Goal: Task Accomplishment & Management: Complete application form

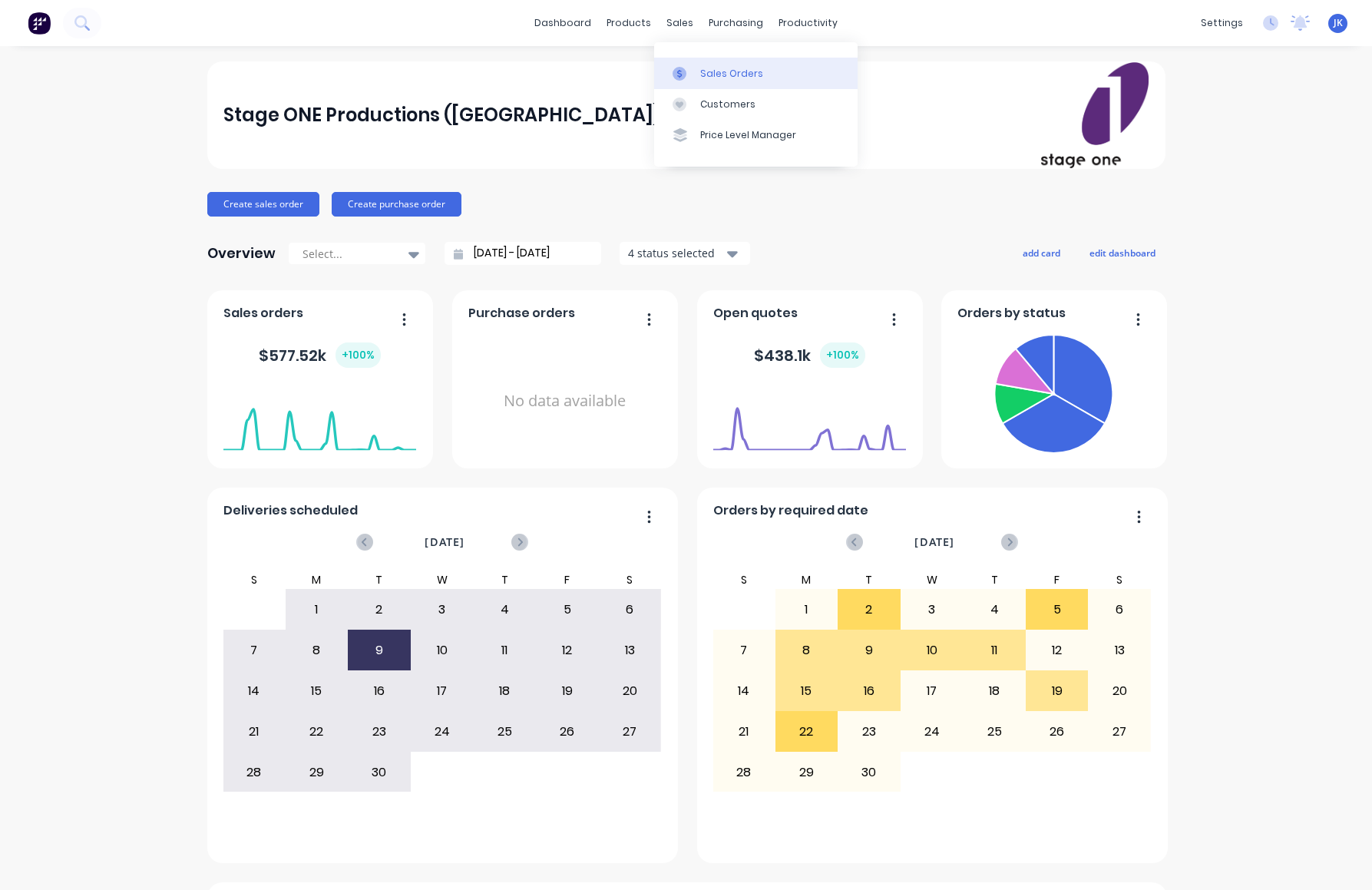
click at [726, 74] on div "Sales Orders" at bounding box center [732, 73] width 63 height 14
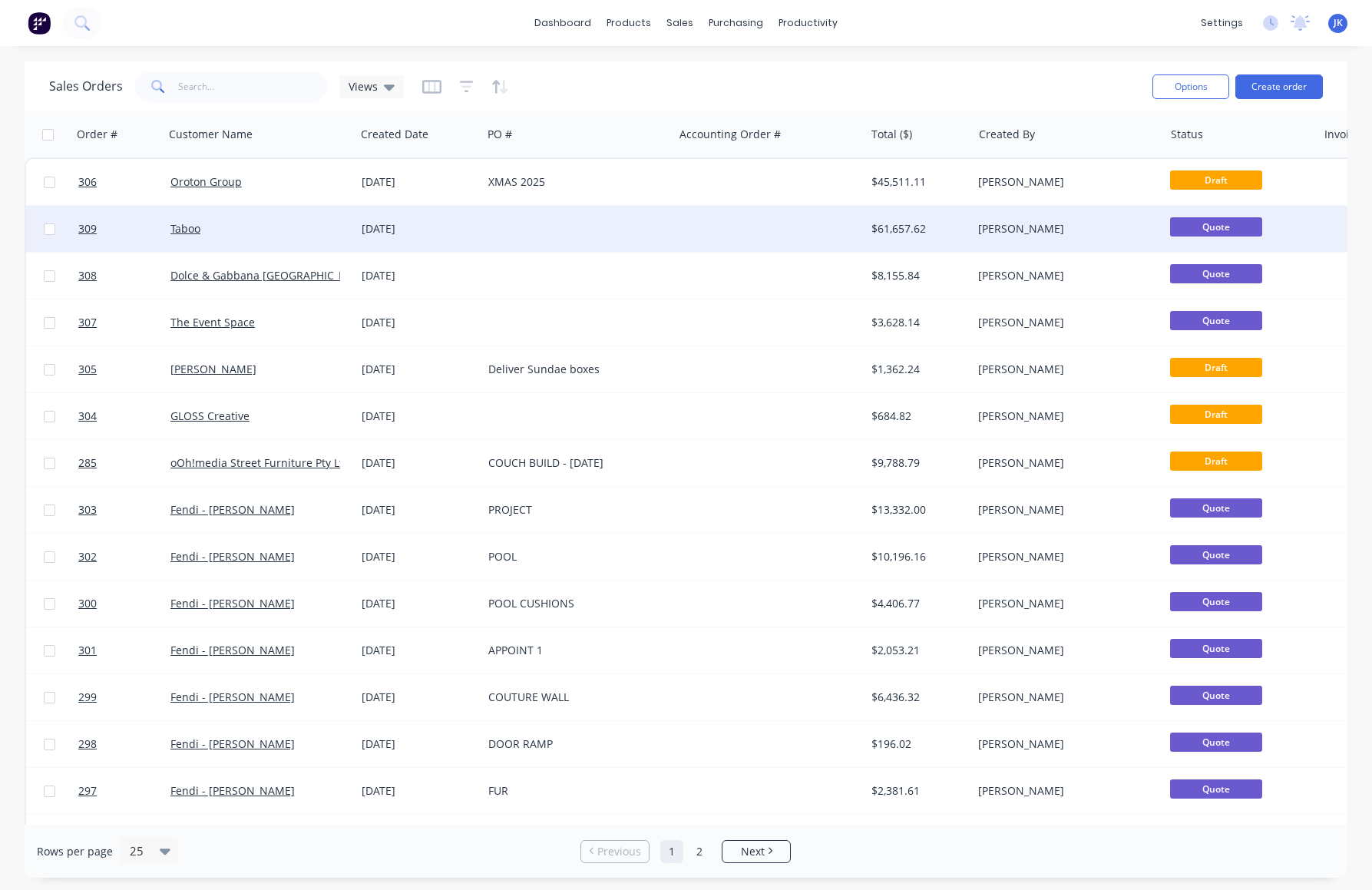
click at [249, 231] on div "Taboo" at bounding box center [255, 229] width 170 height 15
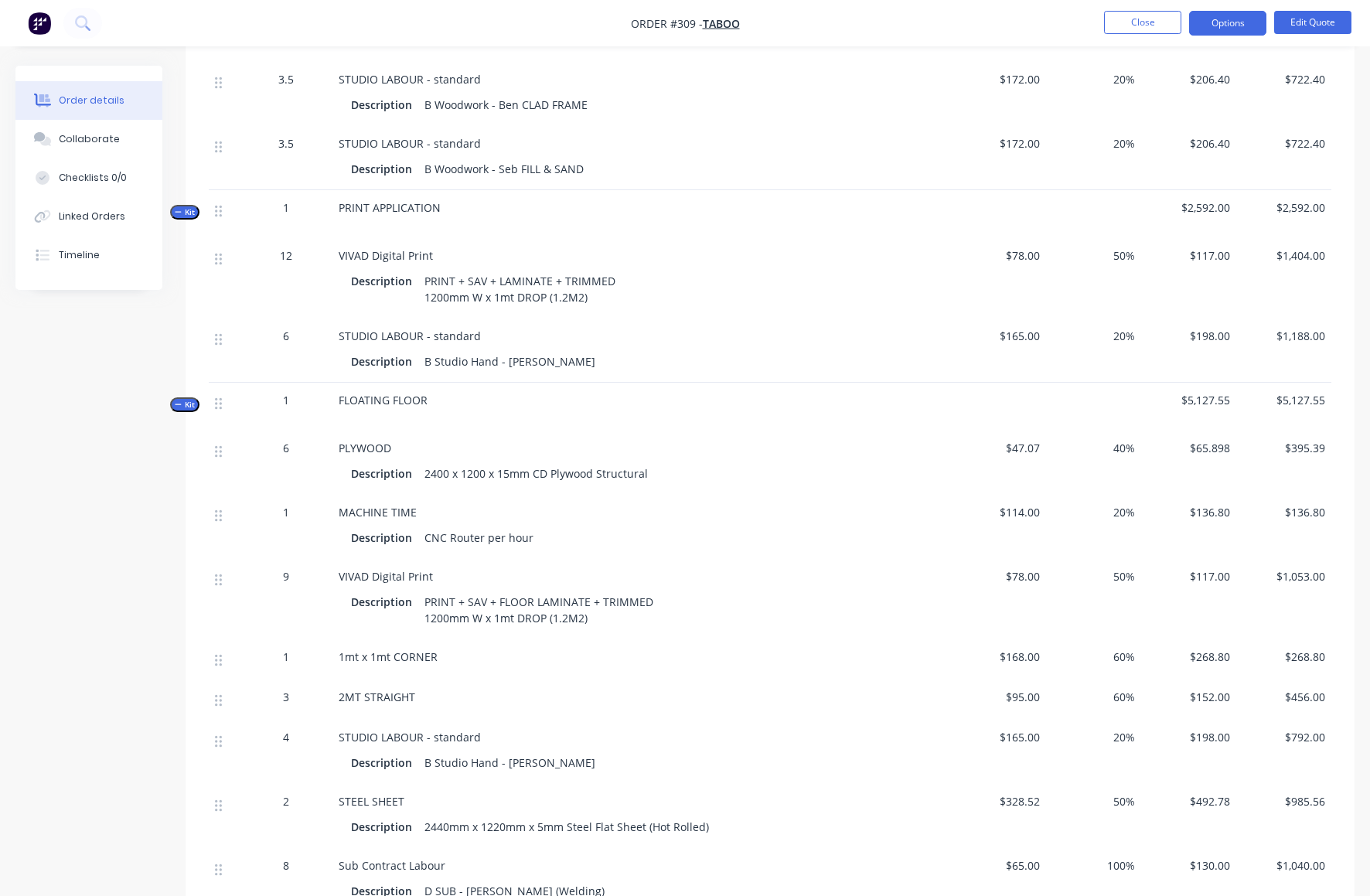
scroll to position [2290, 0]
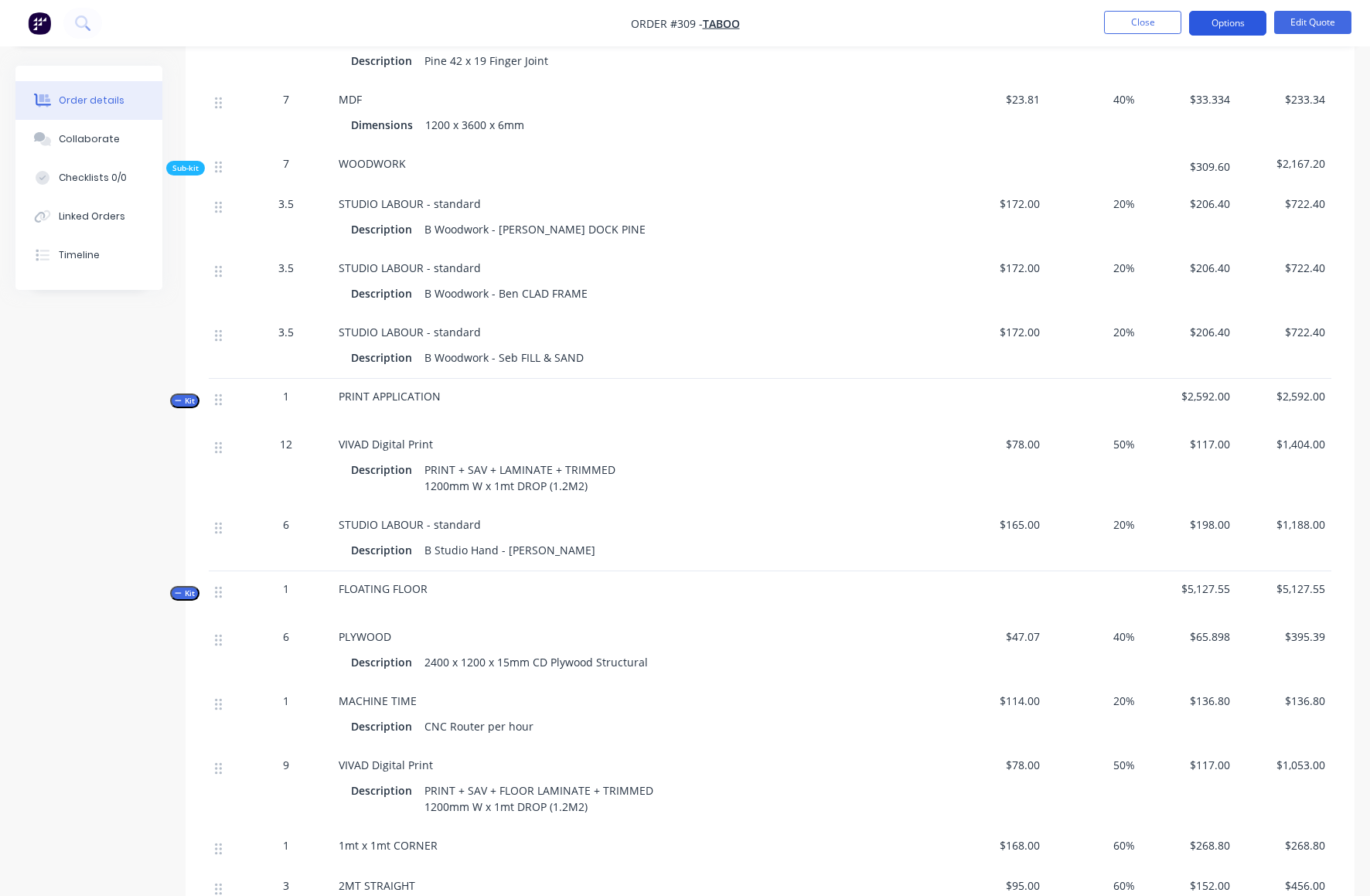
click at [1237, 24] on button "Options" at bounding box center [1228, 23] width 78 height 25
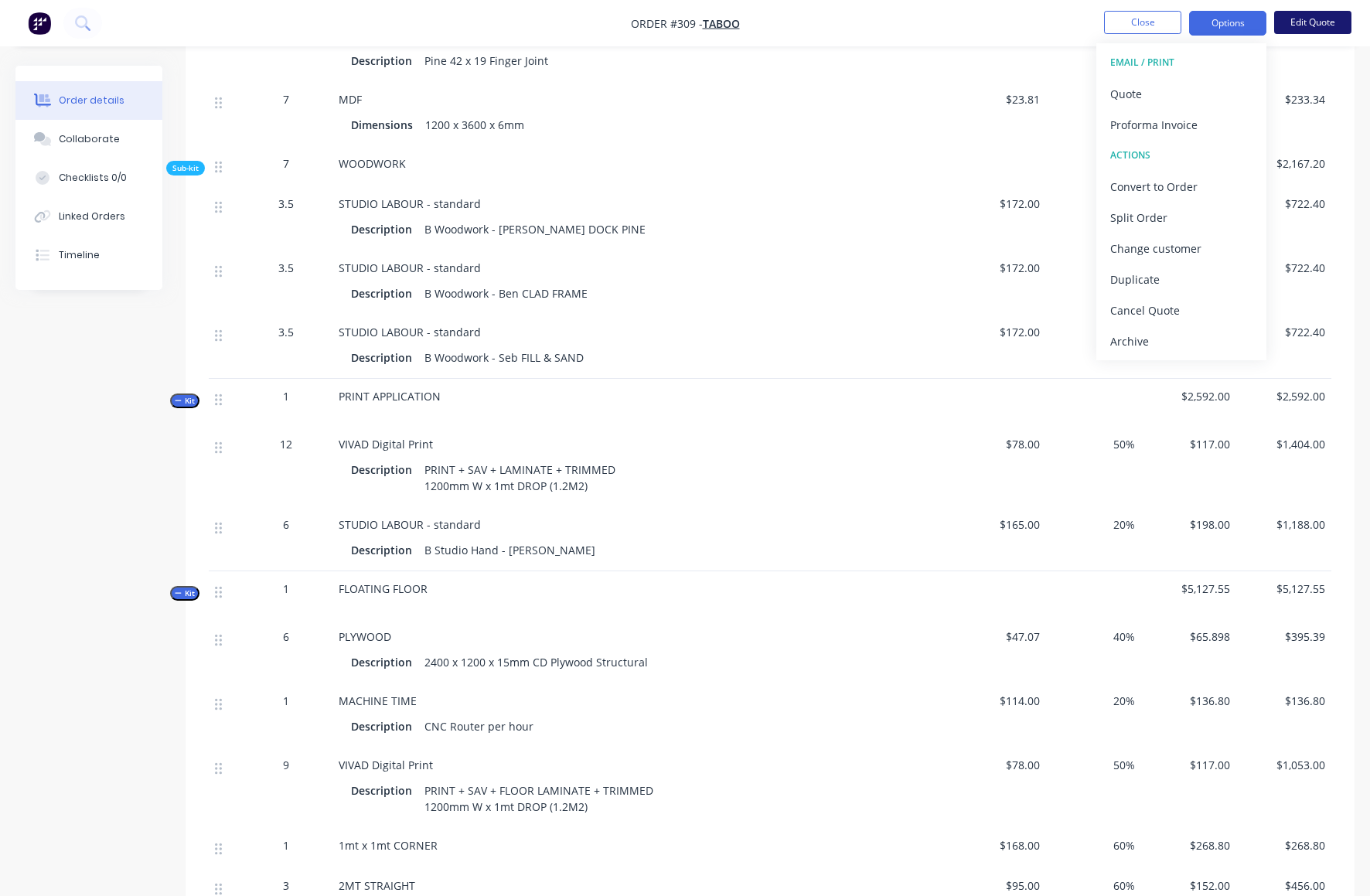
click at [1323, 23] on button "Edit Quote" at bounding box center [1313, 22] width 78 height 23
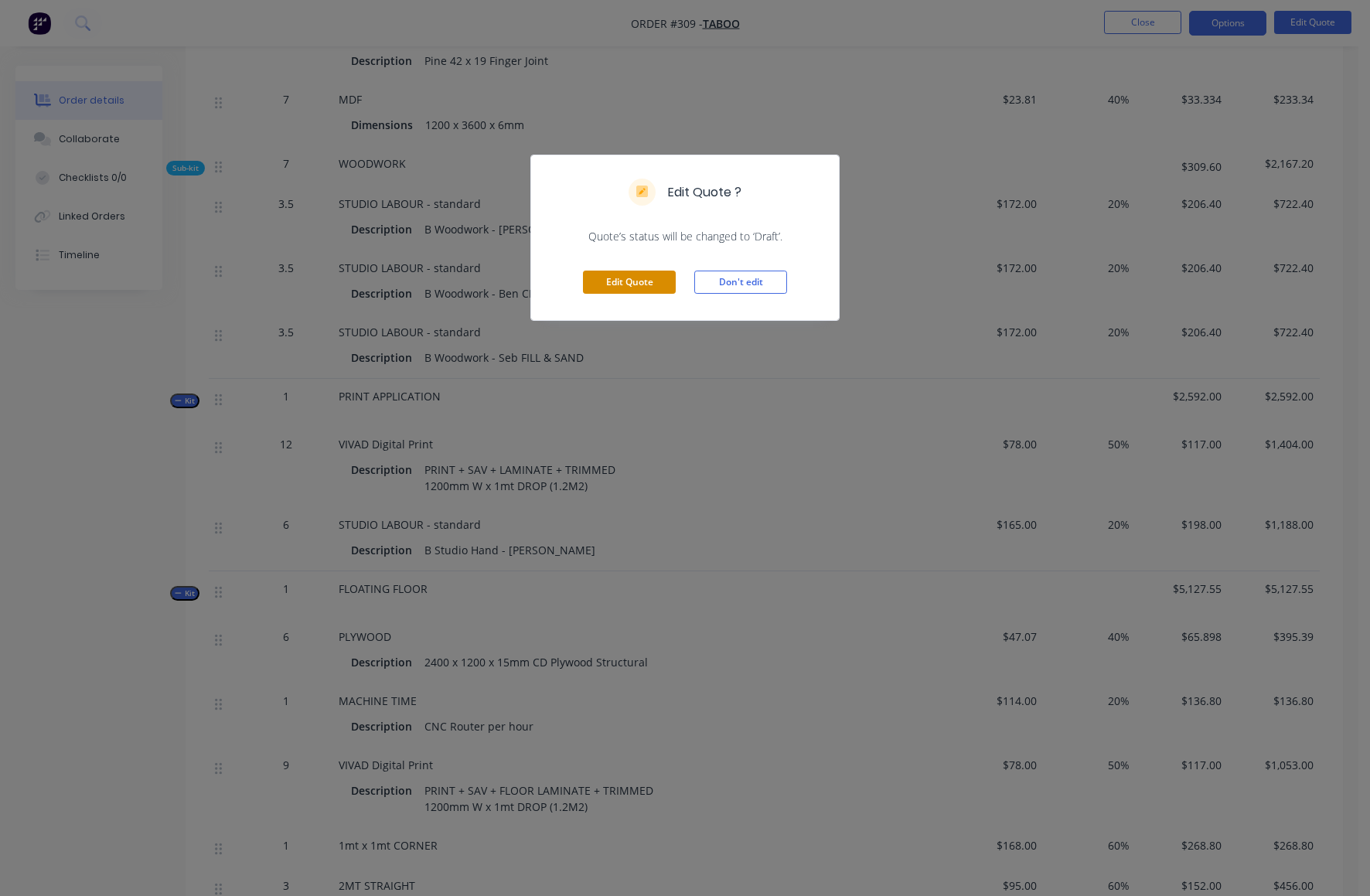
click at [620, 281] on button "Edit Quote" at bounding box center [629, 282] width 93 height 23
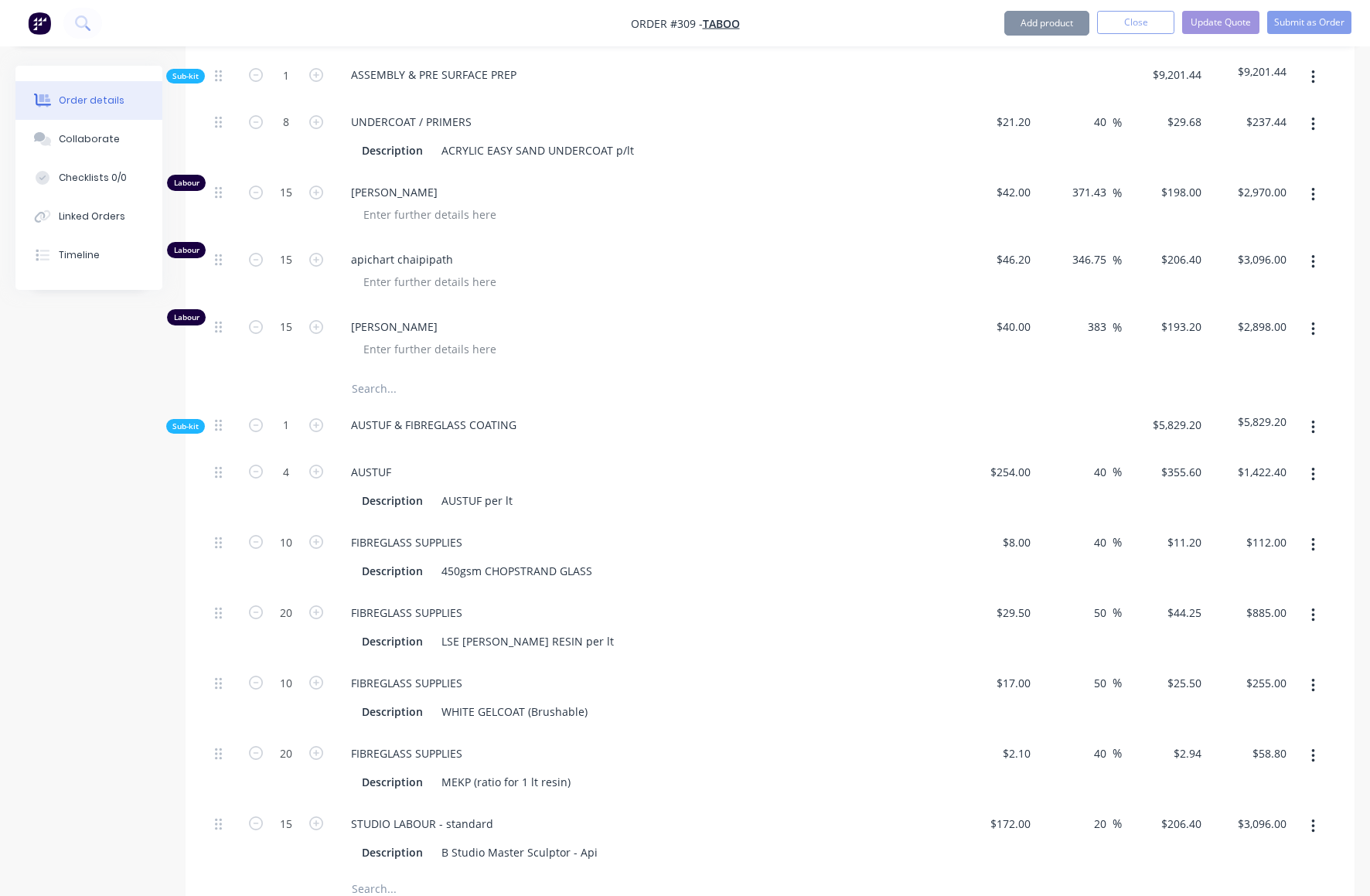
scroll to position [1349, 0]
click at [1052, 22] on button "Add product" at bounding box center [1047, 23] width 85 height 25
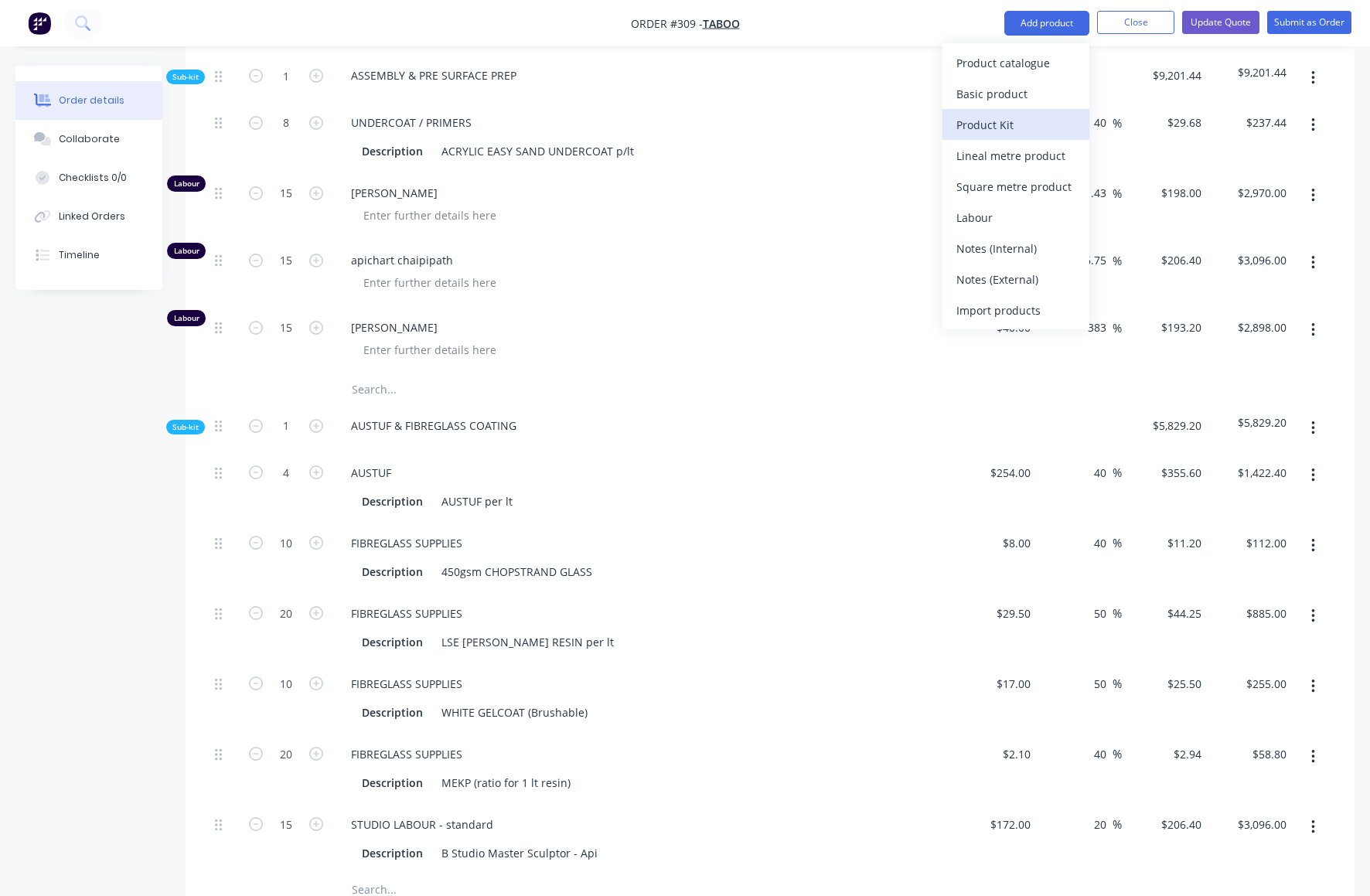
click at [998, 125] on div "Product Kit" at bounding box center [1015, 125] width 119 height 23
click at [1005, 97] on div "Standard pricing" at bounding box center [1015, 94] width 119 height 23
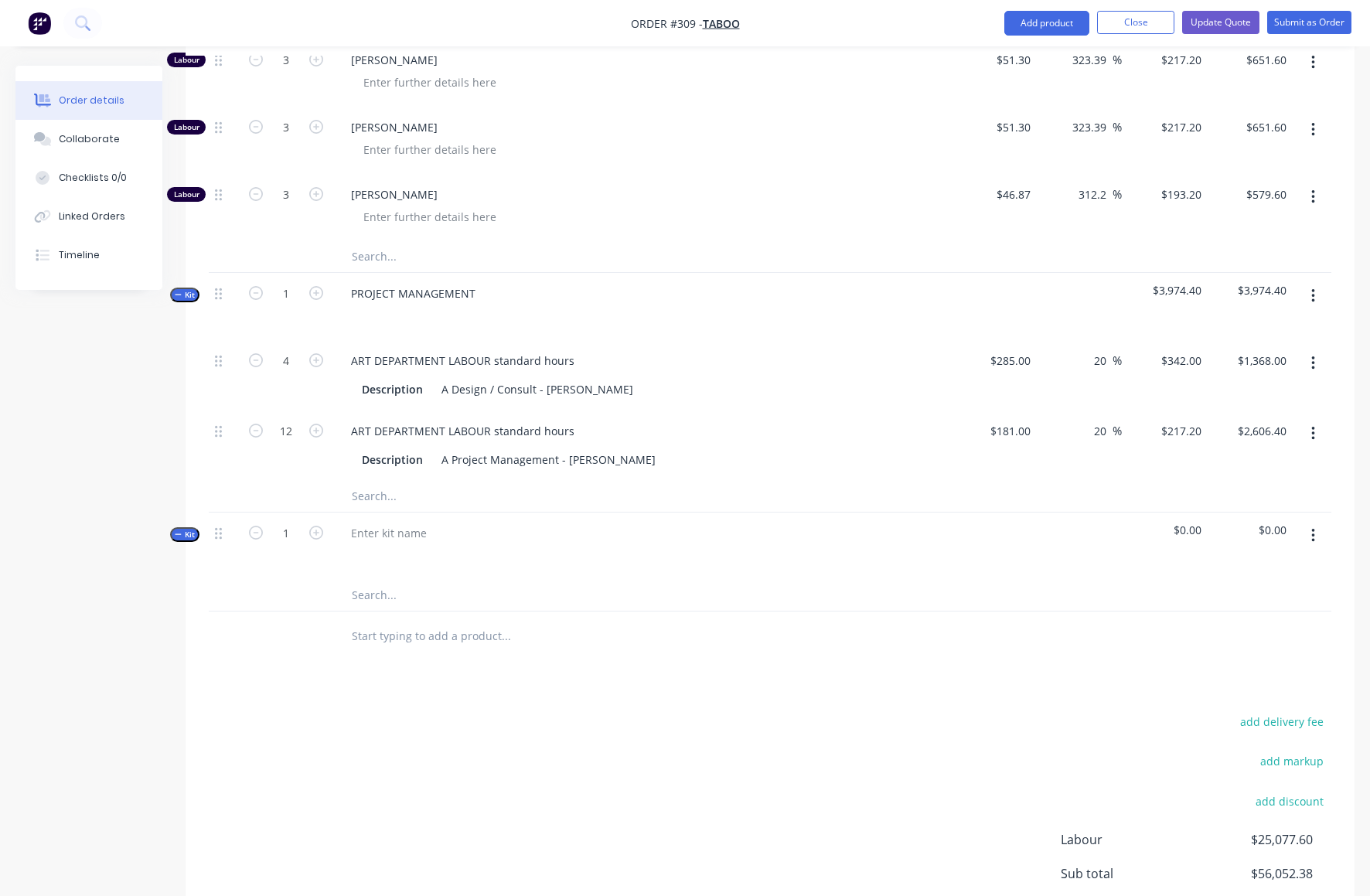
scroll to position [4954, 0]
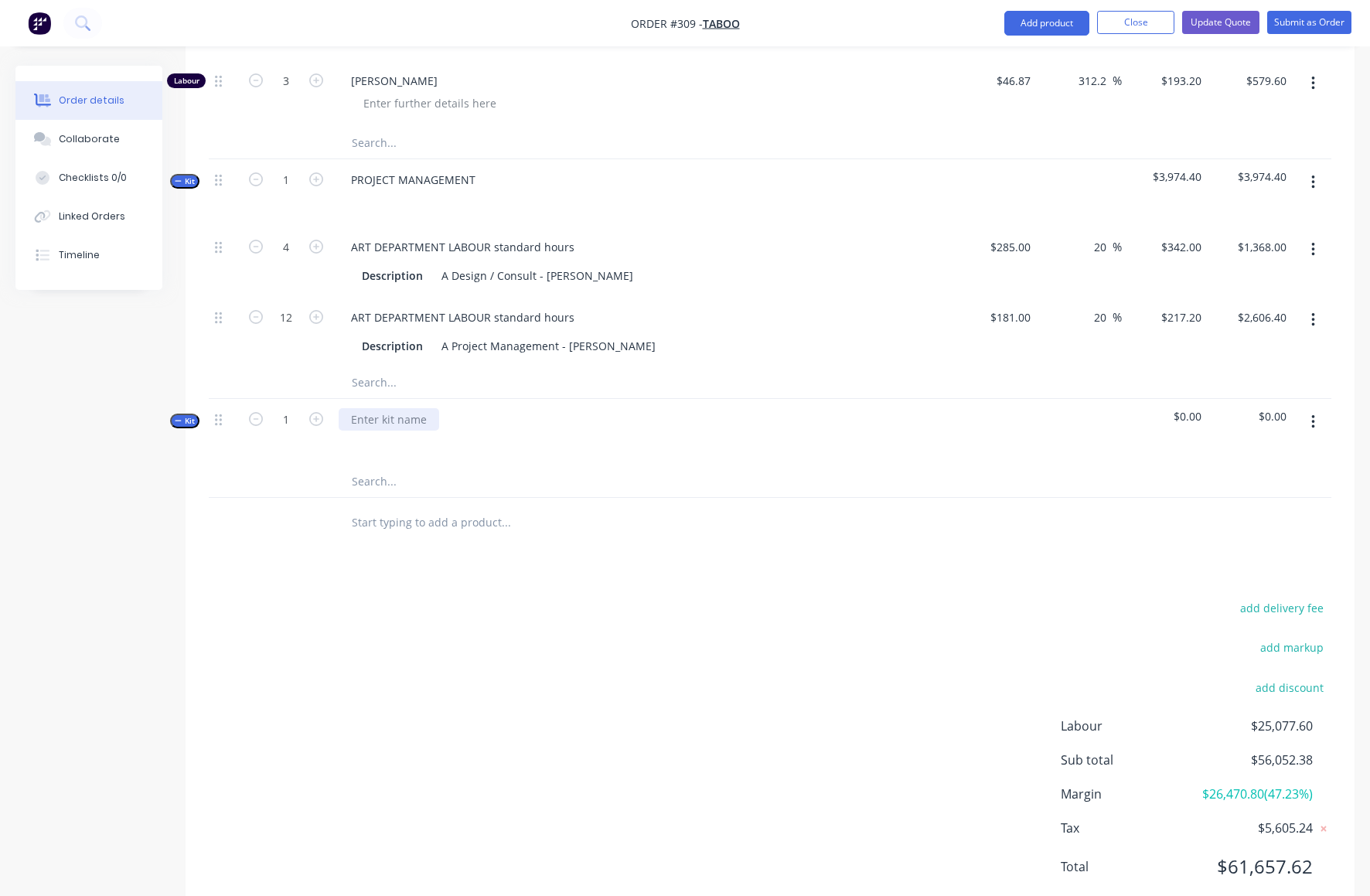
click at [370, 408] on div at bounding box center [389, 419] width 100 height 23
click at [353, 408] on div "RESKIN BACK WALL" at bounding box center [401, 419] width 124 height 23
click at [688, 507] on div at bounding box center [571, 523] width 464 height 31
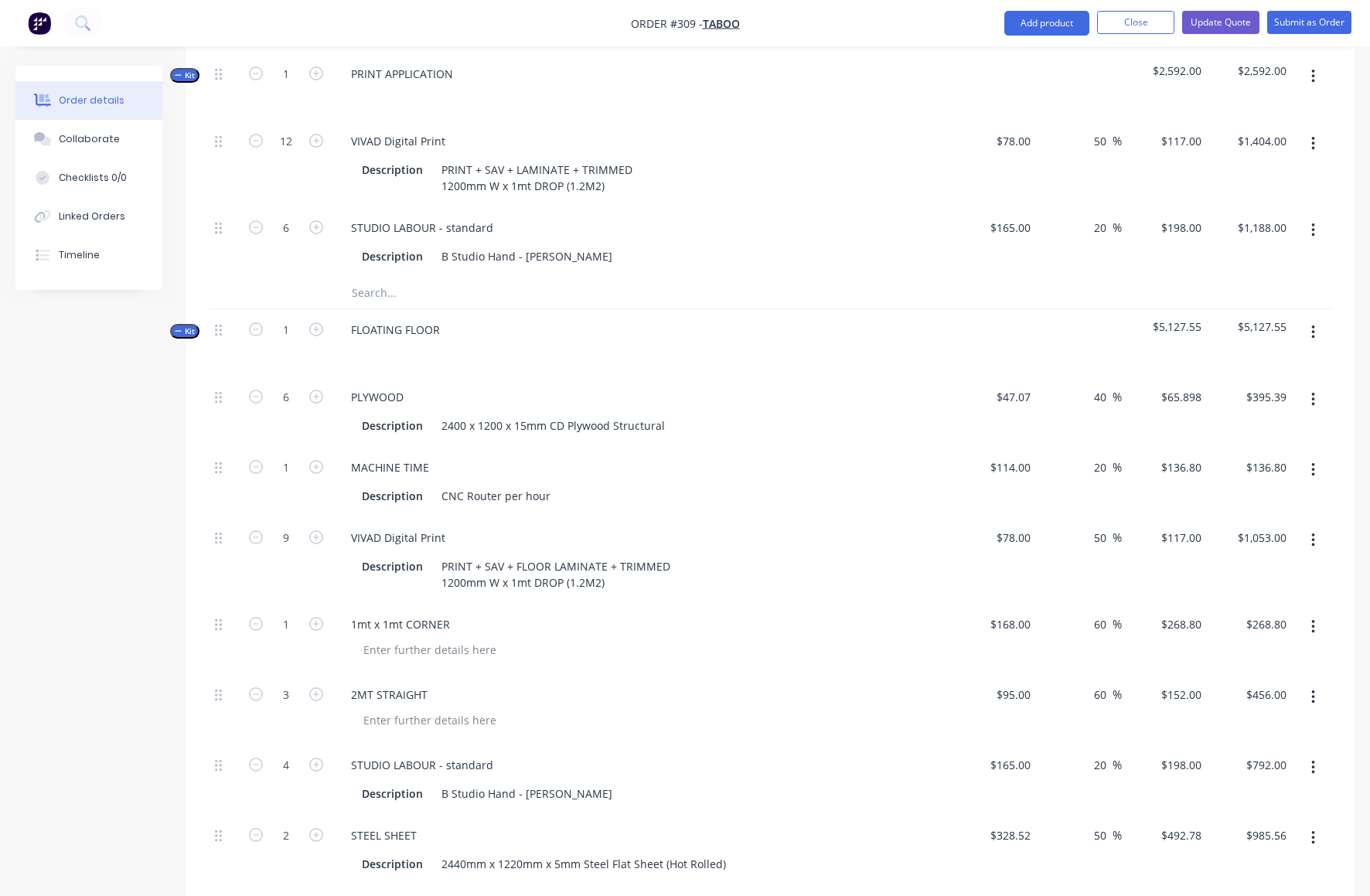
scroll to position [3224, 0]
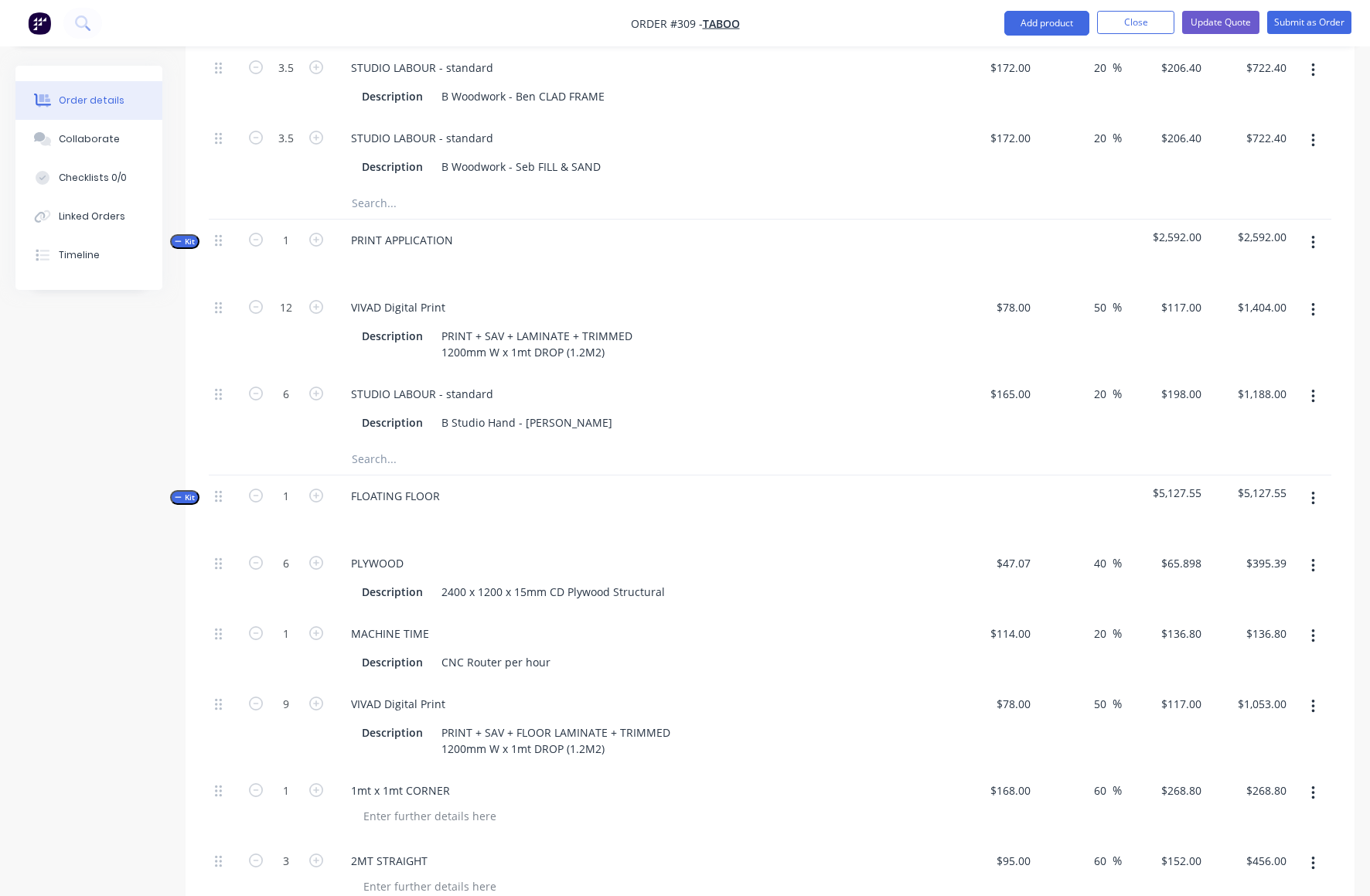
click at [1314, 234] on icon "button" at bounding box center [1313, 242] width 4 height 17
click at [1218, 365] on div "Duplicate" at bounding box center [1258, 376] width 119 height 23
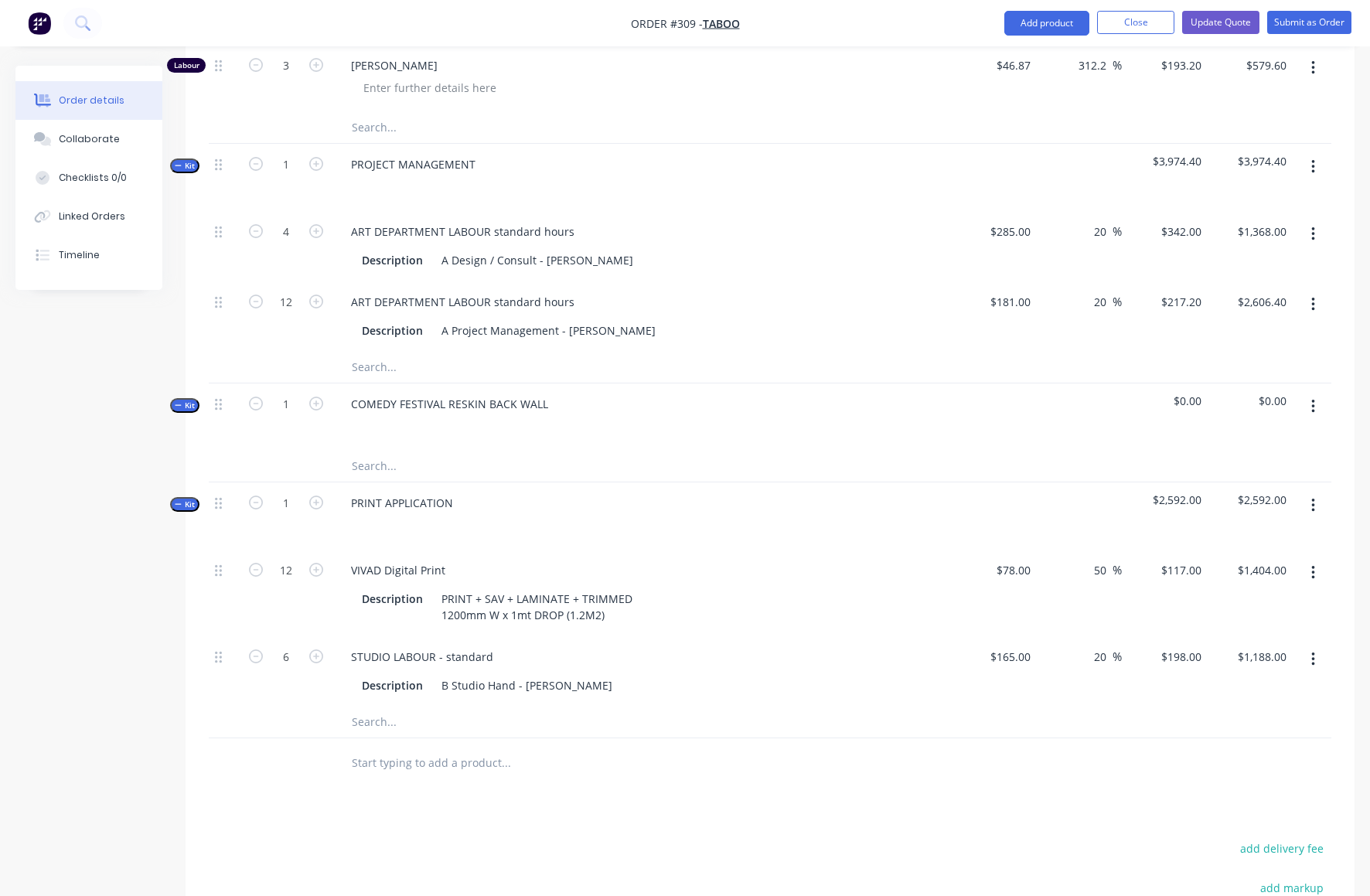
scroll to position [4970, 0]
drag, startPoint x: 283, startPoint y: 589, endPoint x: 292, endPoint y: 589, distance: 9.0
click at [292, 646] on input "6" at bounding box center [286, 657] width 40 height 23
type input "8"
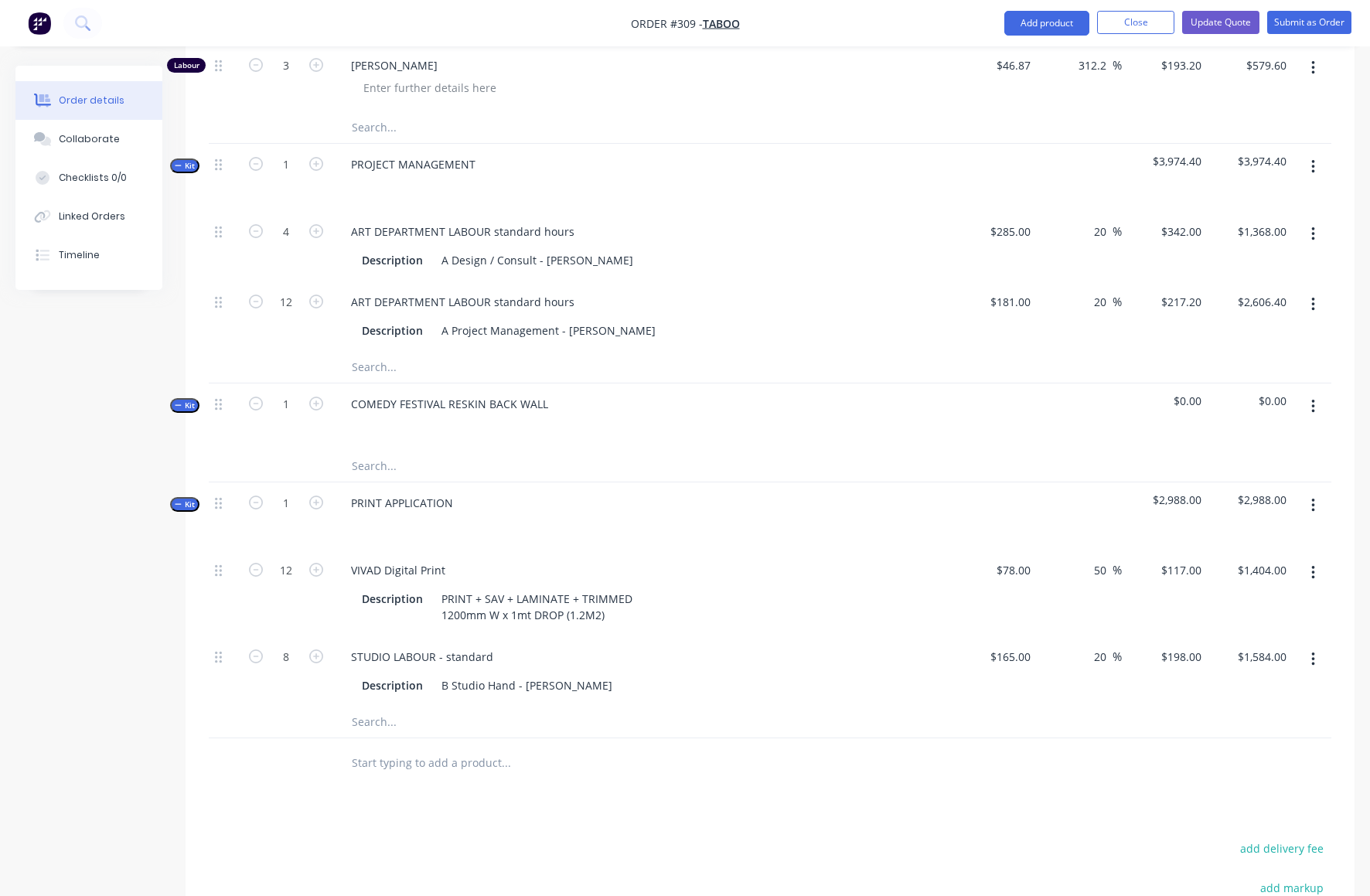
type input "$1,584.00"
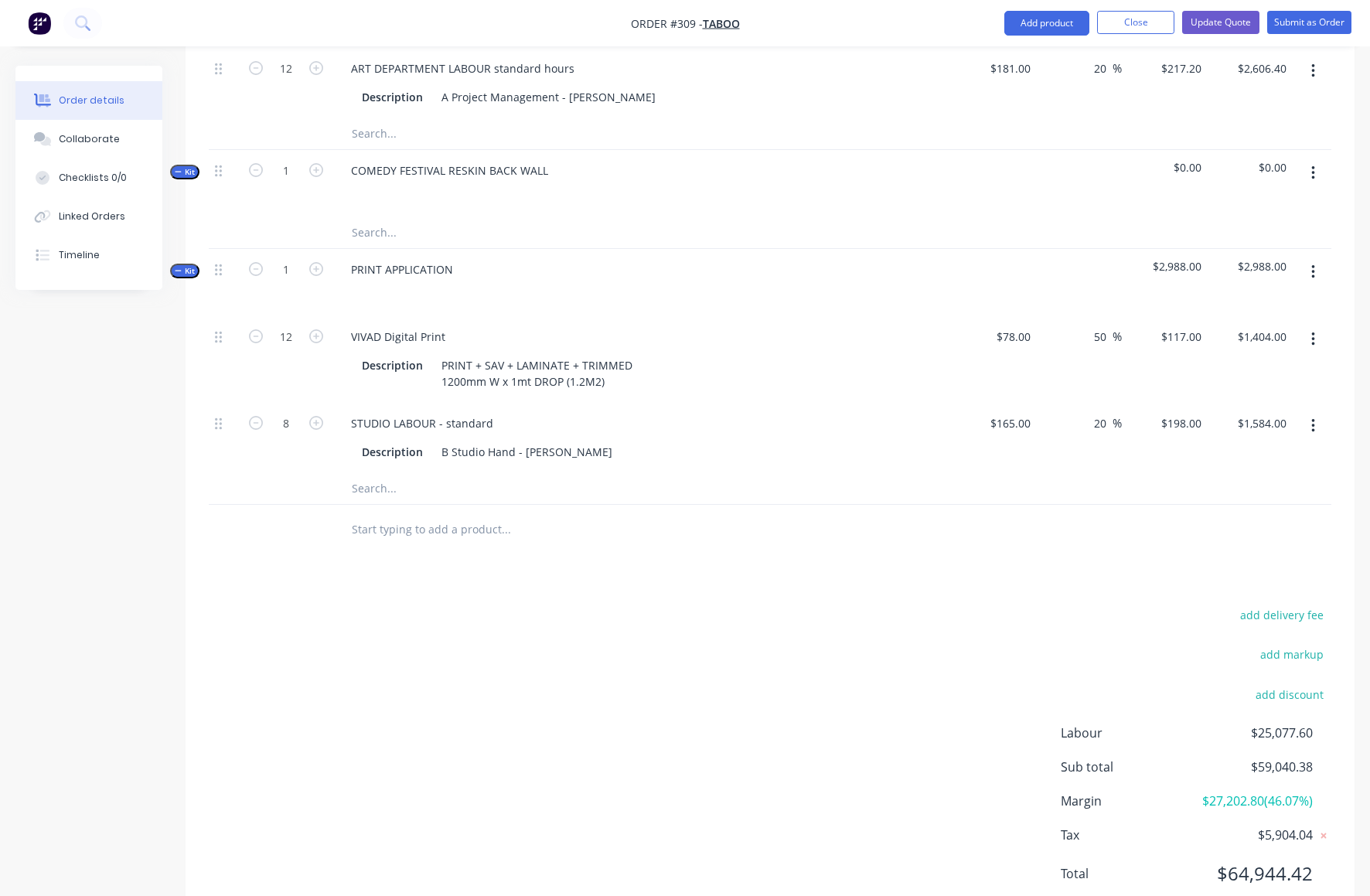
scroll to position [5210, 0]
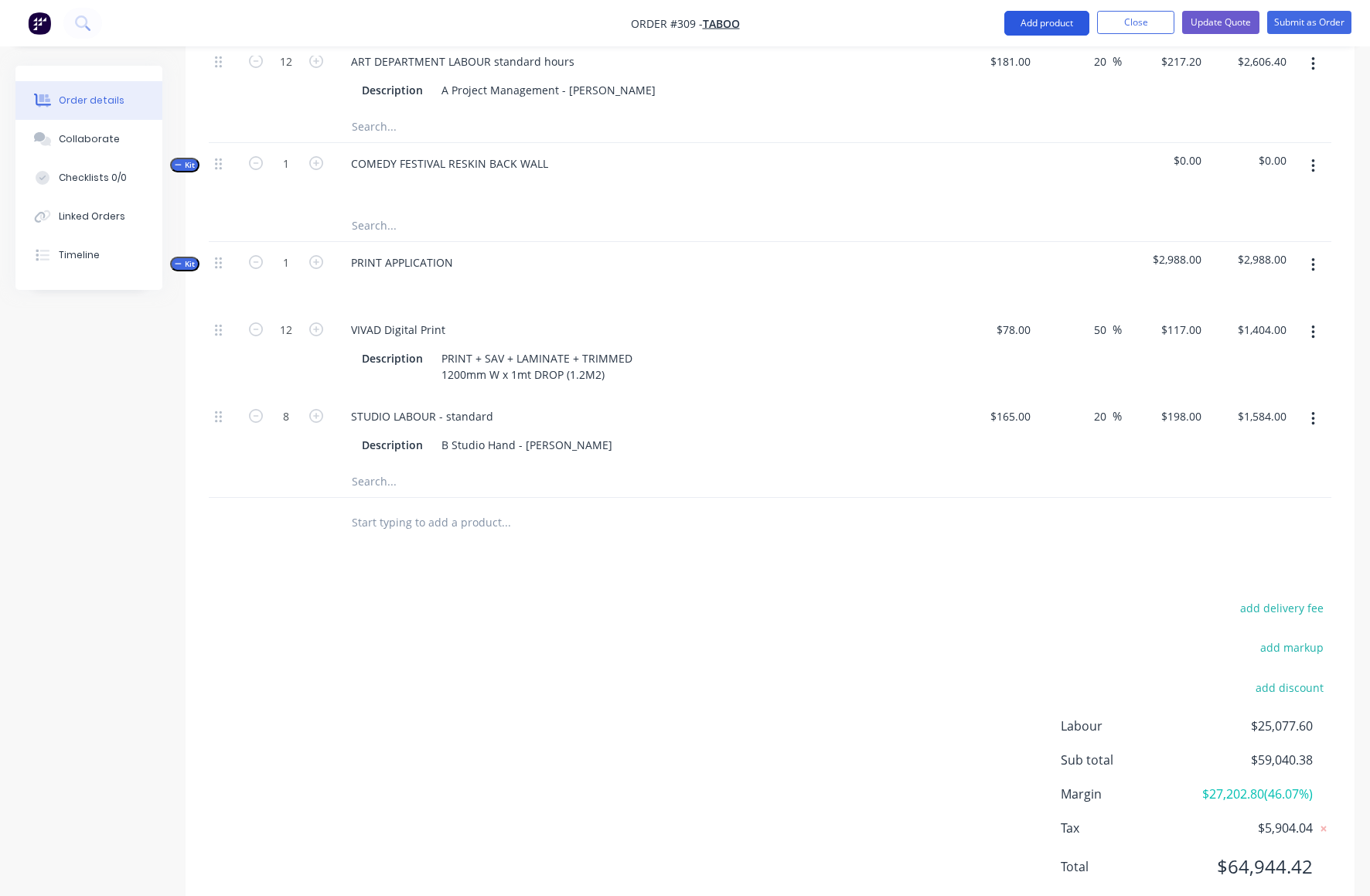
click at [1056, 22] on button "Add product" at bounding box center [1047, 23] width 85 height 25
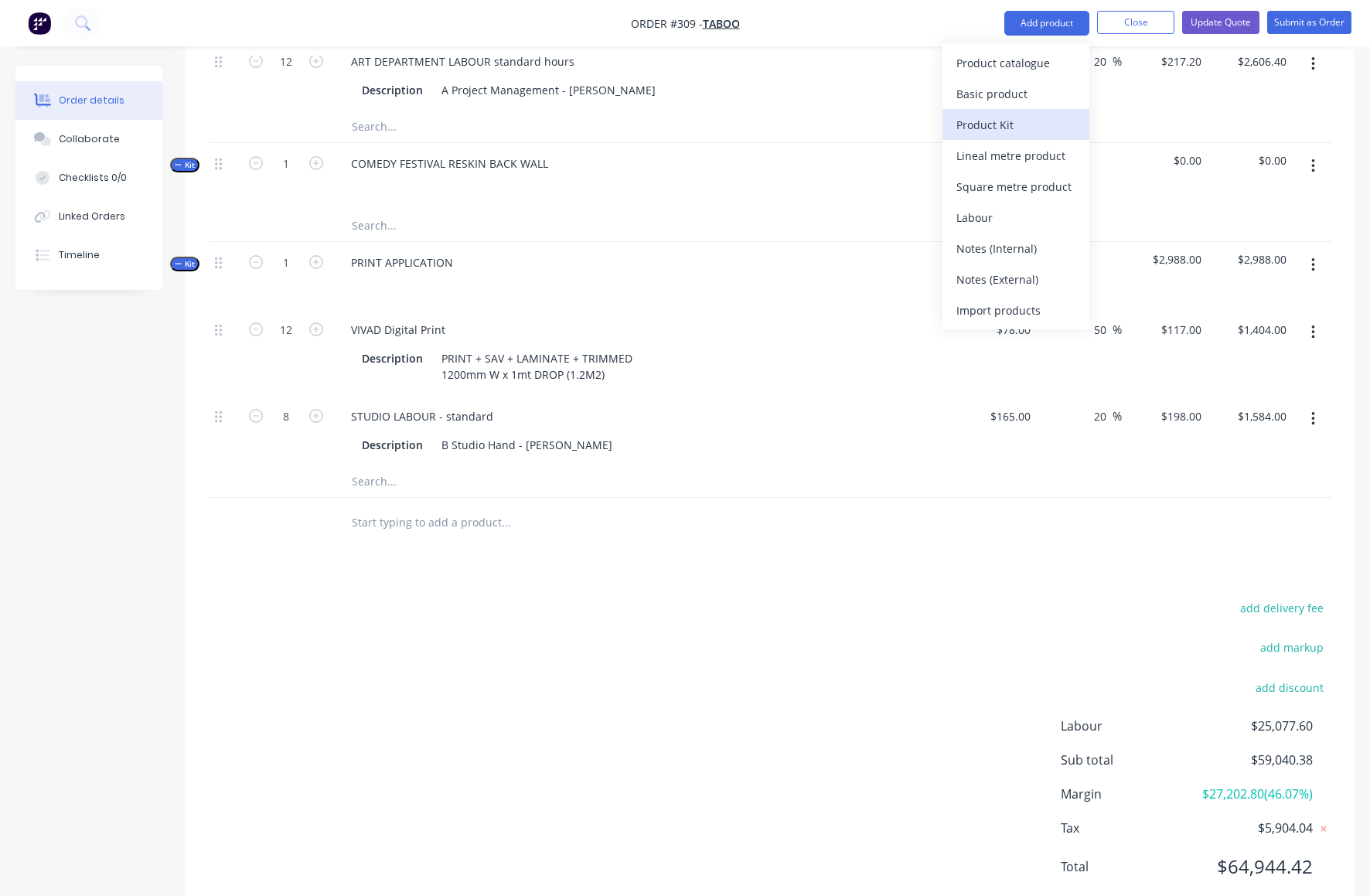
click at [992, 122] on div "Product Kit" at bounding box center [1015, 125] width 119 height 23
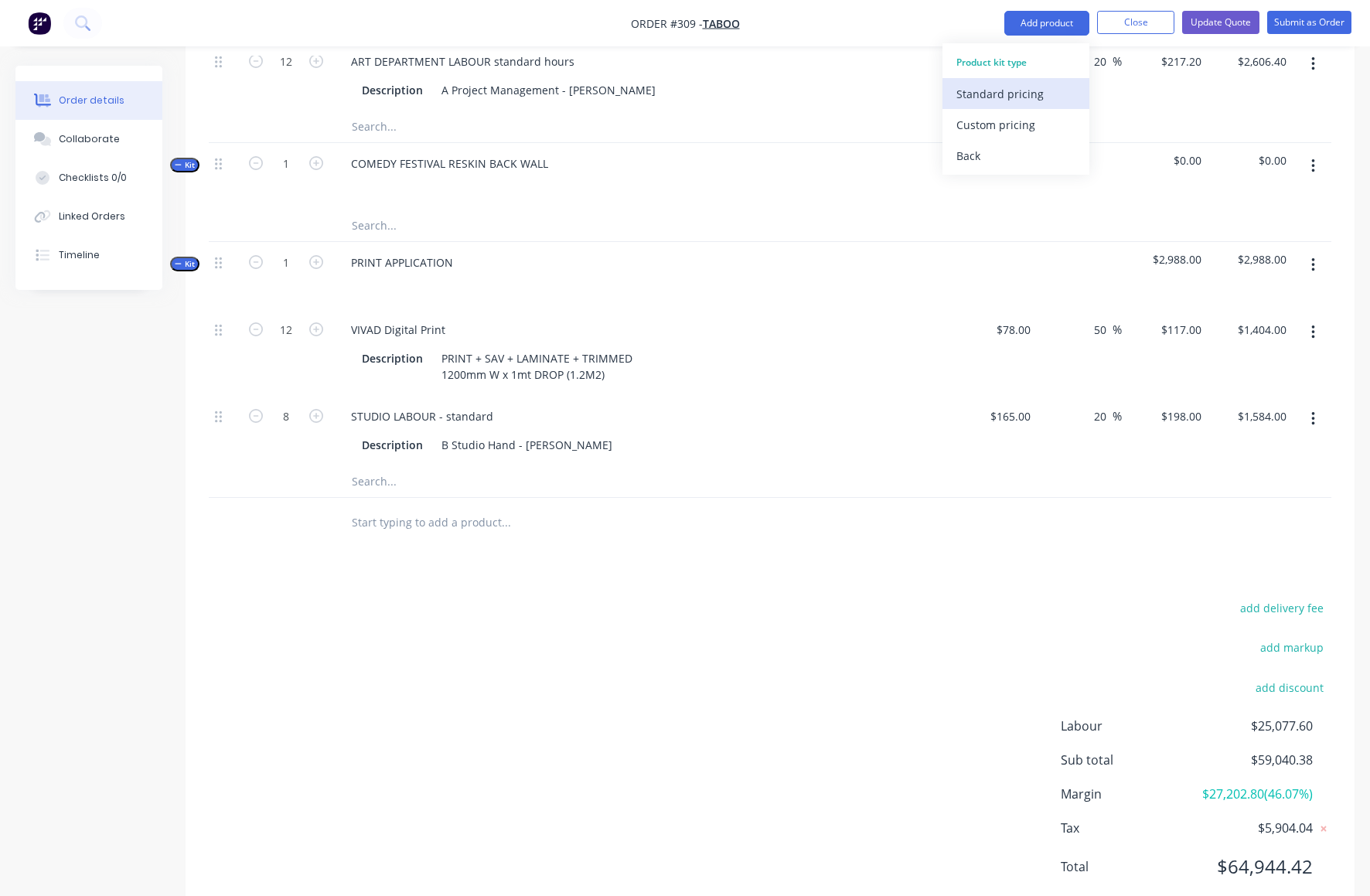
click at [994, 94] on div "Standard pricing" at bounding box center [1015, 94] width 119 height 23
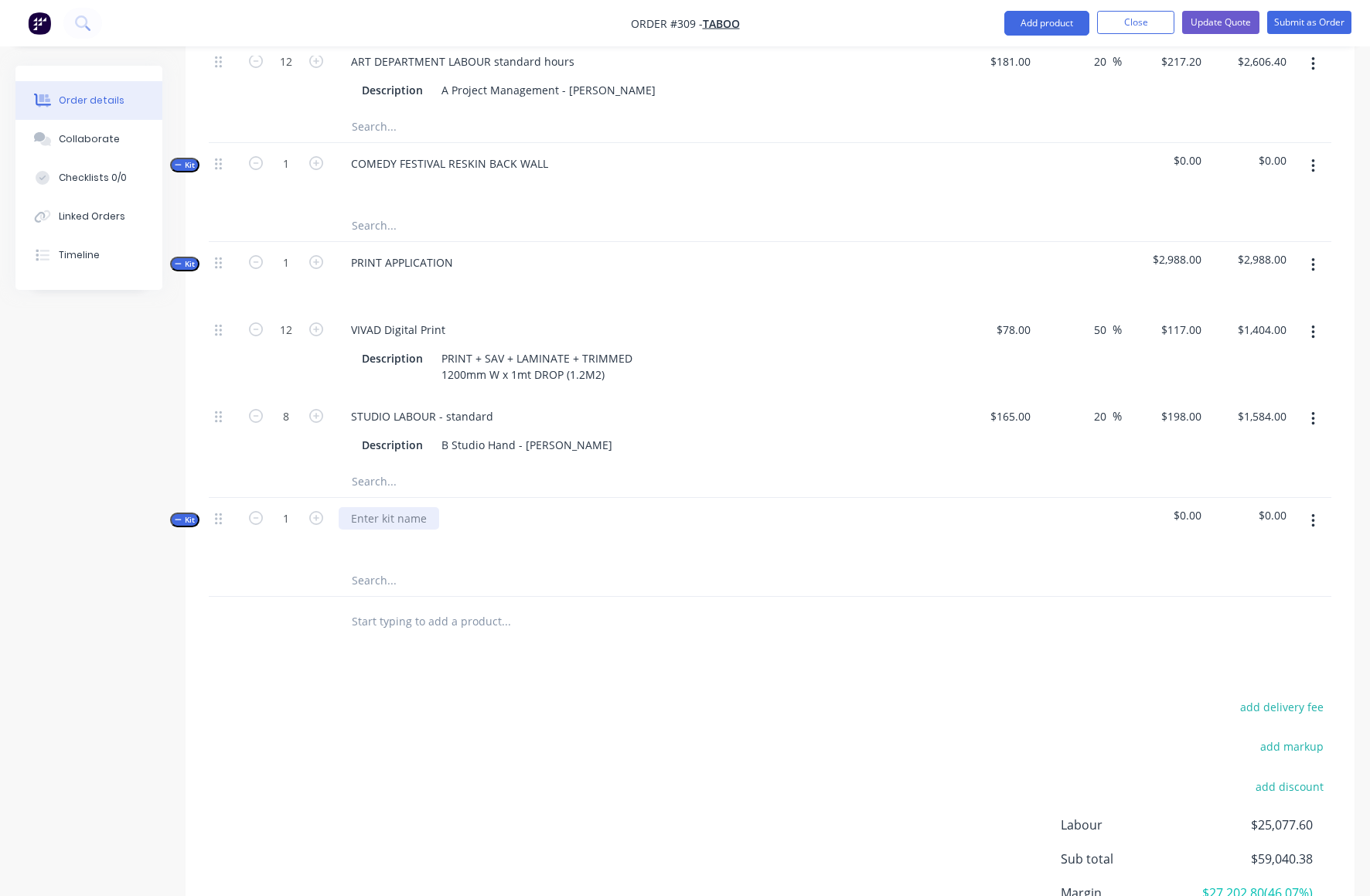
click at [369, 507] on div at bounding box center [389, 519] width 100 height 23
click at [1316, 507] on button "button" at bounding box center [1313, 521] width 36 height 27
drag, startPoint x: 373, startPoint y: 517, endPoint x: 389, endPoint y: 519, distance: 16.1
click at [373, 565] on input "text" at bounding box center [505, 580] width 310 height 31
click at [1316, 507] on button "button" at bounding box center [1313, 521] width 36 height 27
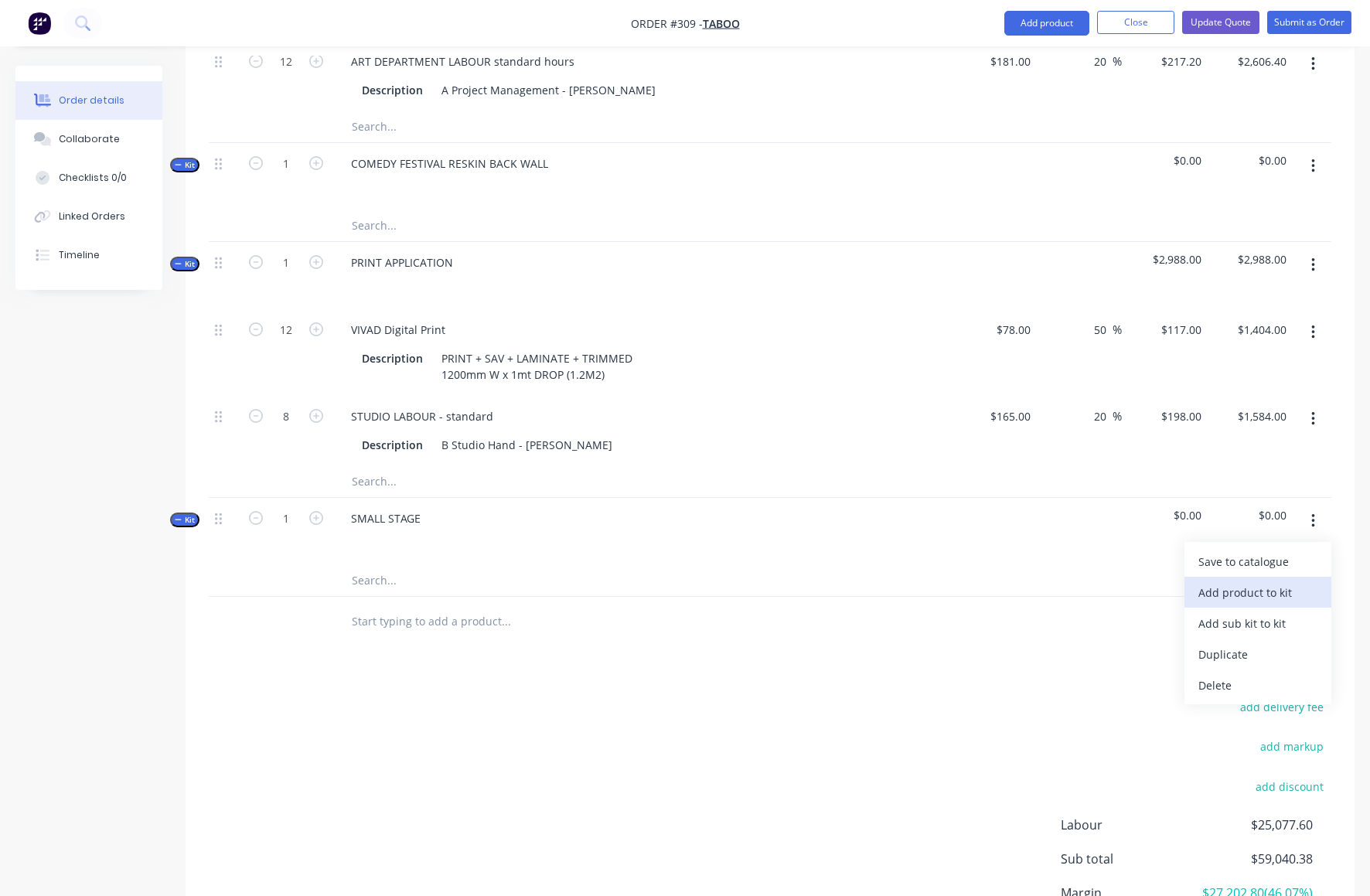
click at [1228, 581] on div "Add product to kit" at bounding box center [1258, 592] width 119 height 23
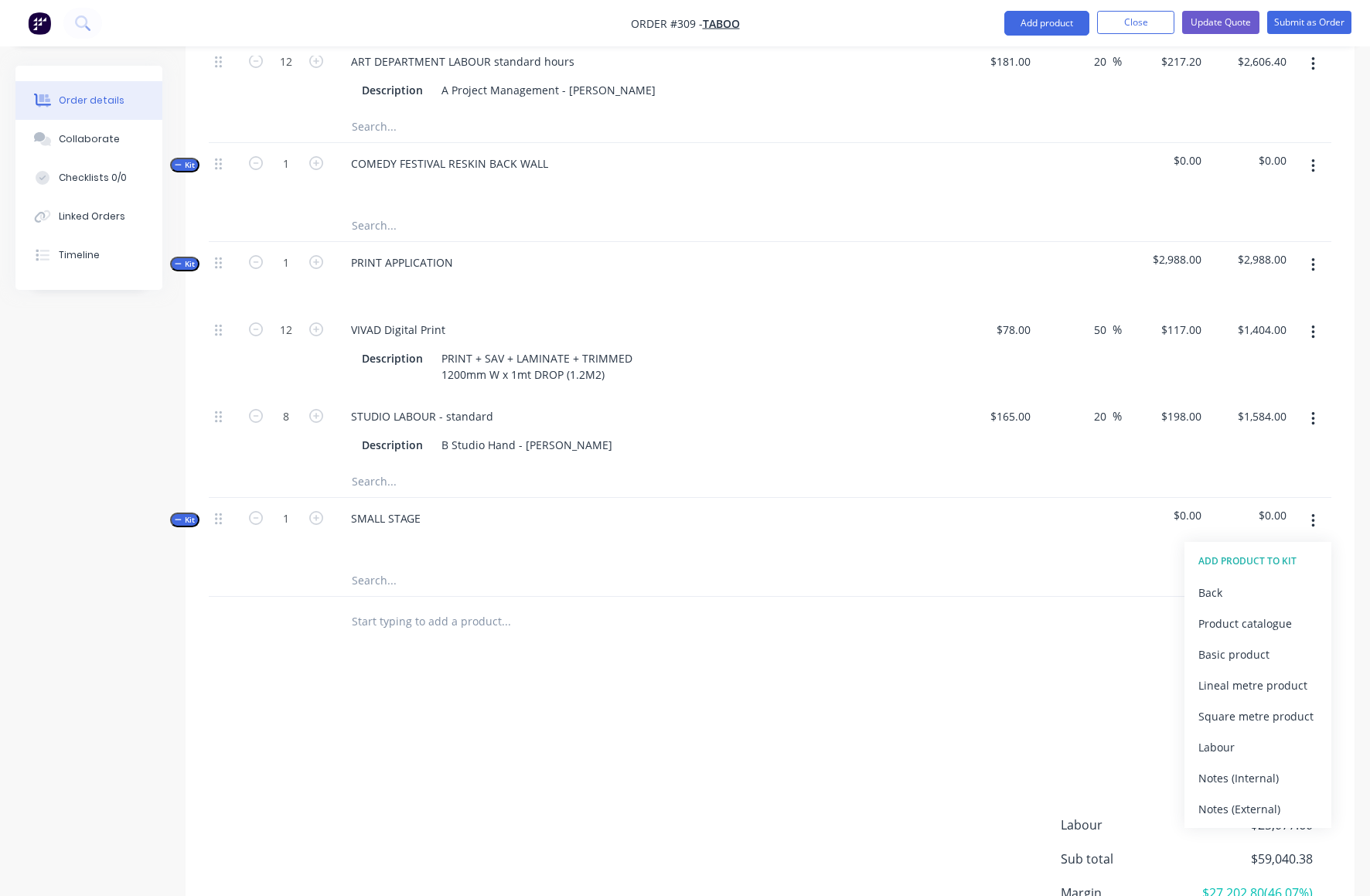
click at [1234, 643] on div "Basic product" at bounding box center [1258, 654] width 119 height 23
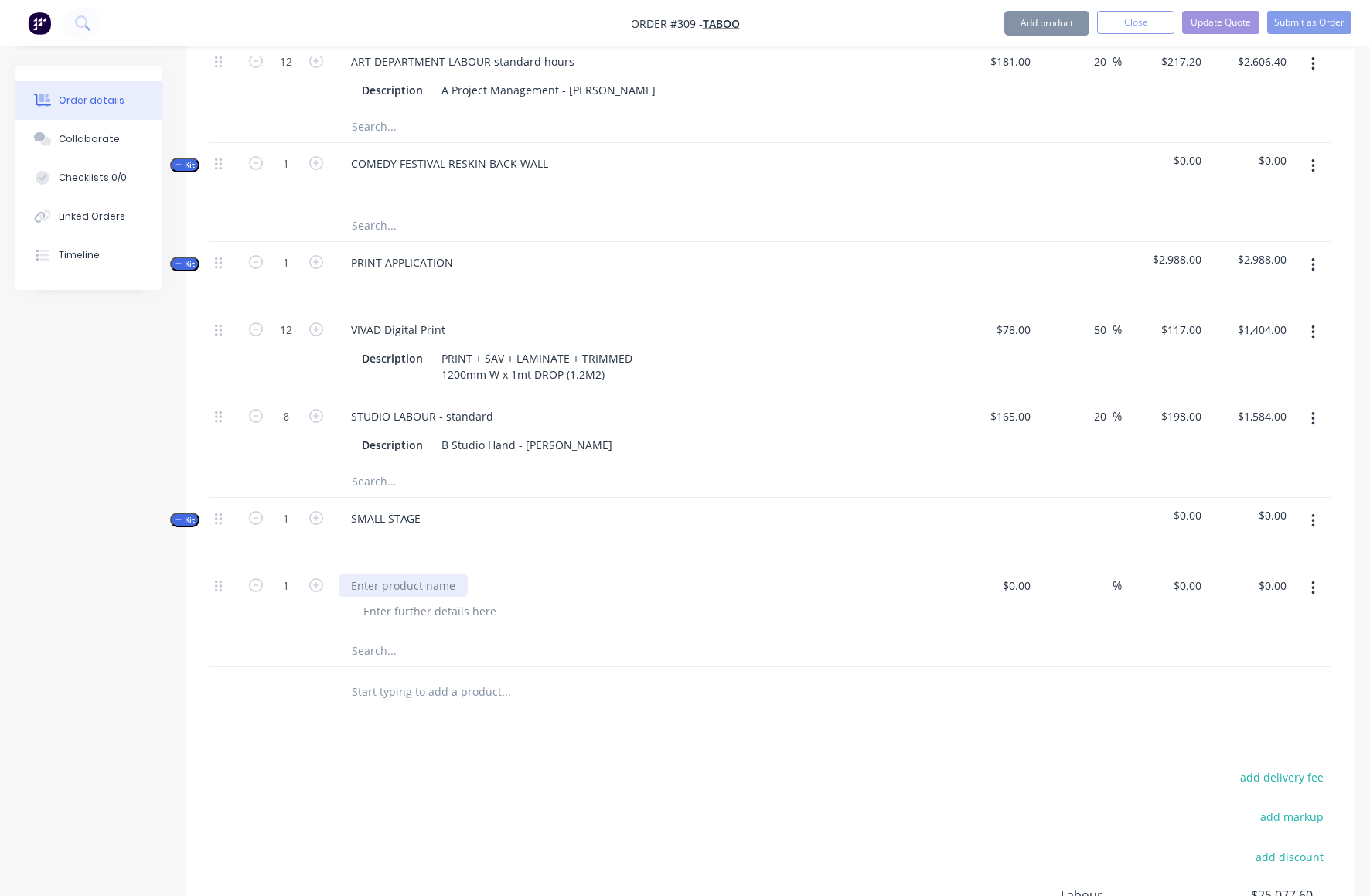
click at [366, 574] on div at bounding box center [403, 586] width 129 height 23
click at [651, 635] on input "text" at bounding box center [505, 650] width 310 height 31
click at [1010, 565] on div "$0.00" at bounding box center [994, 599] width 86 height 70
click at [1111, 574] on input at bounding box center [1104, 586] width 18 height 23
type input "$60.00"
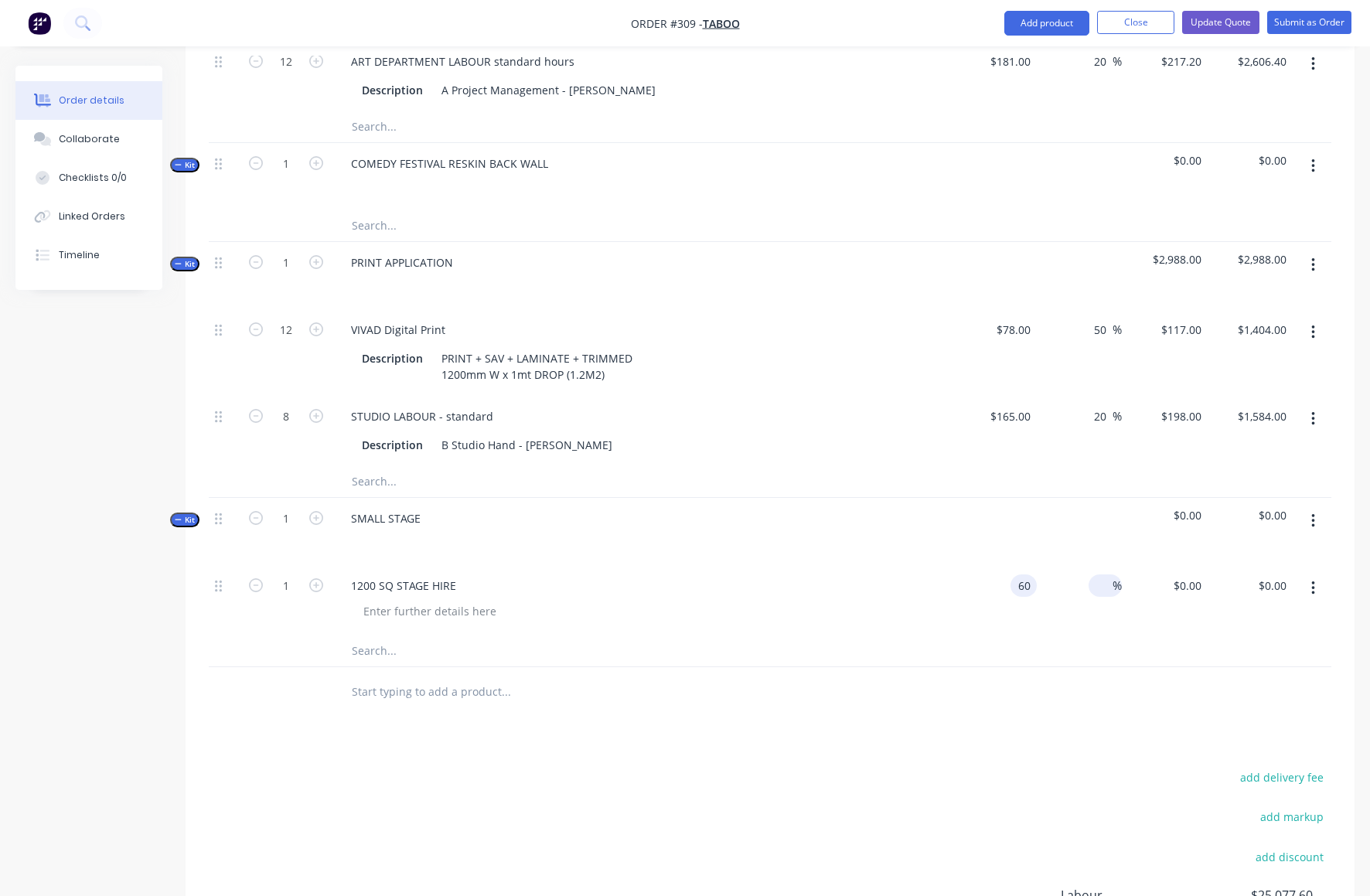
type input "$60.00"
type input "40"
click at [1157, 635] on div at bounding box center [769, 650] width 1123 height 32
type input "$84.00"
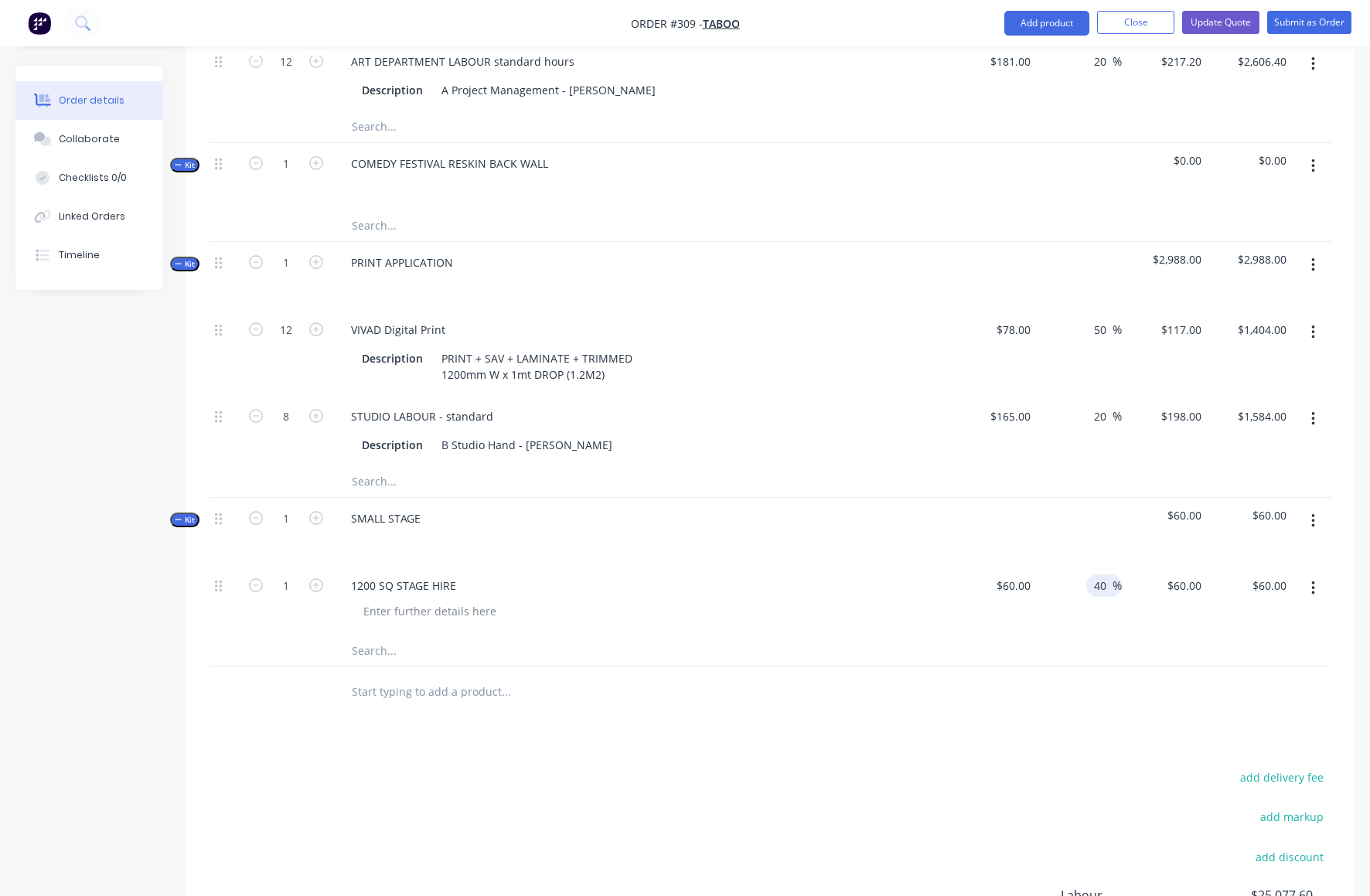
type input "$84.00"
click at [1316, 507] on button "button" at bounding box center [1313, 521] width 36 height 27
click at [896, 599] on div at bounding box center [647, 611] width 594 height 23
click at [1052, 20] on button "Add product" at bounding box center [1047, 23] width 85 height 25
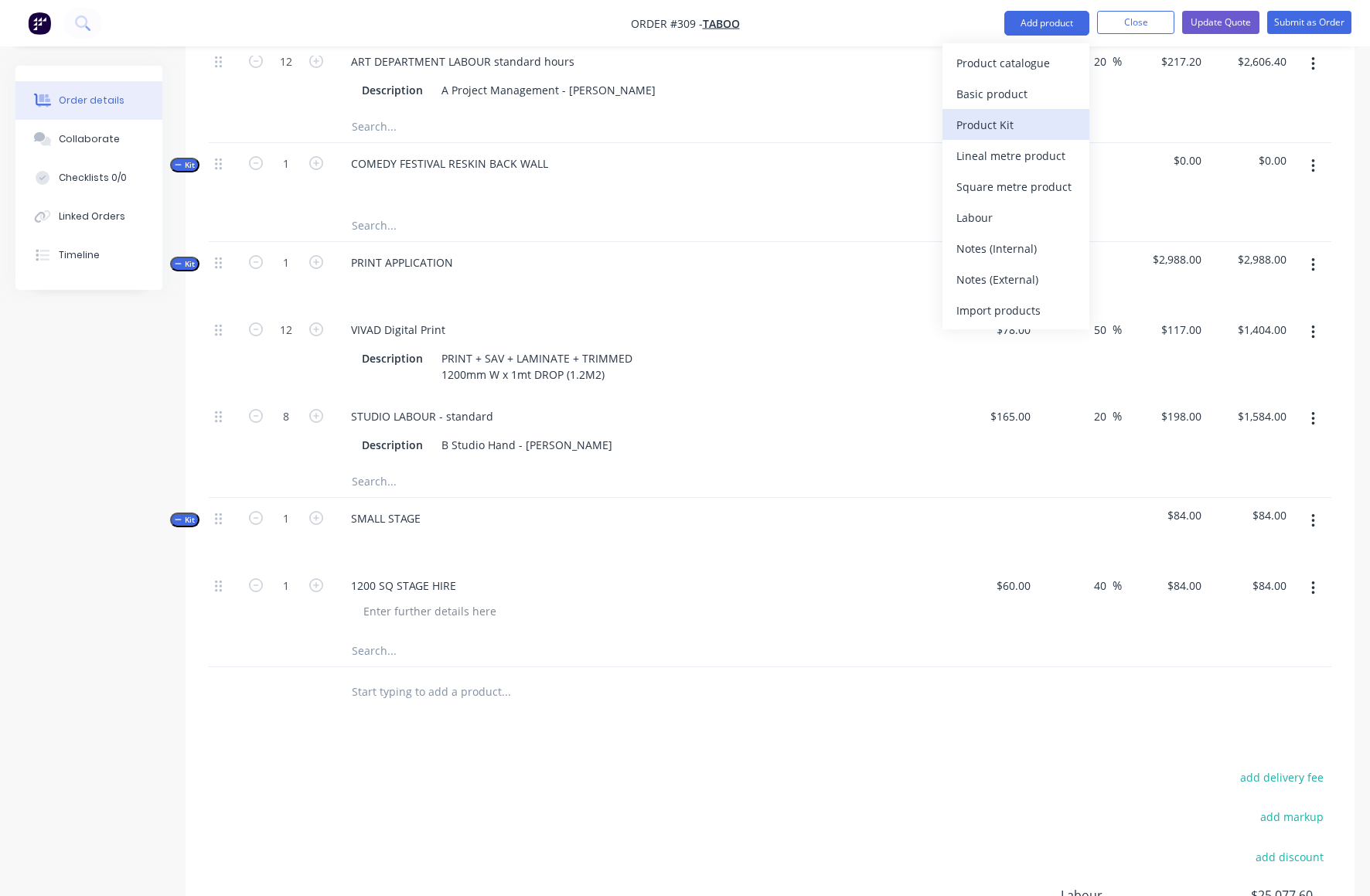
click at [994, 121] on div "Product Kit" at bounding box center [1015, 125] width 119 height 23
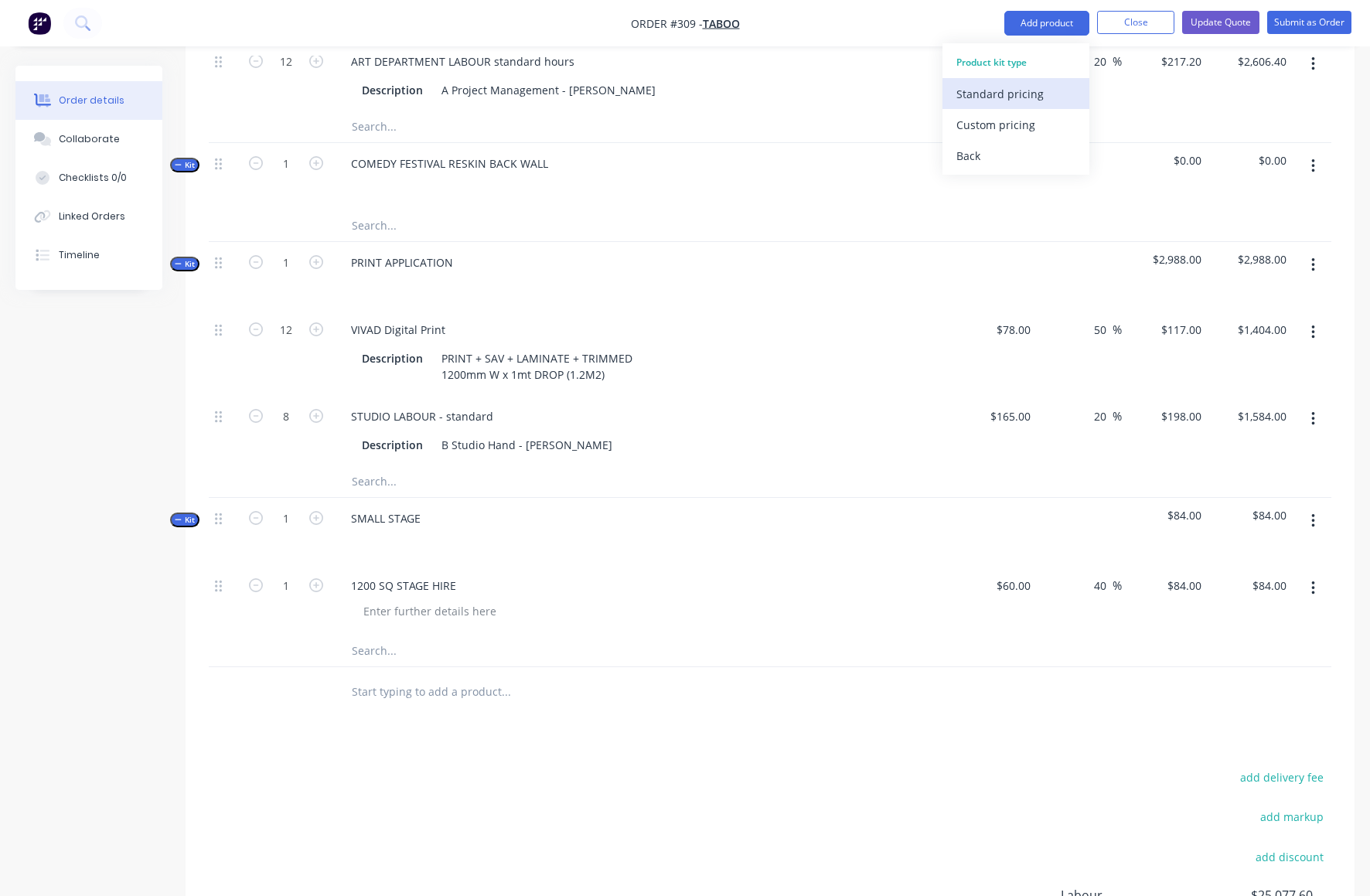
click at [1006, 94] on div "Standard pricing" at bounding box center [1015, 94] width 119 height 23
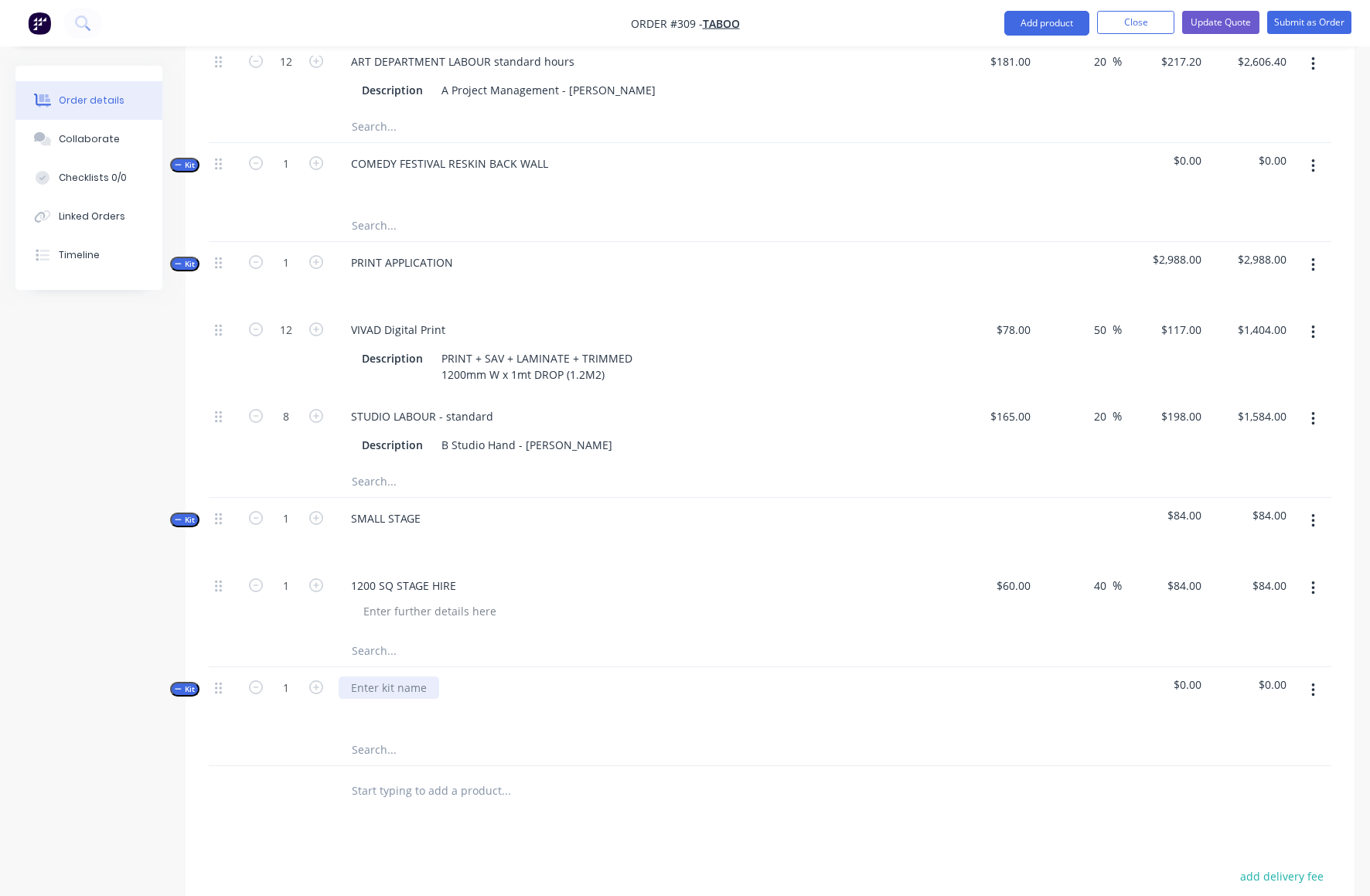
click at [355, 676] on div at bounding box center [389, 688] width 100 height 23
drag, startPoint x: 1296, startPoint y: 642, endPoint x: 1239, endPoint y: 657, distance: 58.9
click at [369, 507] on div "SMALL STAGE" at bounding box center [386, 519] width 95 height 23
drag, startPoint x: 350, startPoint y: 453, endPoint x: 427, endPoint y: 448, distance: 77.2
click at [427, 507] on div "SMALL STAGE" at bounding box center [386, 519] width 95 height 23
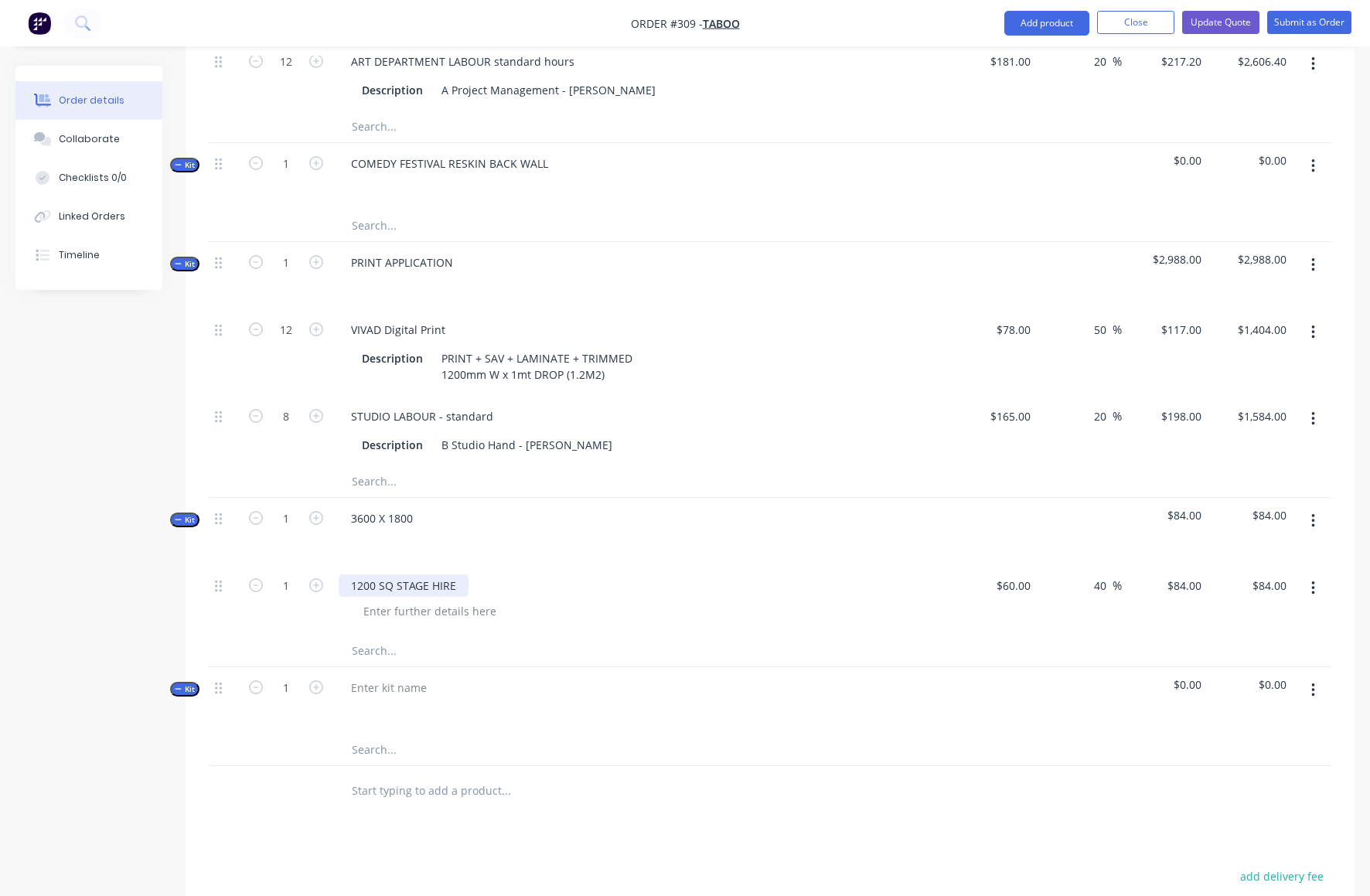
click at [381, 574] on div "1200 SQ STAGE HIRE" at bounding box center [403, 586] width 130 height 23
click at [412, 507] on div "3600 X 1800" at bounding box center [381, 519] width 86 height 23
click at [1314, 512] on icon "button" at bounding box center [1313, 520] width 4 height 17
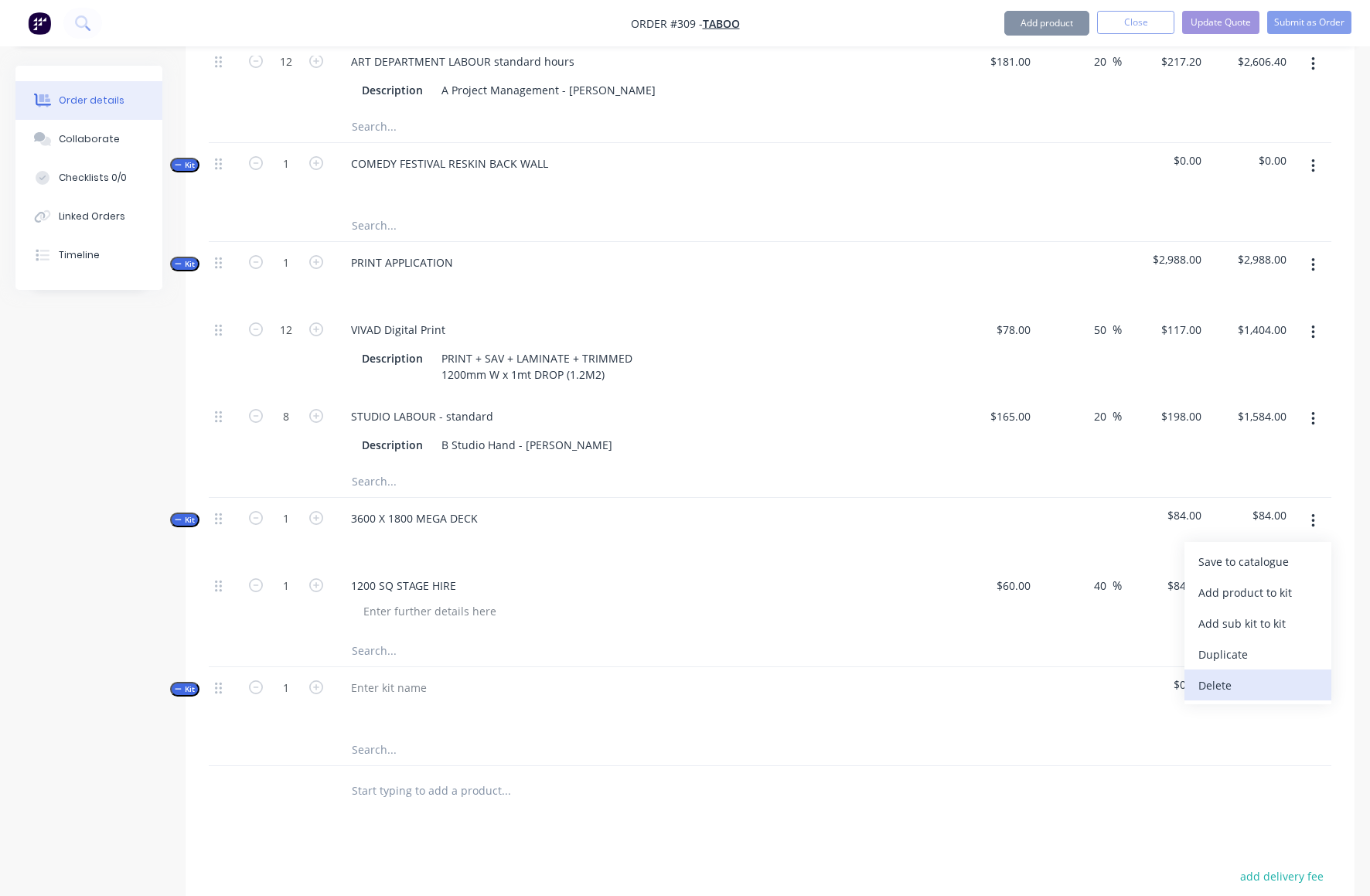
click at [1230, 674] on div "Delete" at bounding box center [1258, 685] width 119 height 23
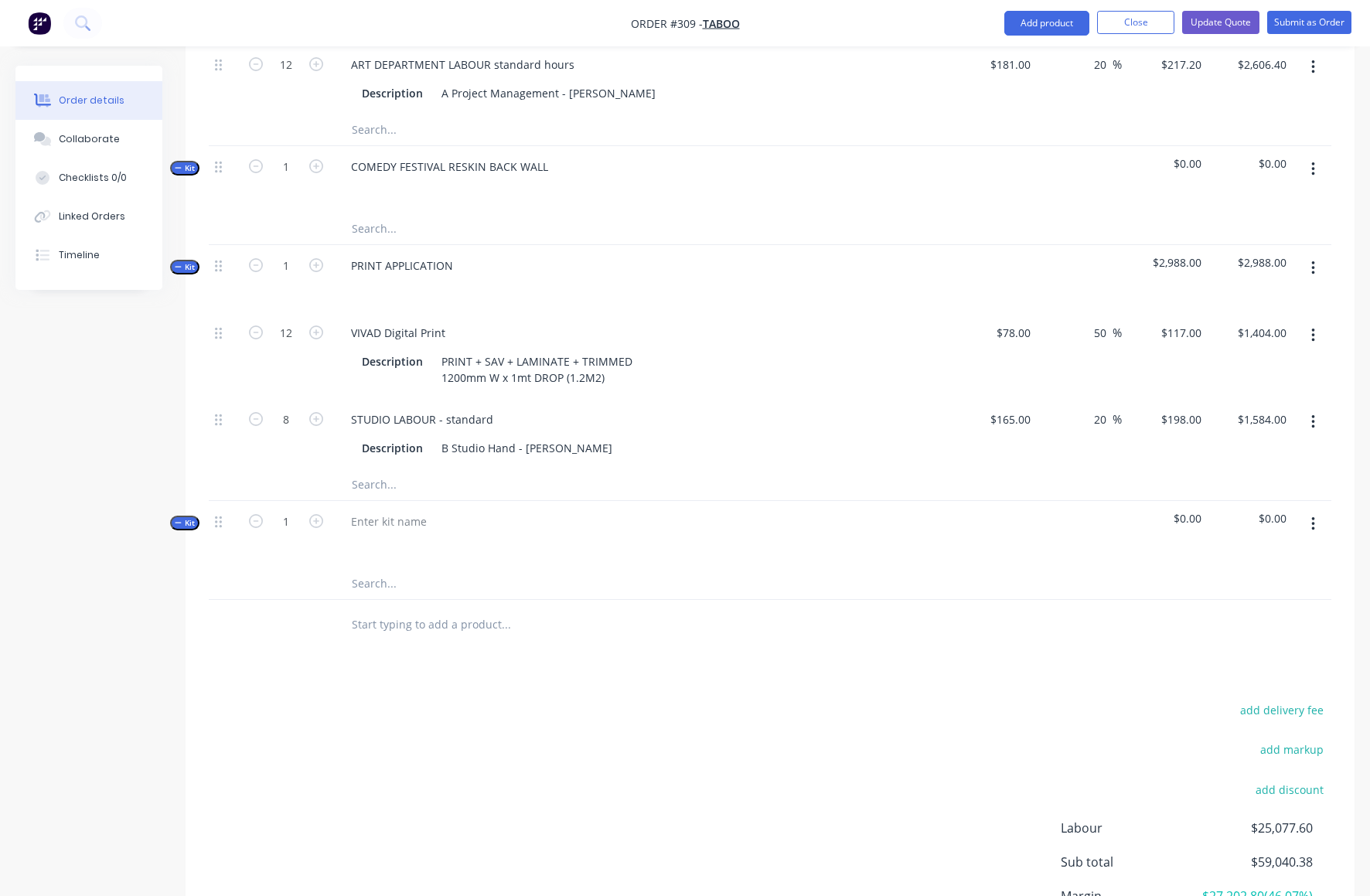
scroll to position [5207, 0]
drag, startPoint x: 352, startPoint y: 196, endPoint x: 377, endPoint y: 200, distance: 25.3
click at [352, 254] on div "PRINT APPLICATION" at bounding box center [402, 266] width 127 height 23
click at [849, 399] on div "STUDIO LABOUR - standard Description B Studio Hand - [PERSON_NAME]" at bounding box center [641, 434] width 618 height 70
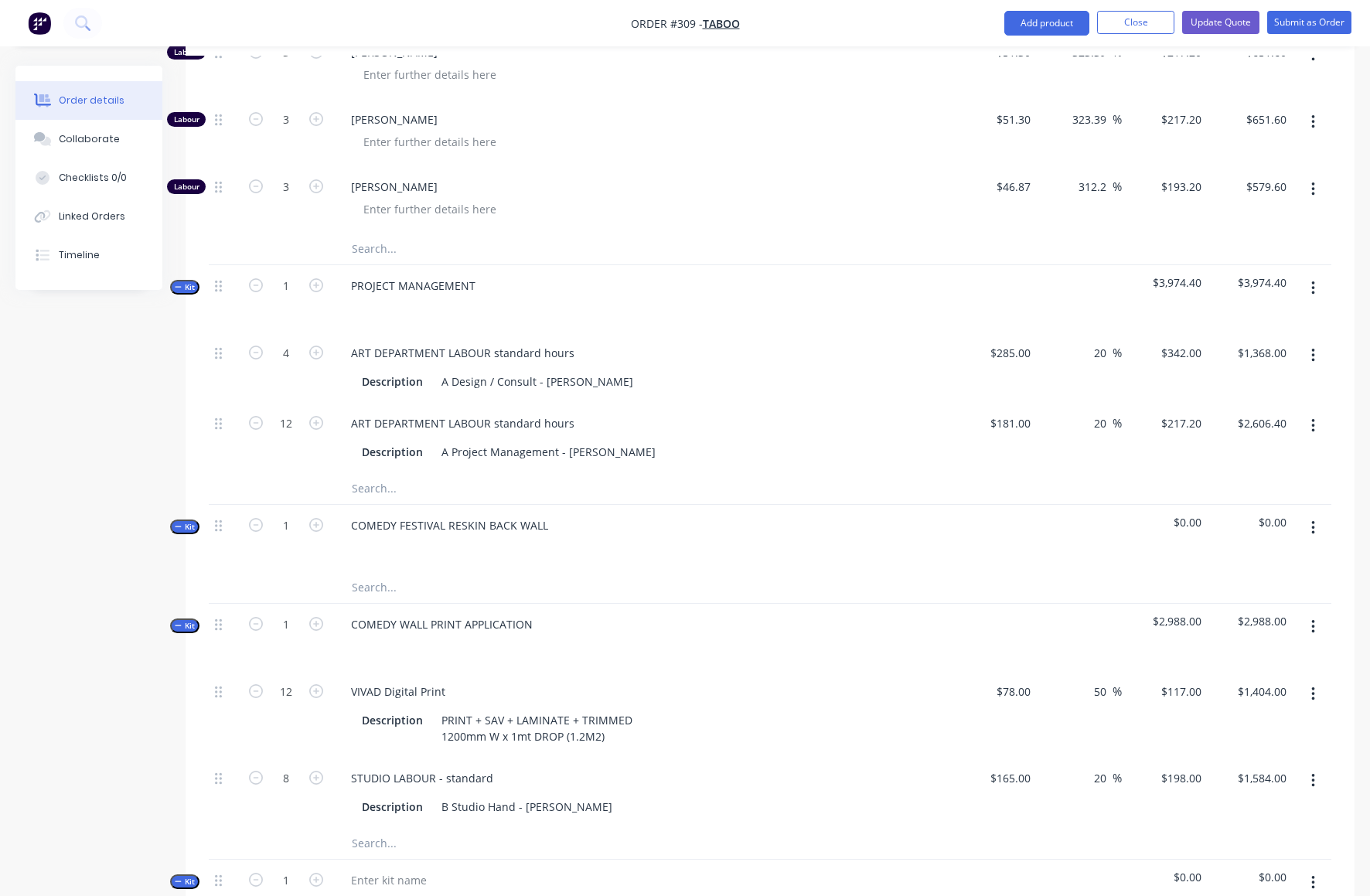
scroll to position [4879, 0]
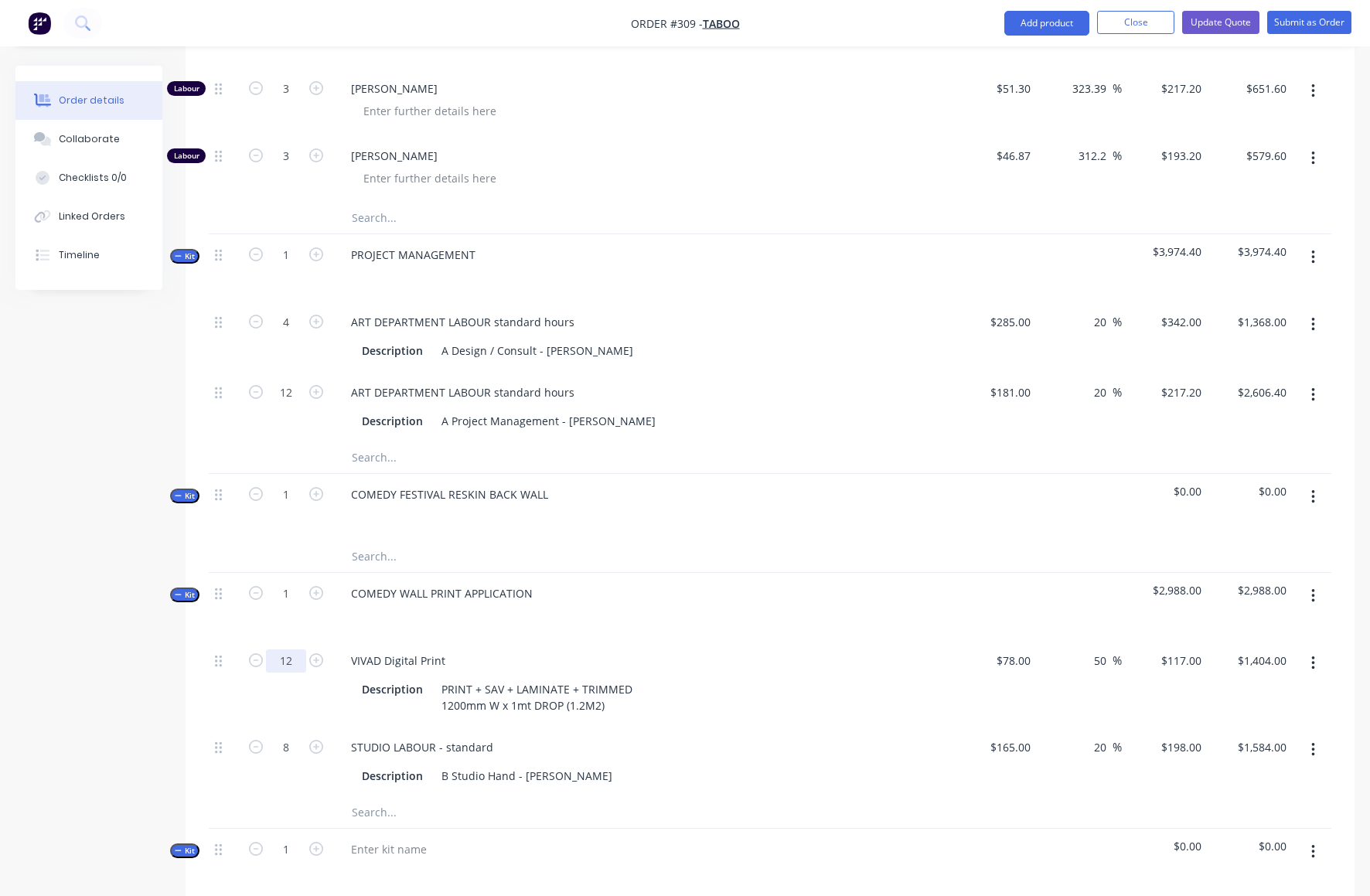
click at [283, 650] on input "12" at bounding box center [286, 661] width 40 height 23
click at [282, 650] on input "12" at bounding box center [286, 661] width 40 height 23
type input "22"
click at [624, 573] on div "COMEDY WALL PRINT APPLICATION" at bounding box center [641, 606] width 618 height 67
type input "$2,574.00"
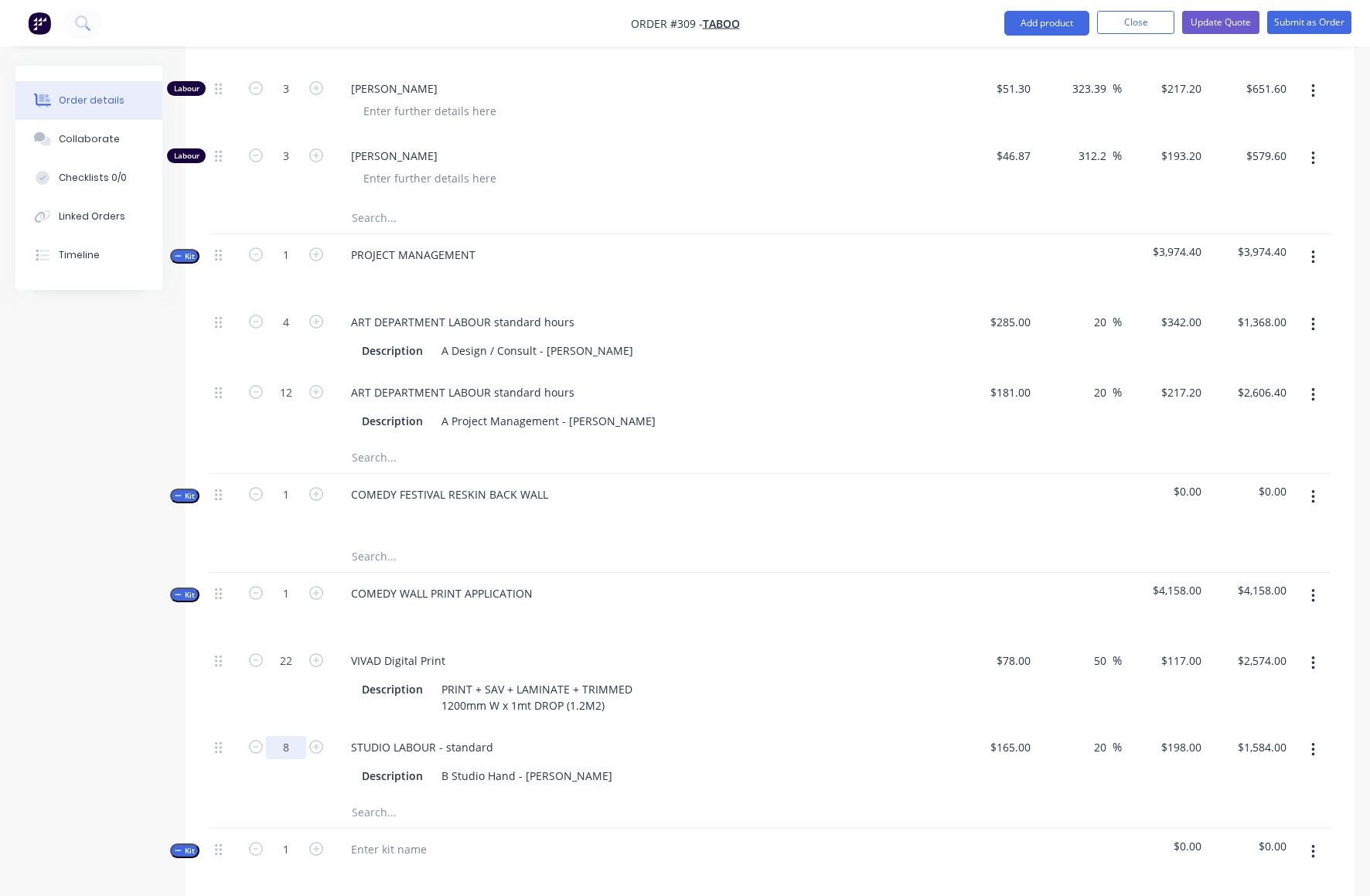
drag, startPoint x: 282, startPoint y: 683, endPoint x: 290, endPoint y: 681, distance: 8.2
click at [290, 736] on input "8" at bounding box center [286, 747] width 40 height 23
type input "10"
click at [697, 736] on div "STUDIO LABOUR - standard" at bounding box center [642, 747] width 606 height 23
type input "$1,980.00"
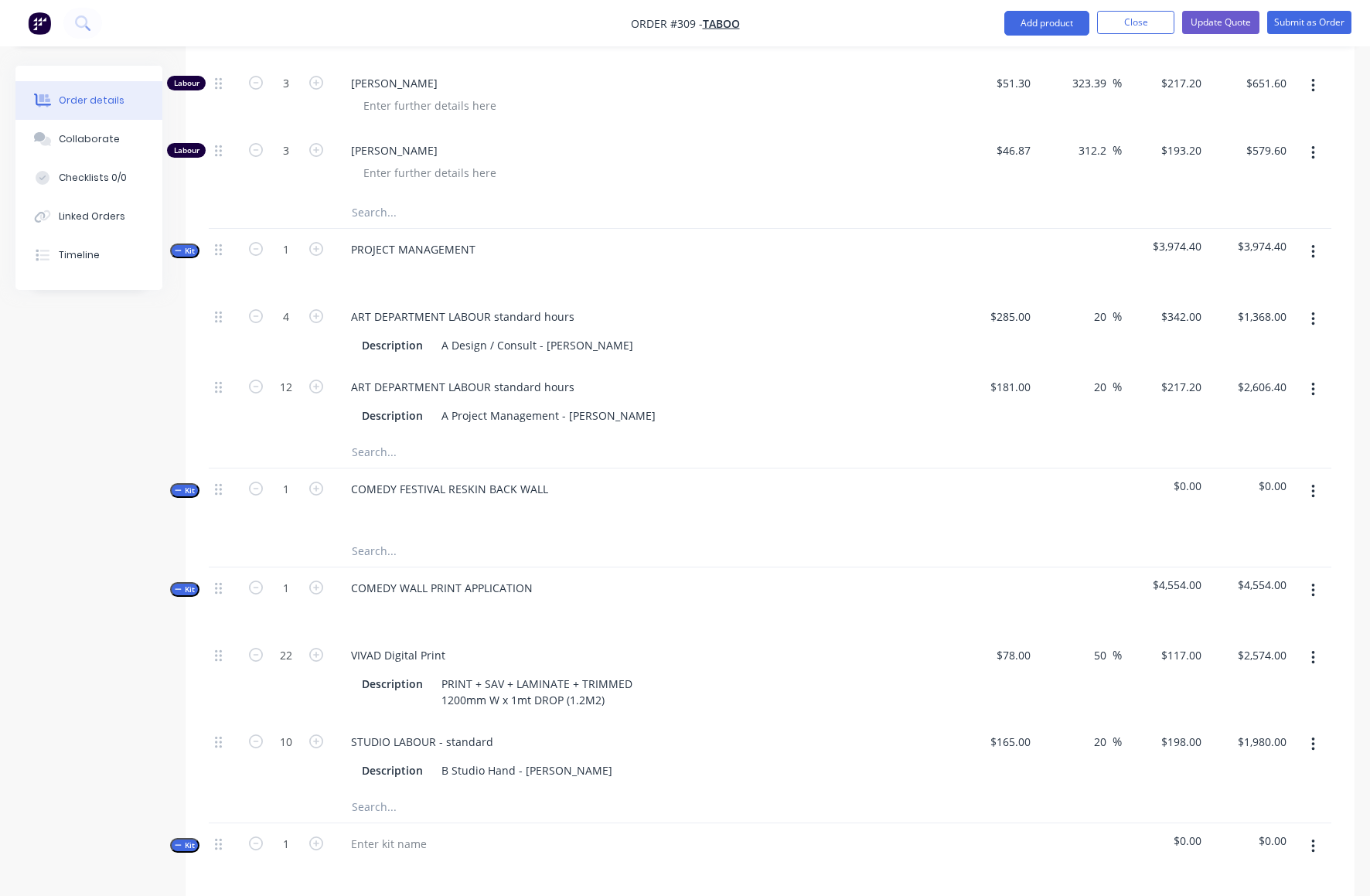
scroll to position [4886, 0]
click at [527, 576] on div "COMEDY WALL PRINT APPLICATION" at bounding box center [441, 587] width 206 height 23
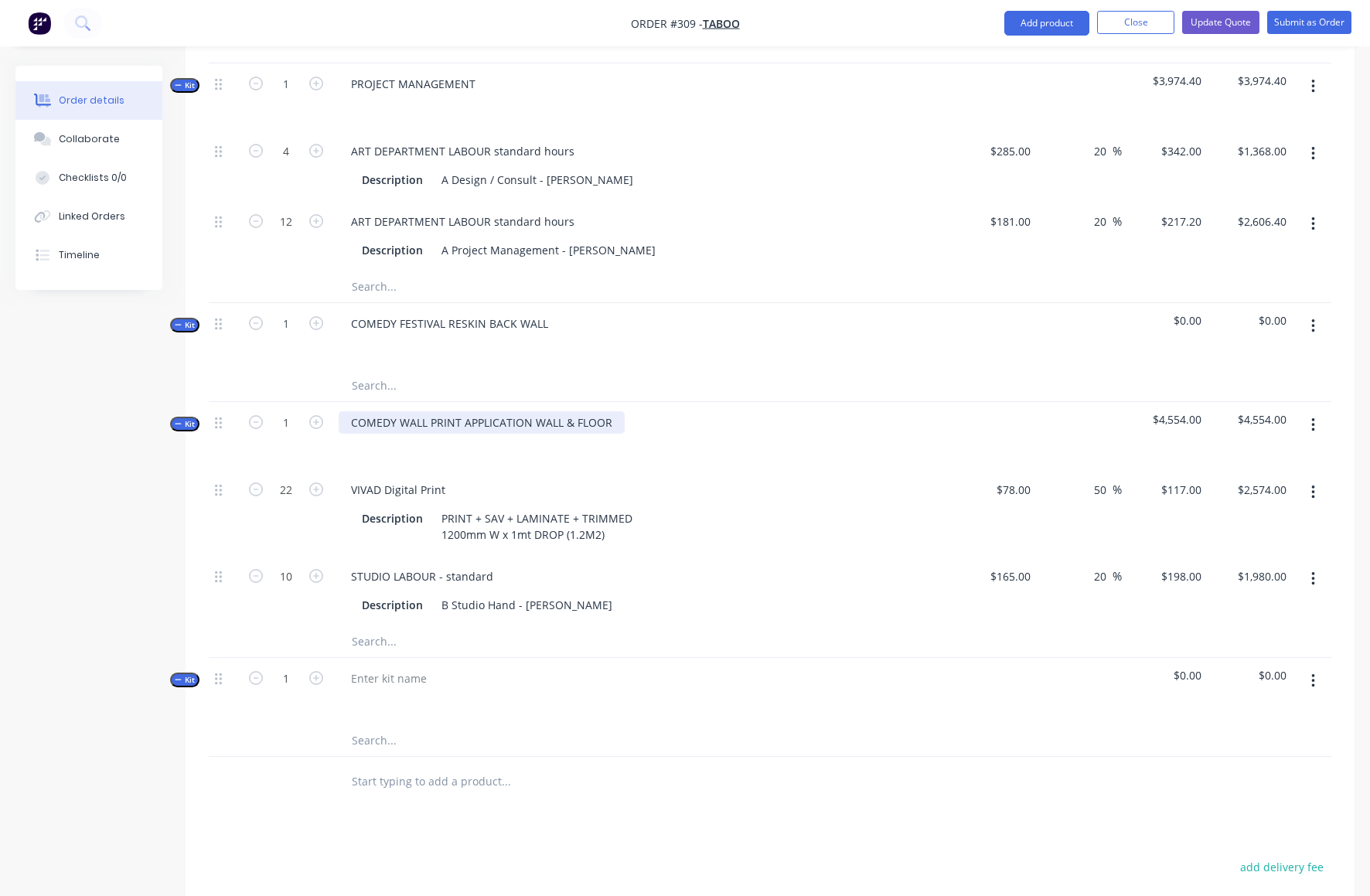
scroll to position [5059, 0]
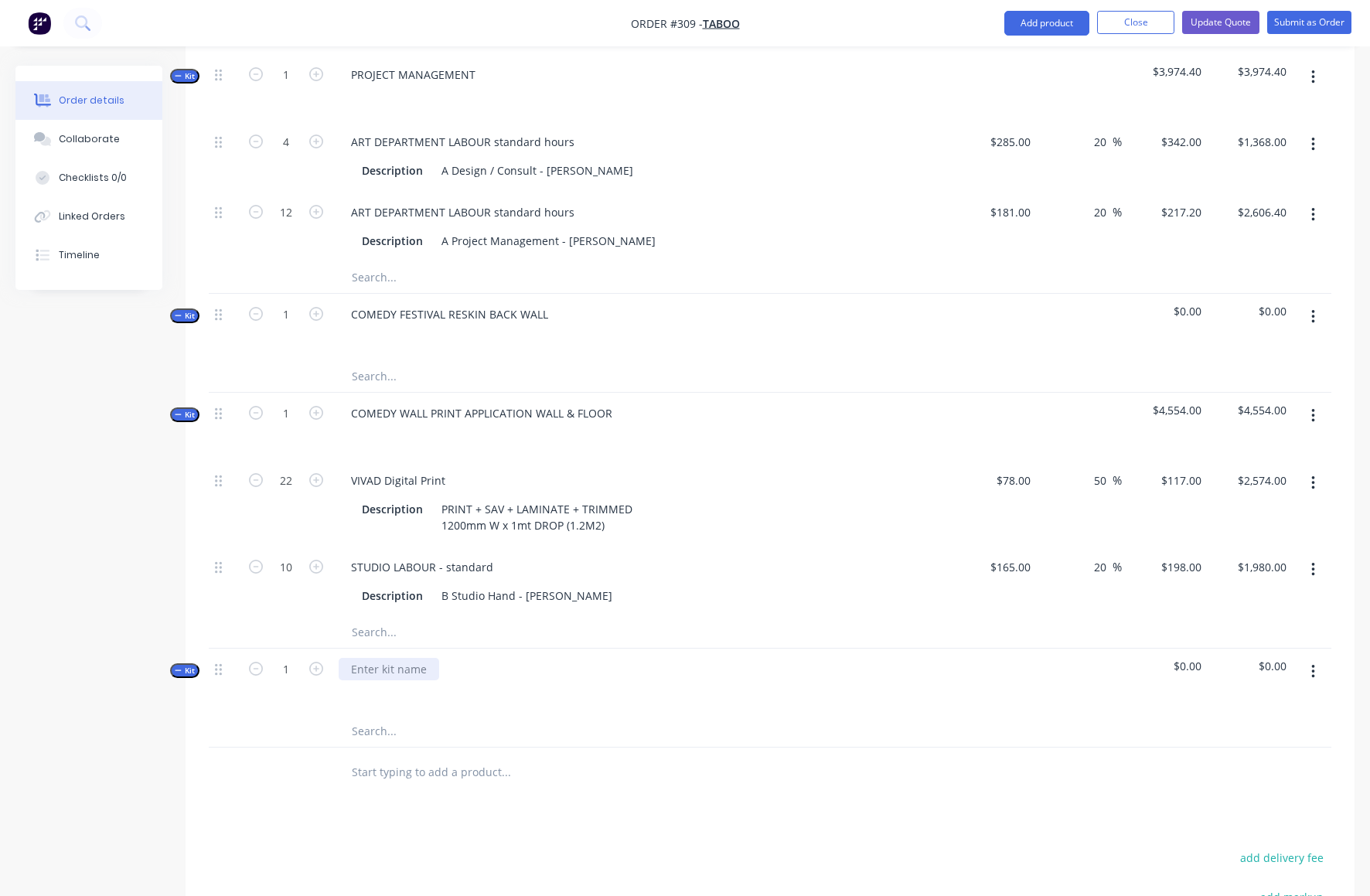
click at [353, 658] on div at bounding box center [389, 669] width 100 height 23
click at [364, 716] on input "text" at bounding box center [505, 731] width 310 height 31
click at [1314, 665] on icon "button" at bounding box center [1313, 671] width 3 height 14
click at [1241, 732] on div "Add product to kit" at bounding box center [1258, 743] width 119 height 23
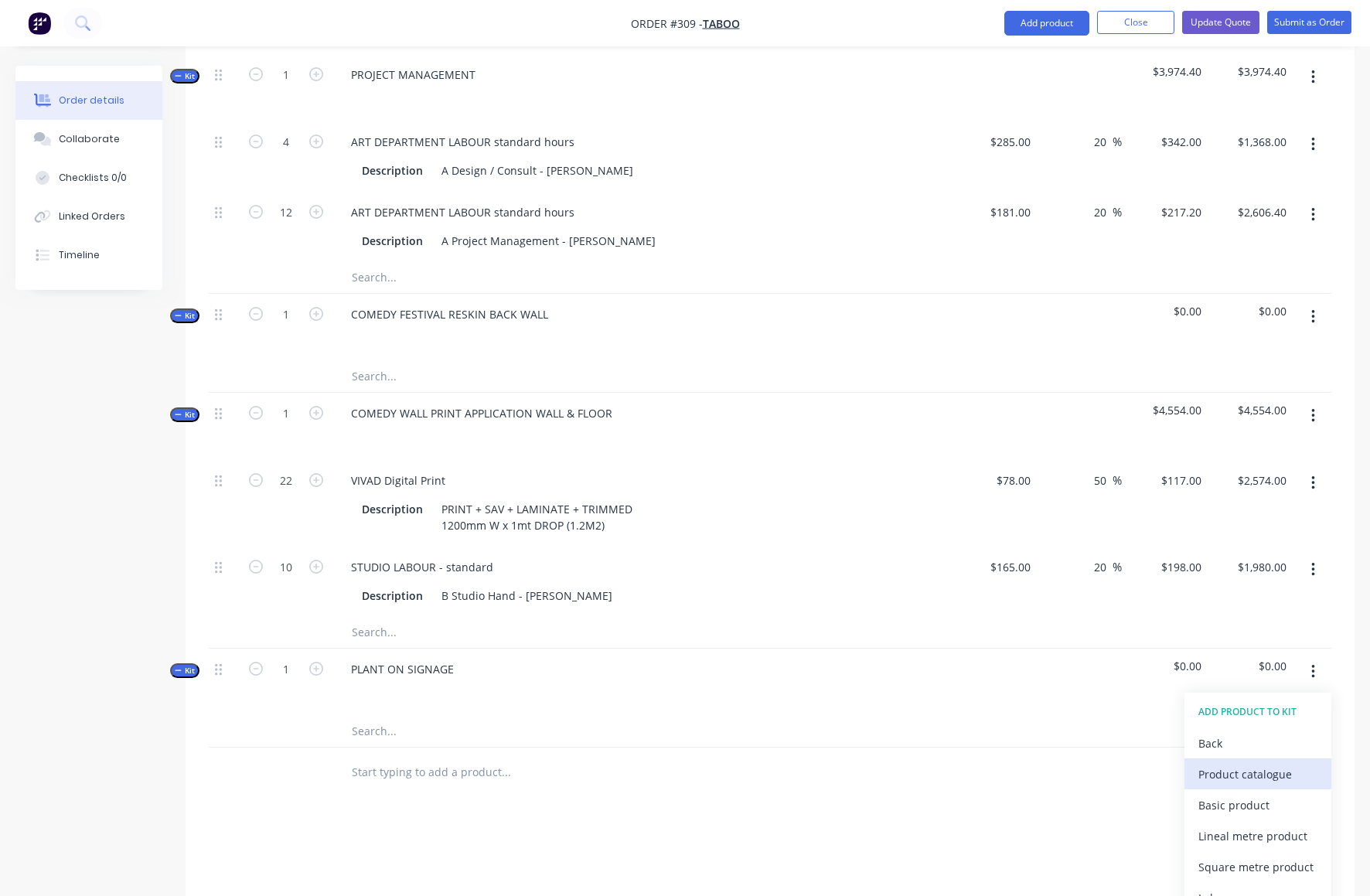
click at [1240, 763] on div "Product catalogue" at bounding box center [1258, 774] width 119 height 23
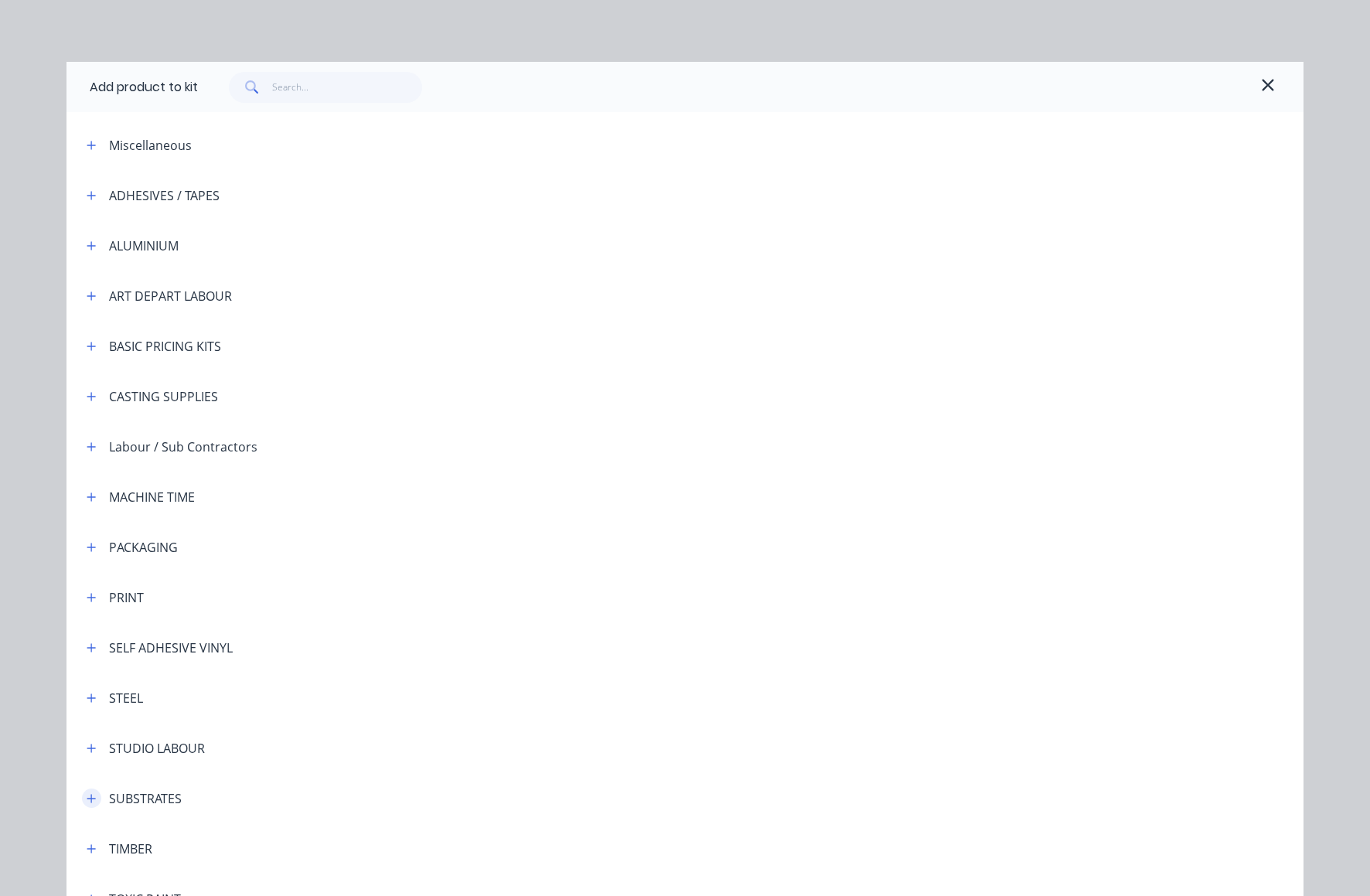
click at [86, 796] on icon "button" at bounding box center [91, 798] width 9 height 11
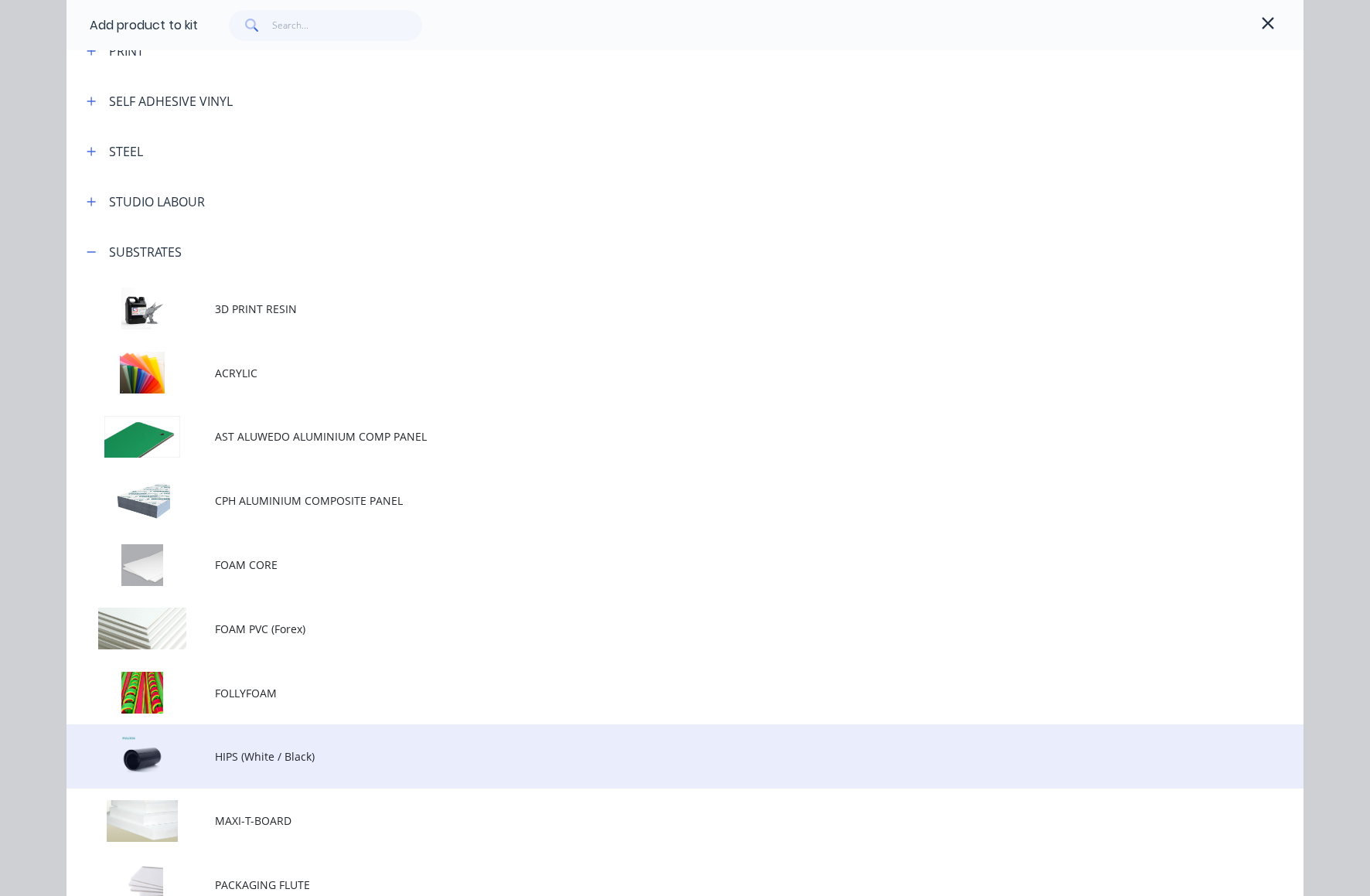
scroll to position [562, 0]
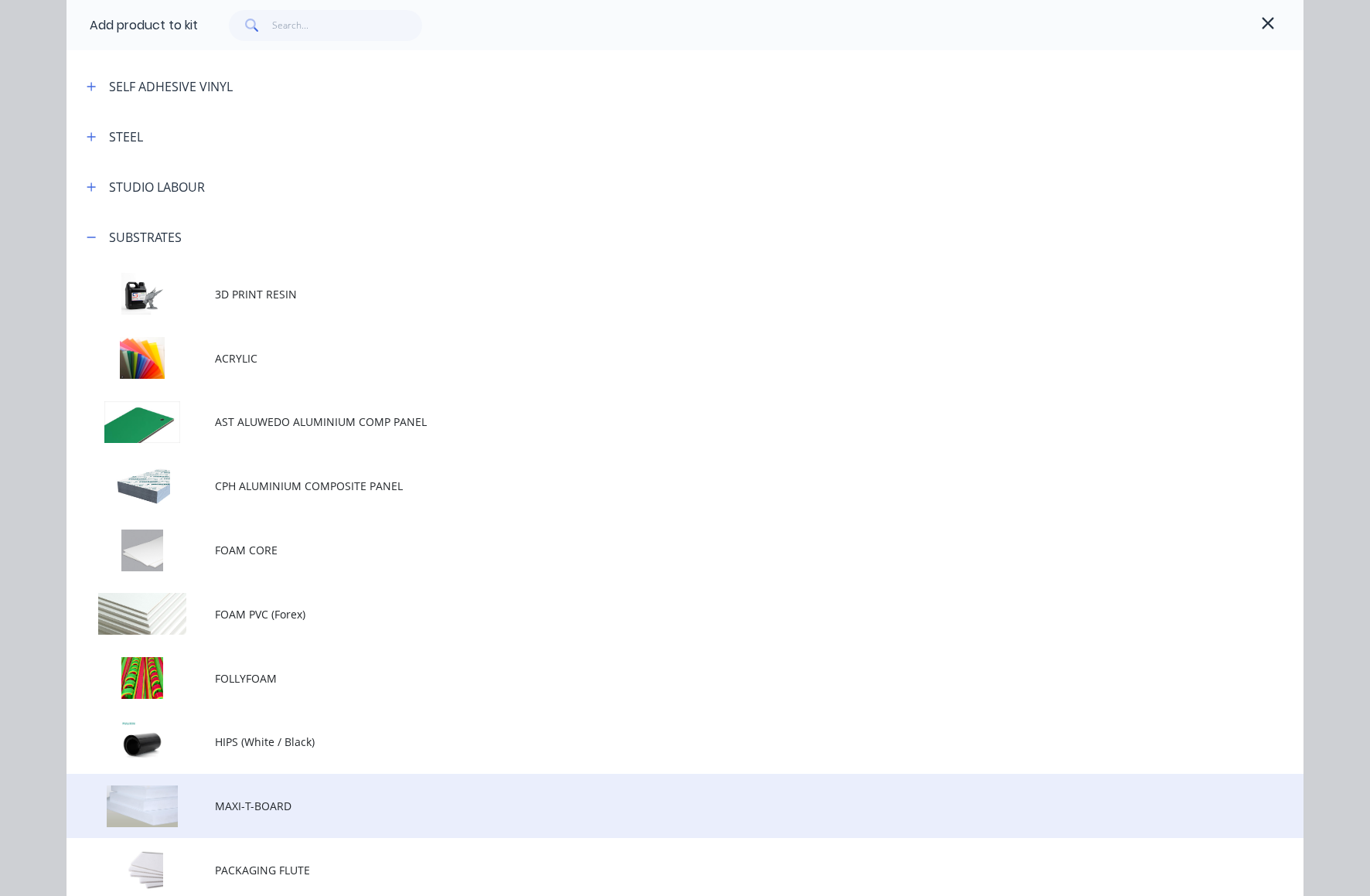
click at [154, 795] on td at bounding box center [141, 806] width 149 height 64
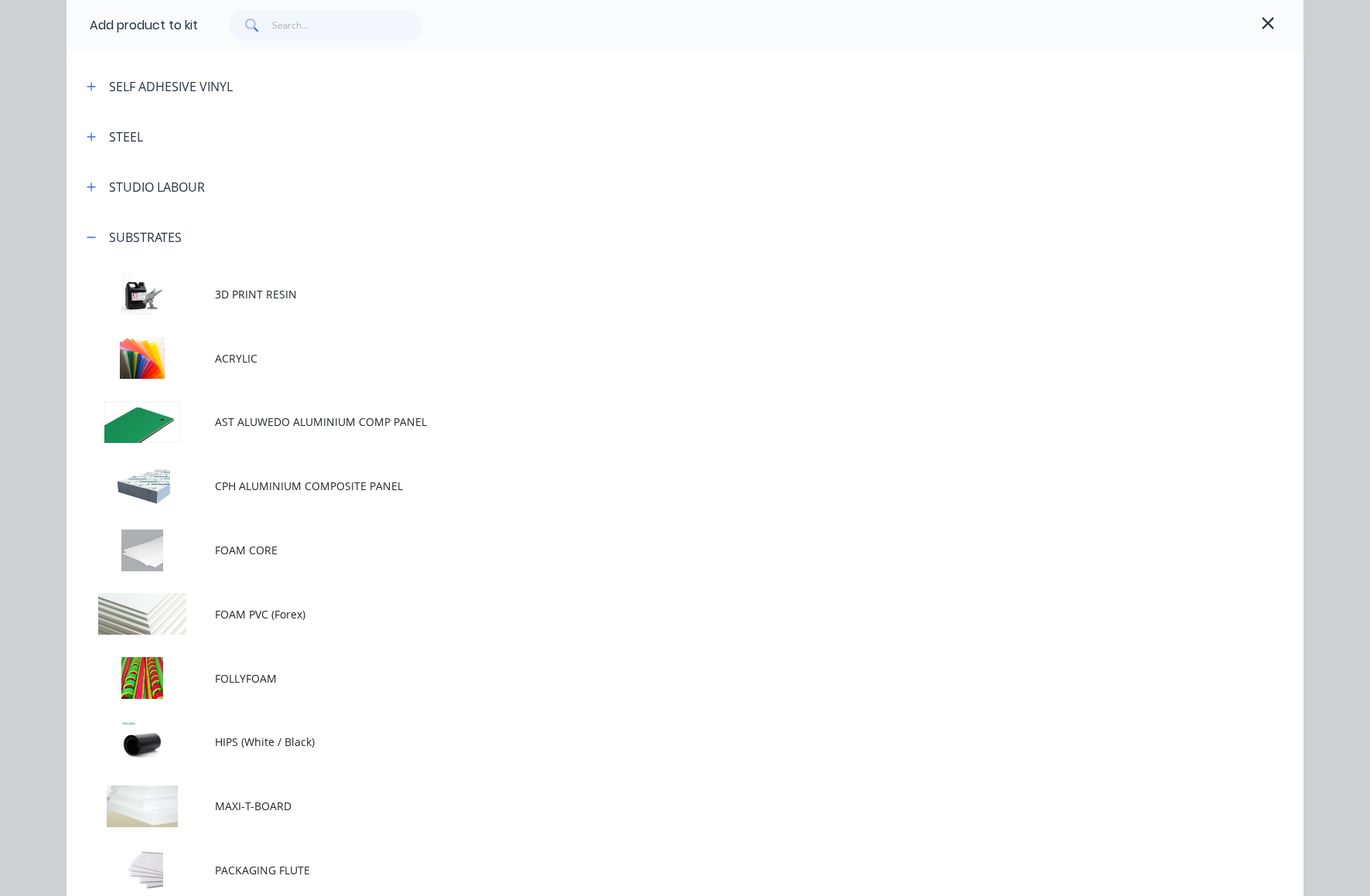
scroll to position [0, 0]
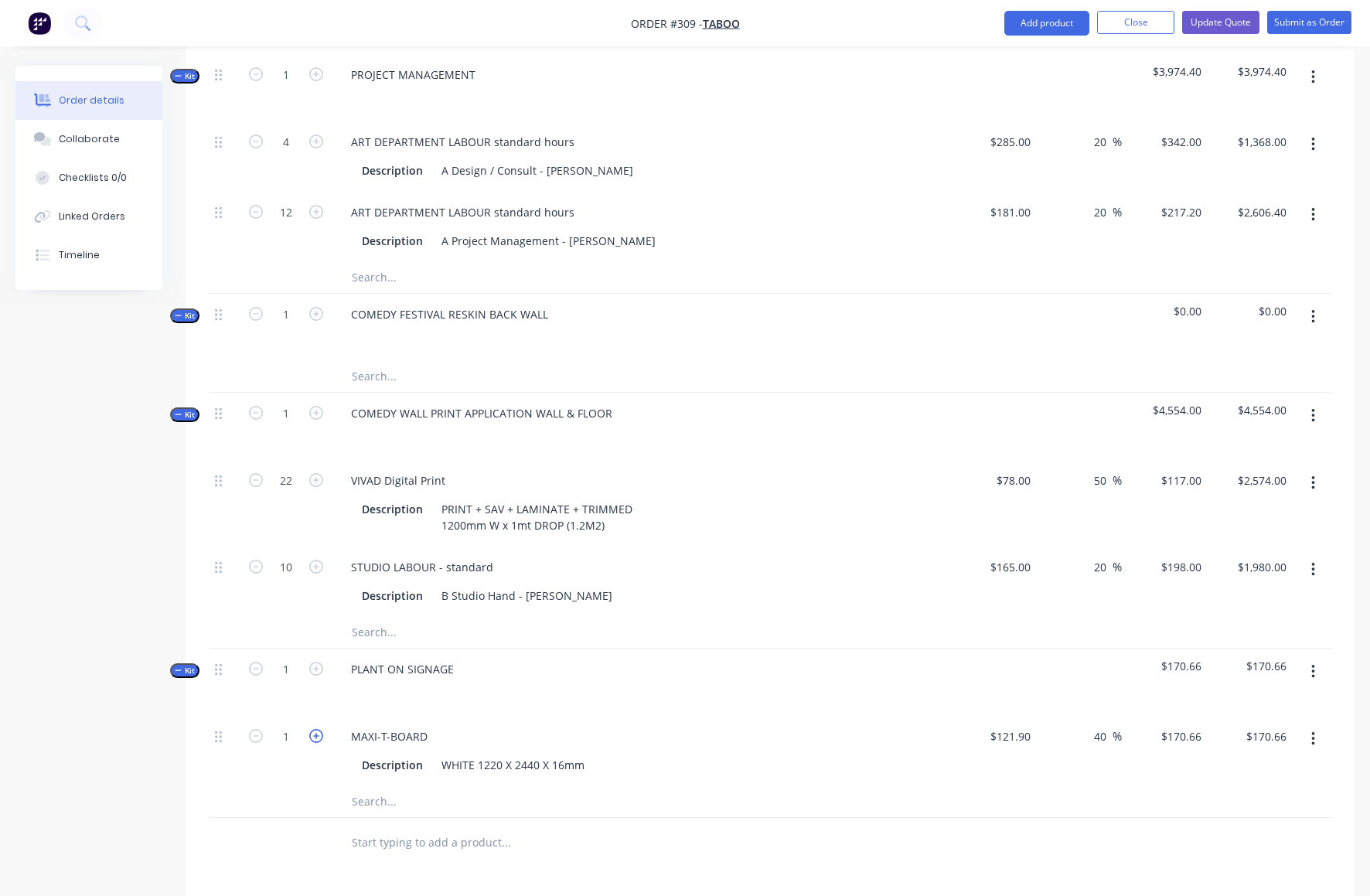
click at [317, 729] on icon "button" at bounding box center [316, 735] width 14 height 14
type input "2"
type input "$341.32"
click at [317, 729] on icon "button" at bounding box center [316, 735] width 14 height 14
type input "3"
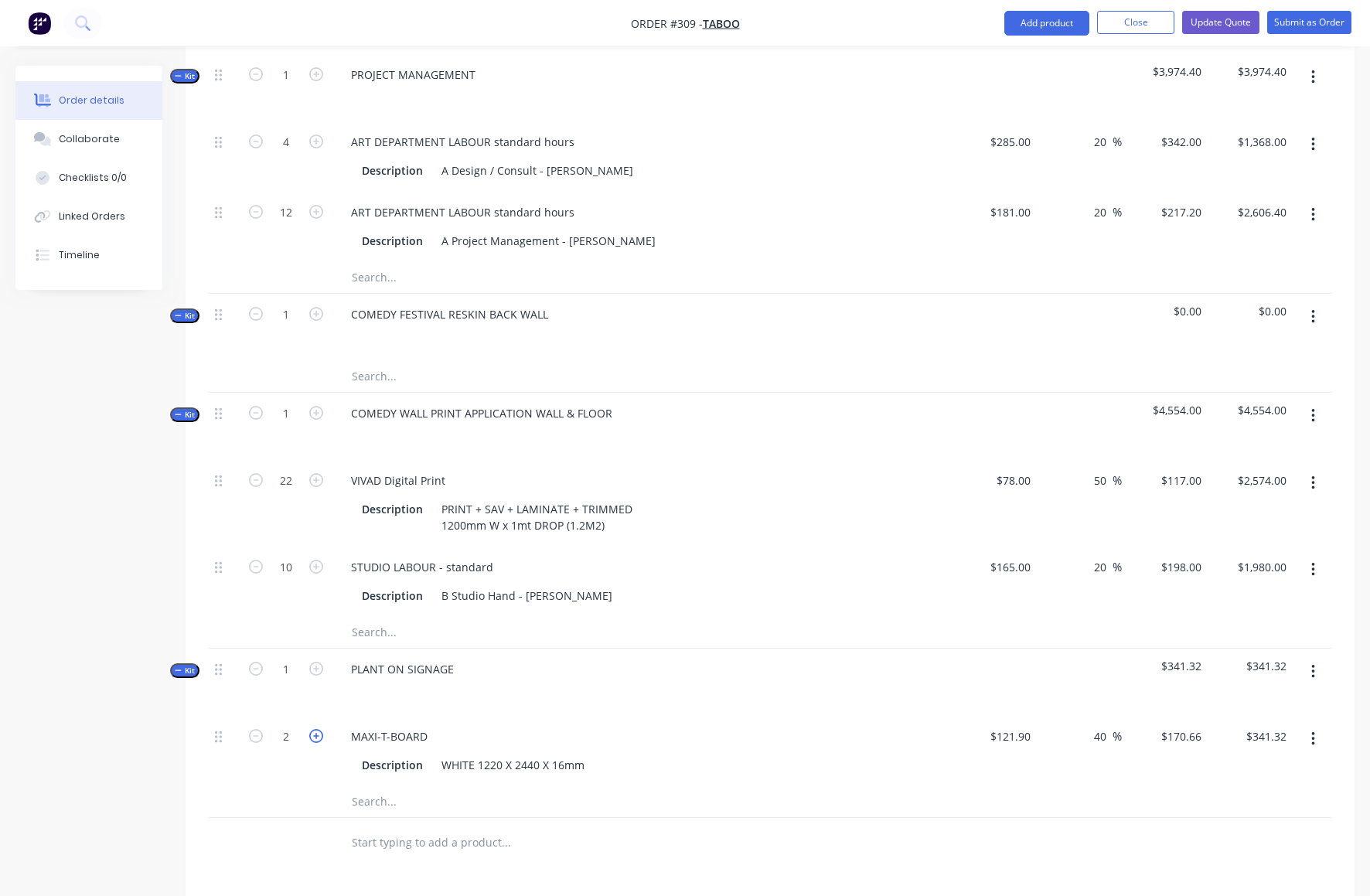
type input "$511.98"
click at [317, 729] on icon "button" at bounding box center [316, 735] width 14 height 14
type input "4"
type input "$682.64"
click at [1314, 663] on icon "button" at bounding box center [1313, 671] width 4 height 17
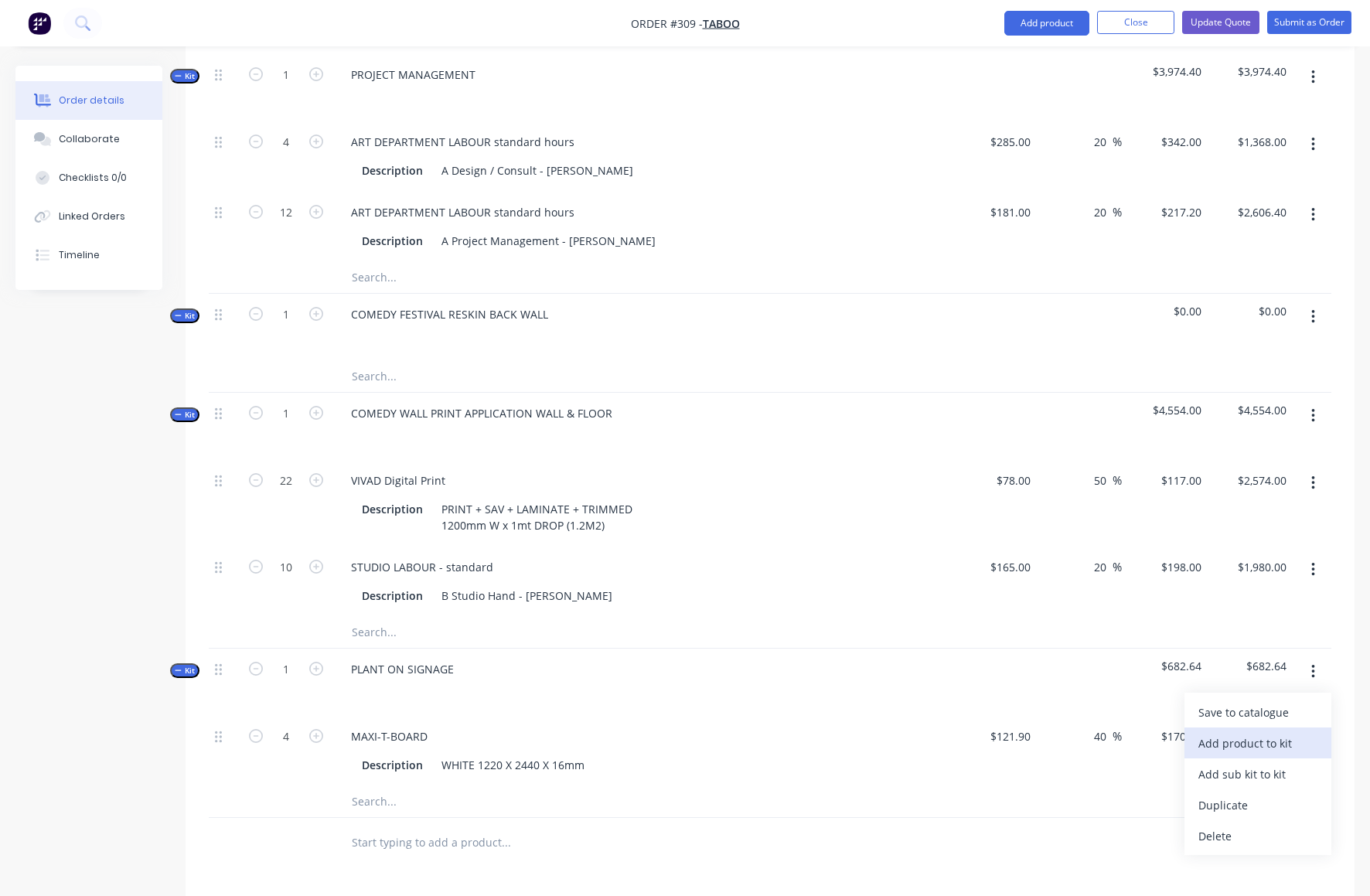
click at [1253, 732] on div "Add product to kit" at bounding box center [1258, 743] width 119 height 23
click at [1233, 763] on div "Product catalogue" at bounding box center [1258, 774] width 119 height 23
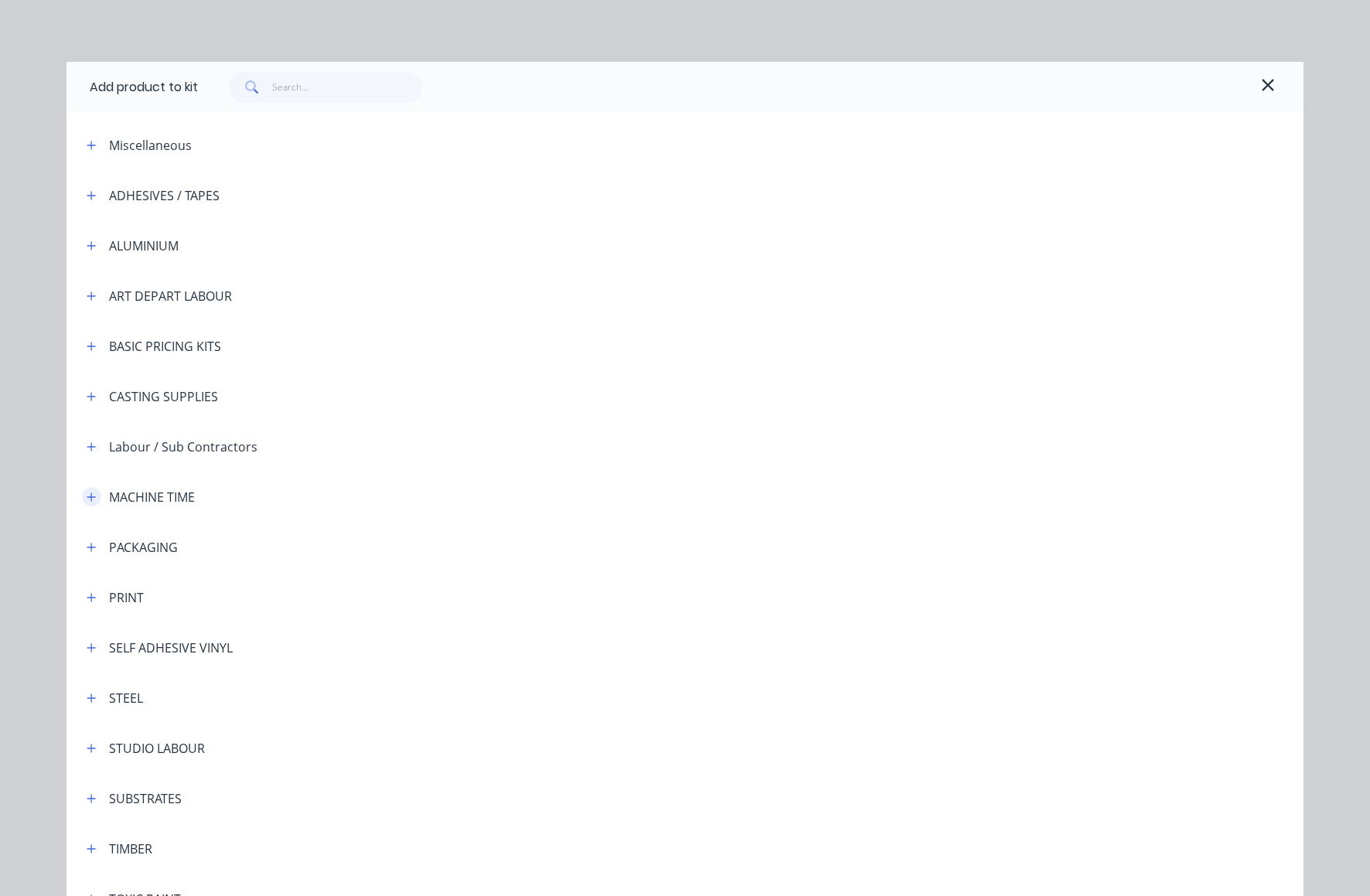
click at [91, 497] on button "button" at bounding box center [91, 497] width 19 height 19
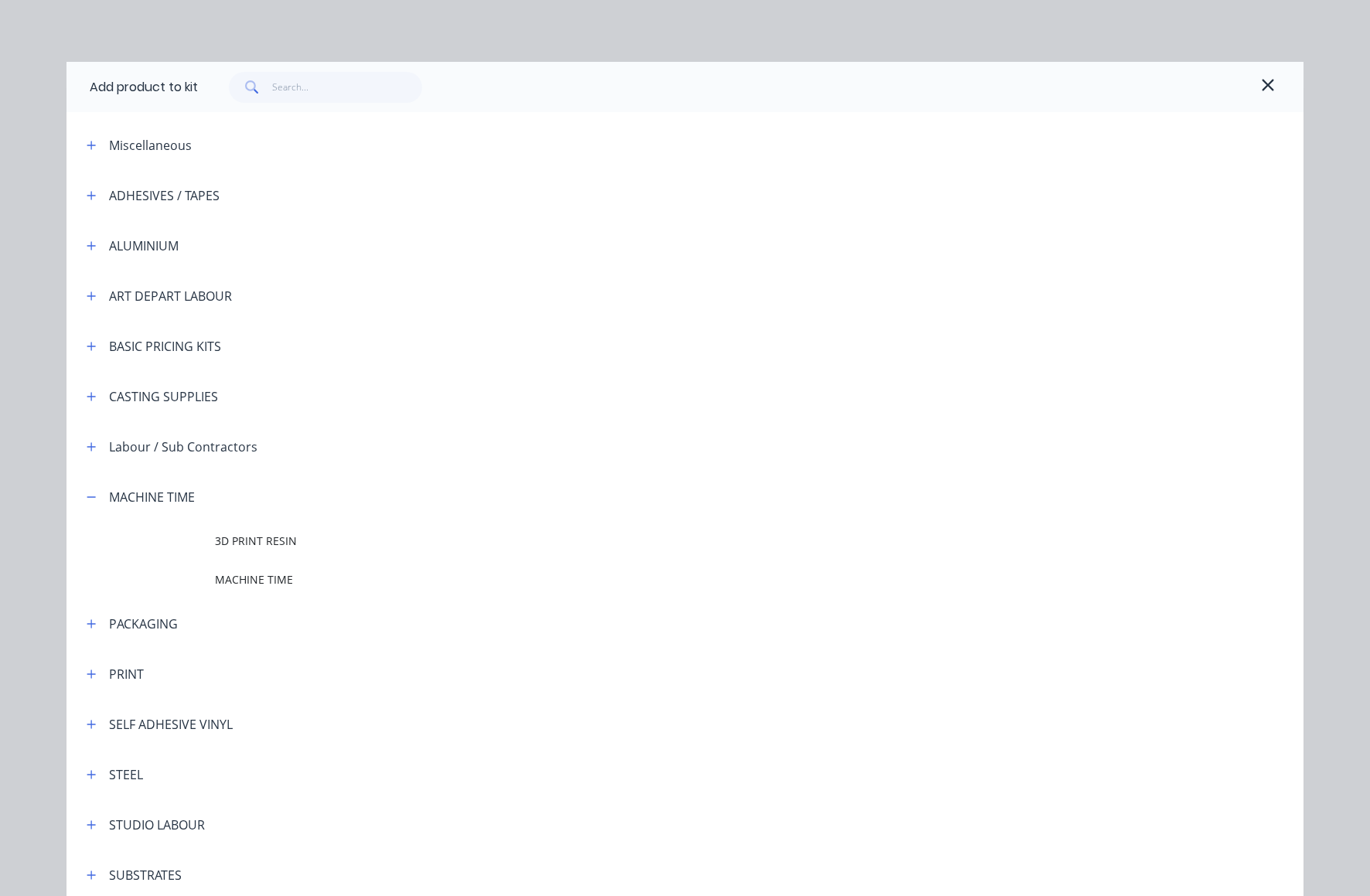
click at [237, 578] on span "MACHINE TIME" at bounding box center [650, 579] width 870 height 16
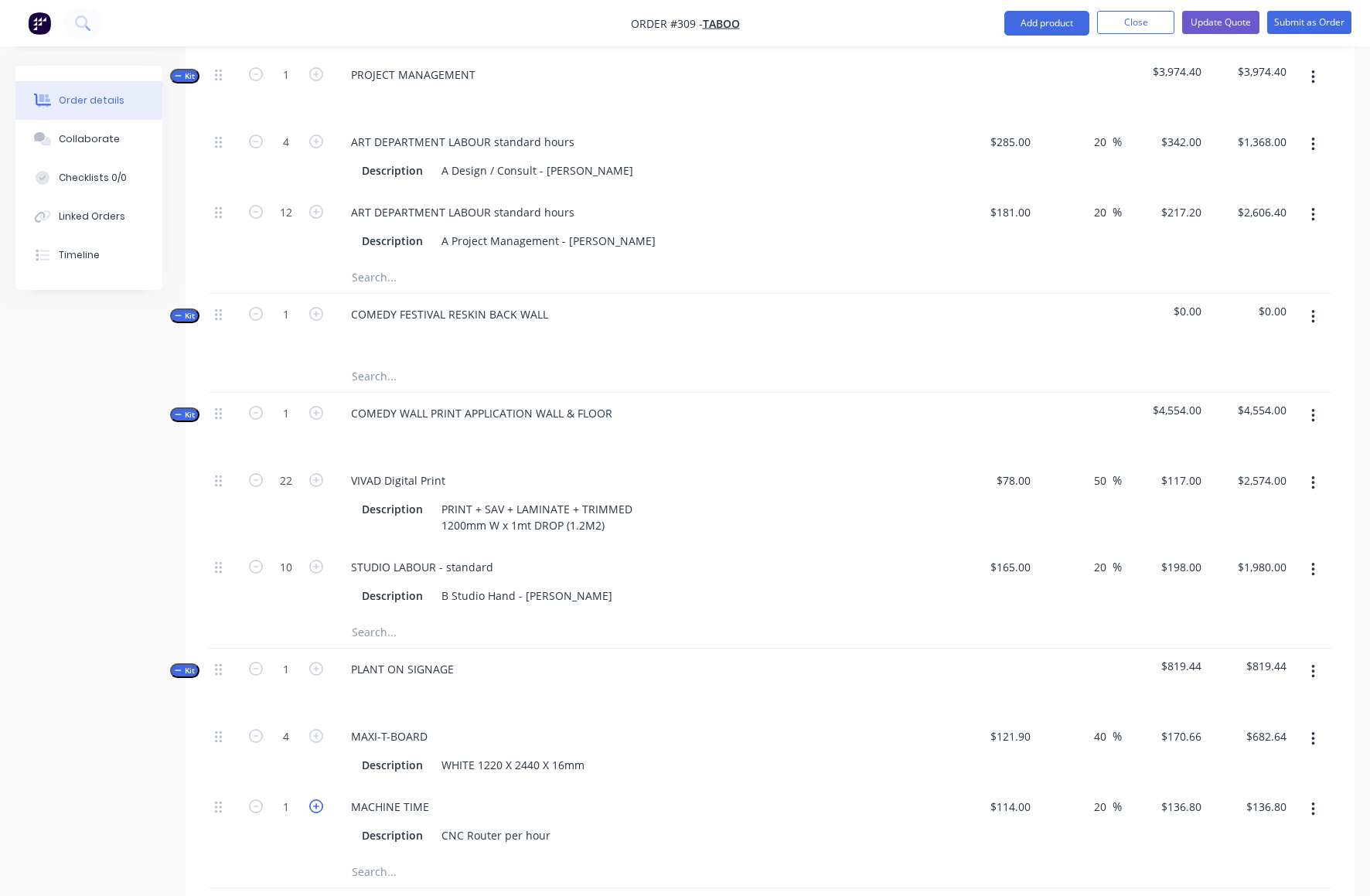
click at [317, 799] on icon "button" at bounding box center [316, 806] width 14 height 14
type input "2"
type input "$273.60"
click at [317, 799] on icon "button" at bounding box center [316, 806] width 14 height 14
type input "3"
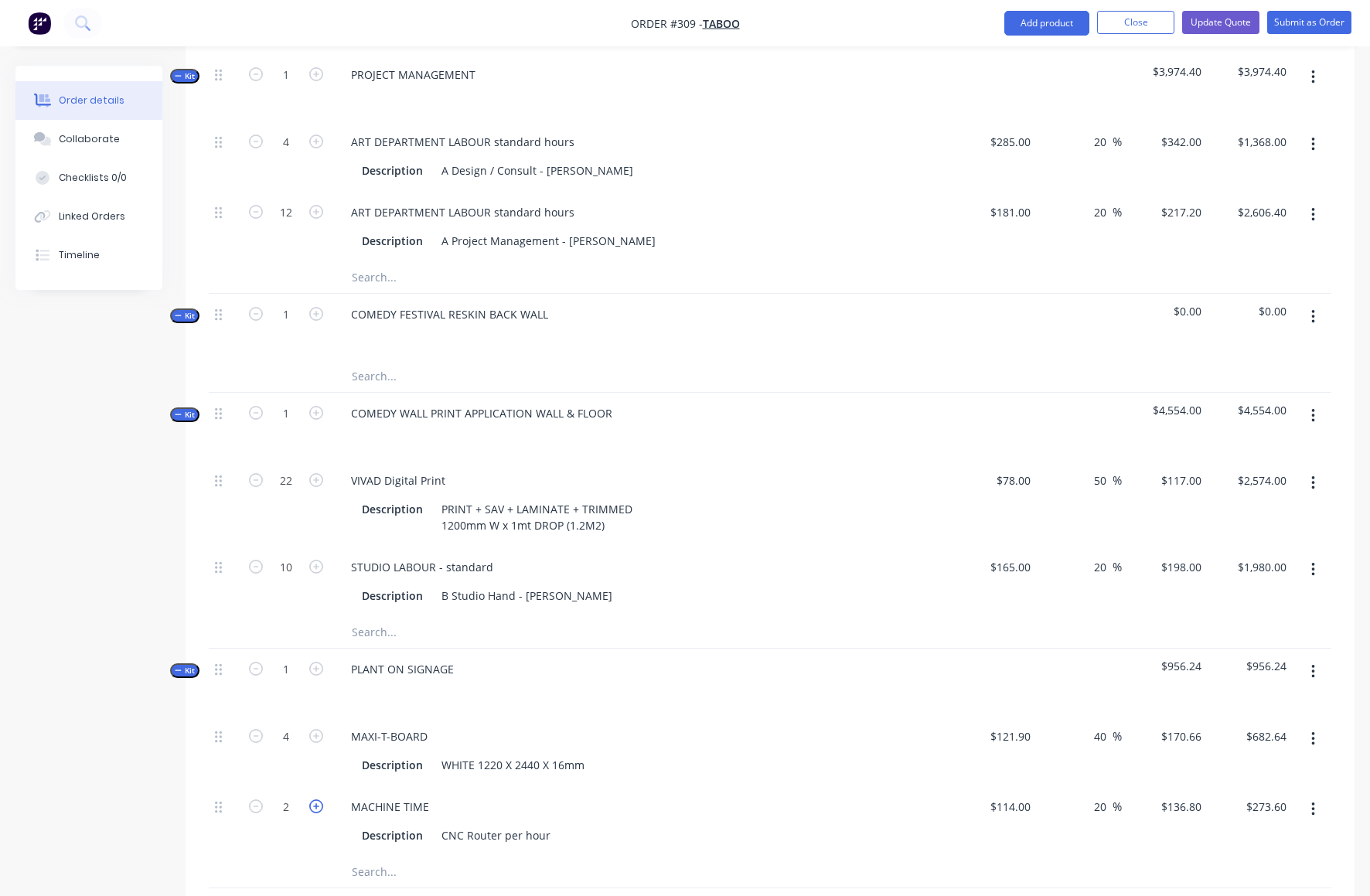
type input "$410.40"
click at [317, 799] on icon "button" at bounding box center [316, 806] width 14 height 14
type input "4"
type input "$547.20"
click at [317, 799] on icon "button" at bounding box center [316, 806] width 14 height 14
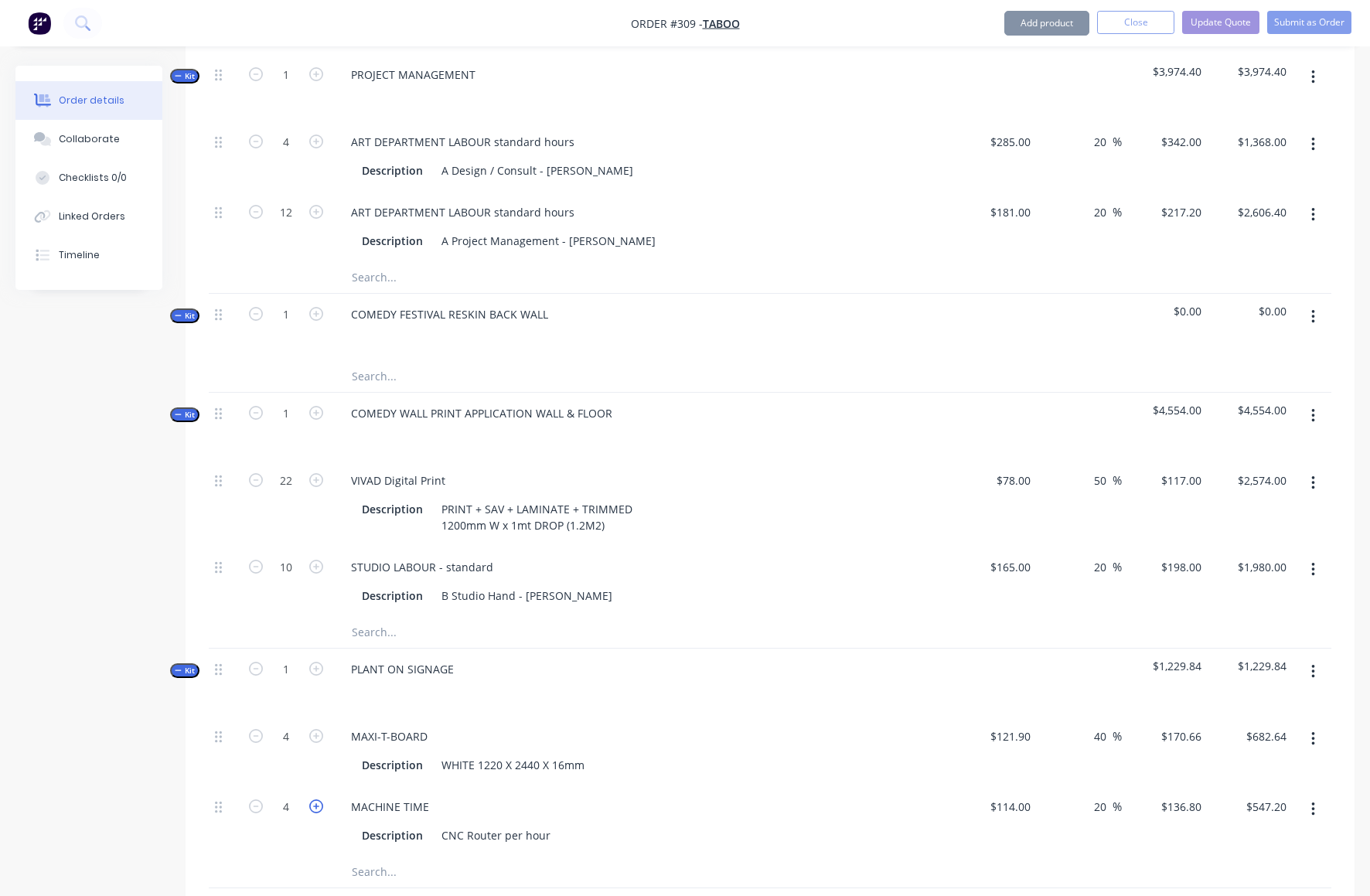
type input "5"
type input "$684.00"
click at [317, 799] on icon "button" at bounding box center [316, 806] width 14 height 14
type input "6"
type input "$820.80"
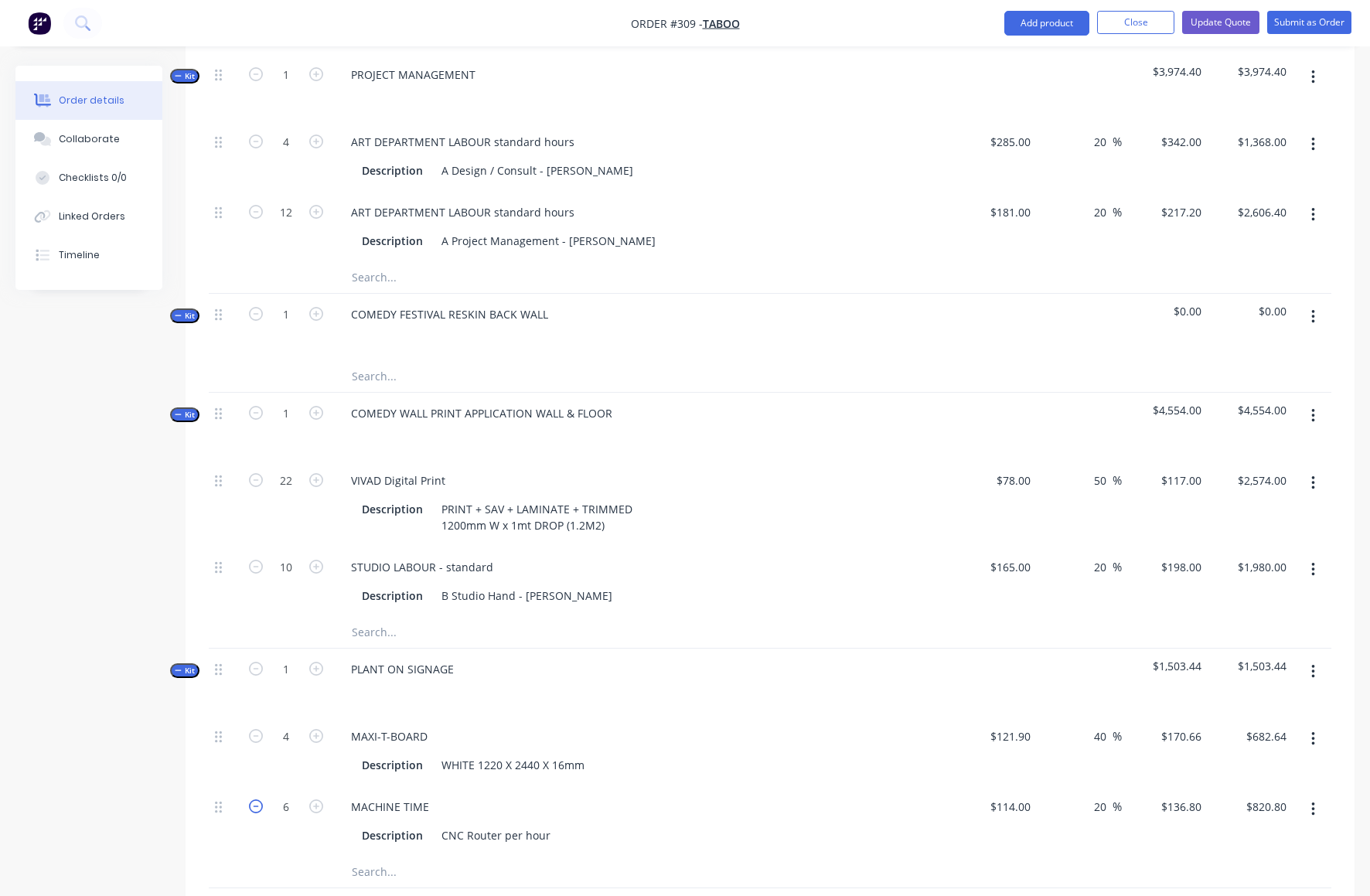
click at [253, 799] on icon "button" at bounding box center [255, 806] width 14 height 14
type input "5"
type input "$684.00"
click at [253, 799] on icon "button" at bounding box center [255, 806] width 14 height 14
type input "4"
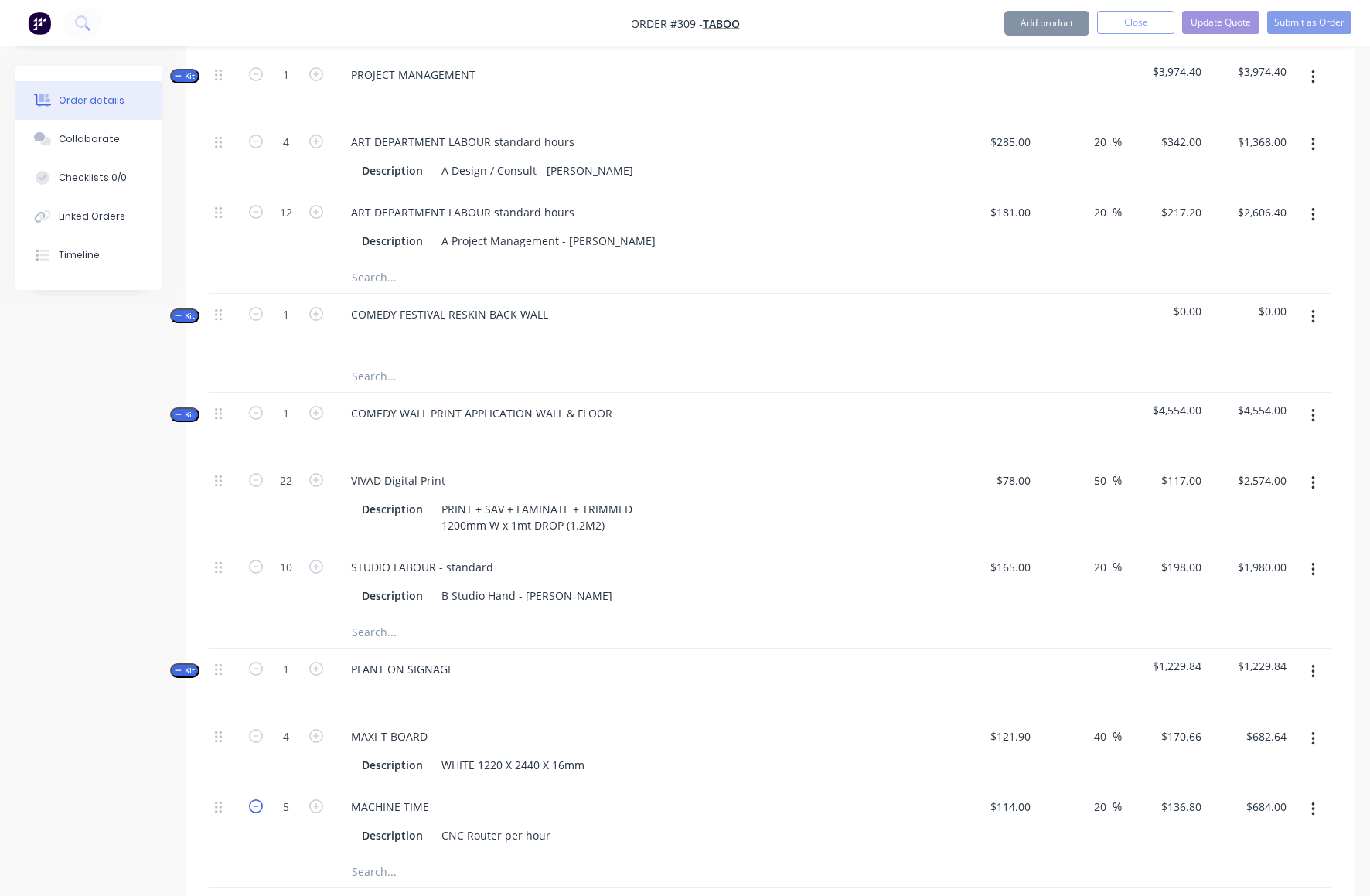
type input "$547.20"
click at [1313, 663] on icon "button" at bounding box center [1313, 671] width 4 height 17
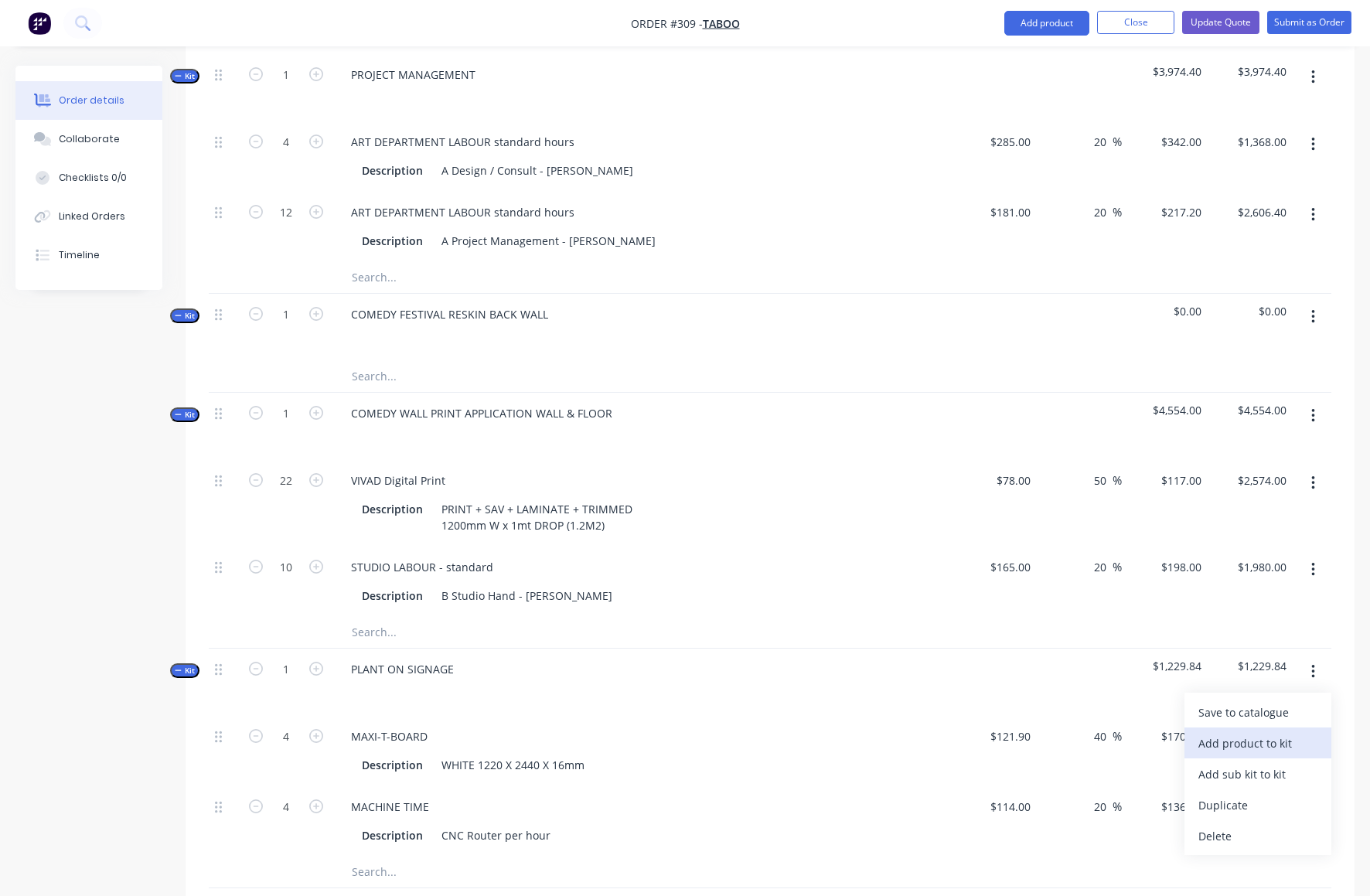
click at [1237, 732] on div "Add product to kit" at bounding box center [1258, 743] width 119 height 23
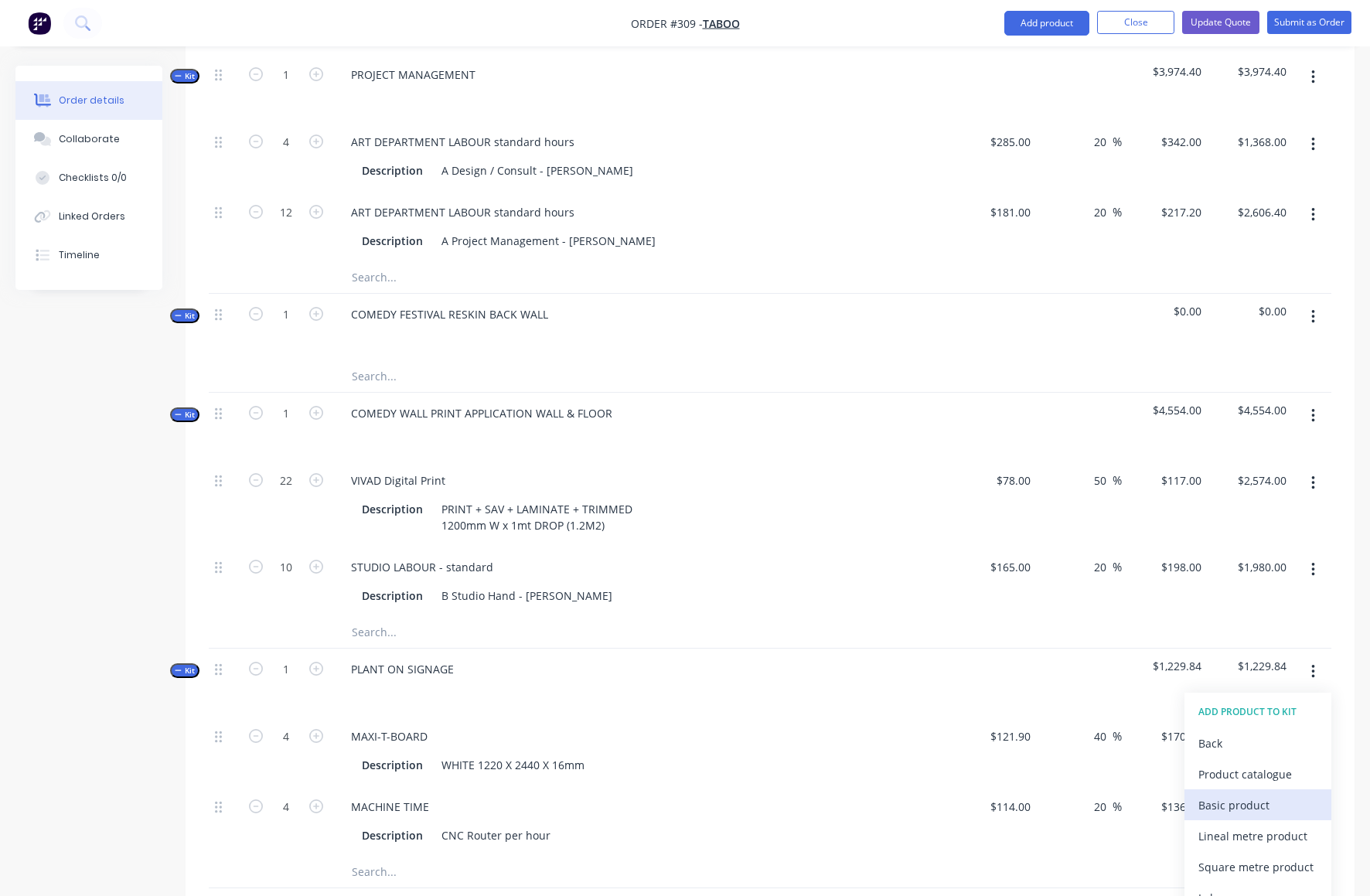
click at [1227, 794] on div "Basic product" at bounding box center [1258, 806] width 119 height 23
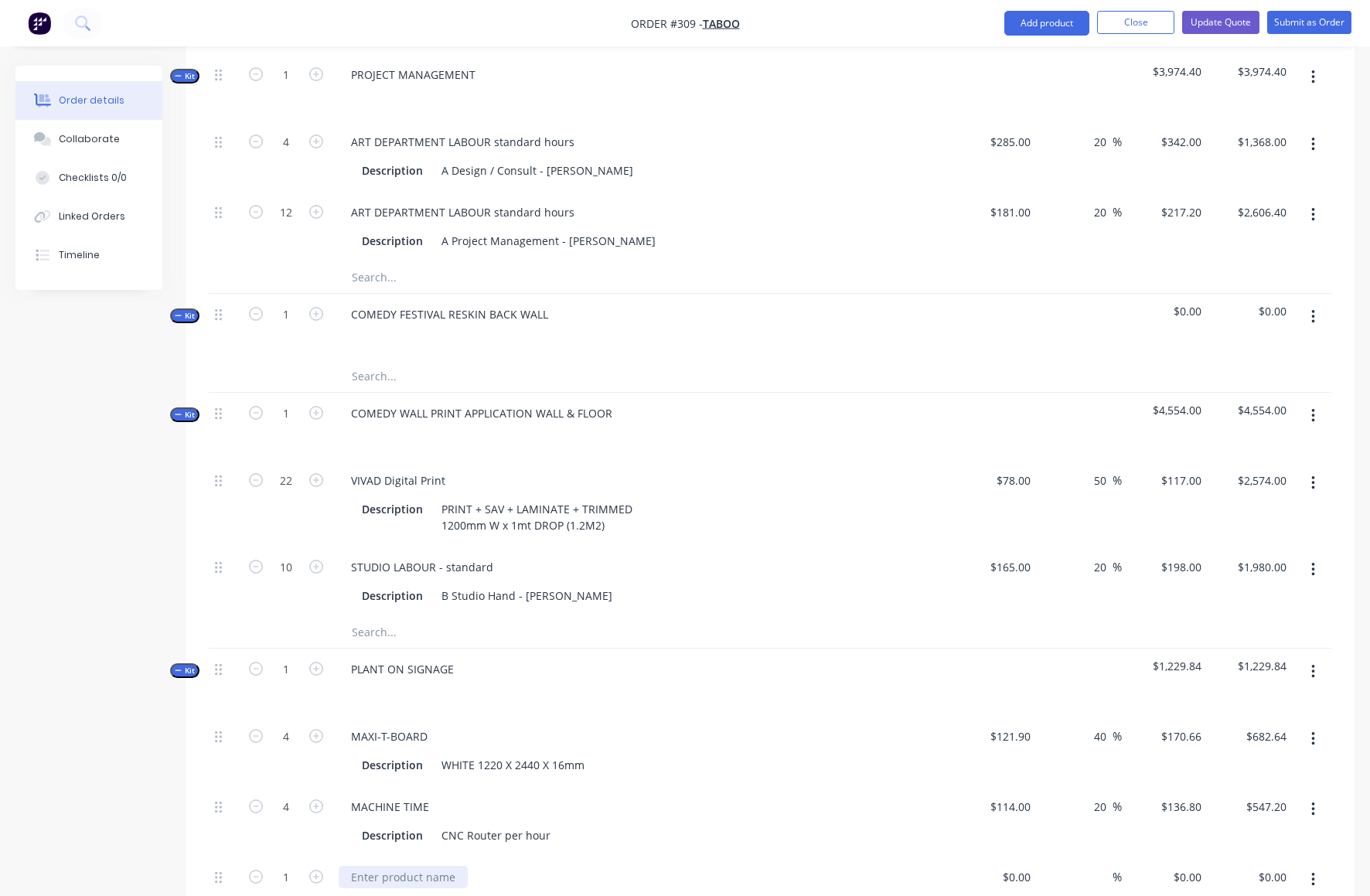
click at [360, 866] on div at bounding box center [403, 877] width 129 height 23
click at [1013, 866] on div "$0.00 $0.00" at bounding box center [1016, 877] width 42 height 23
click at [1113, 868] on span "%" at bounding box center [1117, 877] width 9 height 18
type input "$400.00"
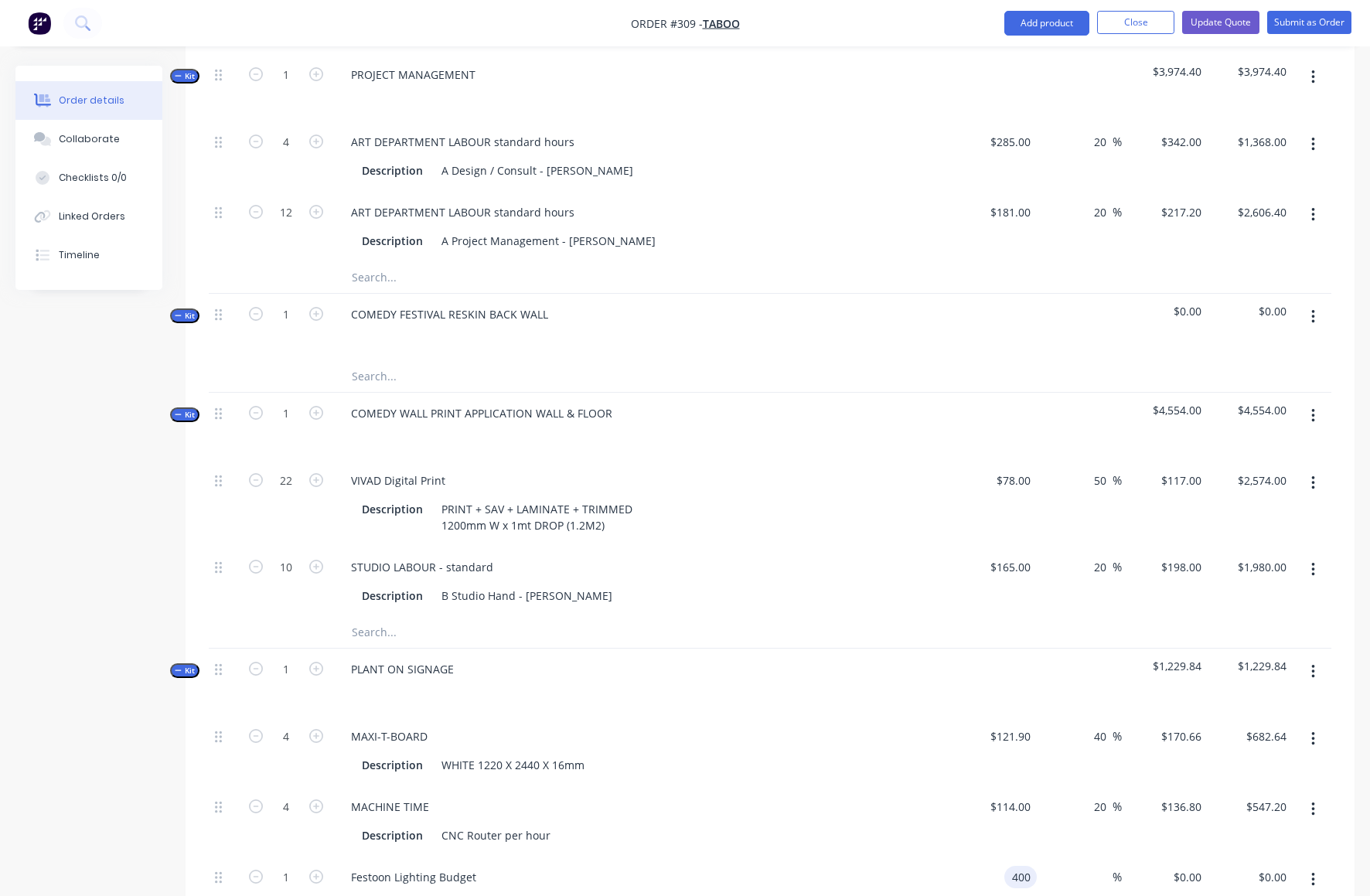
type input "$400.00"
type input "50"
click at [1025, 856] on div "$400.00 $400.00" at bounding box center [994, 891] width 86 height 70
type input "$600.00"
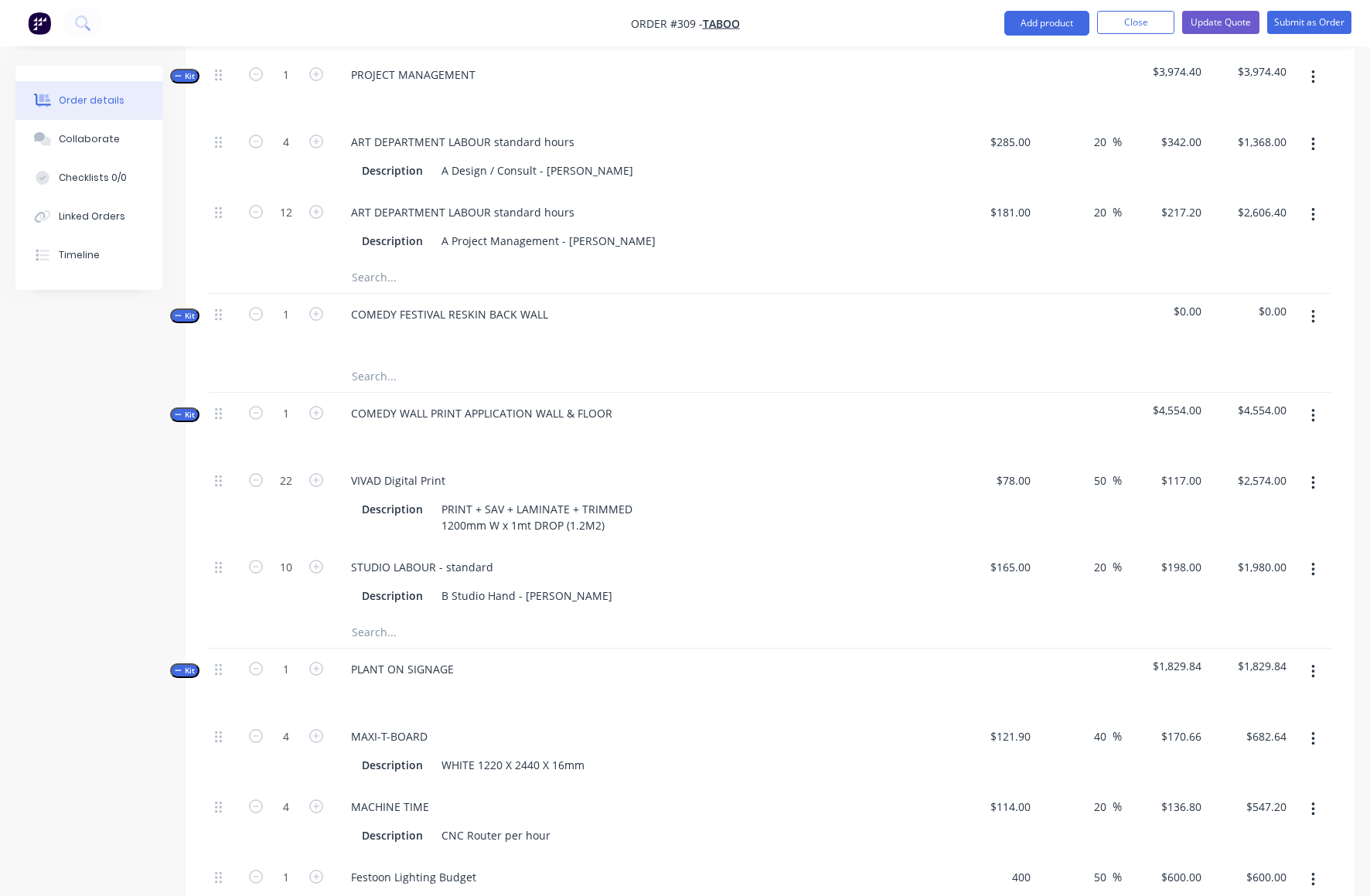
click at [999, 856] on div "400 $400.00" at bounding box center [994, 891] width 86 height 70
click at [950, 856] on div "Festoon Lighting Budget" at bounding box center [641, 891] width 618 height 70
type input "$500.00"
type input "$750.00"
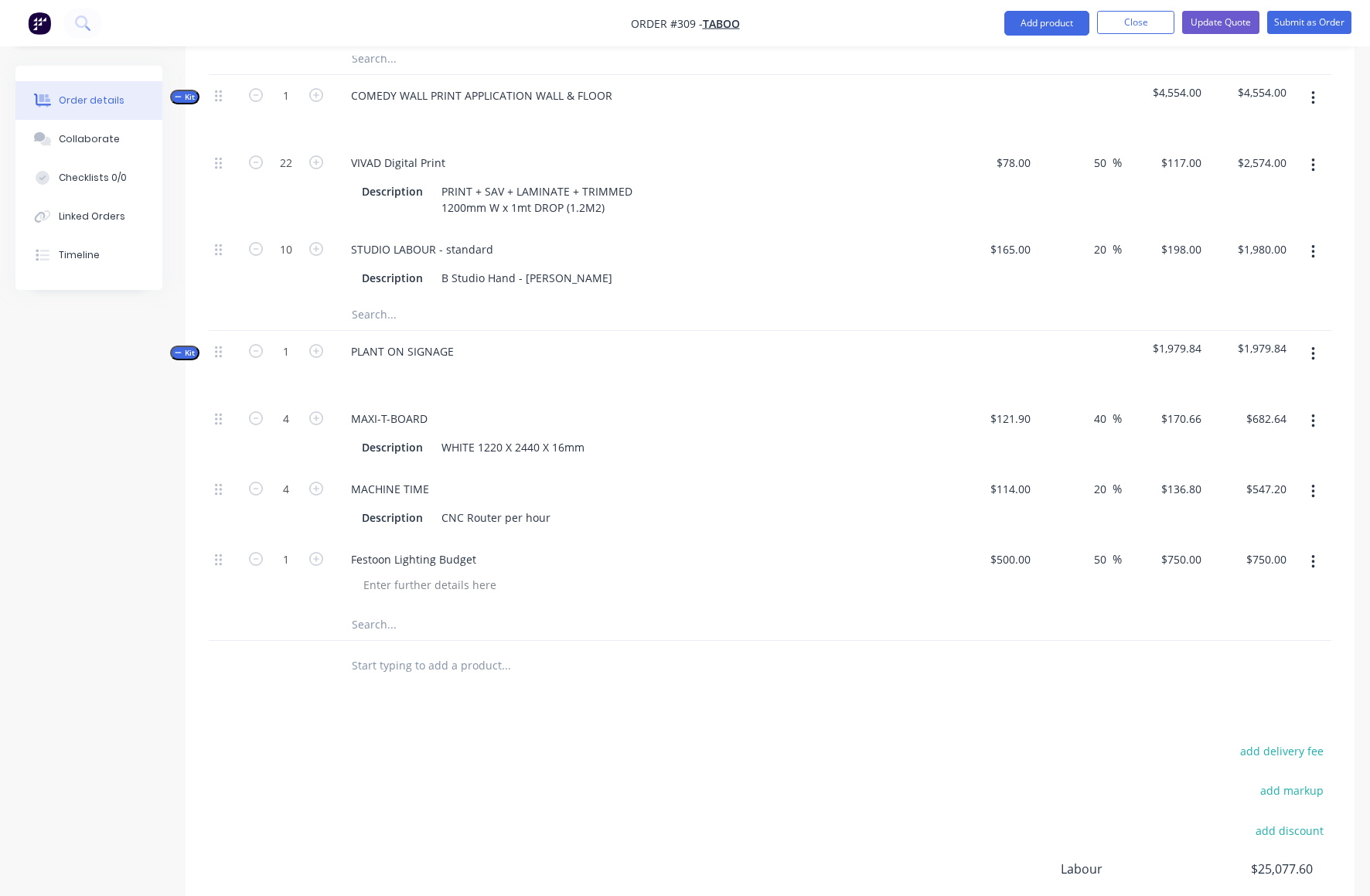
scroll to position [5382, 0]
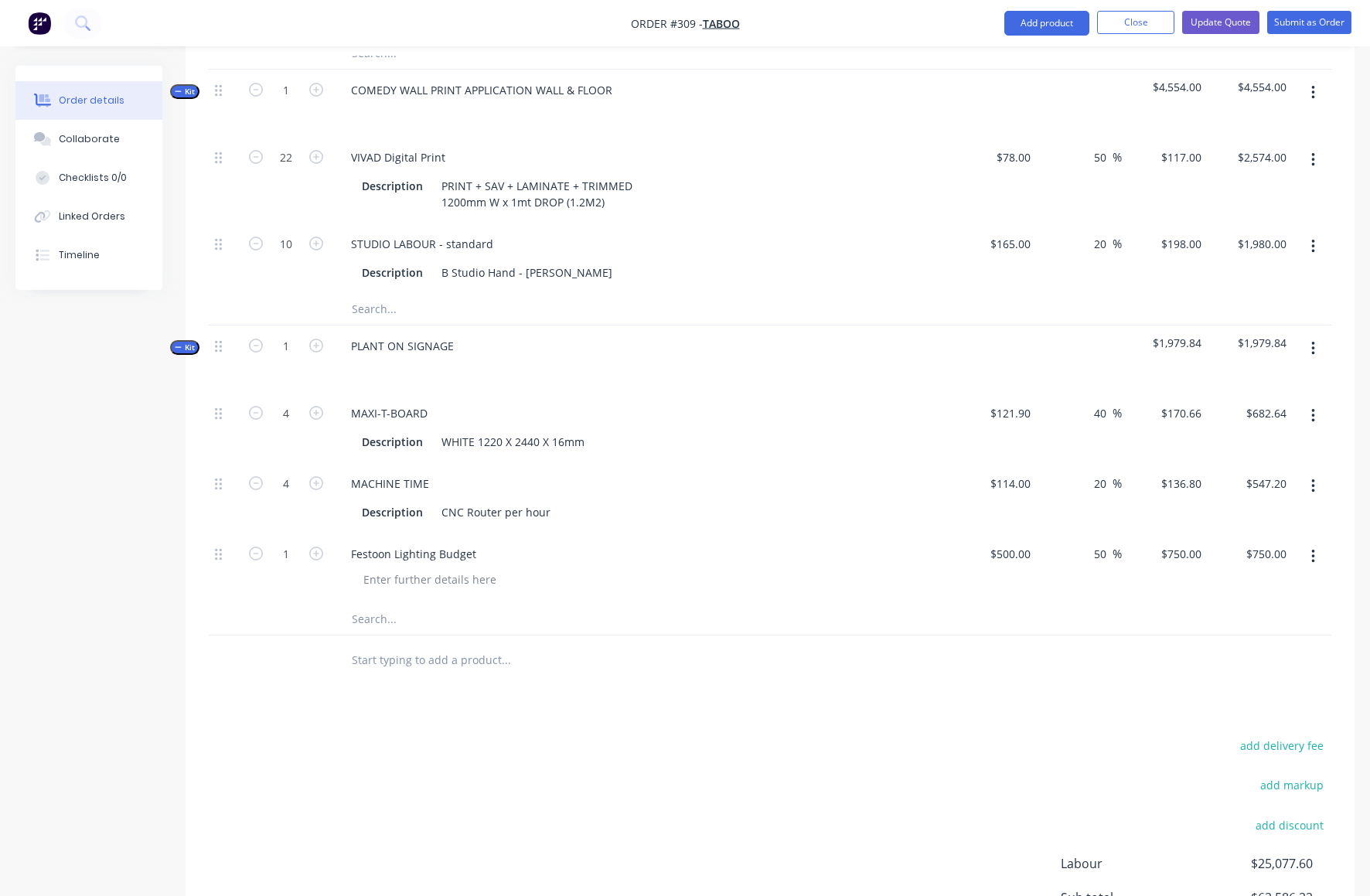
click at [1317, 334] on button "button" at bounding box center [1313, 348] width 36 height 27
click at [1254, 409] on div "Add product to kit" at bounding box center [1258, 420] width 119 height 23
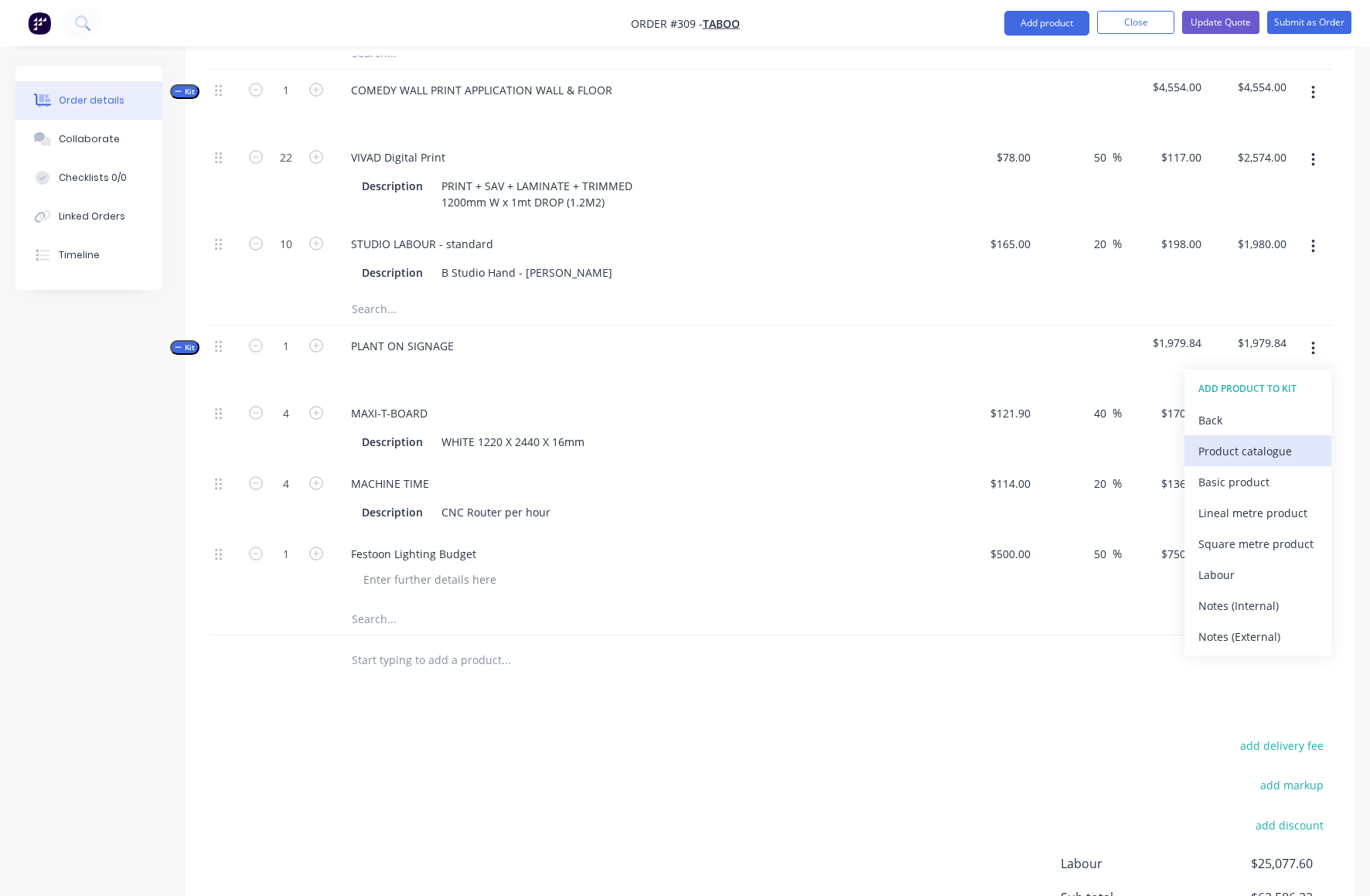
click at [1233, 440] on div "Product catalogue" at bounding box center [1258, 451] width 119 height 23
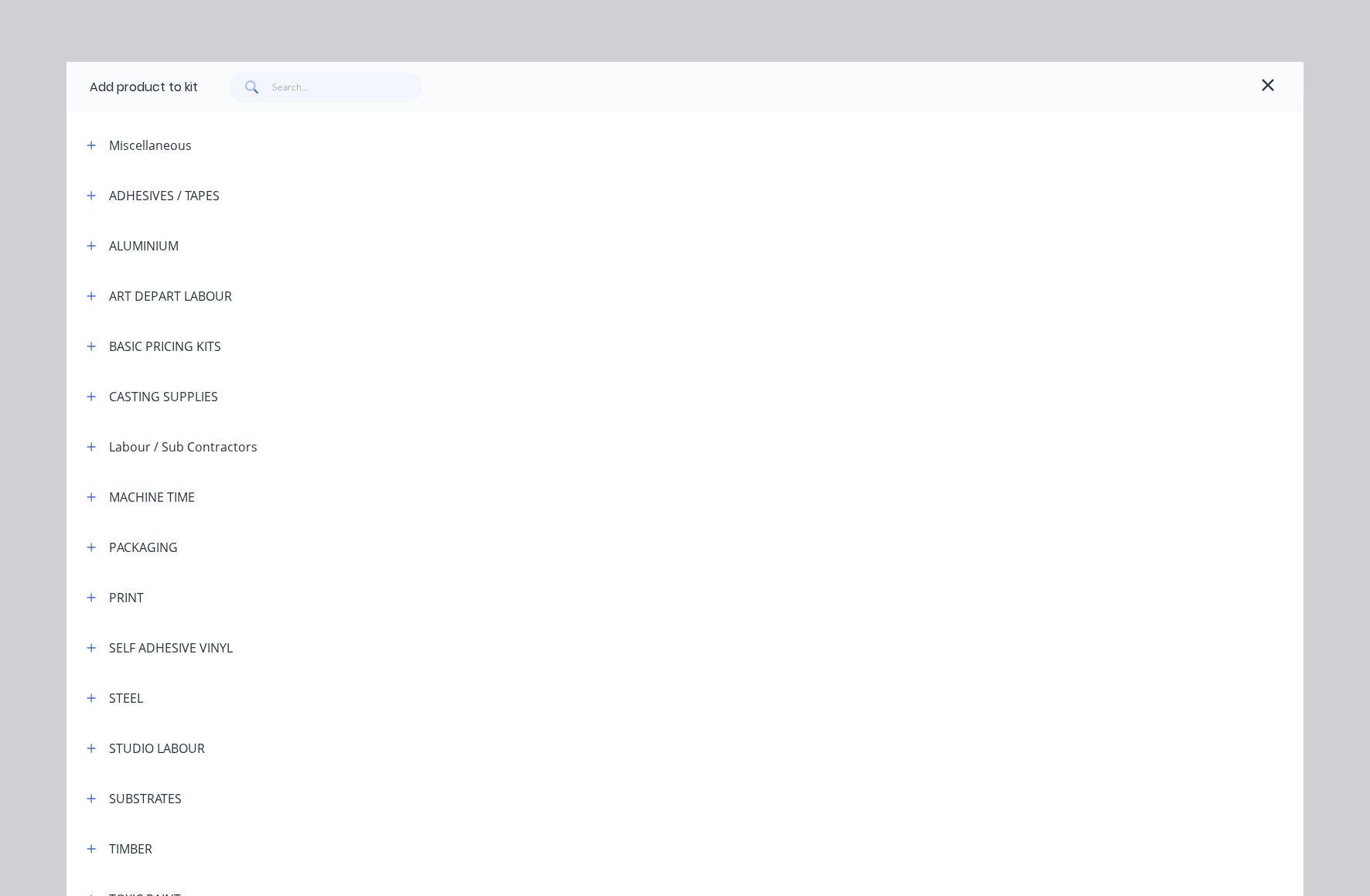
drag, startPoint x: 84, startPoint y: 747, endPoint x: 168, endPoint y: 737, distance: 84.6
click at [87, 747] on icon "button" at bounding box center [91, 747] width 9 height 9
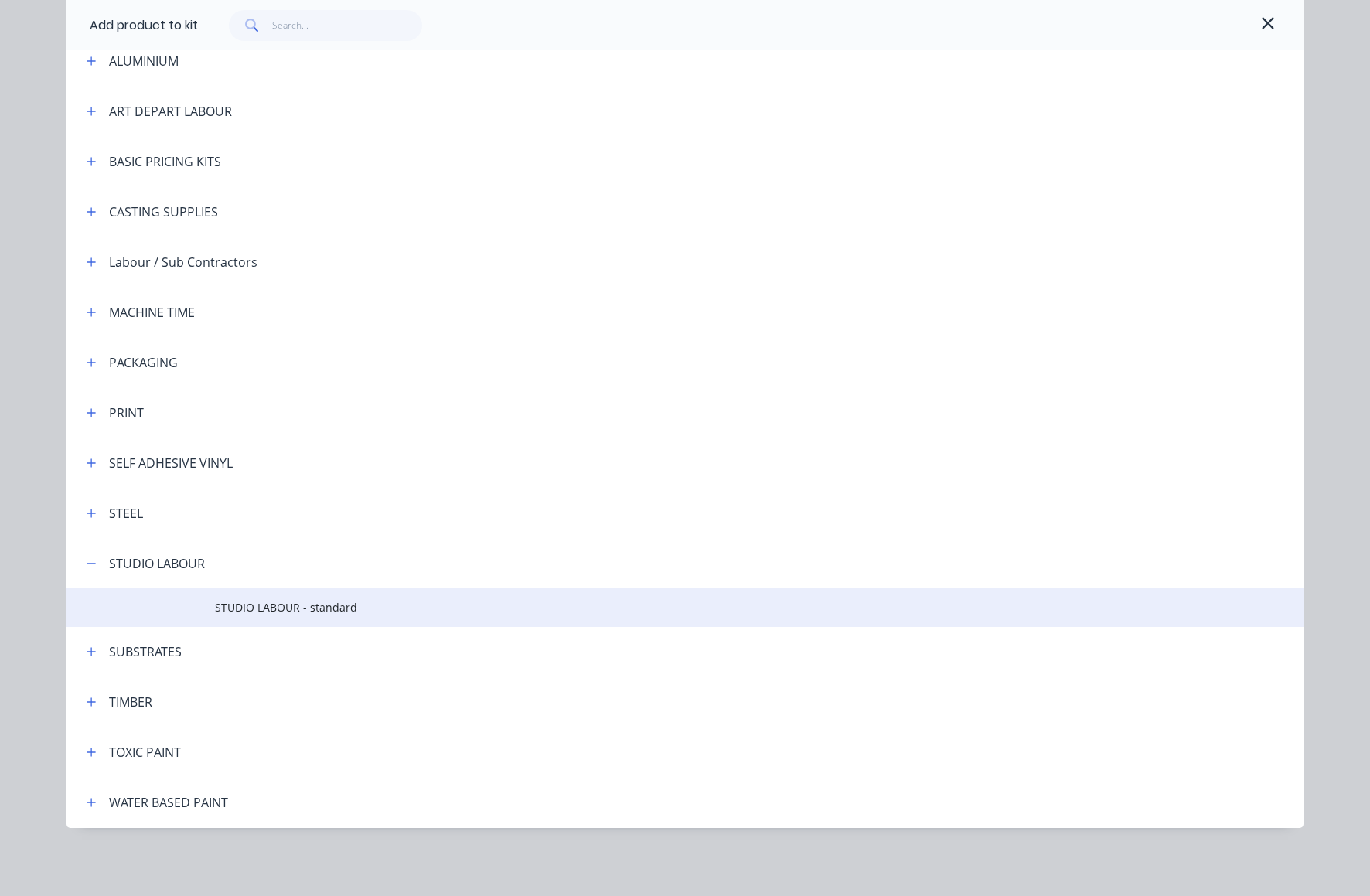
click at [295, 608] on span "STUDIO LABOUR - standard" at bounding box center [650, 607] width 870 height 16
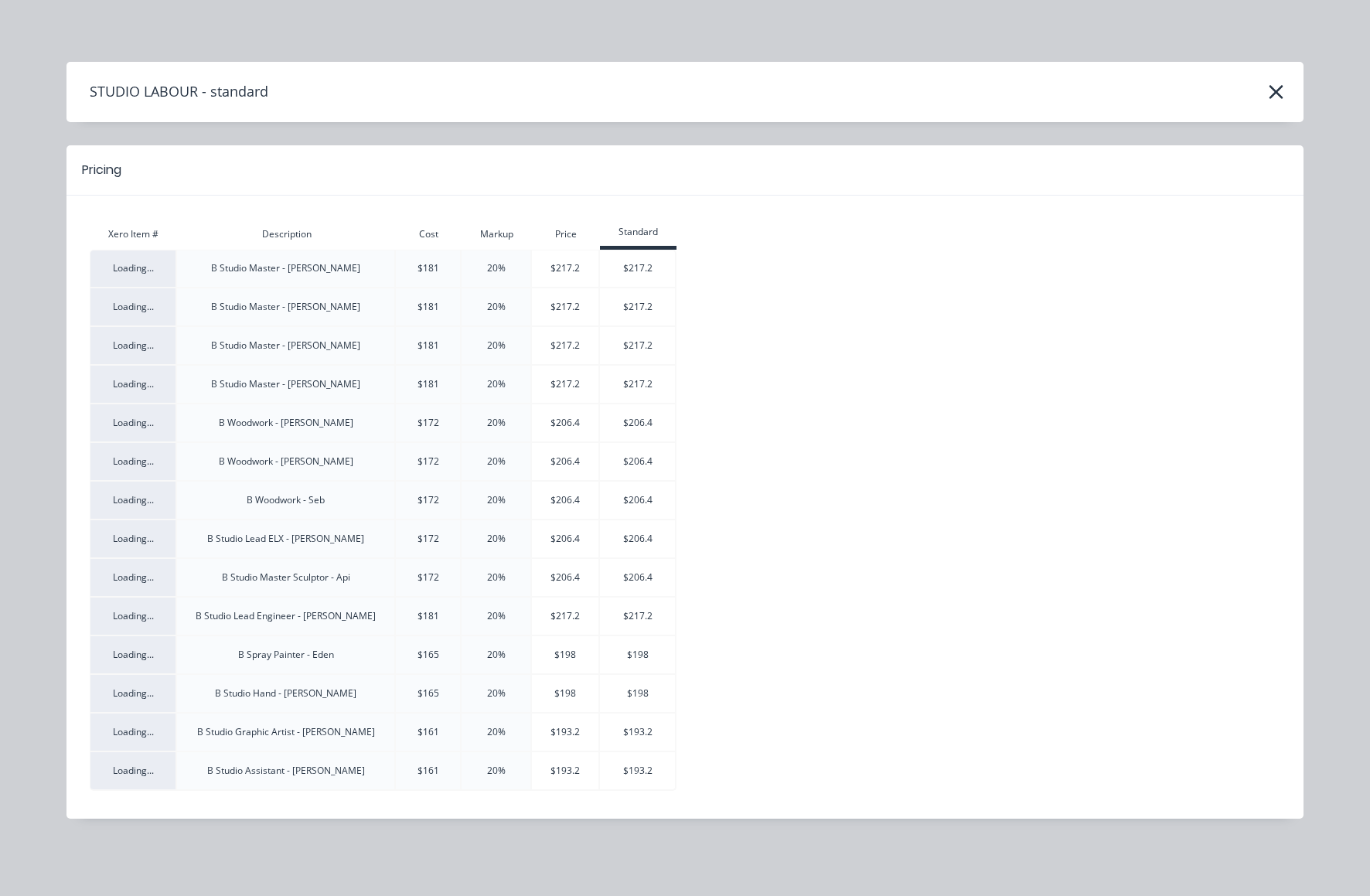
scroll to position [5435, 0]
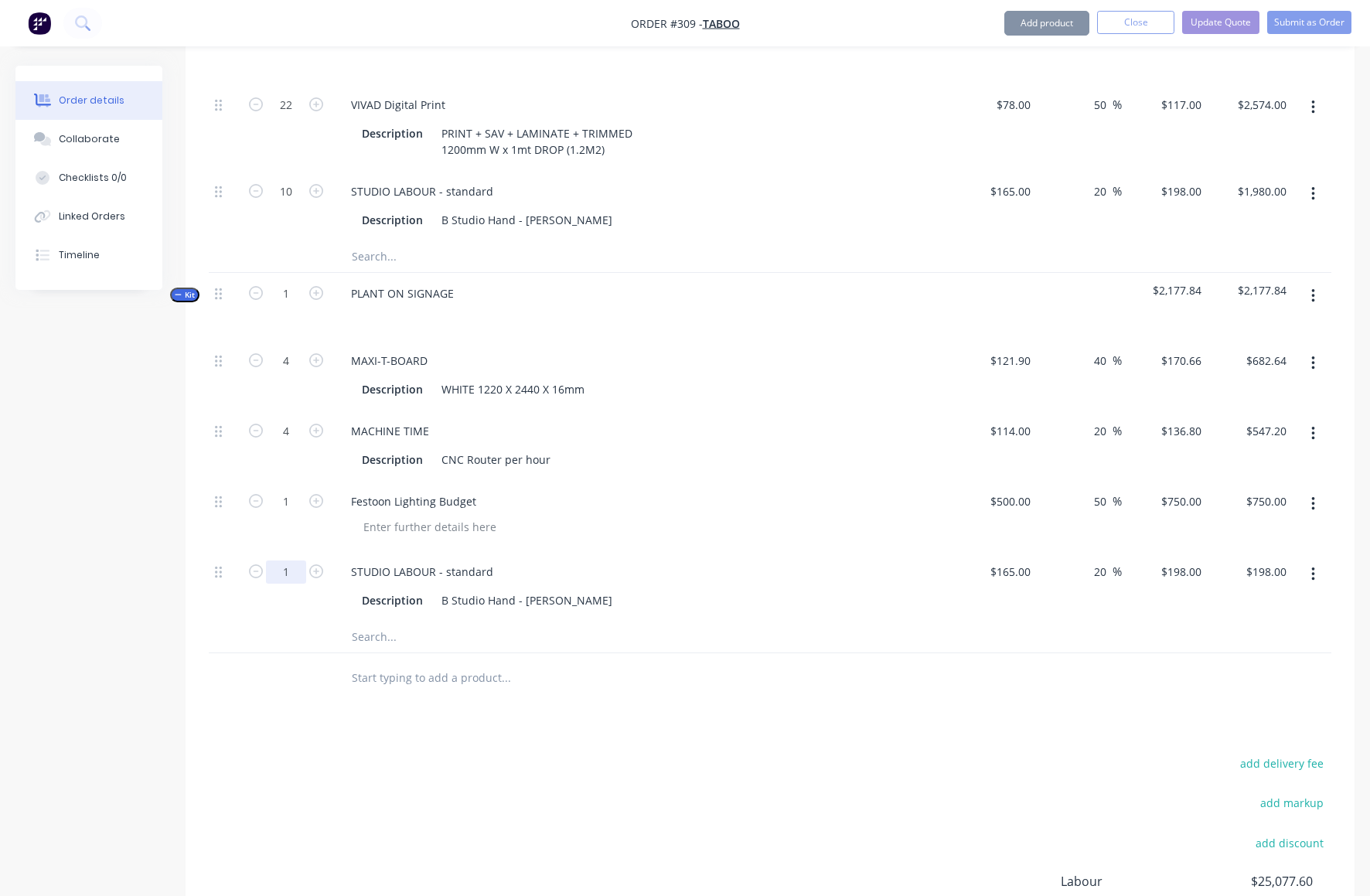
click at [291, 561] on input "1" at bounding box center [286, 572] width 40 height 23
type input "15"
click at [752, 515] on div at bounding box center [647, 527] width 594 height 23
type input "$2,970.00"
click at [1317, 282] on button "button" at bounding box center [1313, 296] width 36 height 27
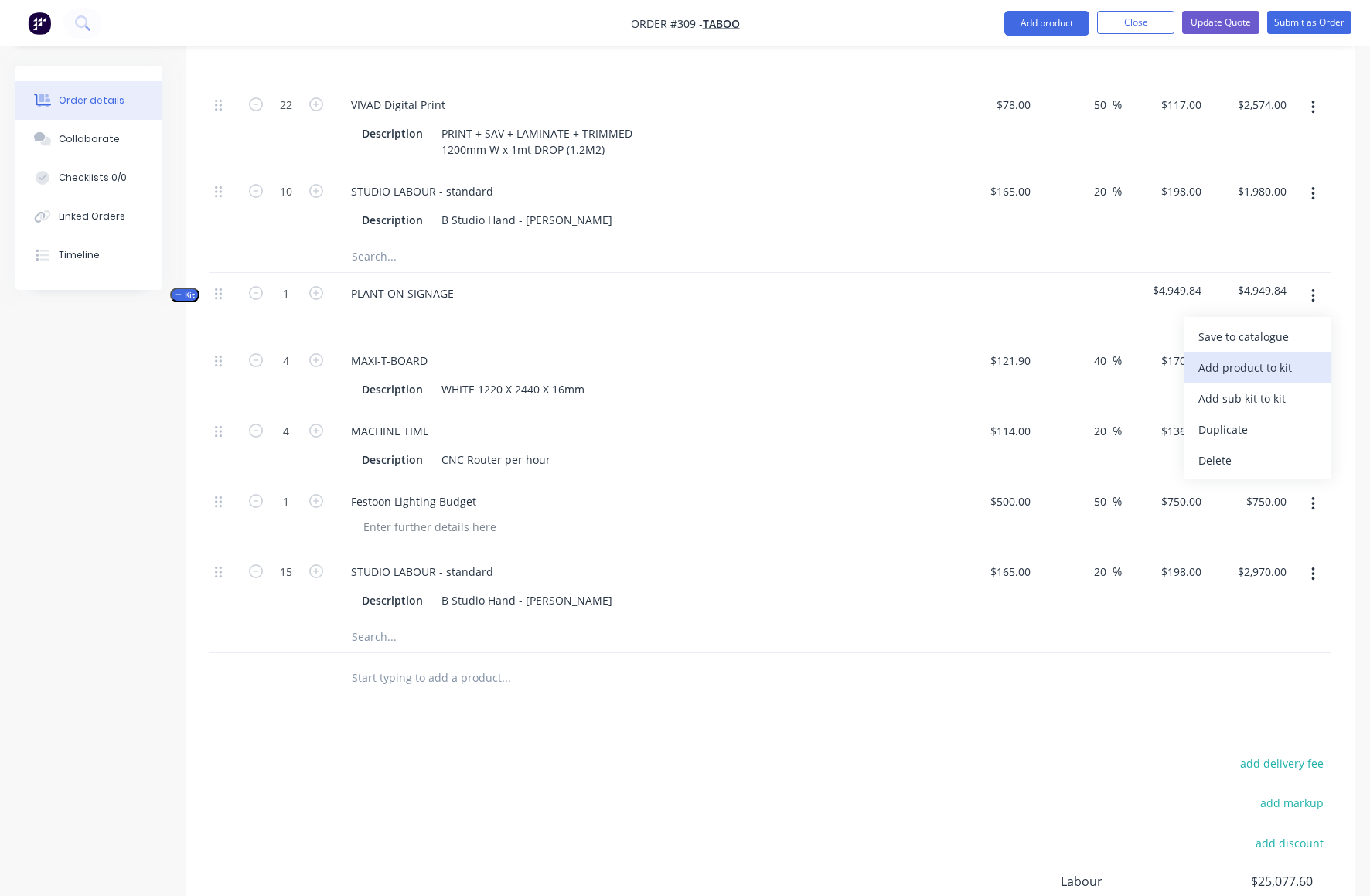
click at [1248, 356] on div "Add product to kit" at bounding box center [1258, 368] width 119 height 23
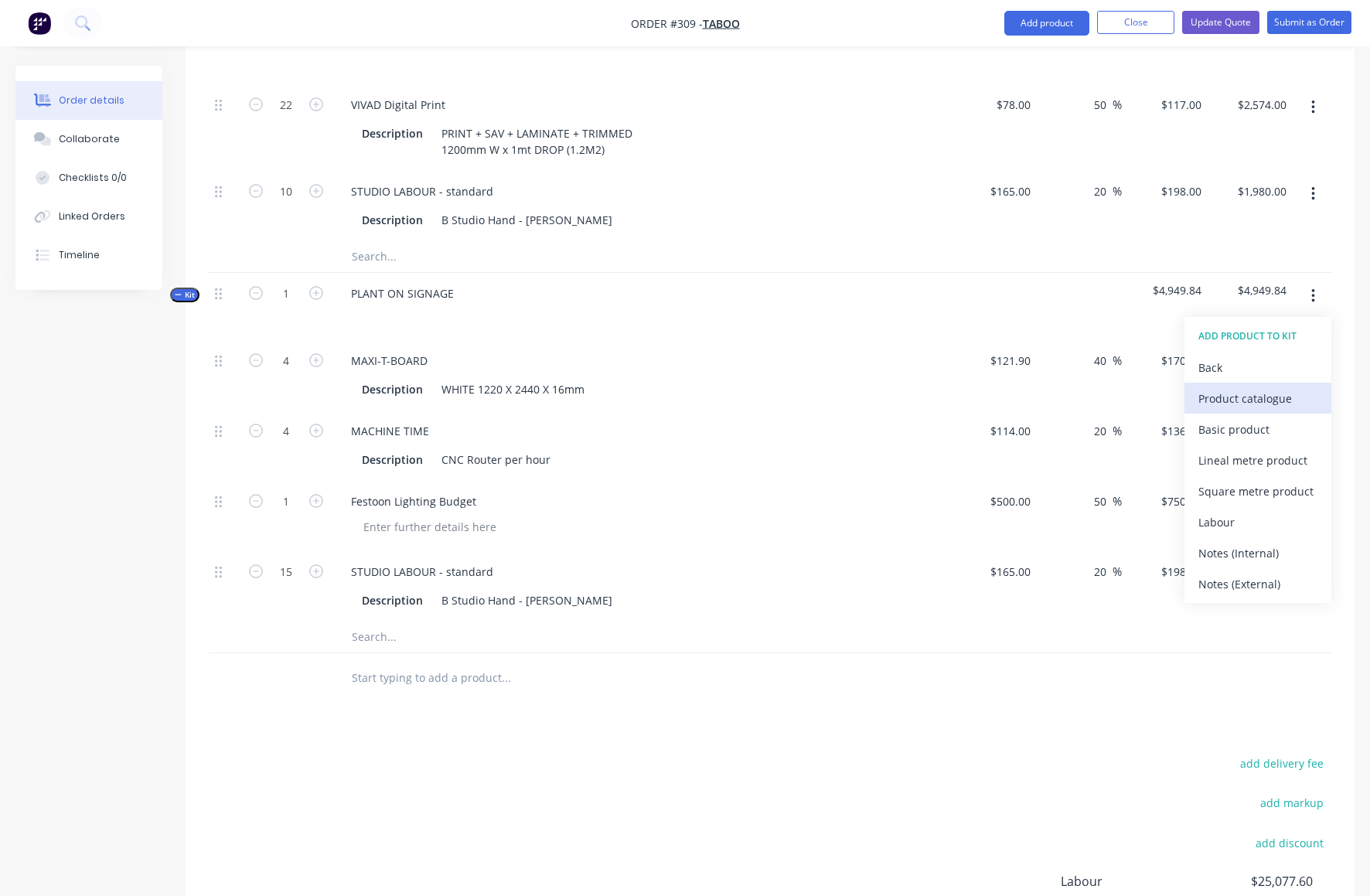
click at [1222, 387] on div "Product catalogue" at bounding box center [1258, 398] width 119 height 23
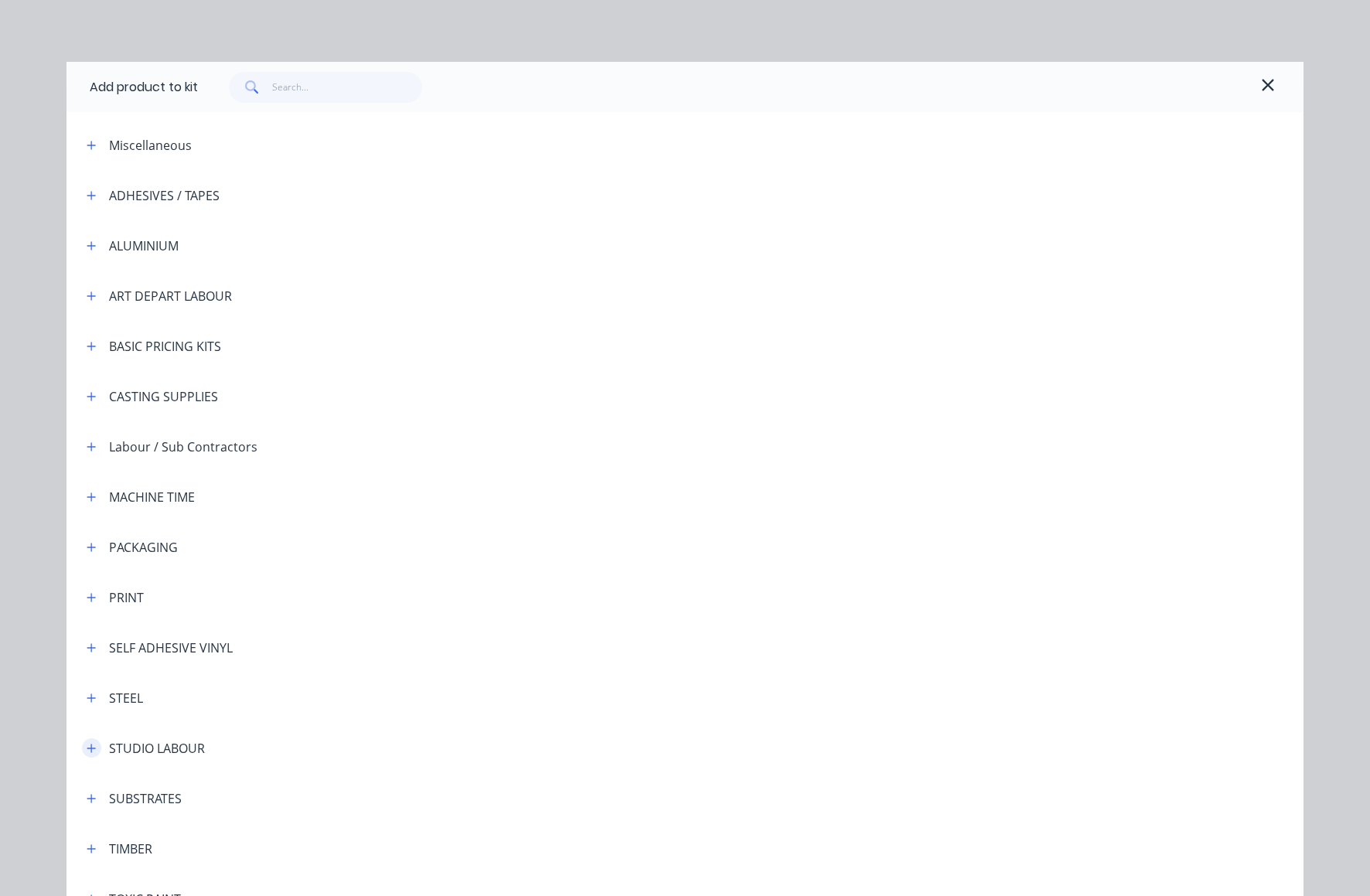
click at [91, 747] on button "button" at bounding box center [91, 748] width 19 height 19
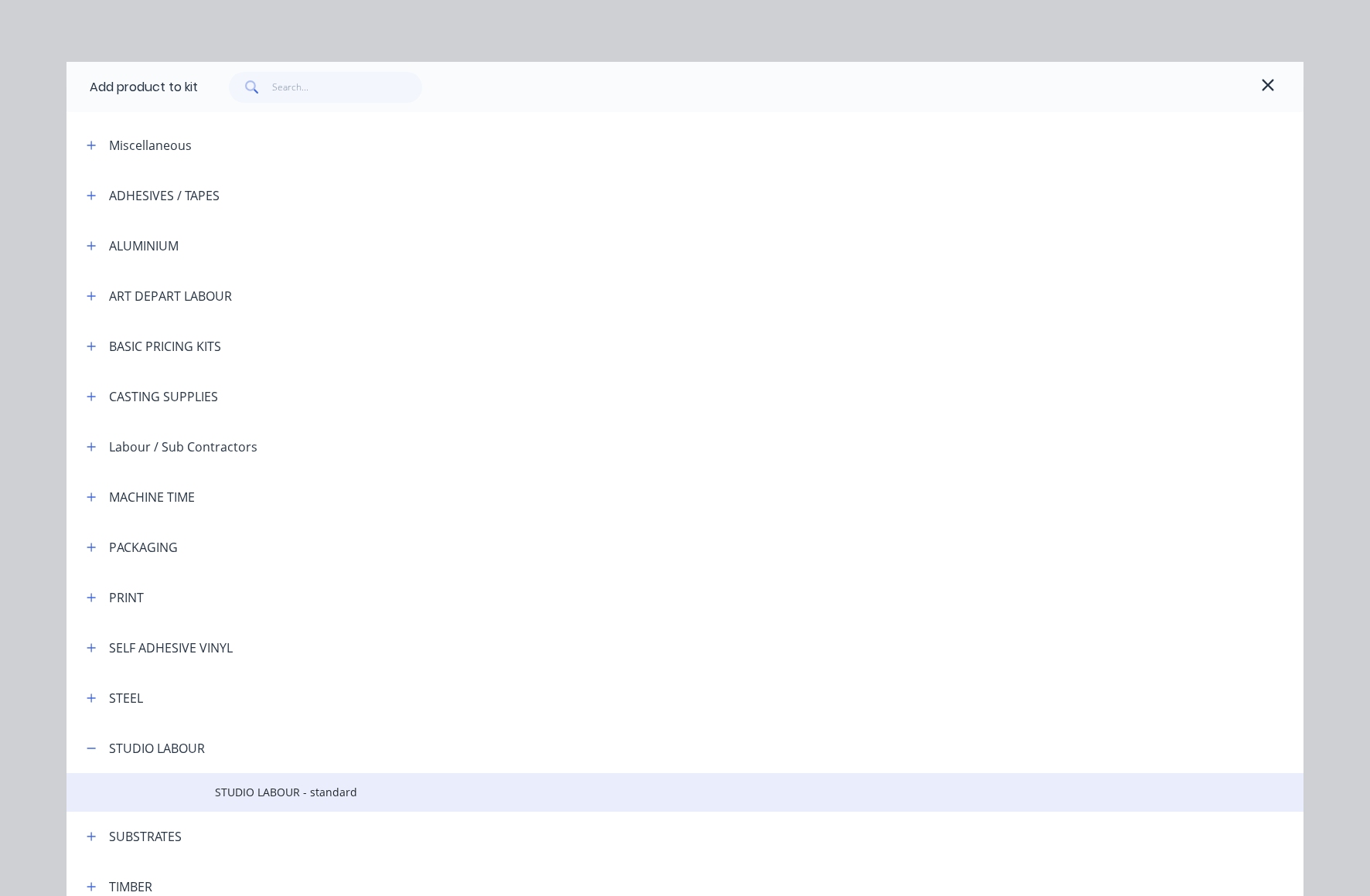
click at [277, 795] on span "STUDIO LABOUR - standard" at bounding box center [650, 792] width 870 height 16
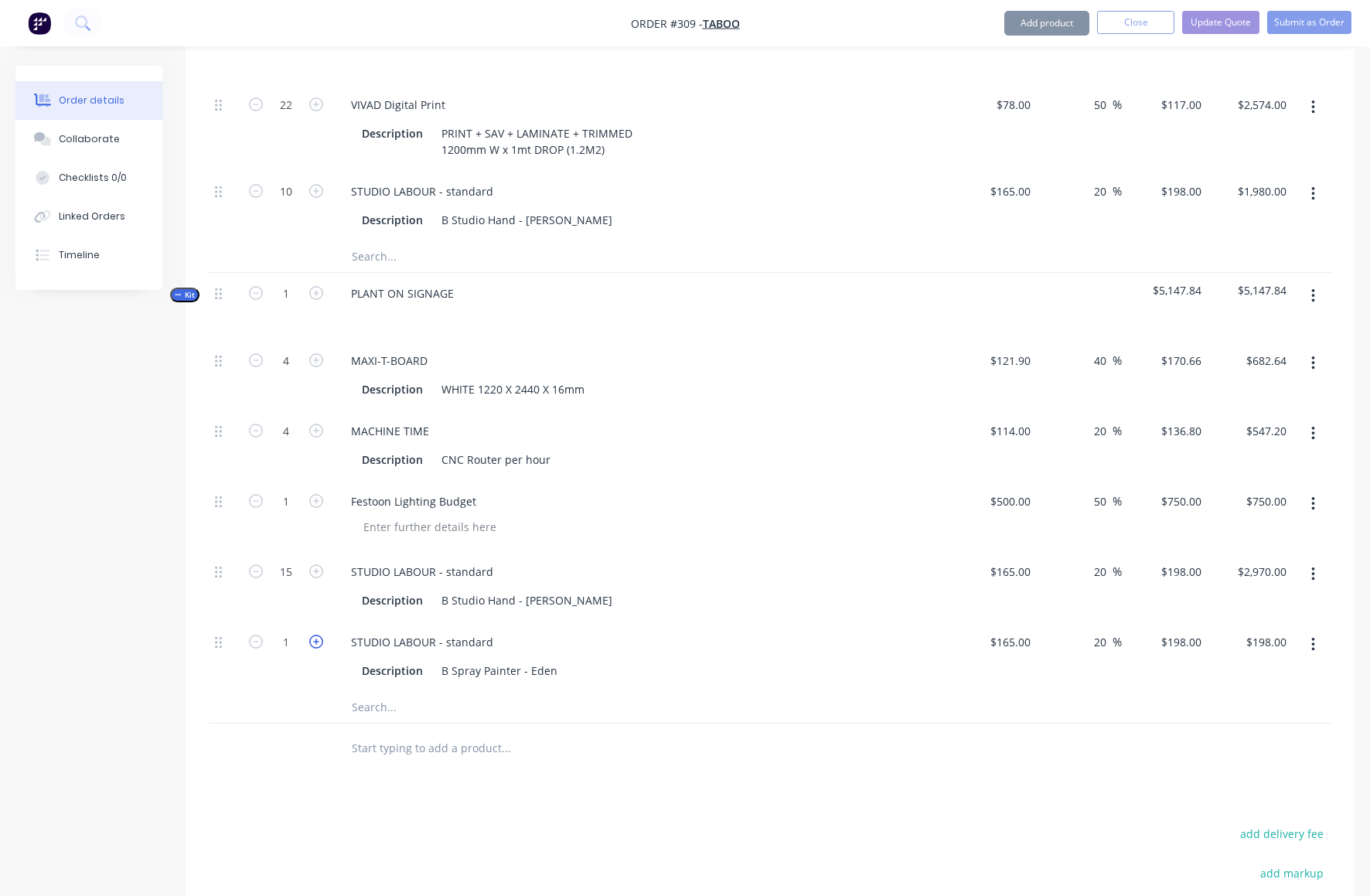
click at [317, 634] on icon "button" at bounding box center [316, 641] width 14 height 14
type input "2"
type input "$396.00"
click at [318, 634] on icon "button" at bounding box center [316, 641] width 14 height 14
type input "3"
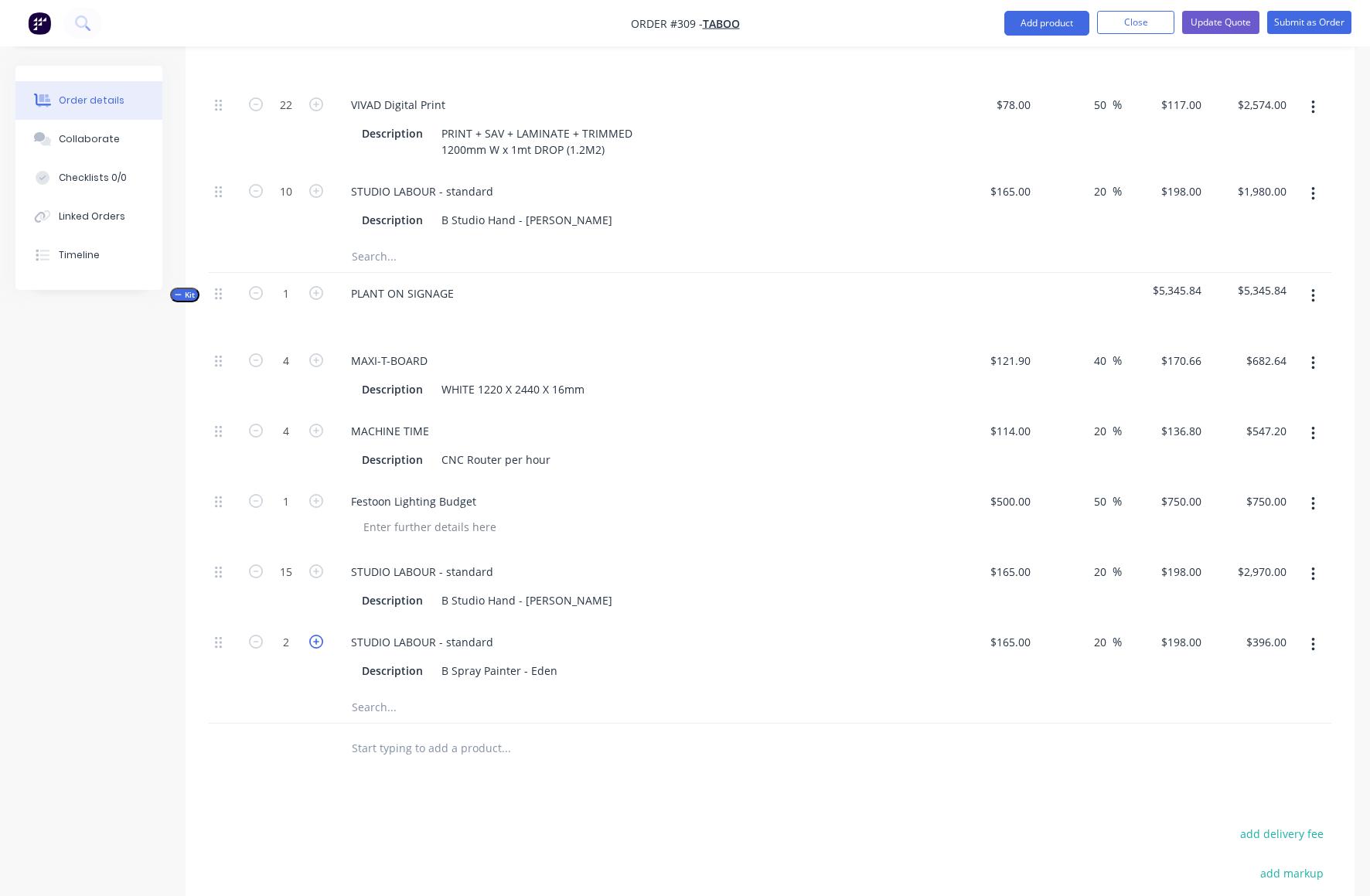
type input "$594.00"
click at [318, 634] on icon "button" at bounding box center [316, 641] width 14 height 14
type input "4"
type input "$792.00"
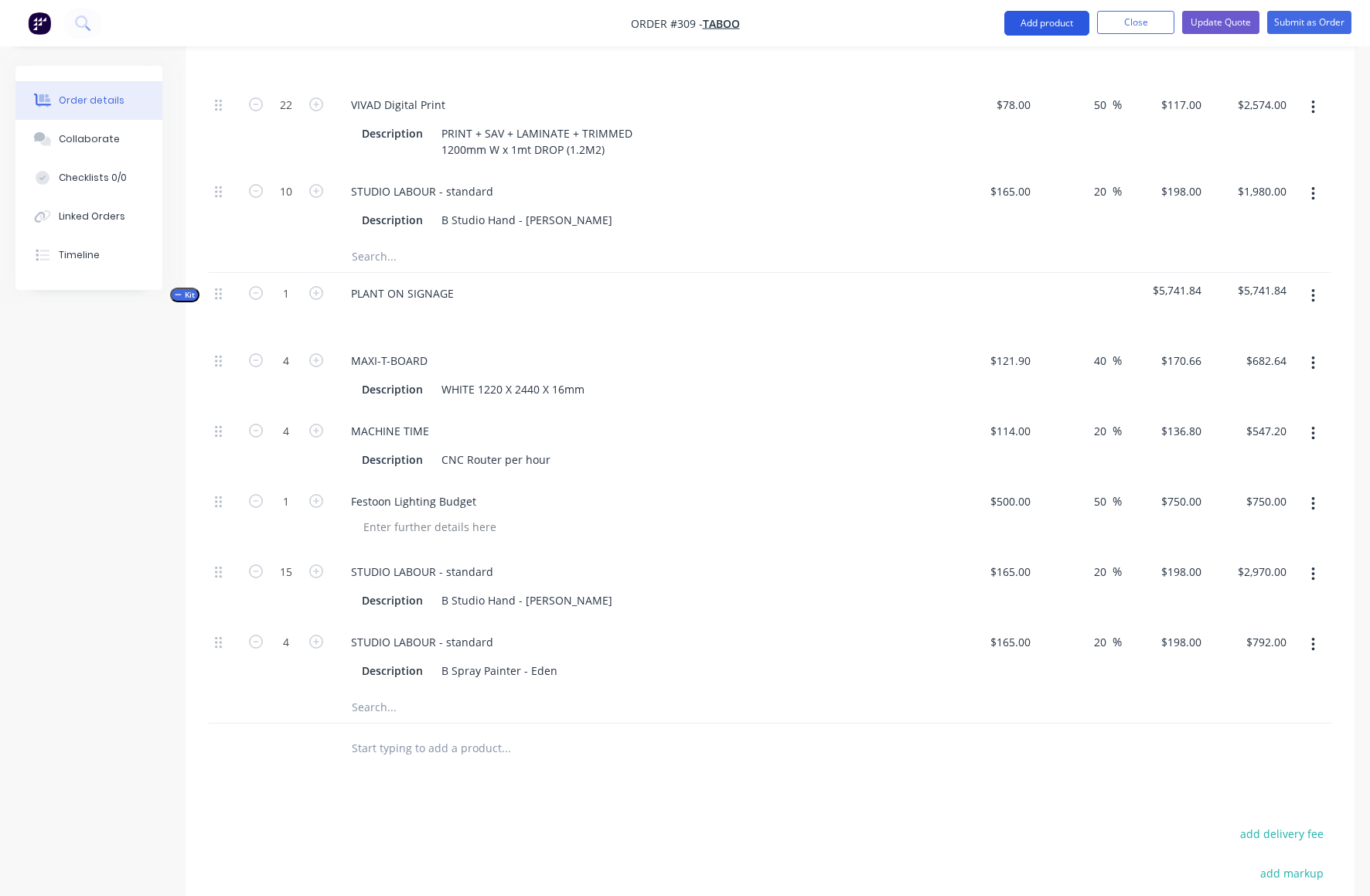
click at [1047, 21] on button "Add product" at bounding box center [1047, 23] width 85 height 25
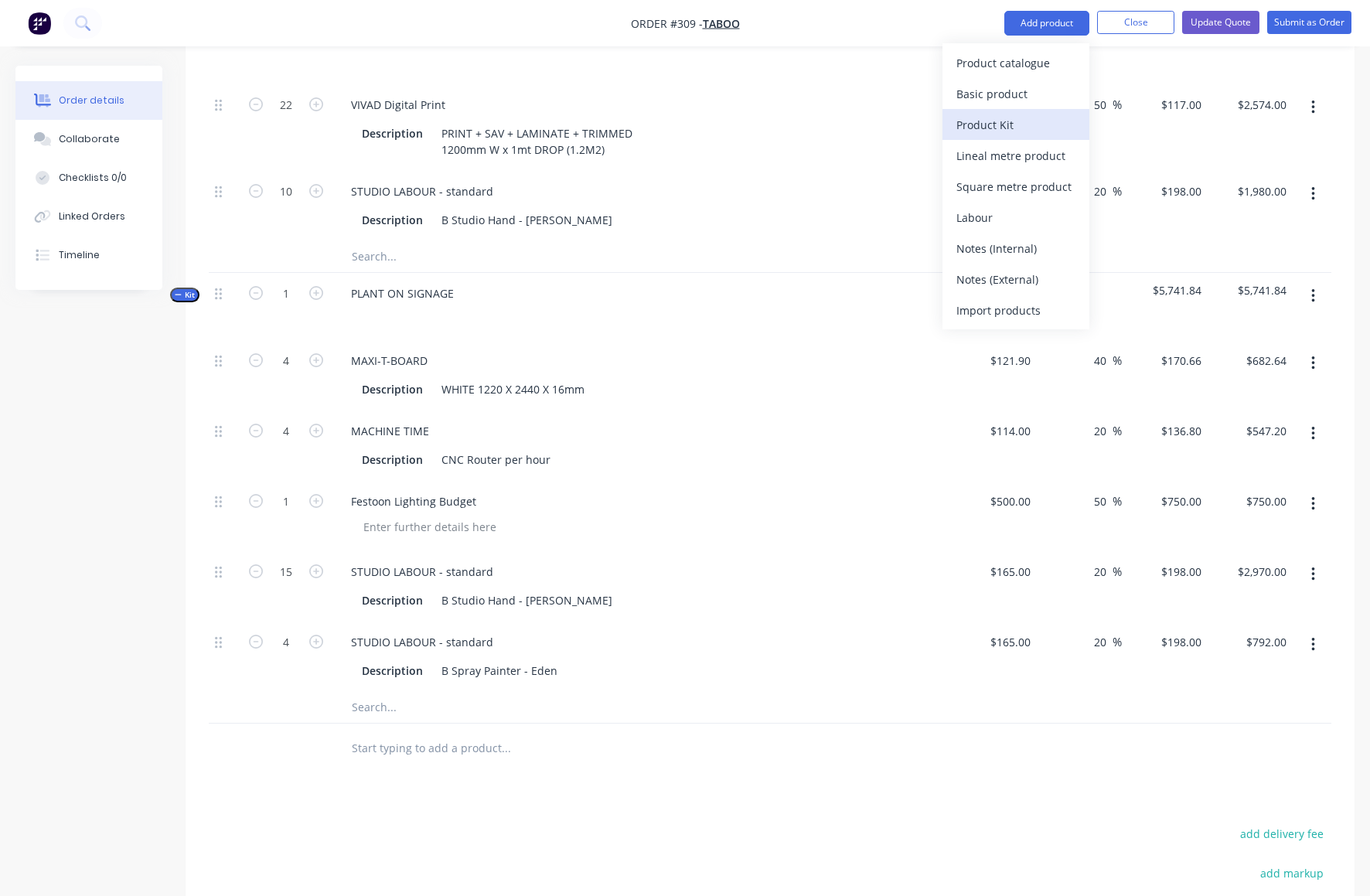
click at [997, 122] on div "Product Kit" at bounding box center [1015, 125] width 119 height 23
click at [1315, 282] on button "button" at bounding box center [1313, 296] width 36 height 27
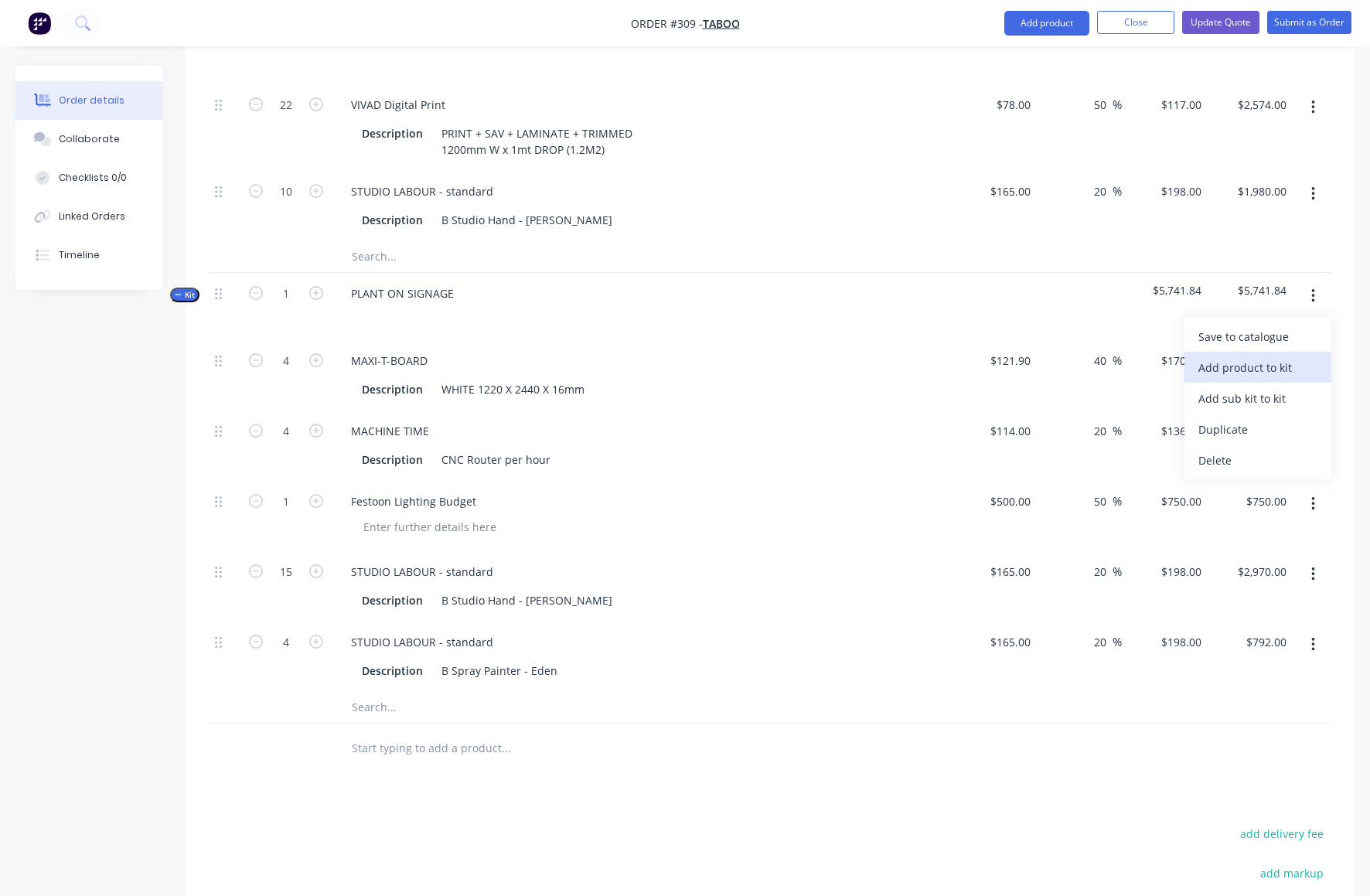
click at [1254, 356] on div "Add product to kit" at bounding box center [1258, 368] width 119 height 23
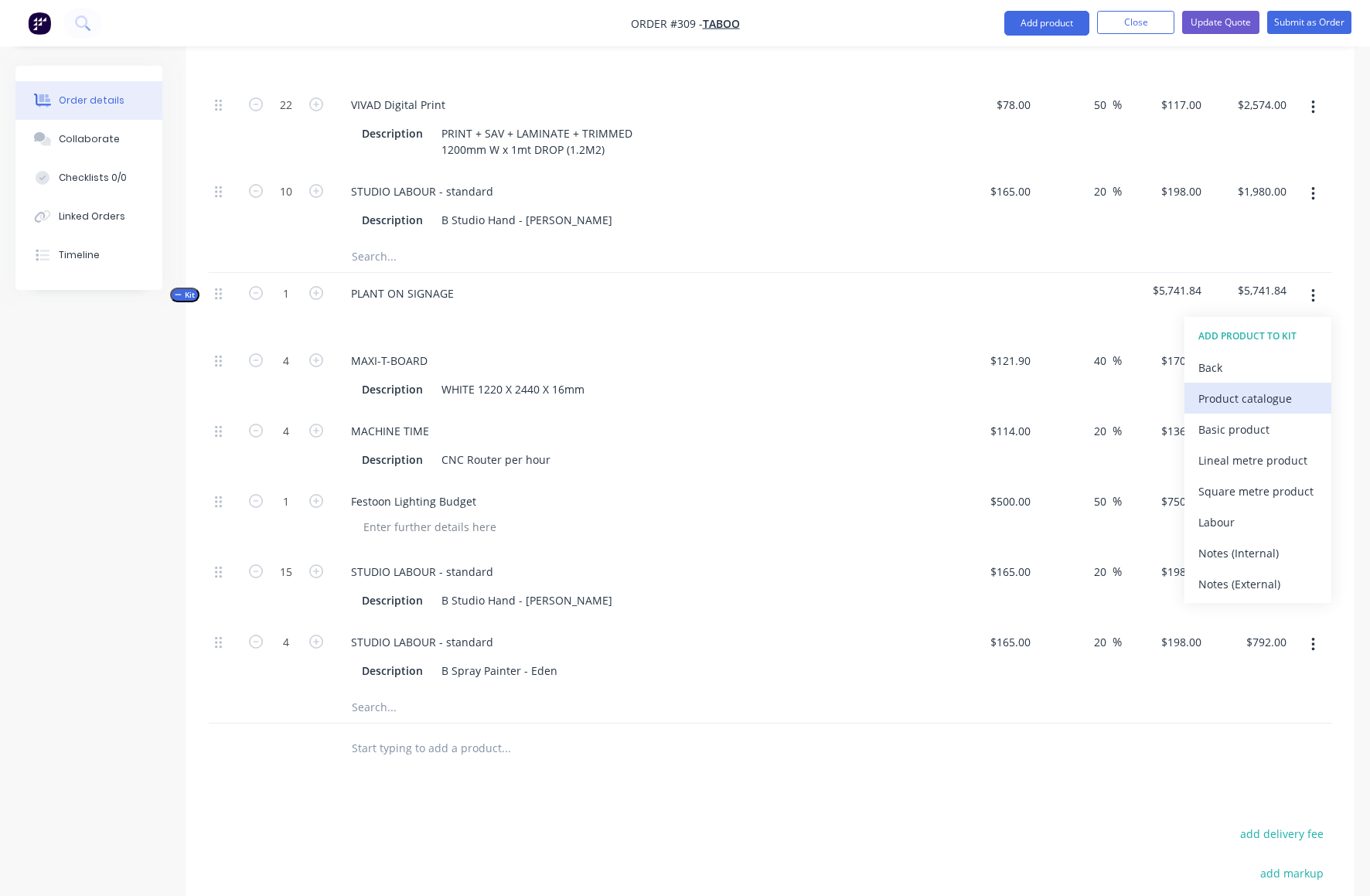
click at [1225, 387] on div "Product catalogue" at bounding box center [1258, 398] width 119 height 23
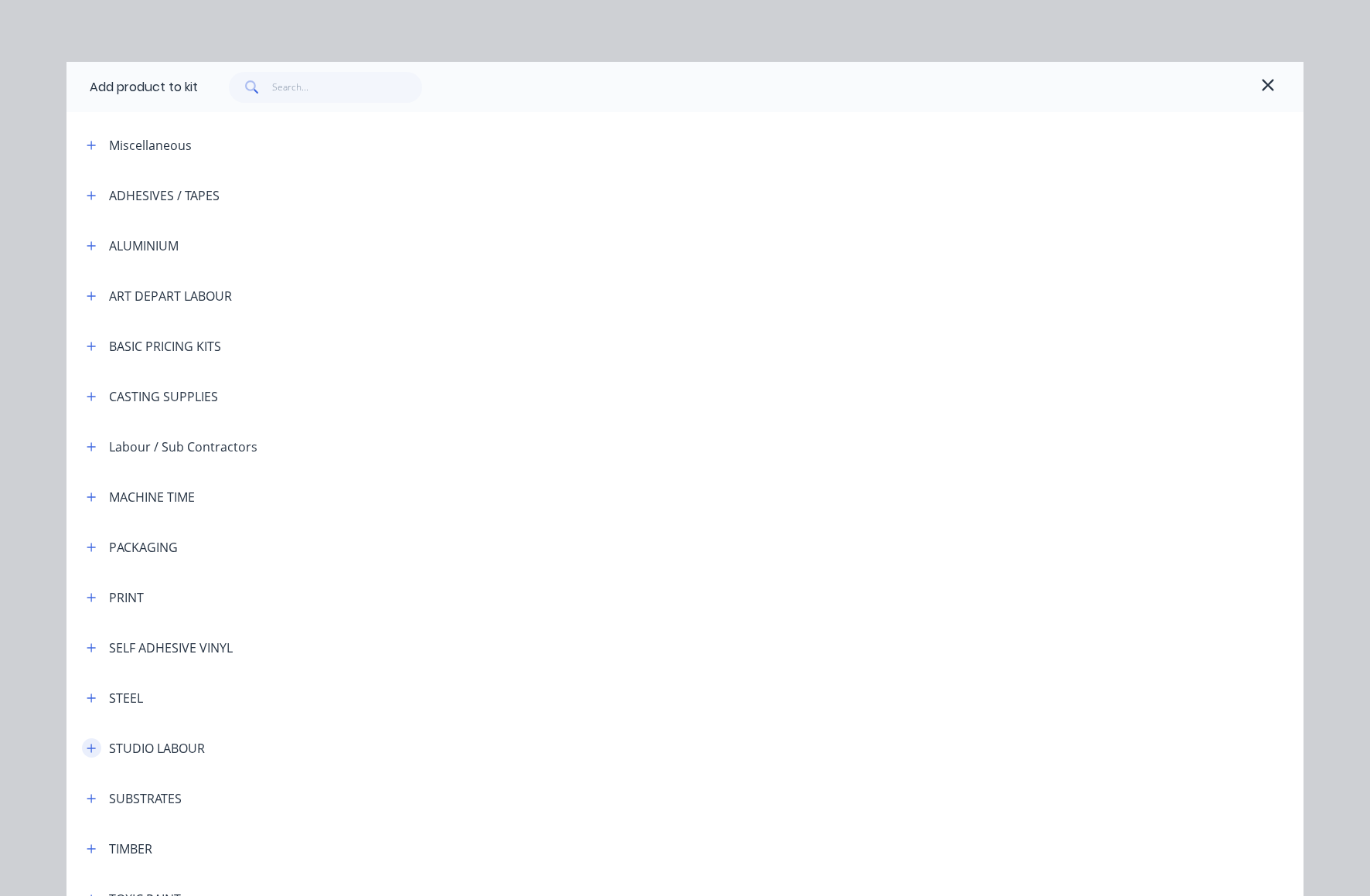
click at [86, 747] on icon "button" at bounding box center [91, 747] width 9 height 11
click at [299, 789] on span "STUDIO LABOUR - standard" at bounding box center [650, 792] width 870 height 16
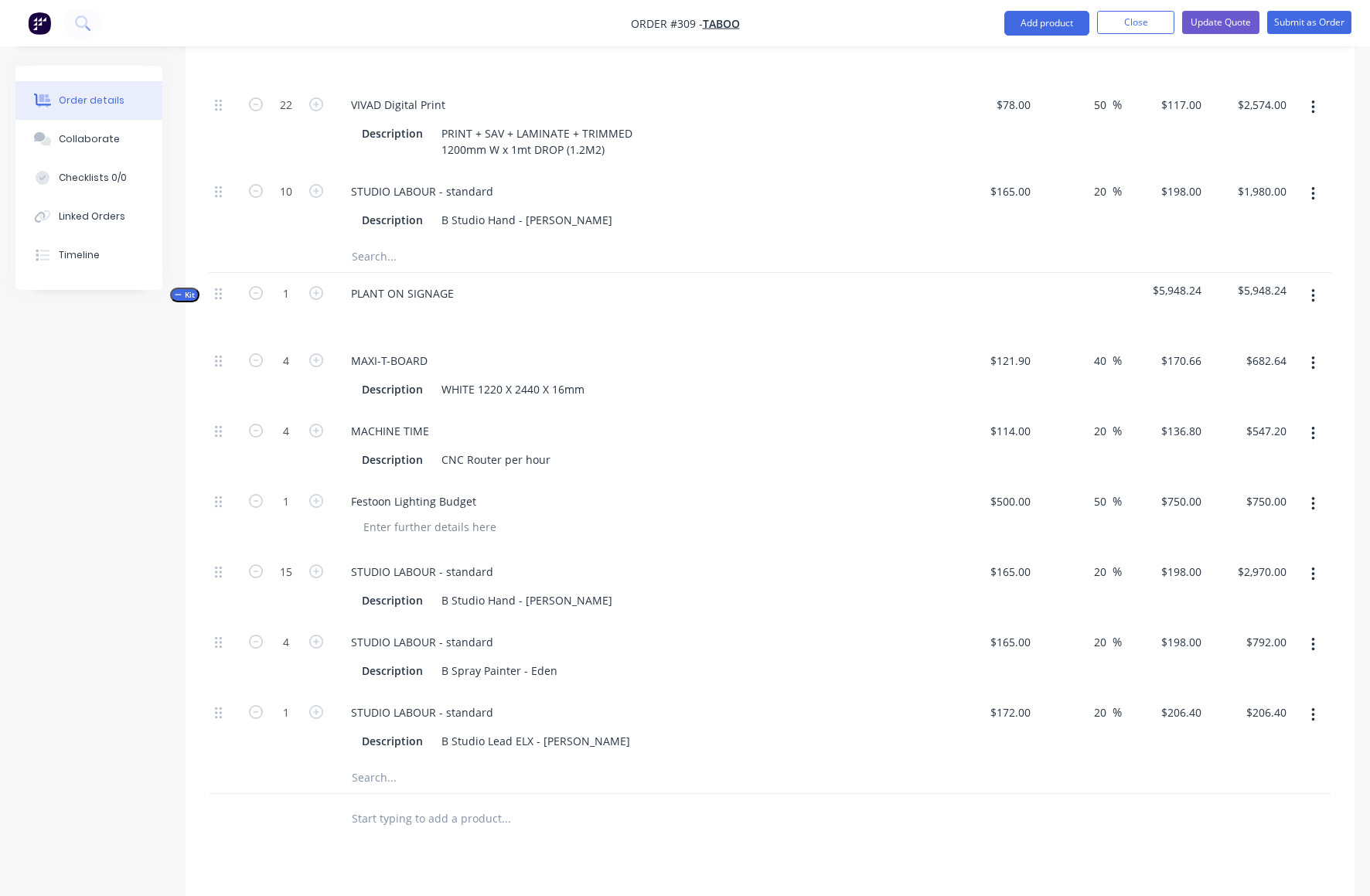
click at [327, 692] on div "1" at bounding box center [286, 726] width 93 height 70
click at [318, 705] on icon "button" at bounding box center [316, 712] width 14 height 14
type input "2"
type input "$412.80"
click at [318, 705] on icon "button" at bounding box center [316, 712] width 14 height 14
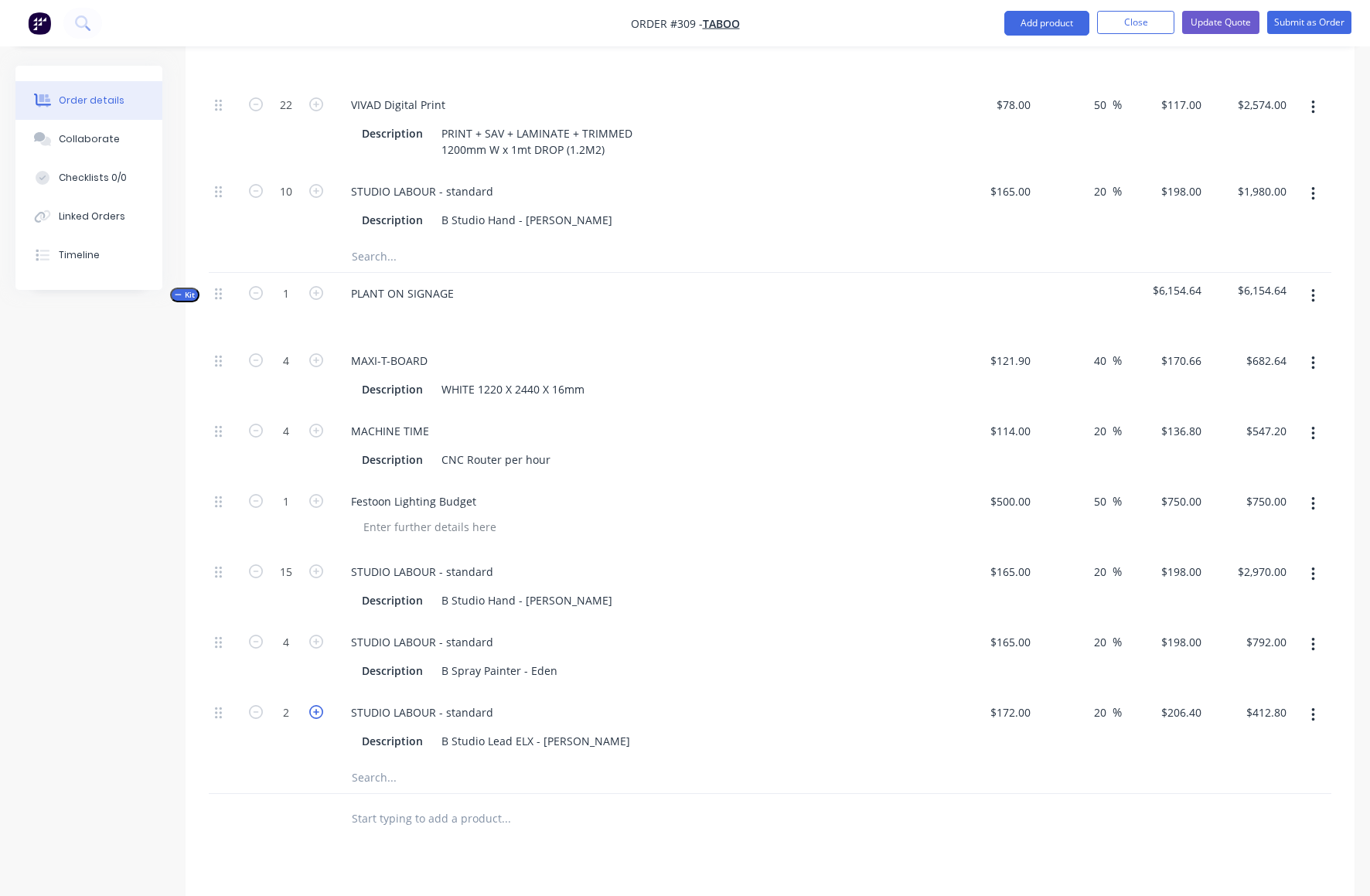
type input "3"
type input "$619.20"
click at [318, 705] on icon "button" at bounding box center [316, 712] width 14 height 14
type input "4"
type input "$825.60"
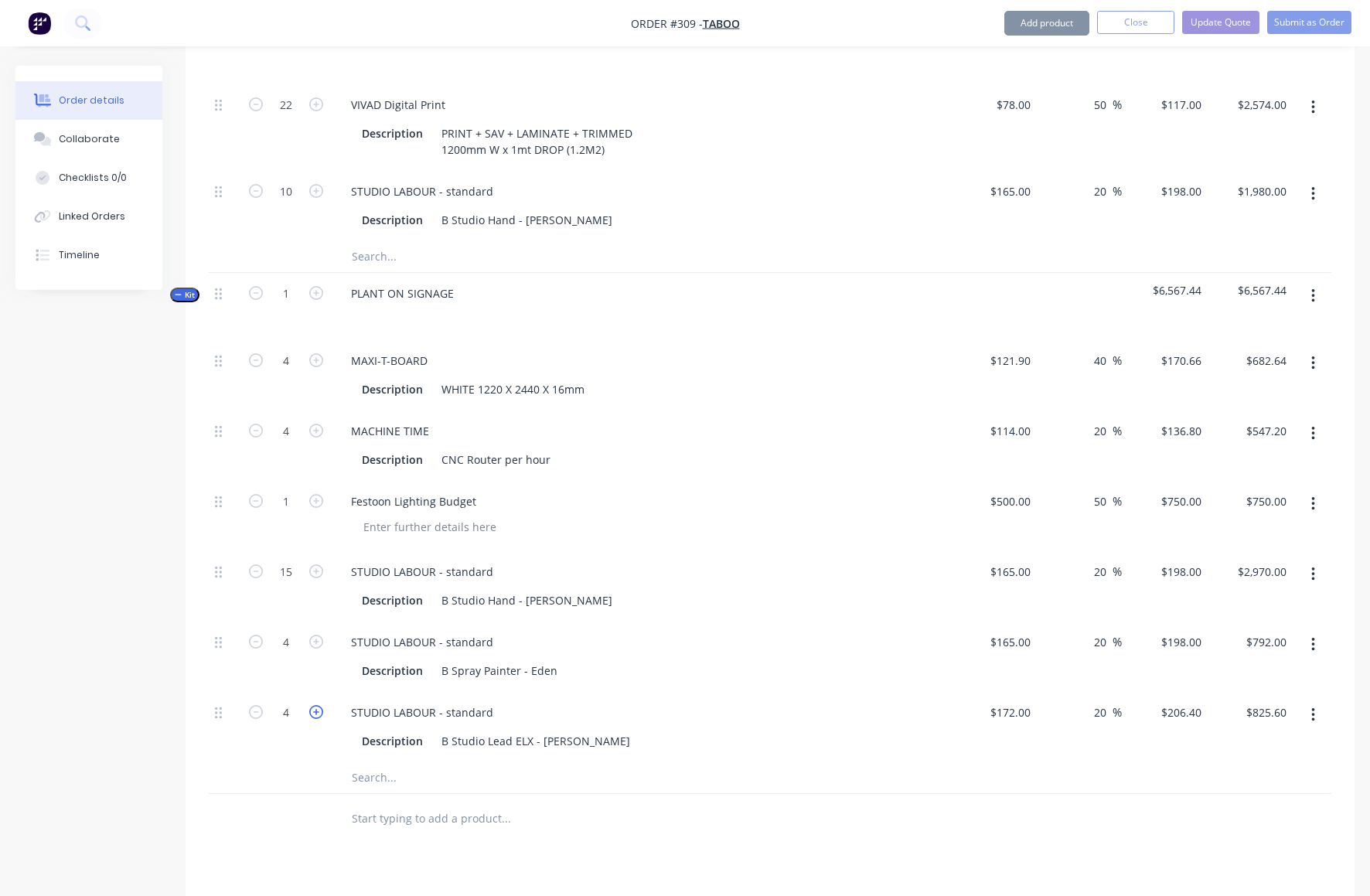
click at [318, 705] on icon "button" at bounding box center [316, 712] width 14 height 14
type input "5"
type input "$1,032.00"
click at [1313, 289] on icon "button" at bounding box center [1313, 296] width 3 height 14
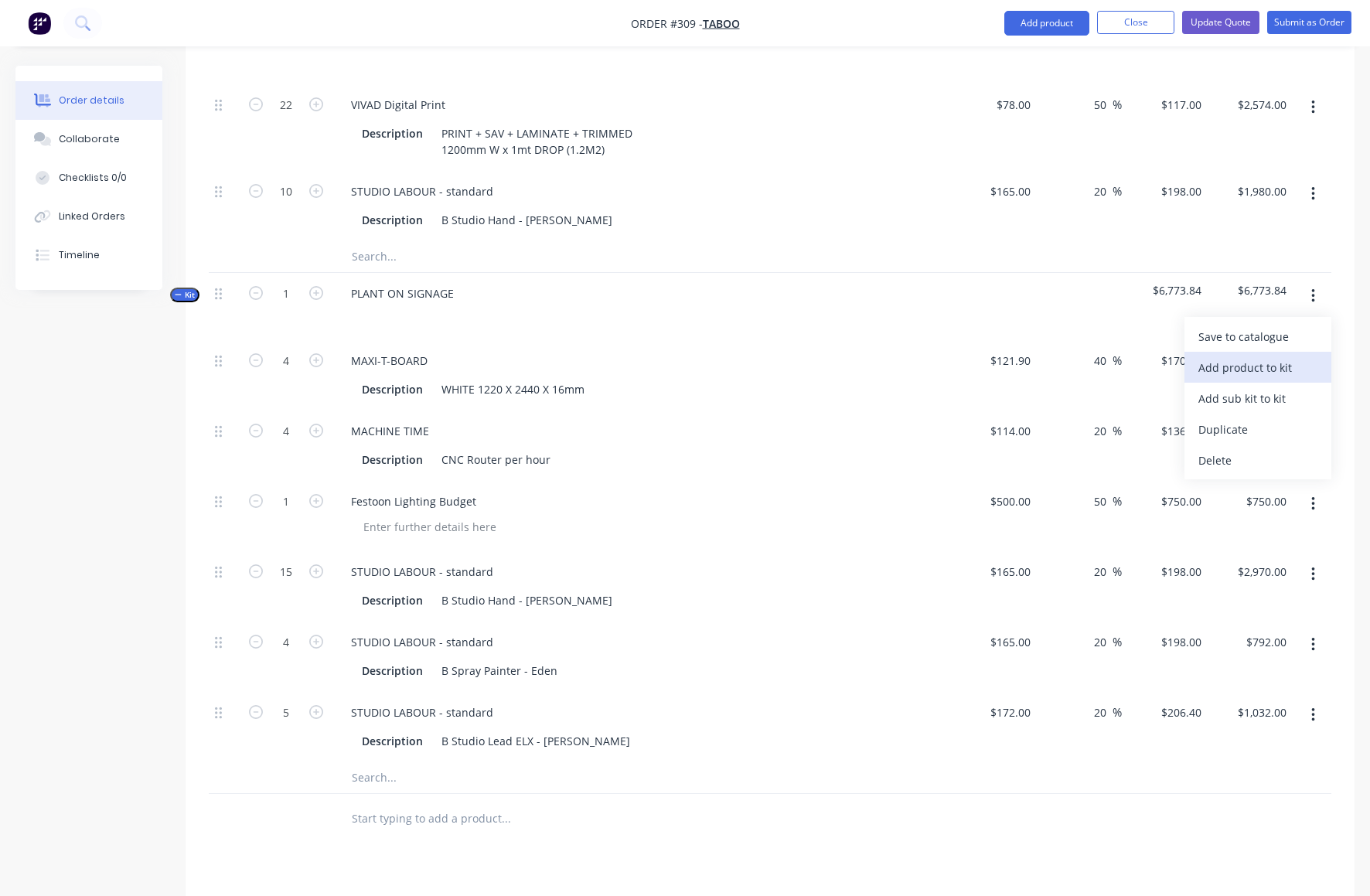
click at [1241, 356] on div "Add product to kit" at bounding box center [1258, 368] width 119 height 23
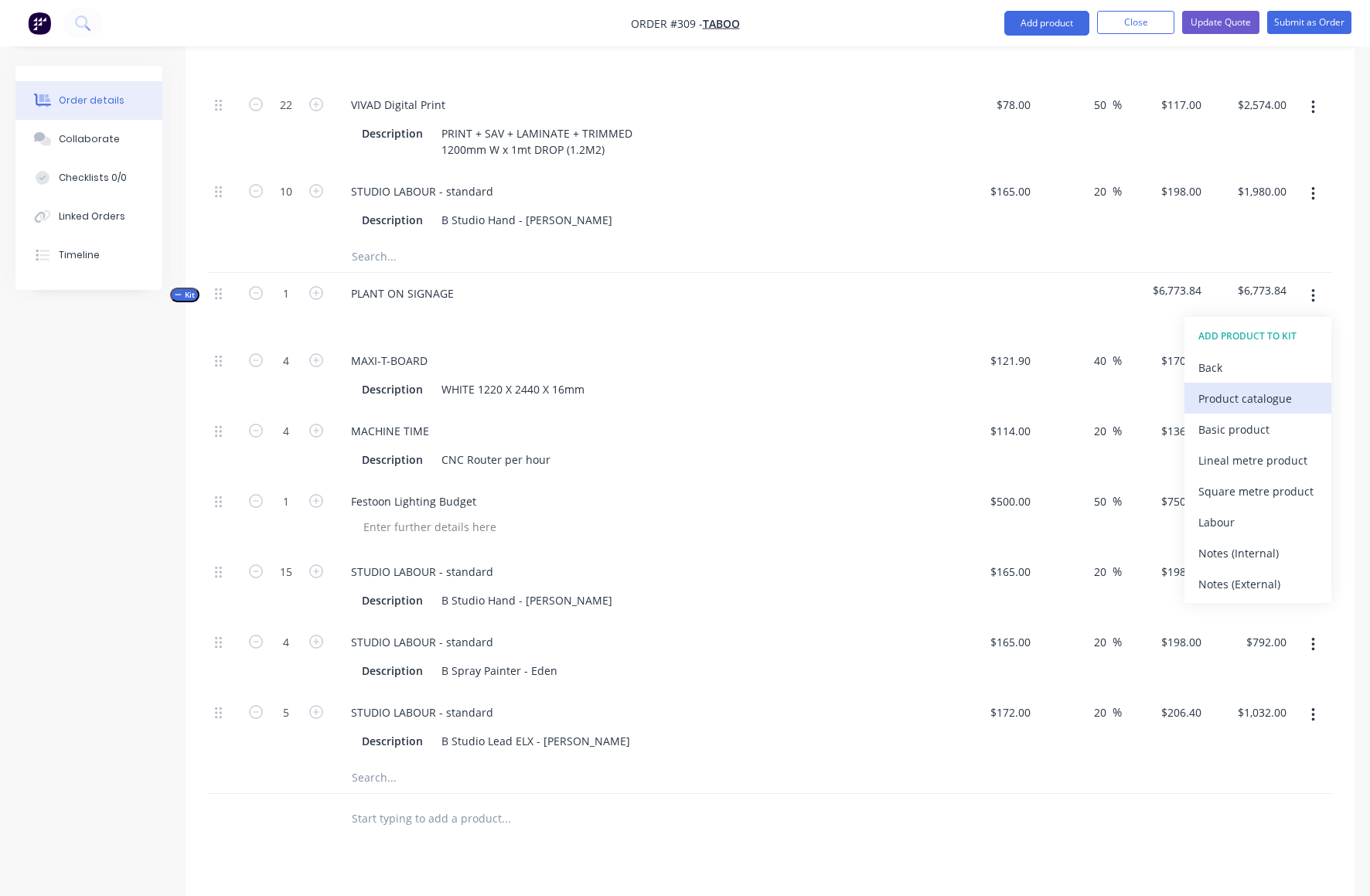
click at [1237, 387] on div "Product catalogue" at bounding box center [1258, 398] width 119 height 23
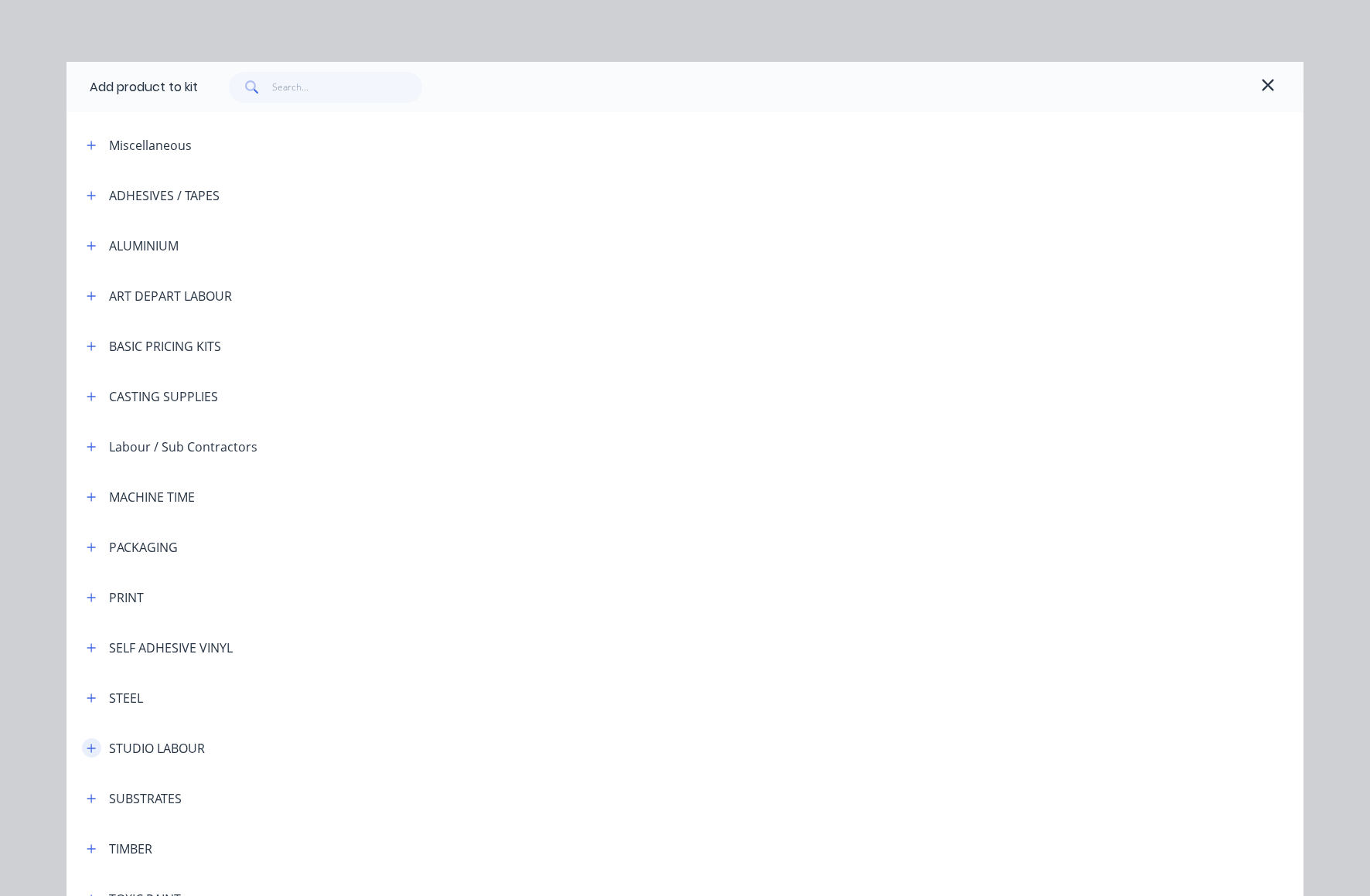
click at [89, 746] on icon "button" at bounding box center [91, 747] width 9 height 11
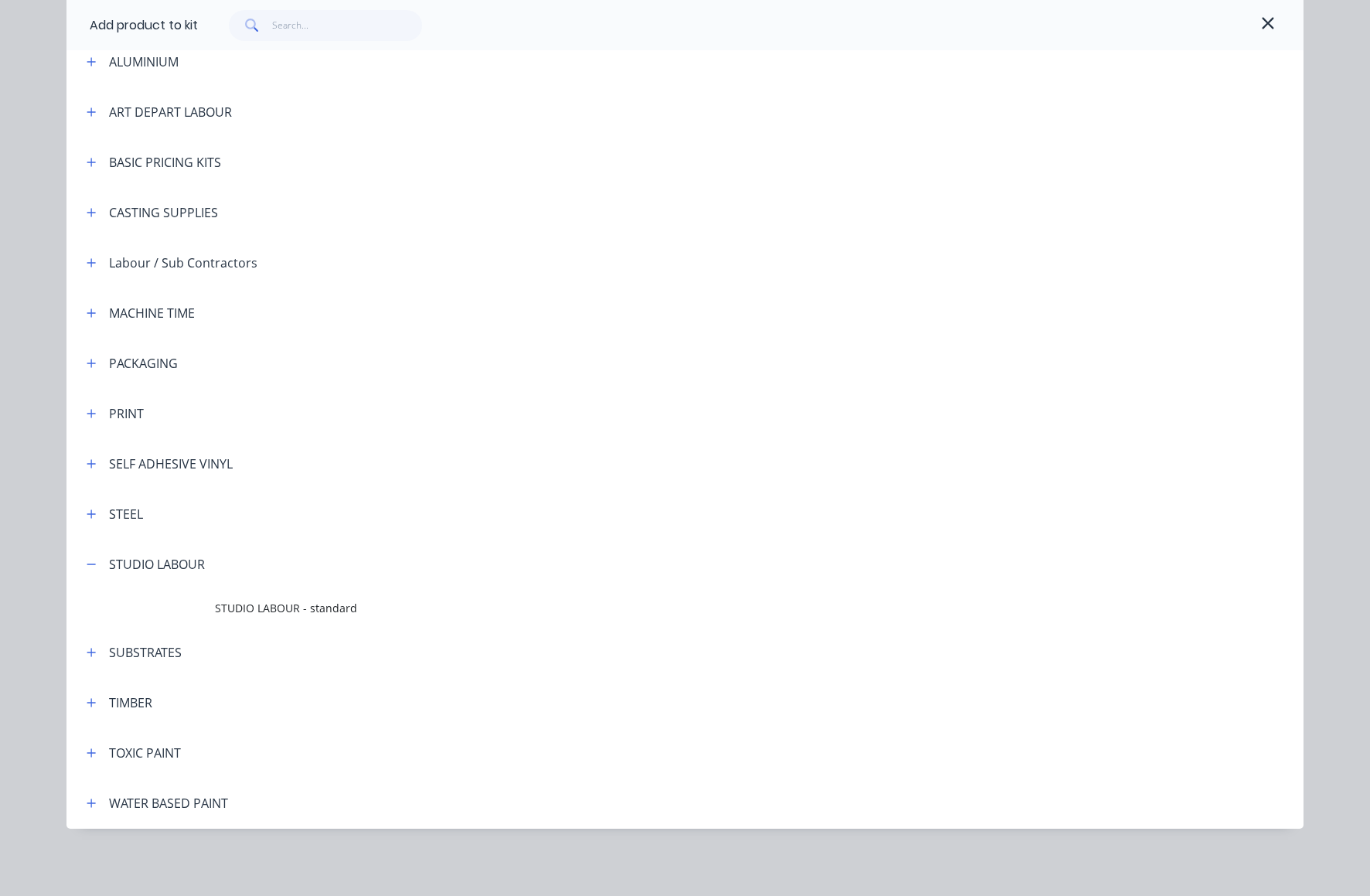
scroll to position [185, 0]
click at [302, 614] on span "STUDIO LABOUR - standard" at bounding box center [650, 607] width 870 height 16
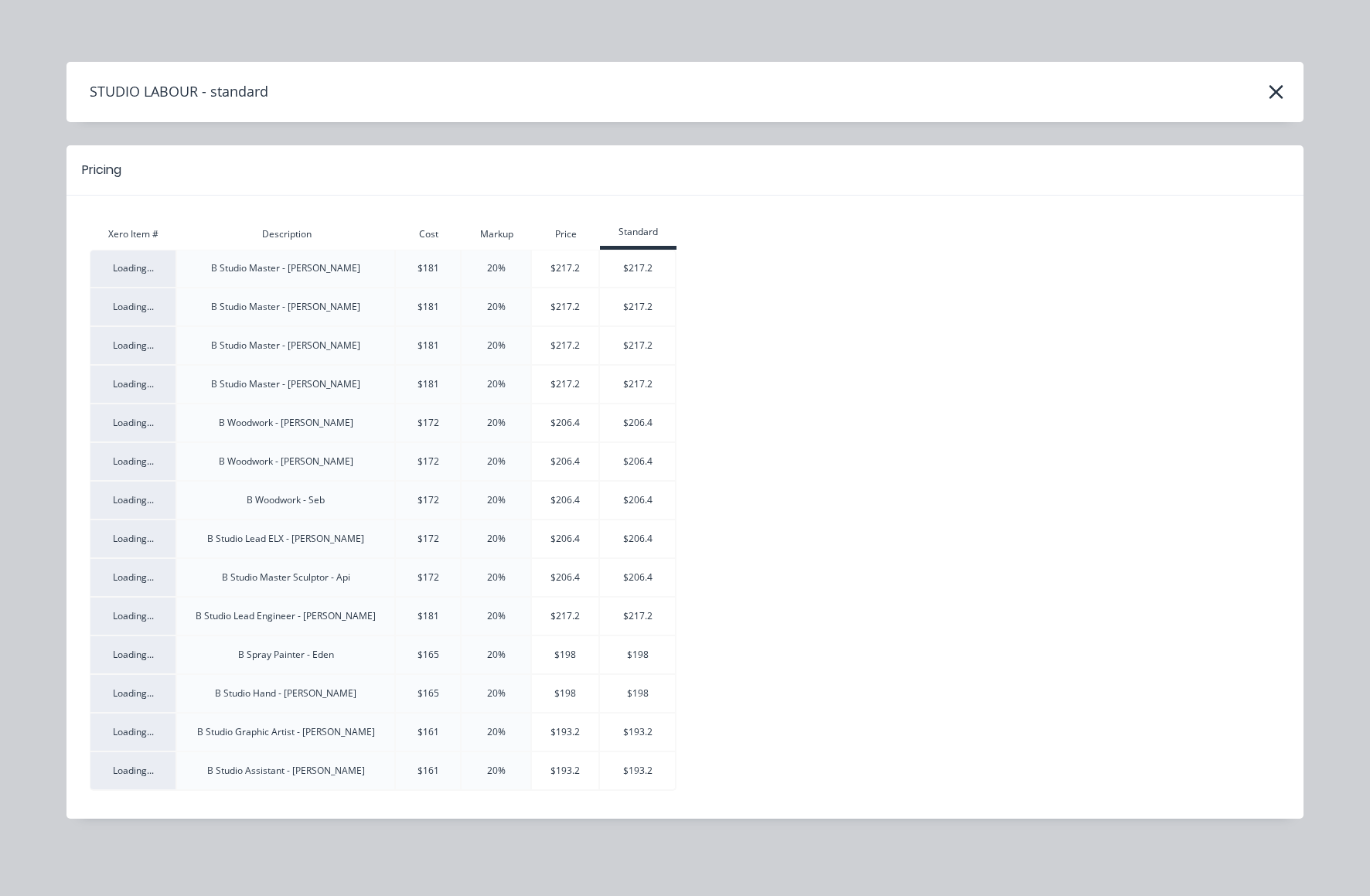
scroll to position [5522, 0]
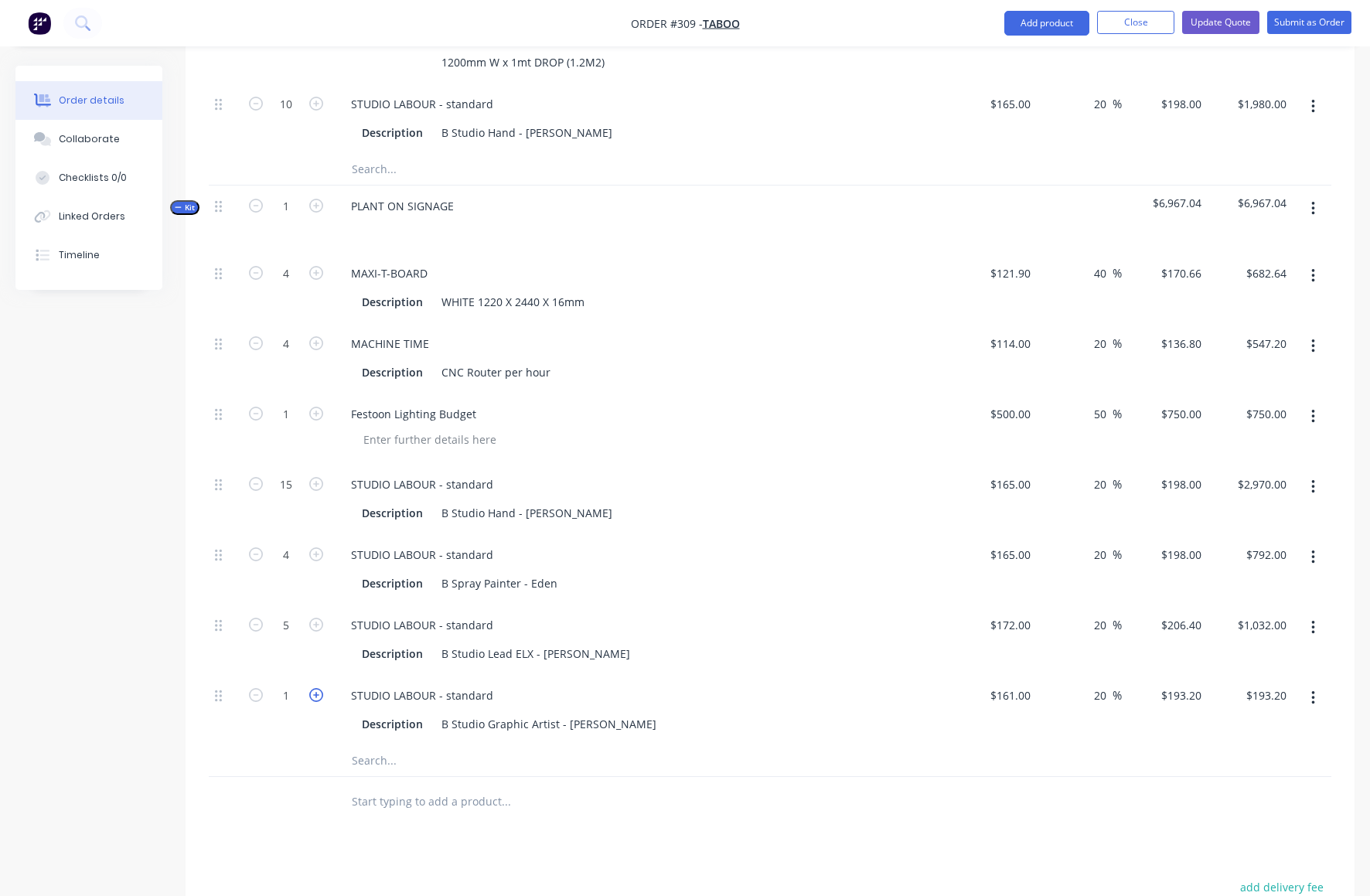
click at [314, 688] on icon "button" at bounding box center [316, 694] width 14 height 14
type input "2"
type input "$386.40"
click at [314, 688] on icon "button" at bounding box center [316, 694] width 14 height 14
type input "3"
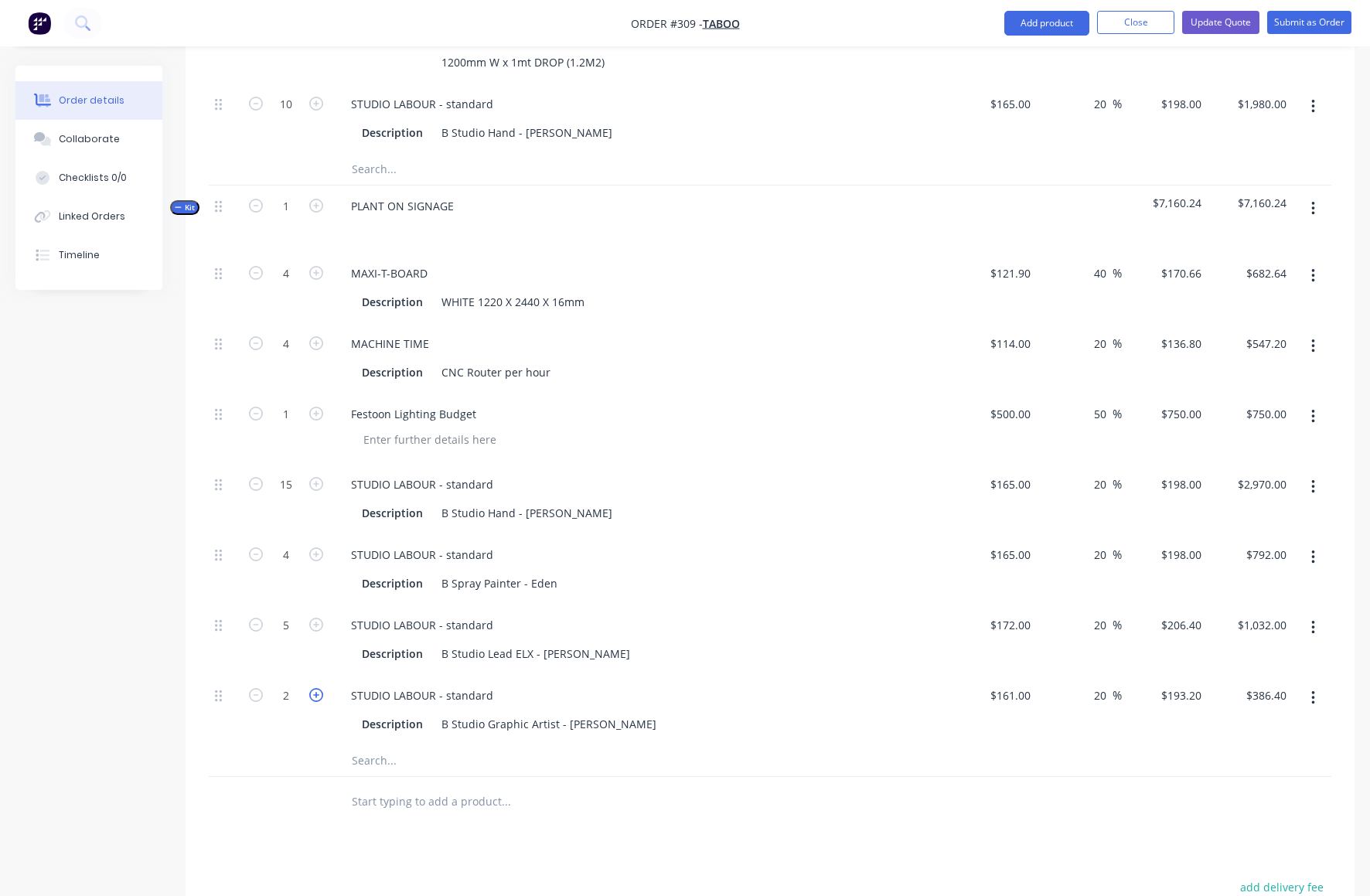
type input "$579.60"
click at [314, 688] on icon "button" at bounding box center [316, 694] width 14 height 14
type input "4"
type input "$772.80"
click at [314, 688] on icon "button" at bounding box center [316, 694] width 14 height 14
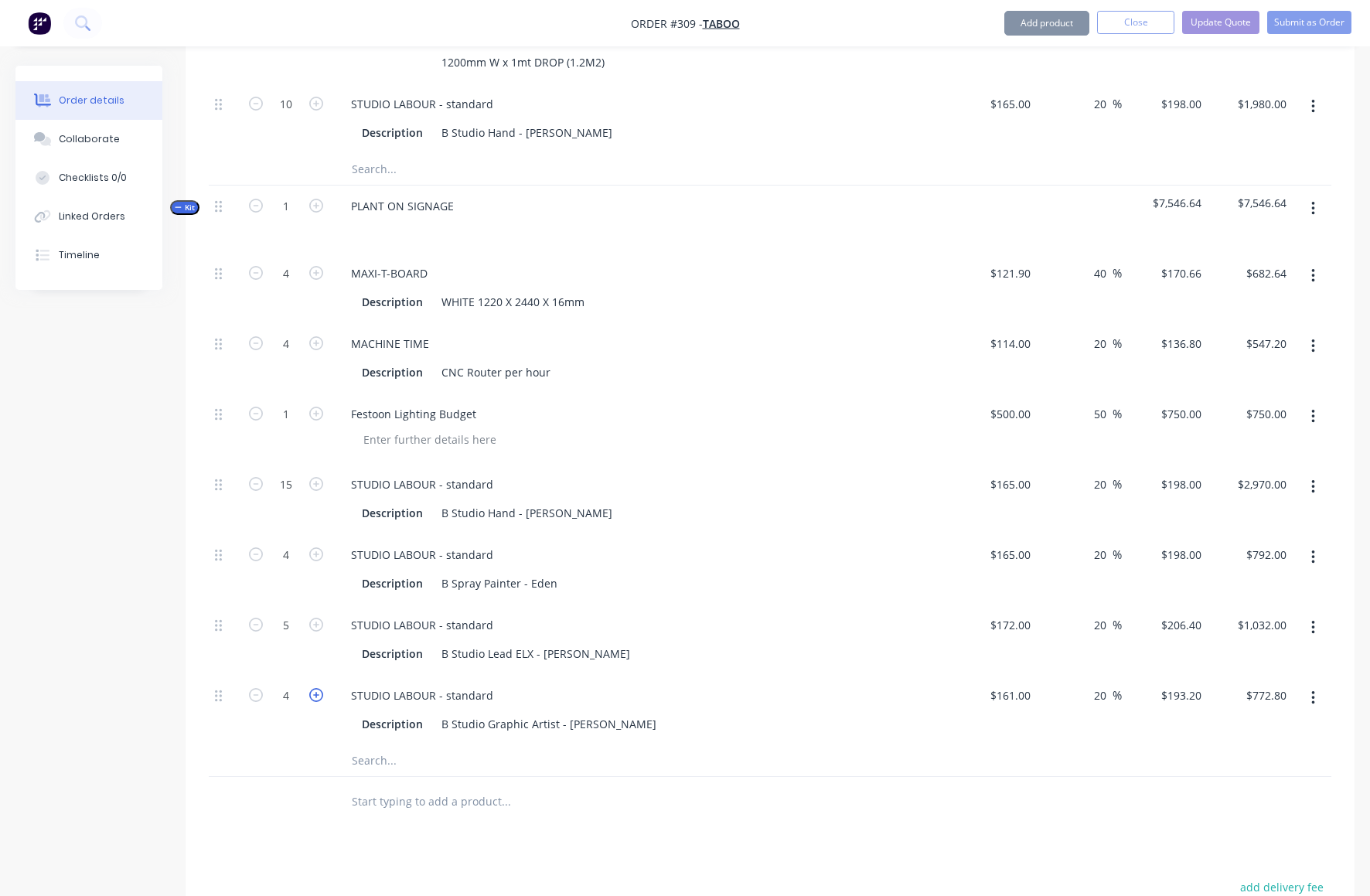
type input "5"
type input "$966.00"
click at [314, 688] on icon "button" at bounding box center [316, 694] width 14 height 14
type input "6"
type input "$1,159.20"
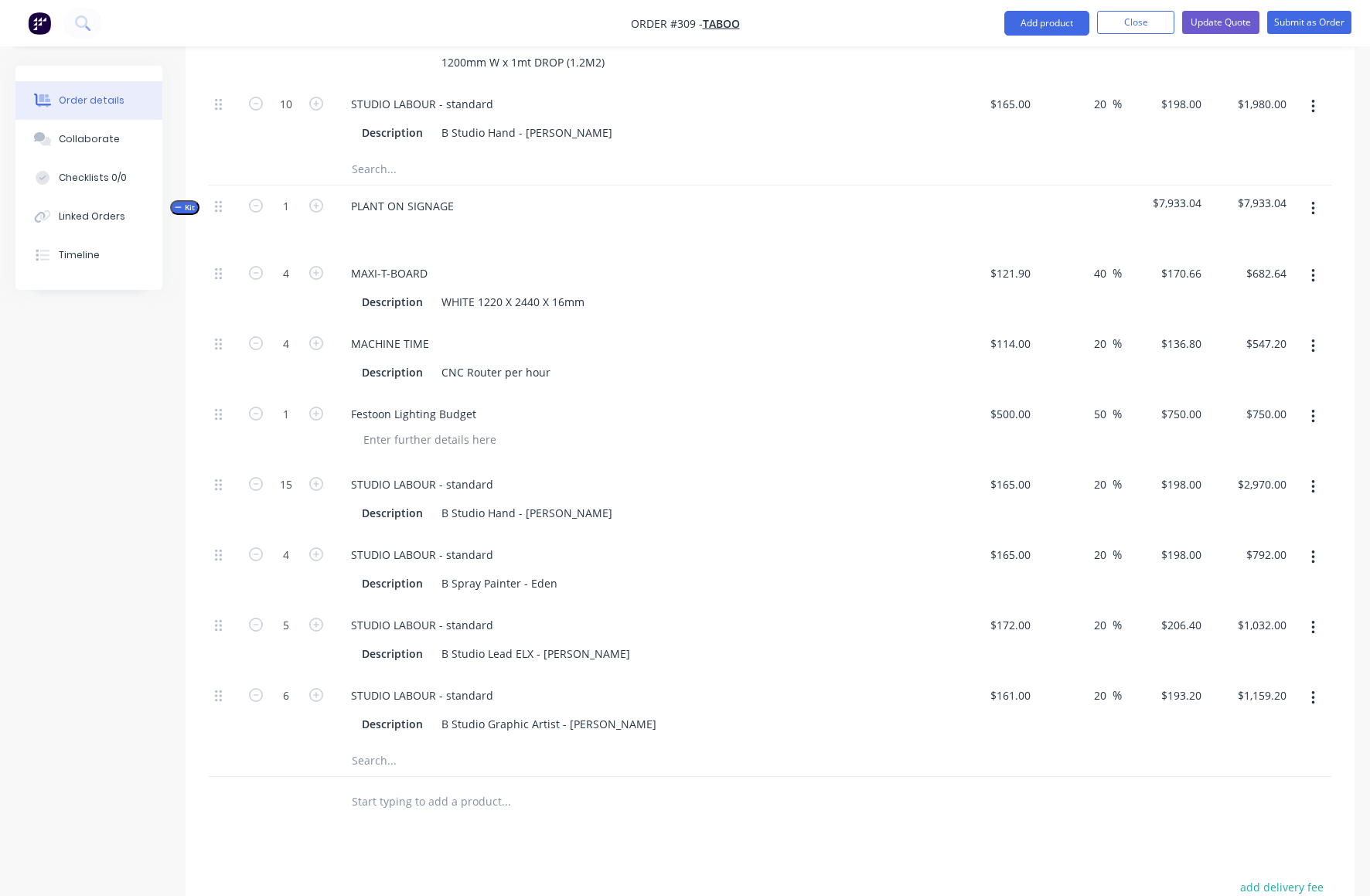
click at [1313, 620] on icon "button" at bounding box center [1313, 627] width 3 height 14
click at [1215, 719] on div "Delete" at bounding box center [1258, 730] width 119 height 23
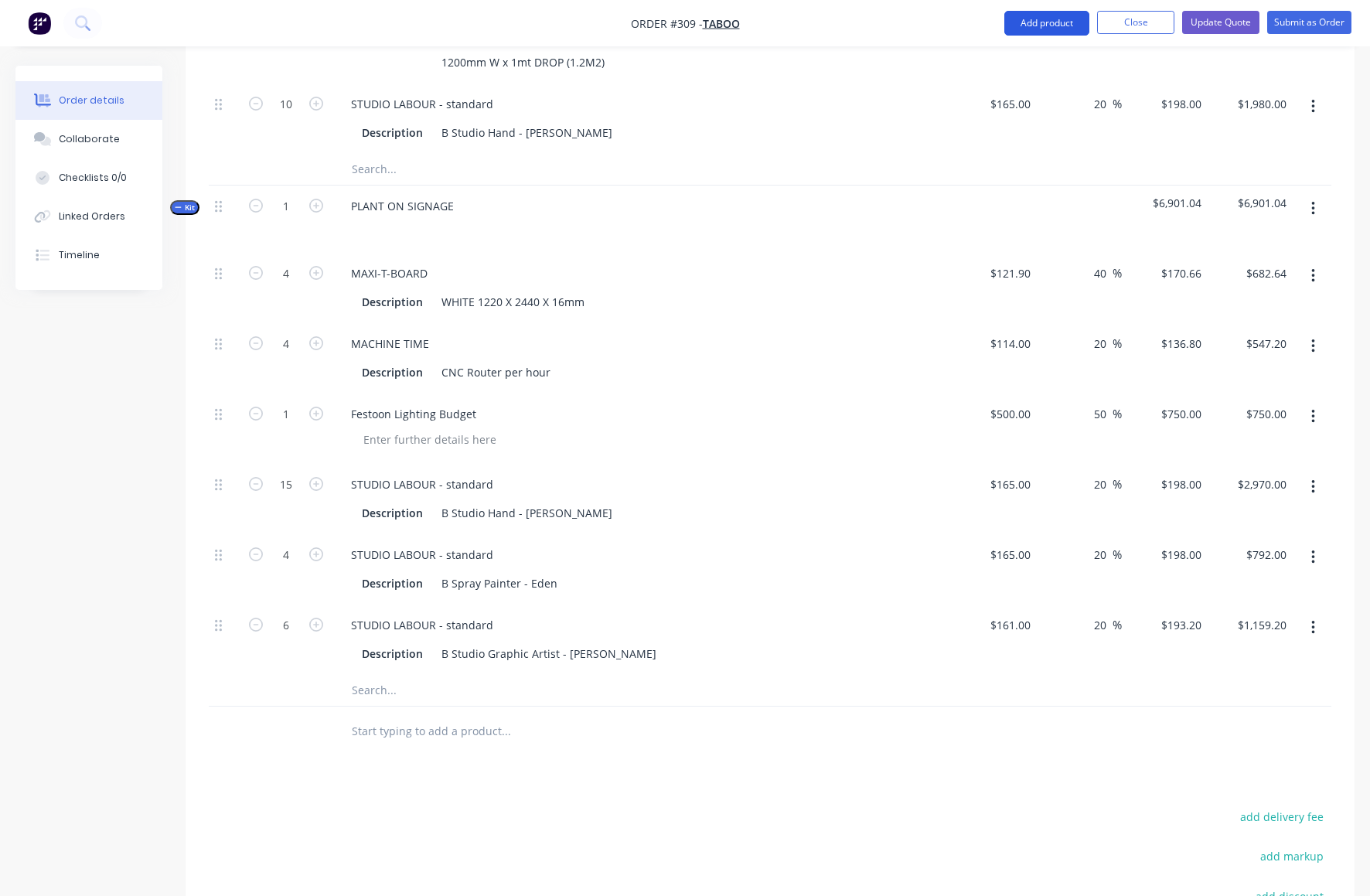
click at [1058, 23] on button "Add product" at bounding box center [1047, 23] width 85 height 25
click at [1197, 83] on div "$198.00 $198.00" at bounding box center [1165, 118] width 86 height 70
click at [1081, 19] on button "Add product" at bounding box center [1047, 23] width 85 height 25
click at [1156, 83] on div "$198.00 $198.00" at bounding box center [1165, 118] width 86 height 70
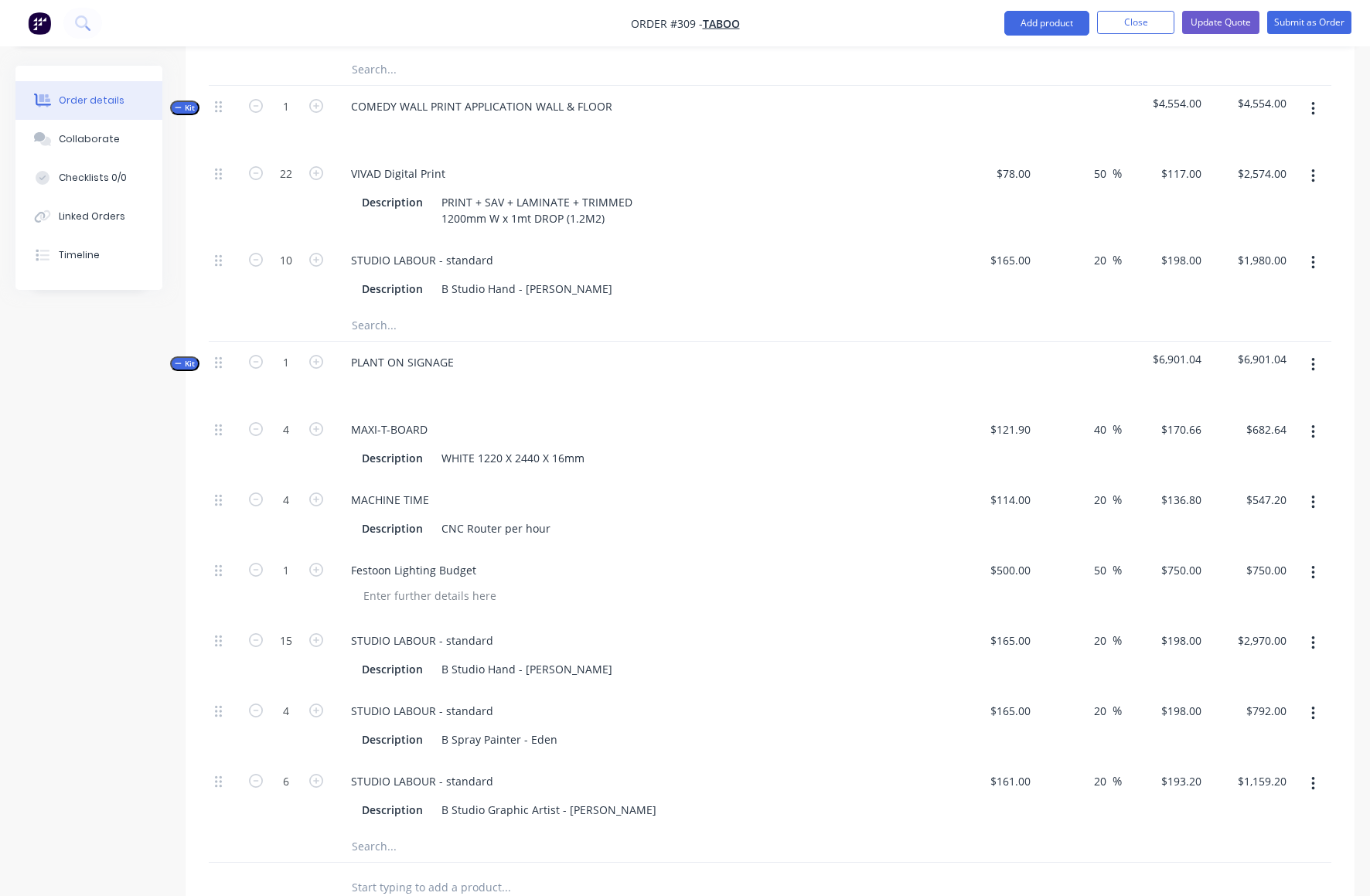
scroll to position [5256, 0]
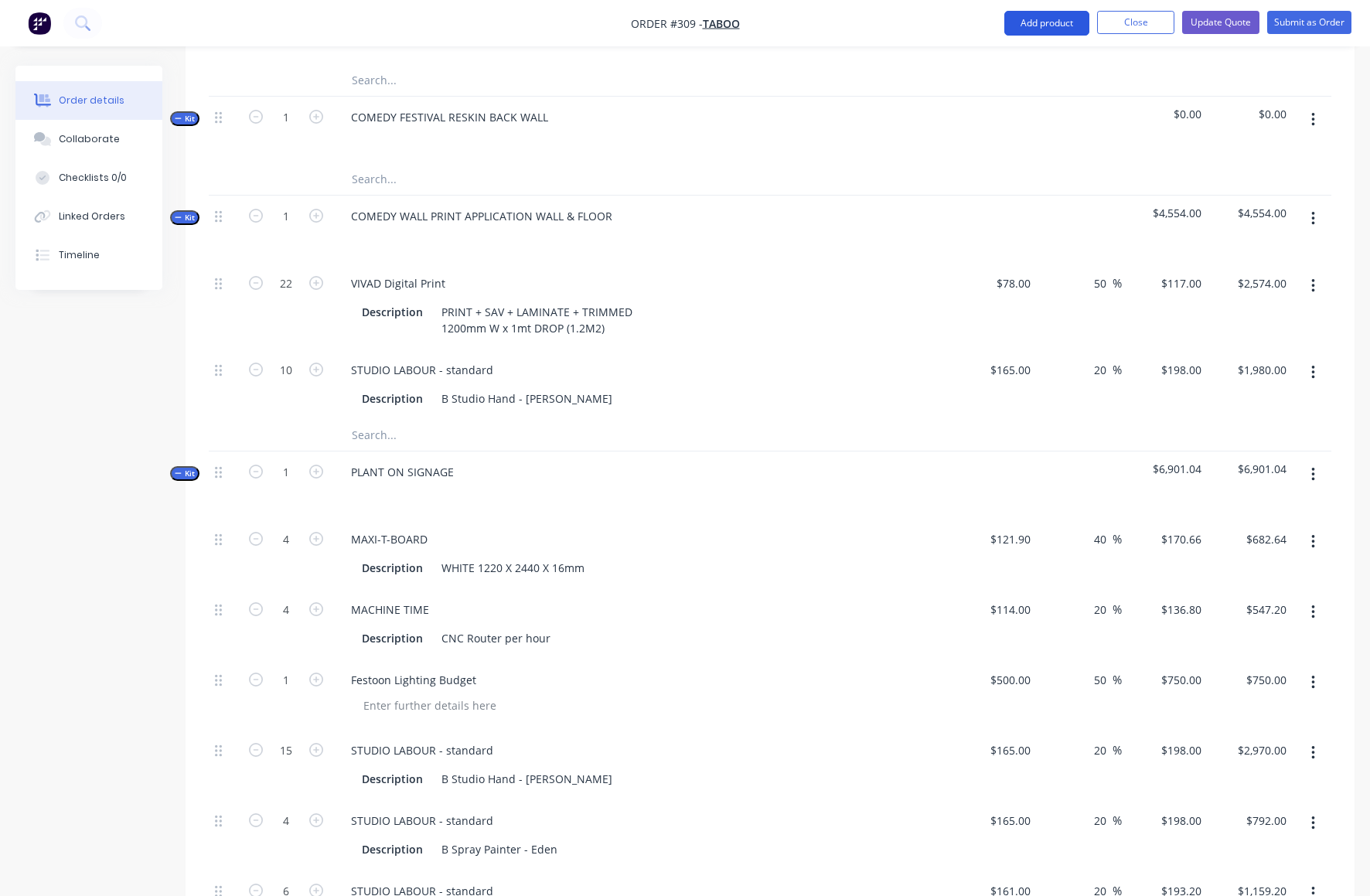
click at [1046, 23] on button "Add product" at bounding box center [1047, 23] width 85 height 25
click at [1011, 93] on div "Standard pricing" at bounding box center [1015, 94] width 119 height 23
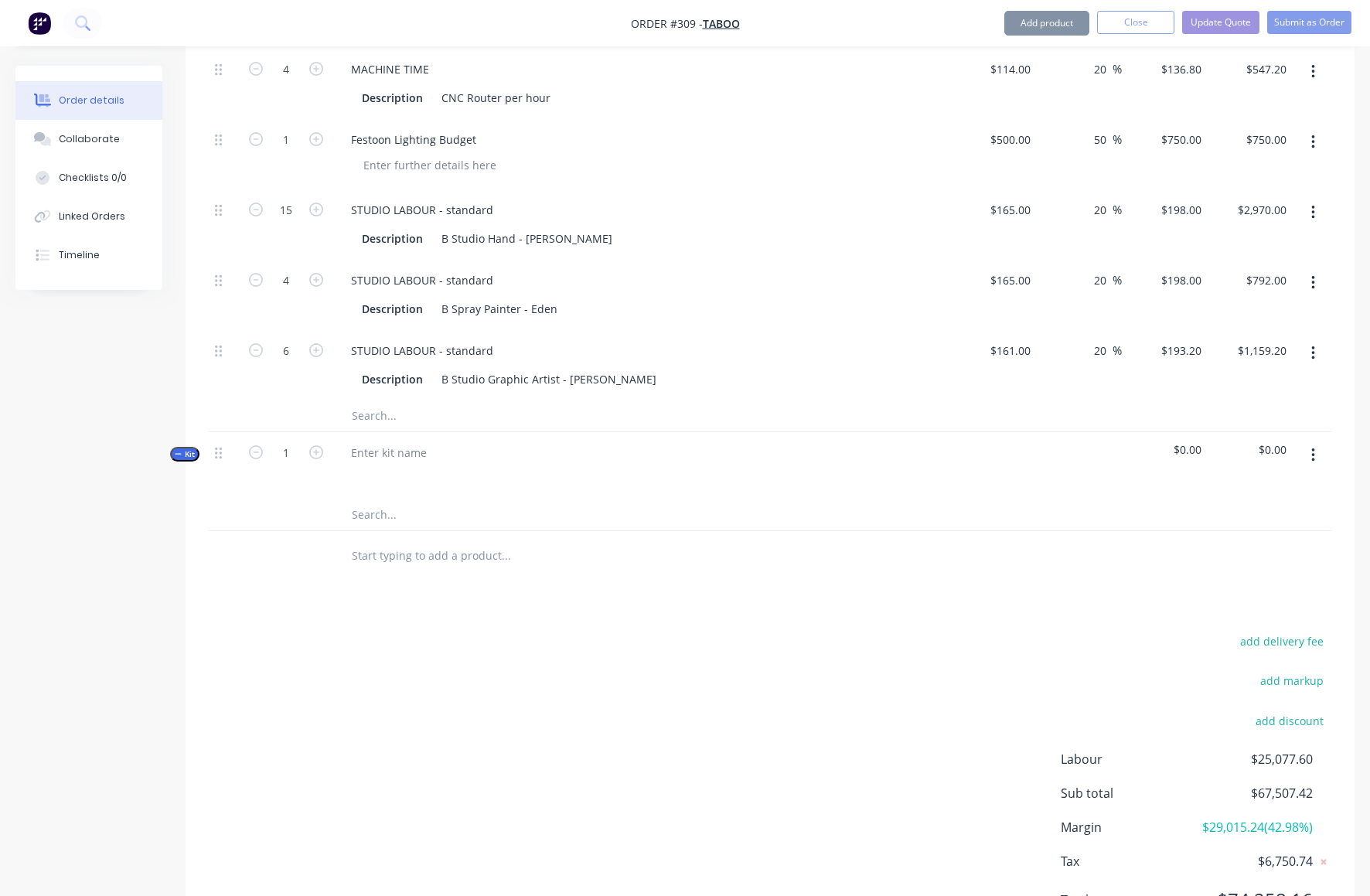
scroll to position [5830, 0]
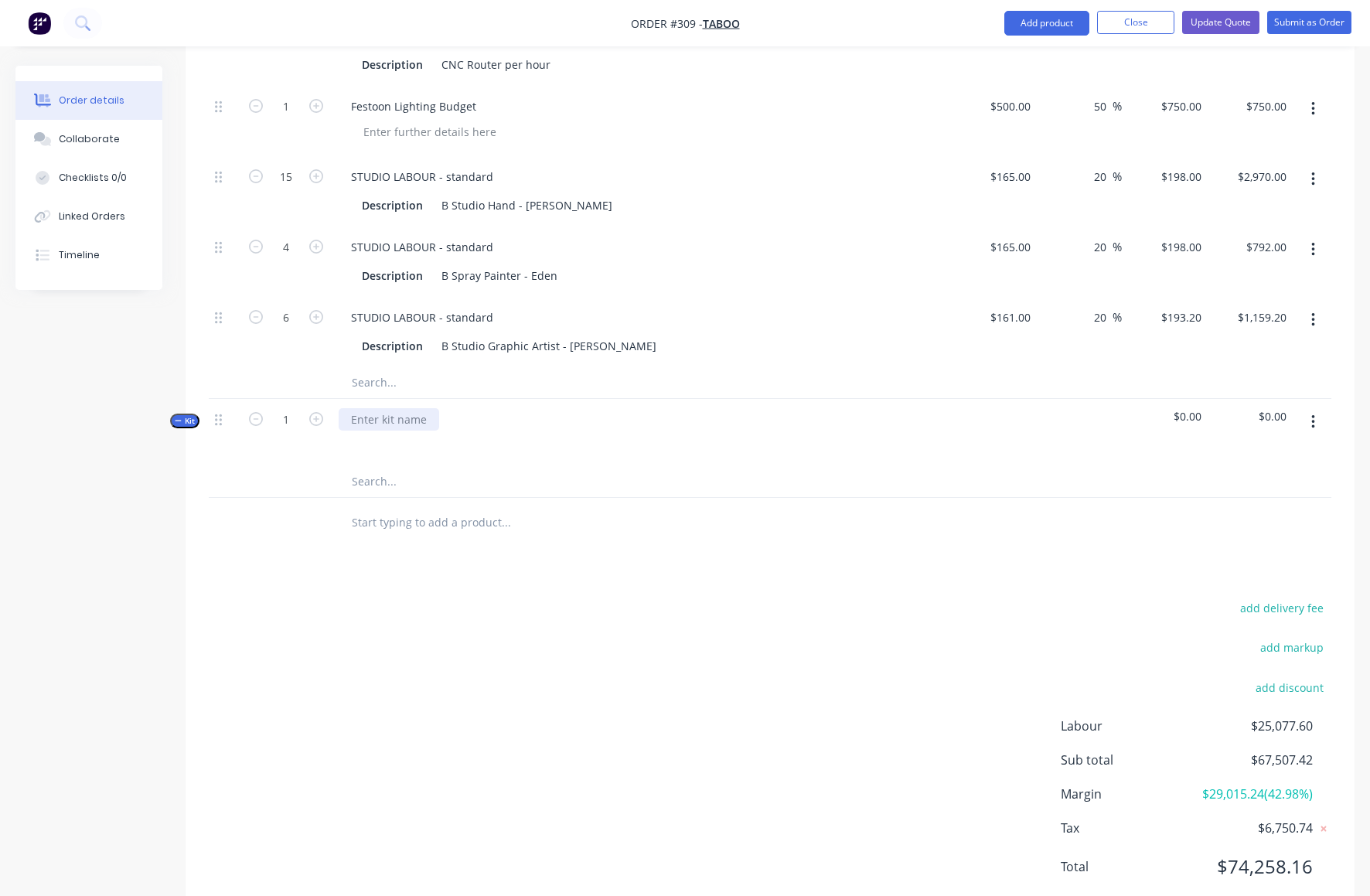
click at [359, 408] on div at bounding box center [389, 419] width 100 height 23
click at [373, 408] on div "LIGTHTBOX" at bounding box center [380, 419] width 82 height 23
click at [1316, 408] on button "button" at bounding box center [1313, 422] width 36 height 27
click at [1237, 482] on div "Add product to kit" at bounding box center [1258, 494] width 119 height 23
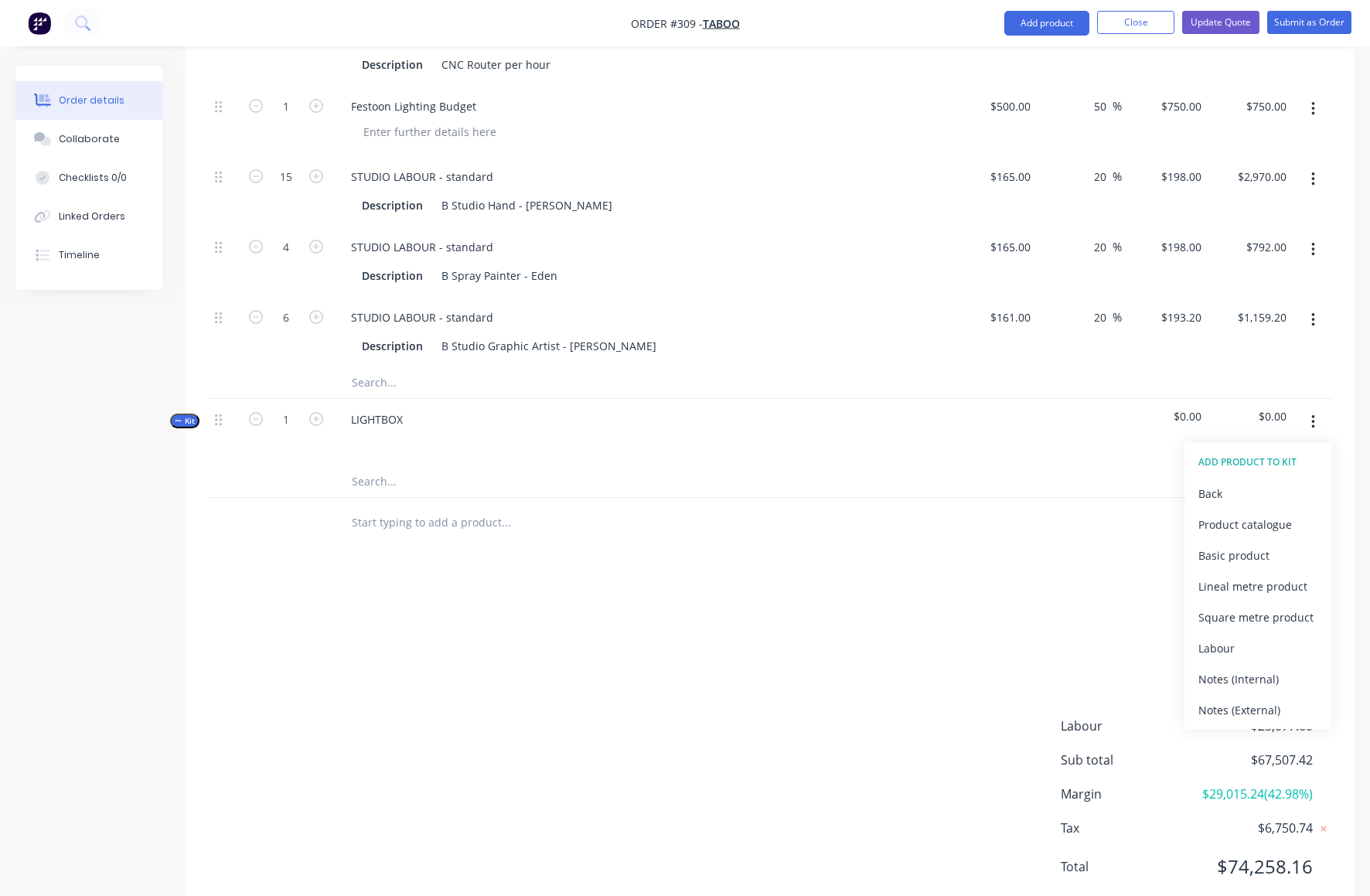
drag, startPoint x: 1225, startPoint y: 486, endPoint x: 1195, endPoint y: 484, distance: 30.1
click at [1225, 545] on div "Basic product" at bounding box center [1258, 556] width 119 height 23
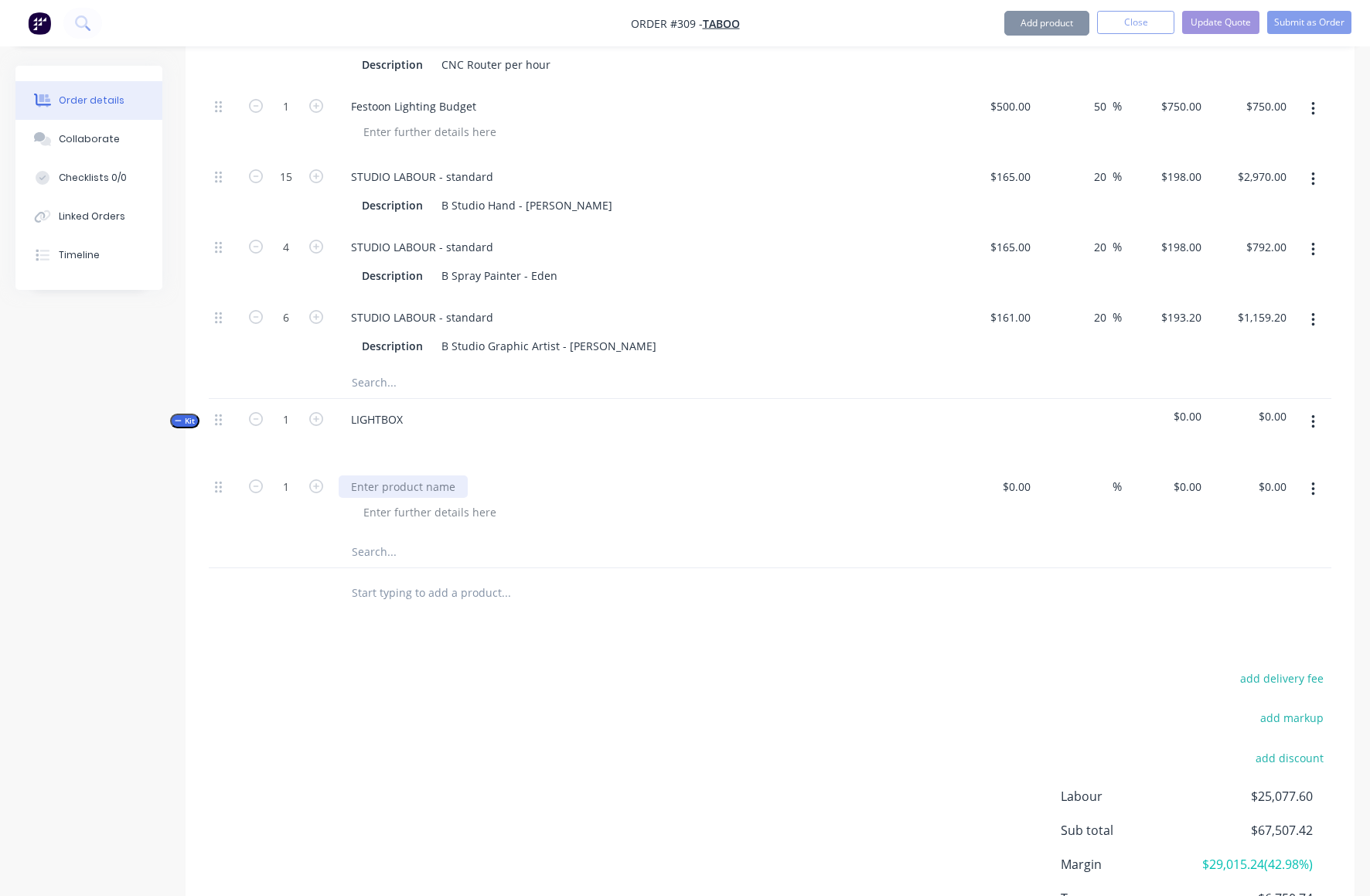
click at [351, 475] on div at bounding box center [403, 486] width 129 height 23
click at [1014, 475] on div "$0.00 $0.00" at bounding box center [1016, 486] width 42 height 23
click at [1116, 477] on span "%" at bounding box center [1117, 486] width 9 height 18
type input "$120.00"
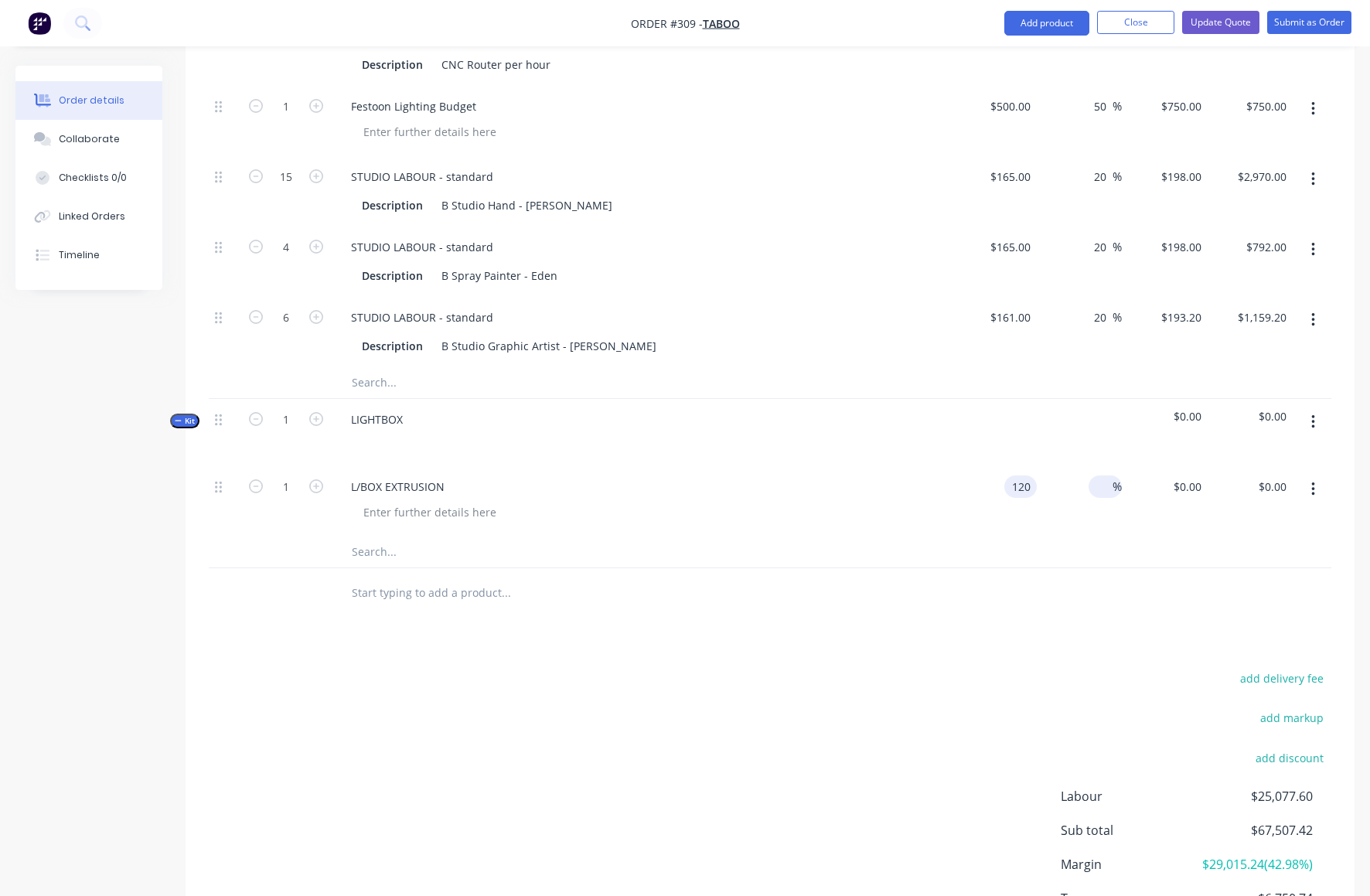
type input "$120.00"
type input "40"
click at [1313, 415] on icon "button" at bounding box center [1313, 422] width 3 height 14
type input "$168.00"
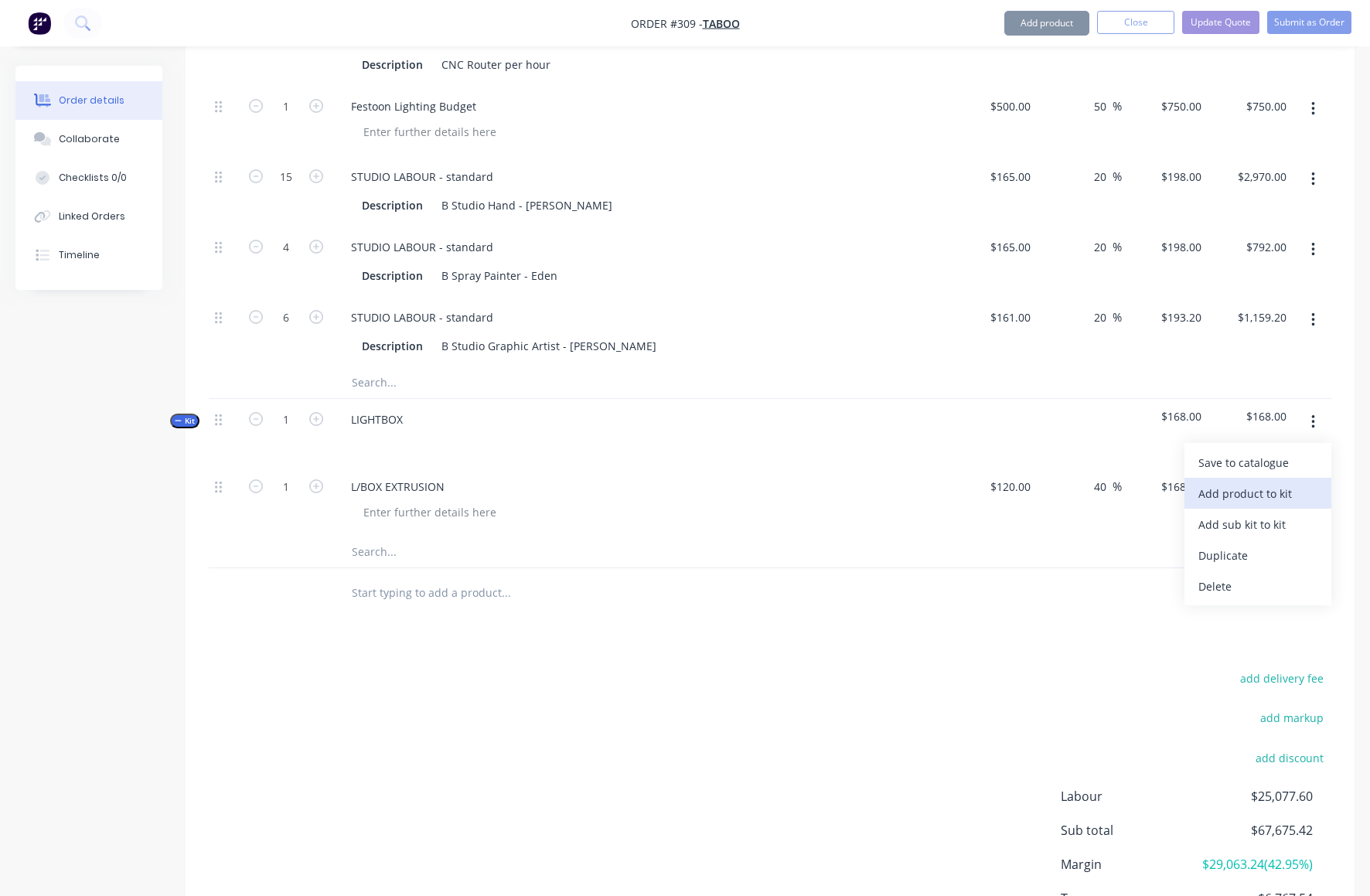
click at [1230, 482] on div "Add product to kit" at bounding box center [1258, 494] width 119 height 23
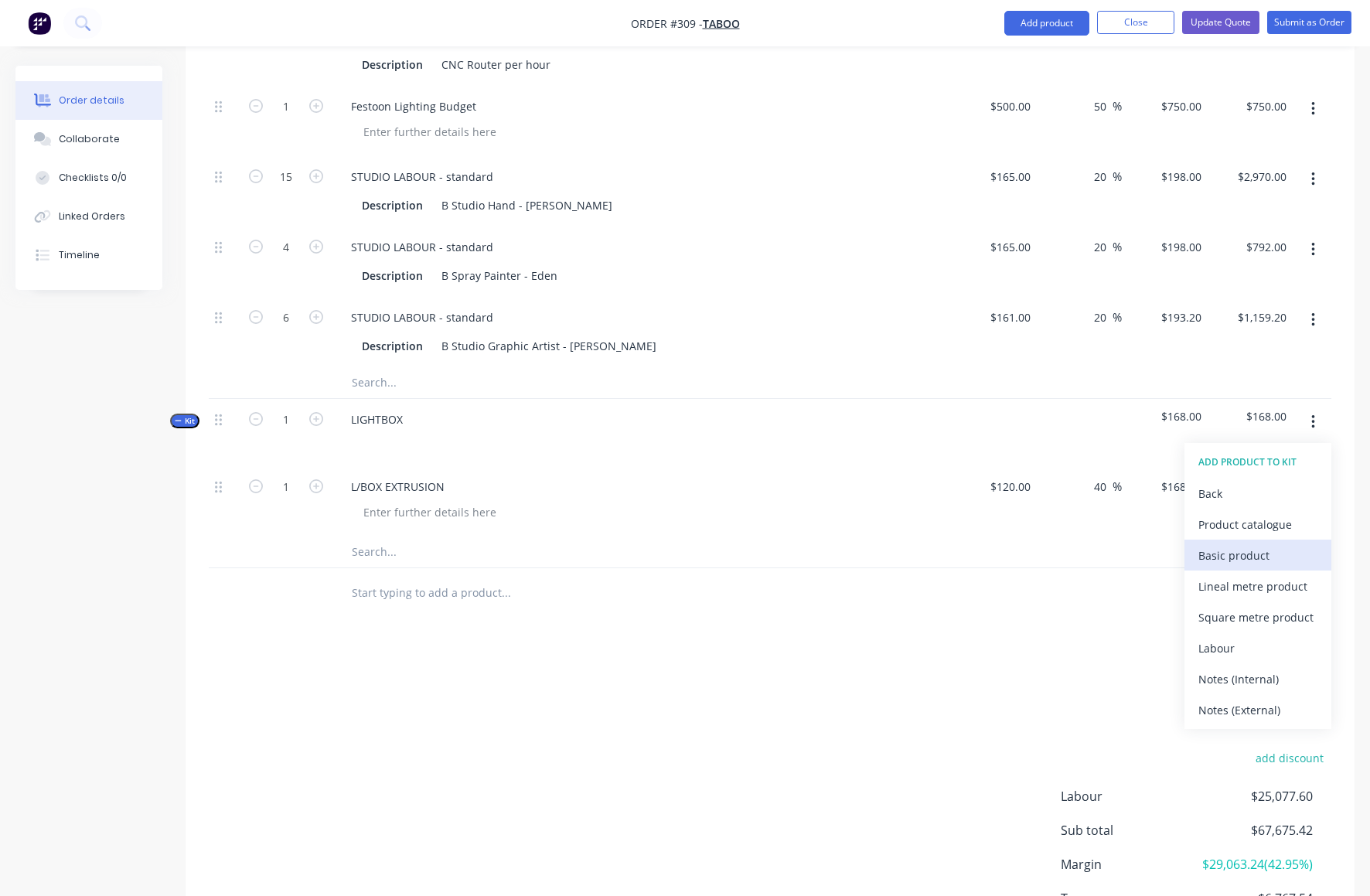
click at [1238, 545] on div "Basic product" at bounding box center [1258, 556] width 119 height 23
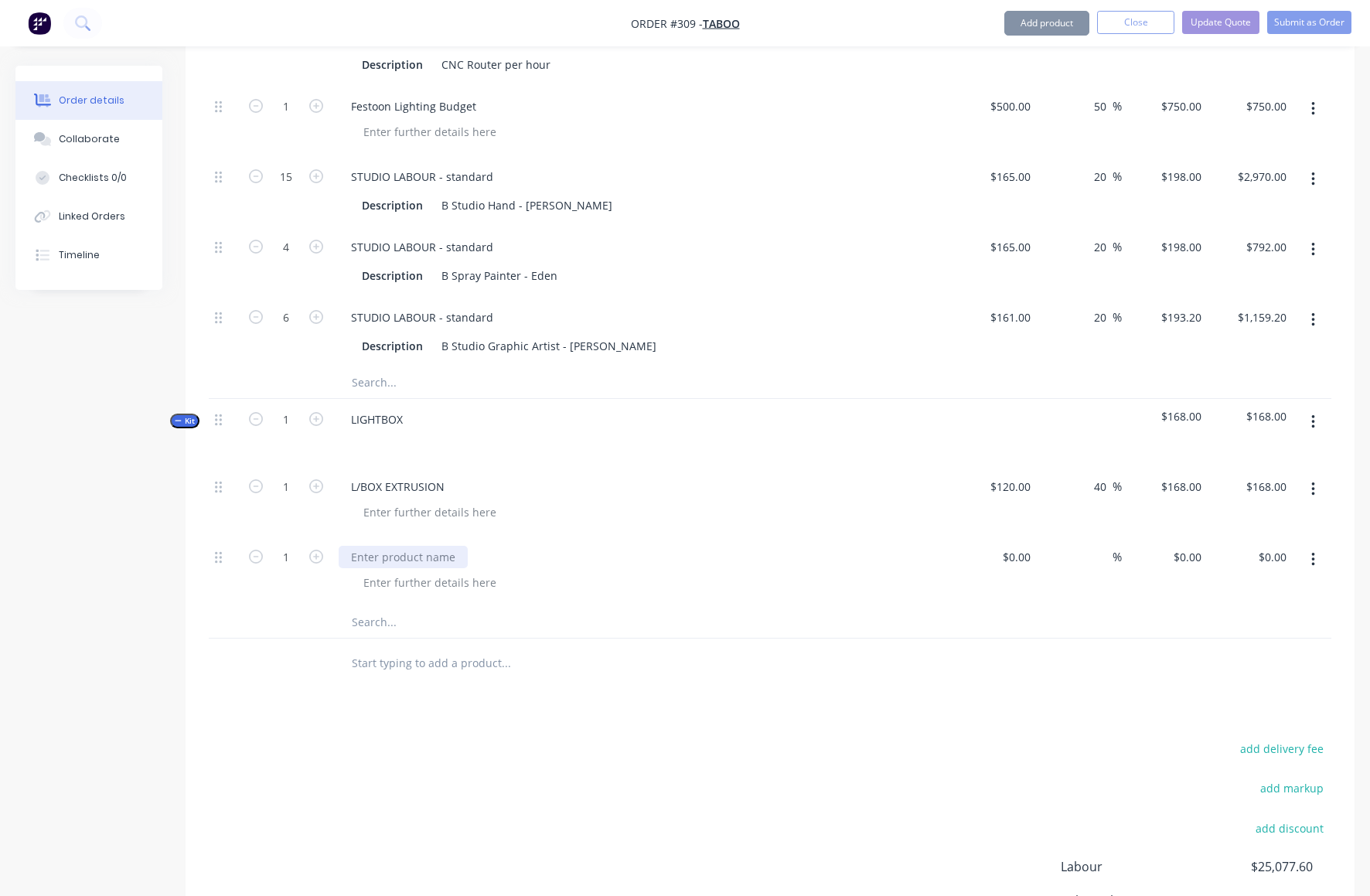
click at [364, 545] on div at bounding box center [403, 557] width 129 height 23
click at [1003, 536] on div "$0.00 $0.00" at bounding box center [994, 571] width 86 height 70
click at [1122, 536] on div "1 LED BUDGET 250 250 % $0.00 $0.00 $0.00 $0.00" at bounding box center [769, 571] width 1123 height 70
type input "$250.00"
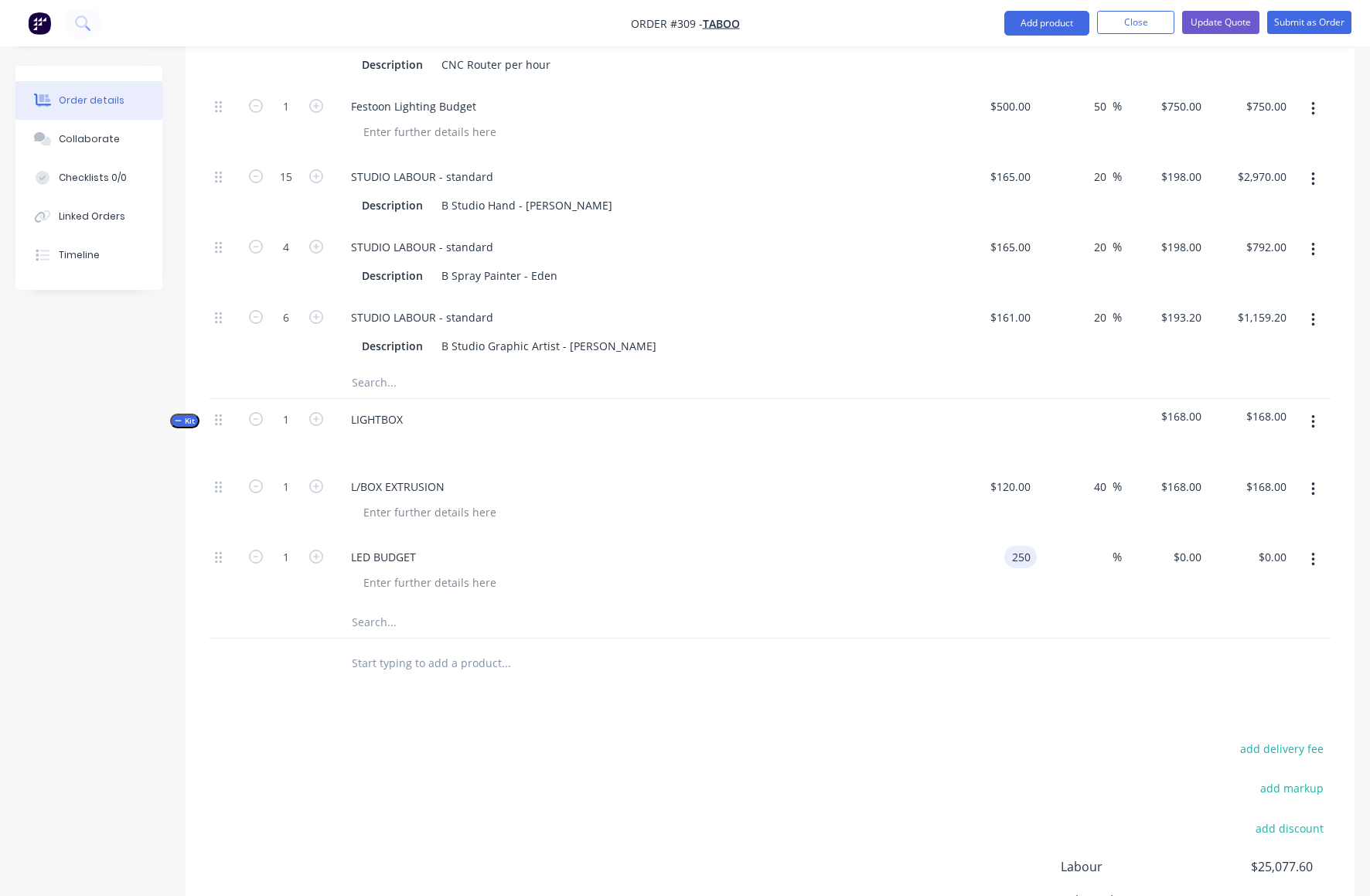
type input "$250.00"
click at [1107, 545] on input at bounding box center [1104, 557] width 18 height 23
type input "40"
click at [1072, 536] on div "40 40 %" at bounding box center [1080, 571] width 86 height 70
type input "$350.00"
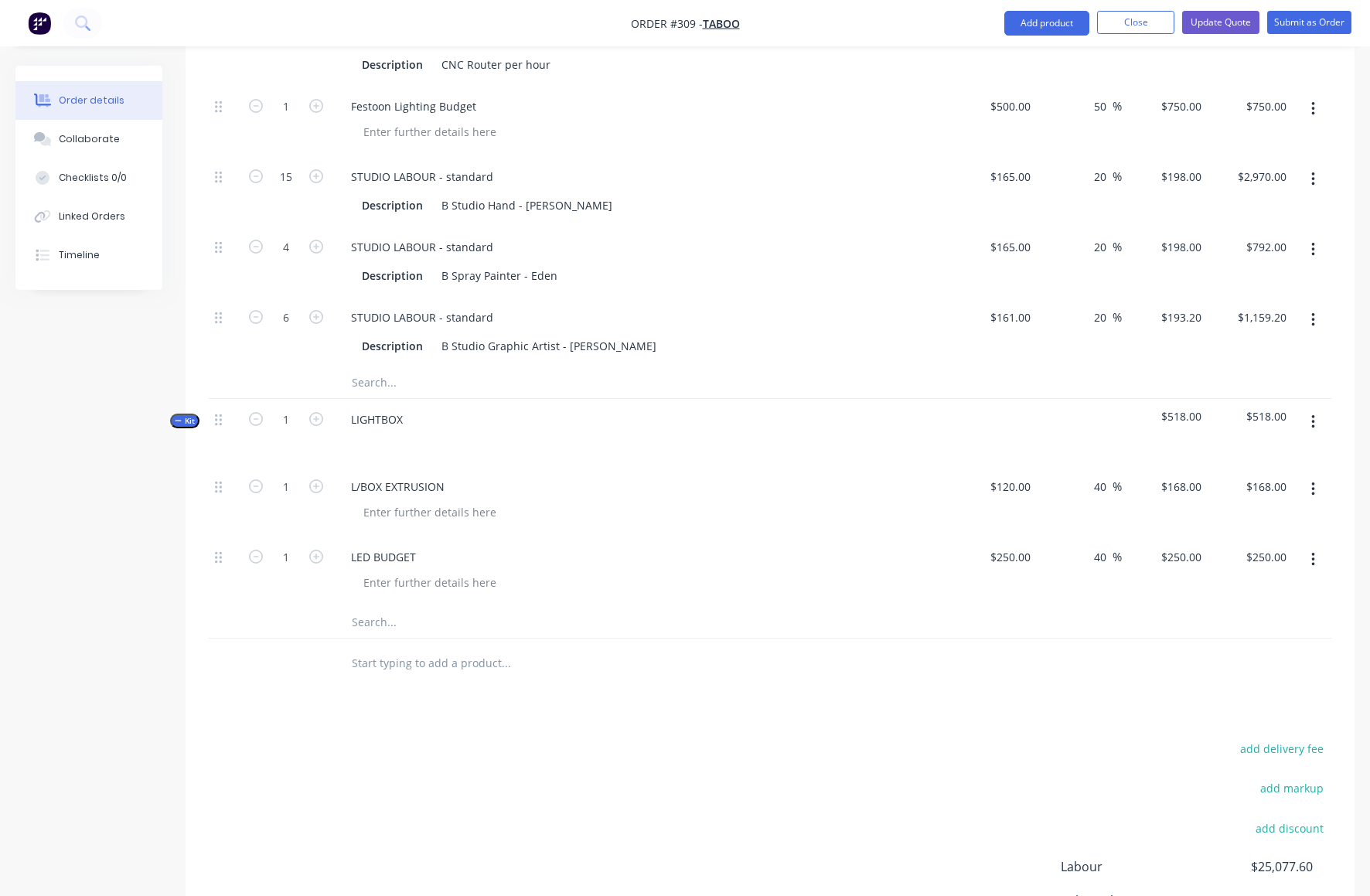
type input "$350.00"
click at [1315, 408] on button "button" at bounding box center [1313, 422] width 36 height 27
click at [1249, 482] on div "Add product to kit" at bounding box center [1258, 494] width 119 height 23
click at [1230, 513] on div "Product catalogue" at bounding box center [1258, 524] width 119 height 23
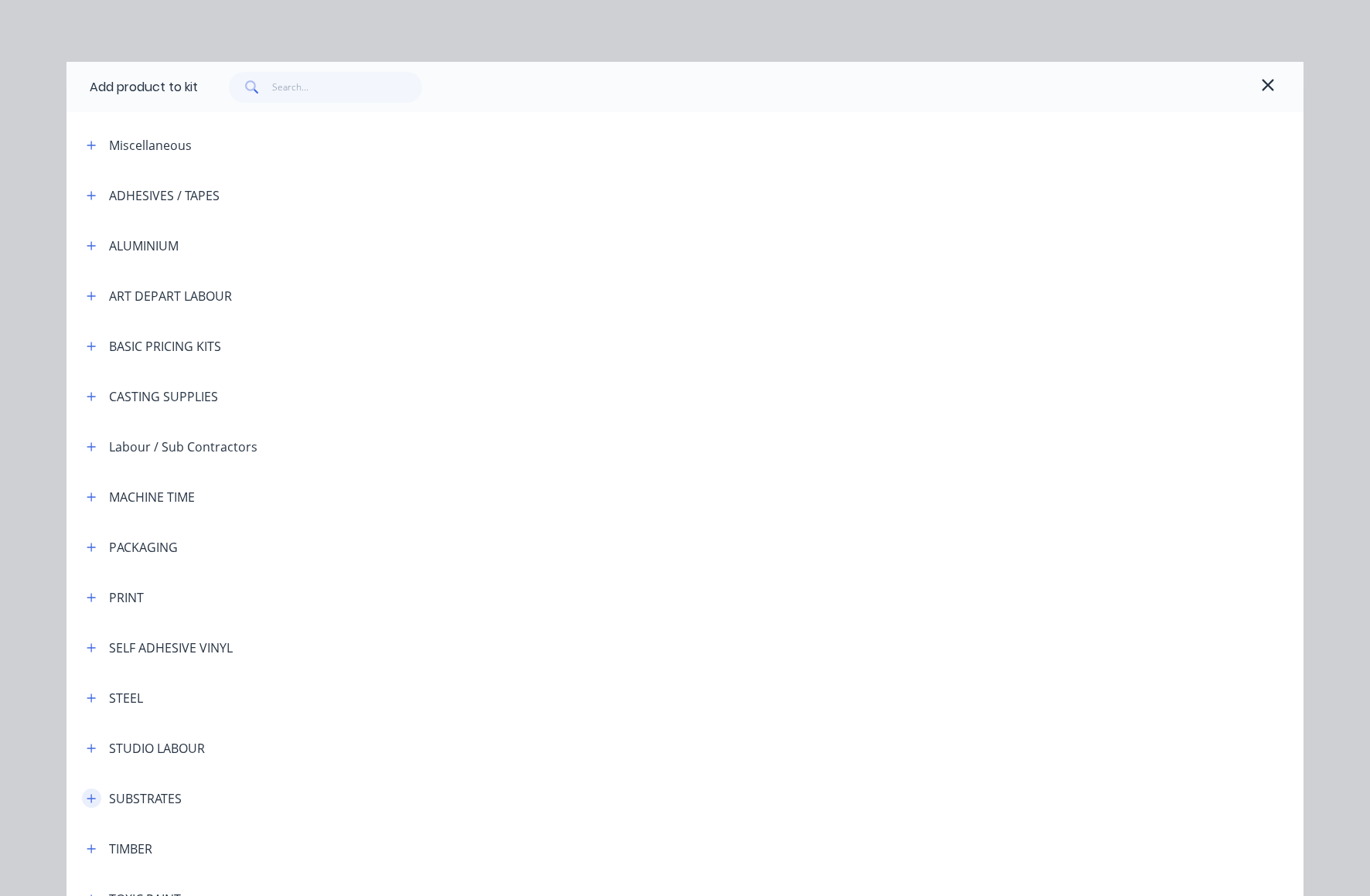
click at [87, 797] on icon "button" at bounding box center [91, 798] width 9 height 9
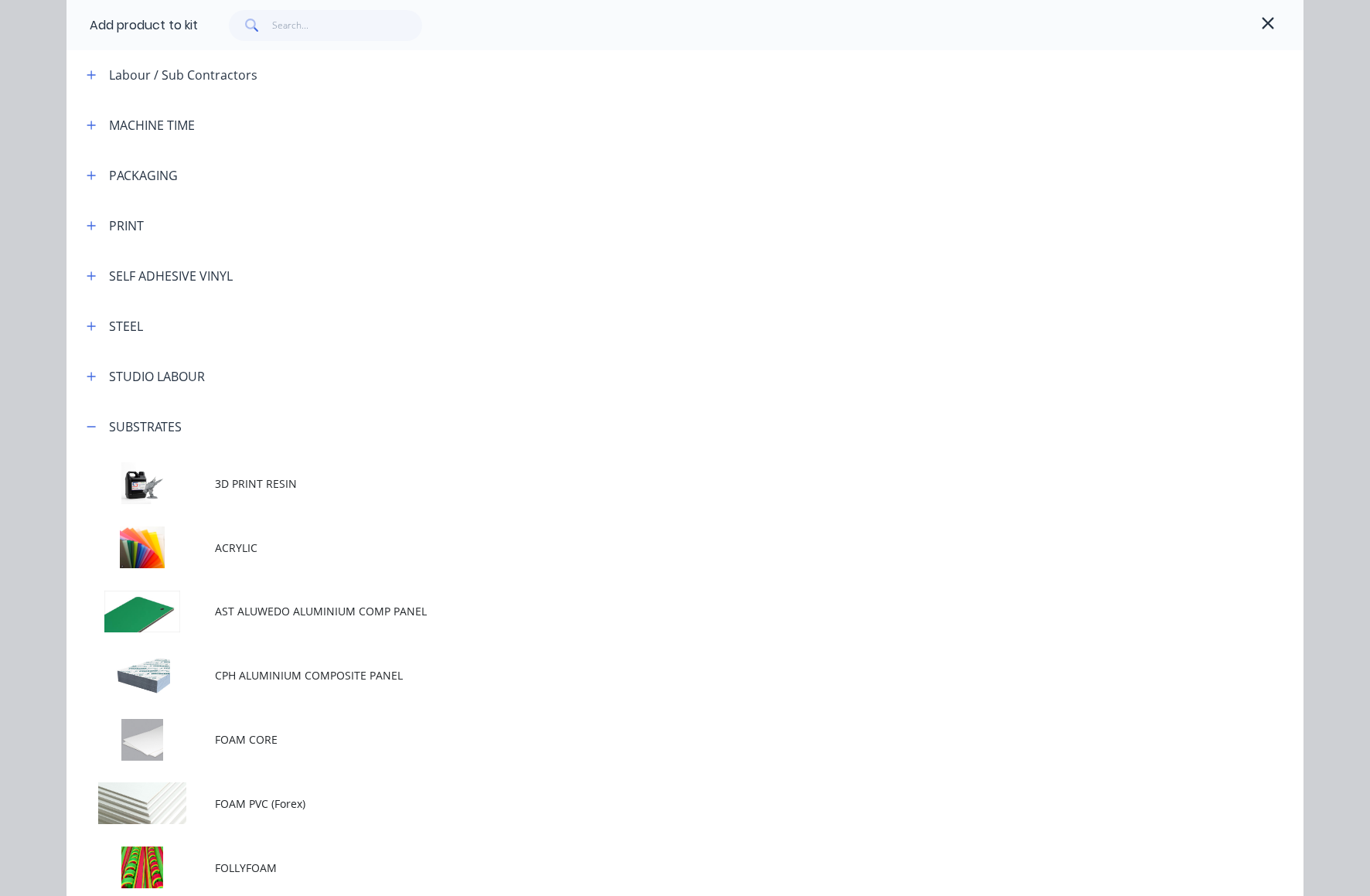
scroll to position [375, 0]
click at [132, 544] on td at bounding box center [141, 544] width 149 height 64
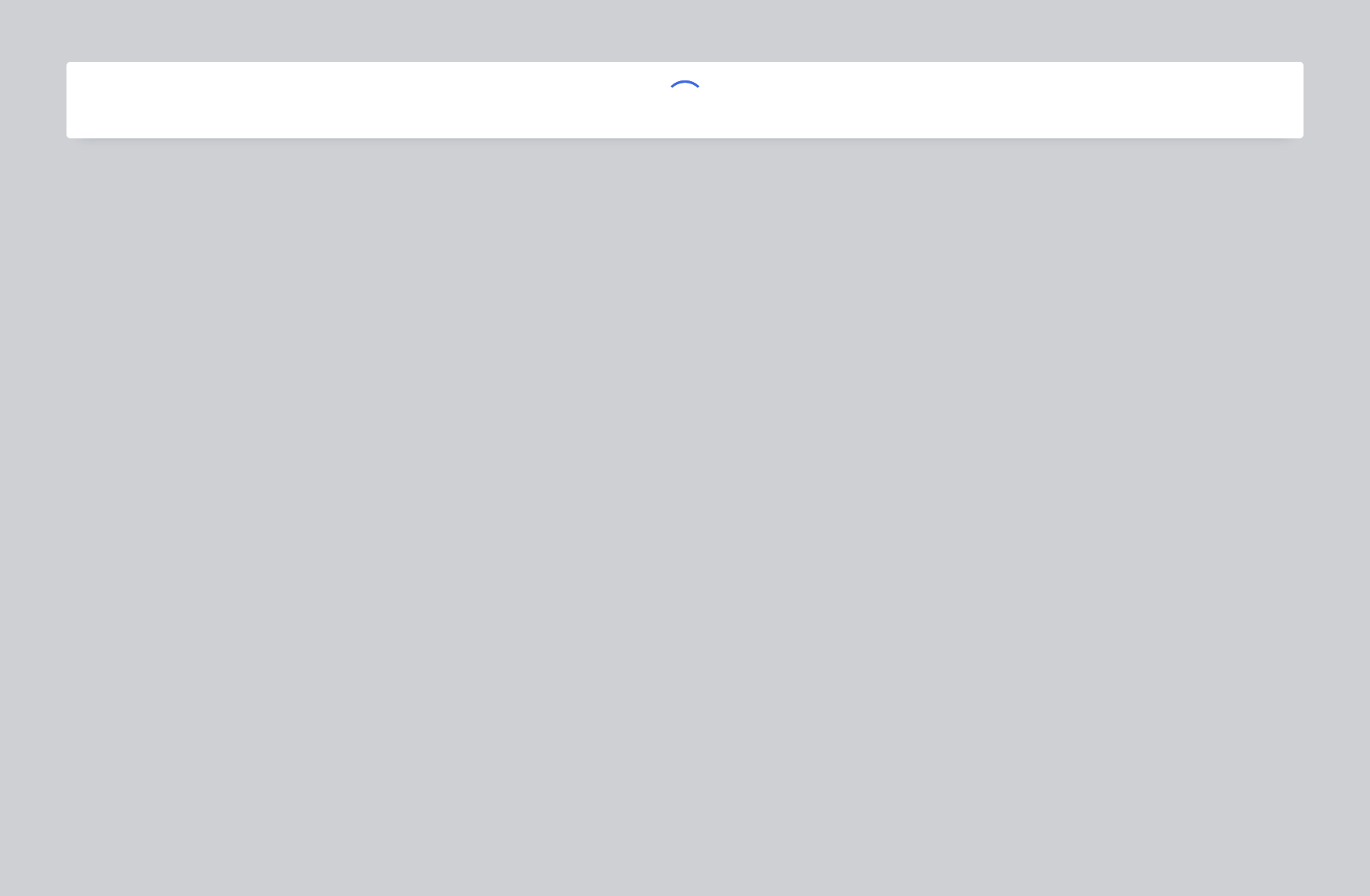
scroll to position [0, 0]
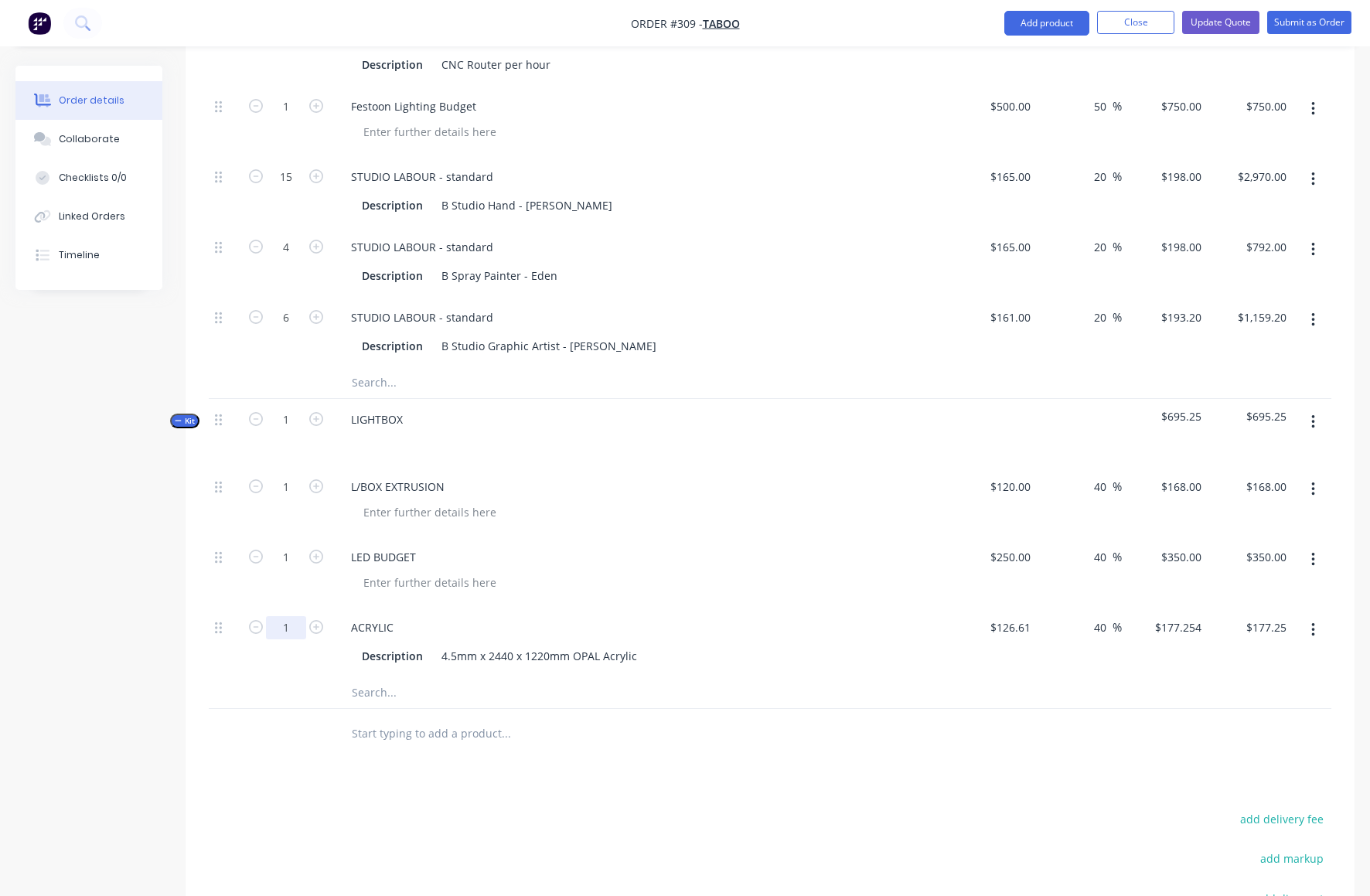
click at [291, 616] on input "1" at bounding box center [286, 628] width 40 height 23
click at [640, 501] on div at bounding box center [647, 512] width 594 height 23
type input "0.33"
type input "$58.49"
click at [1317, 408] on button "button" at bounding box center [1313, 422] width 36 height 27
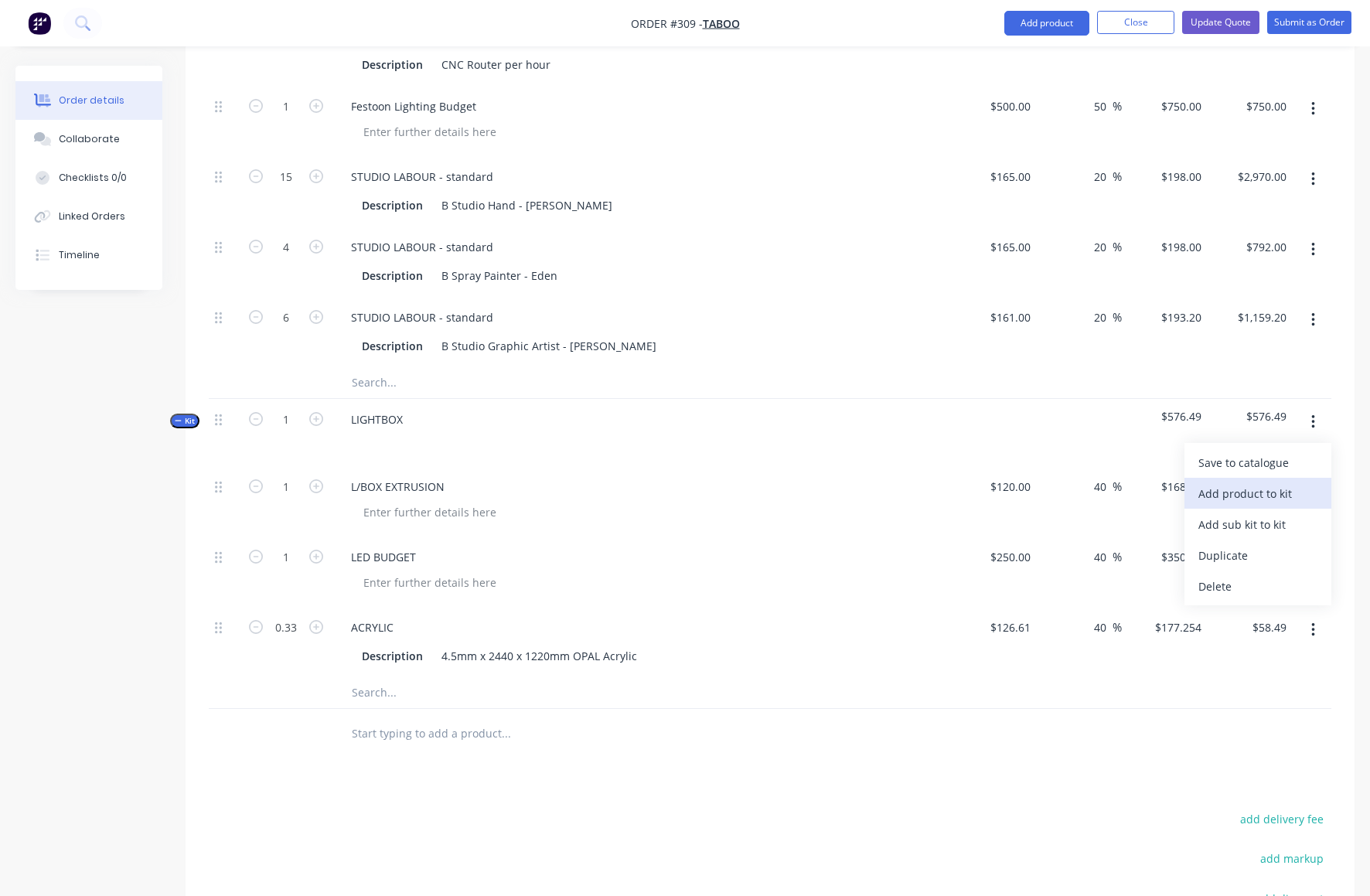
click at [1254, 482] on div "Add product to kit" at bounding box center [1258, 494] width 119 height 23
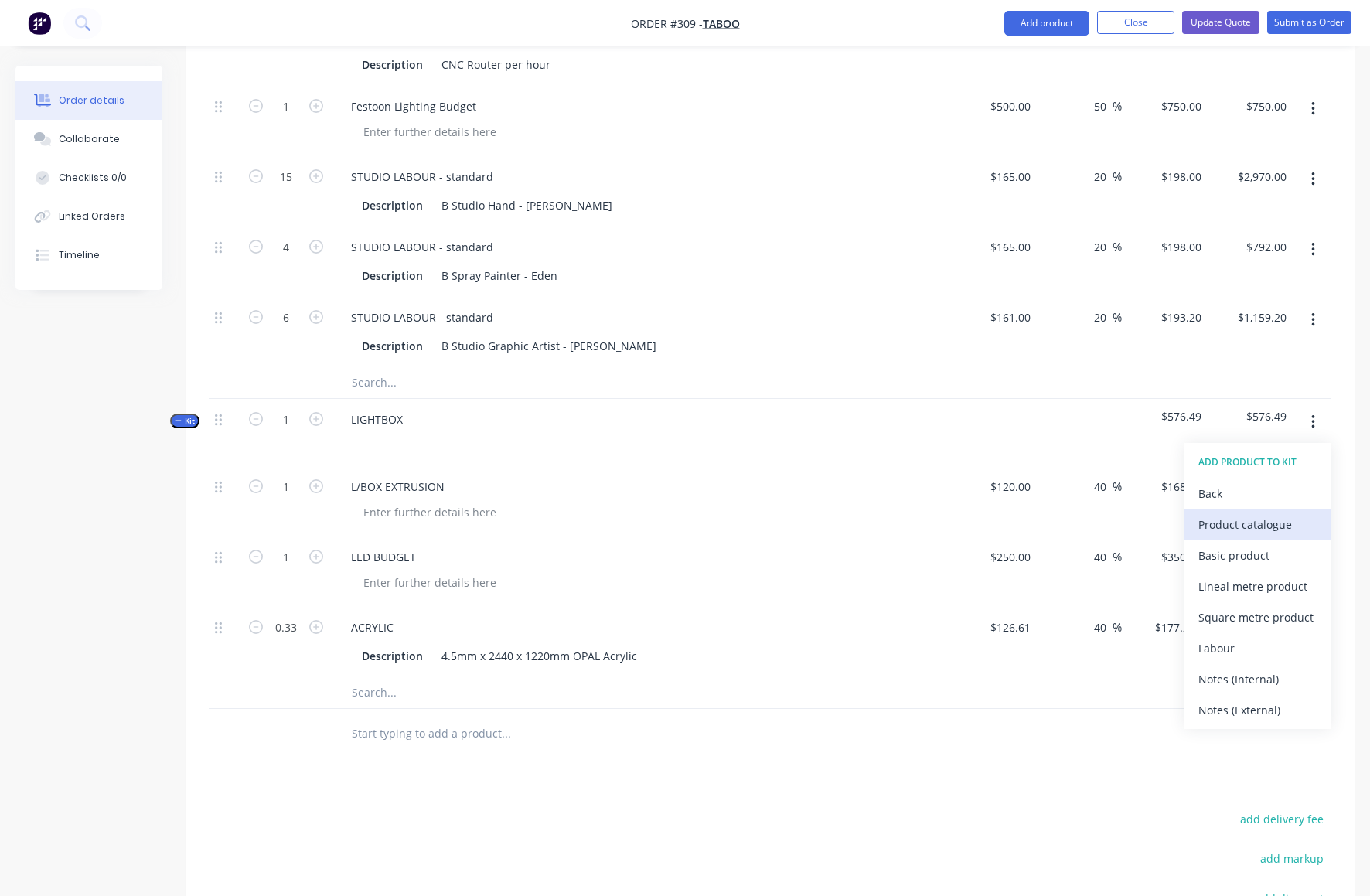
click at [1233, 513] on div "Product catalogue" at bounding box center [1258, 524] width 119 height 23
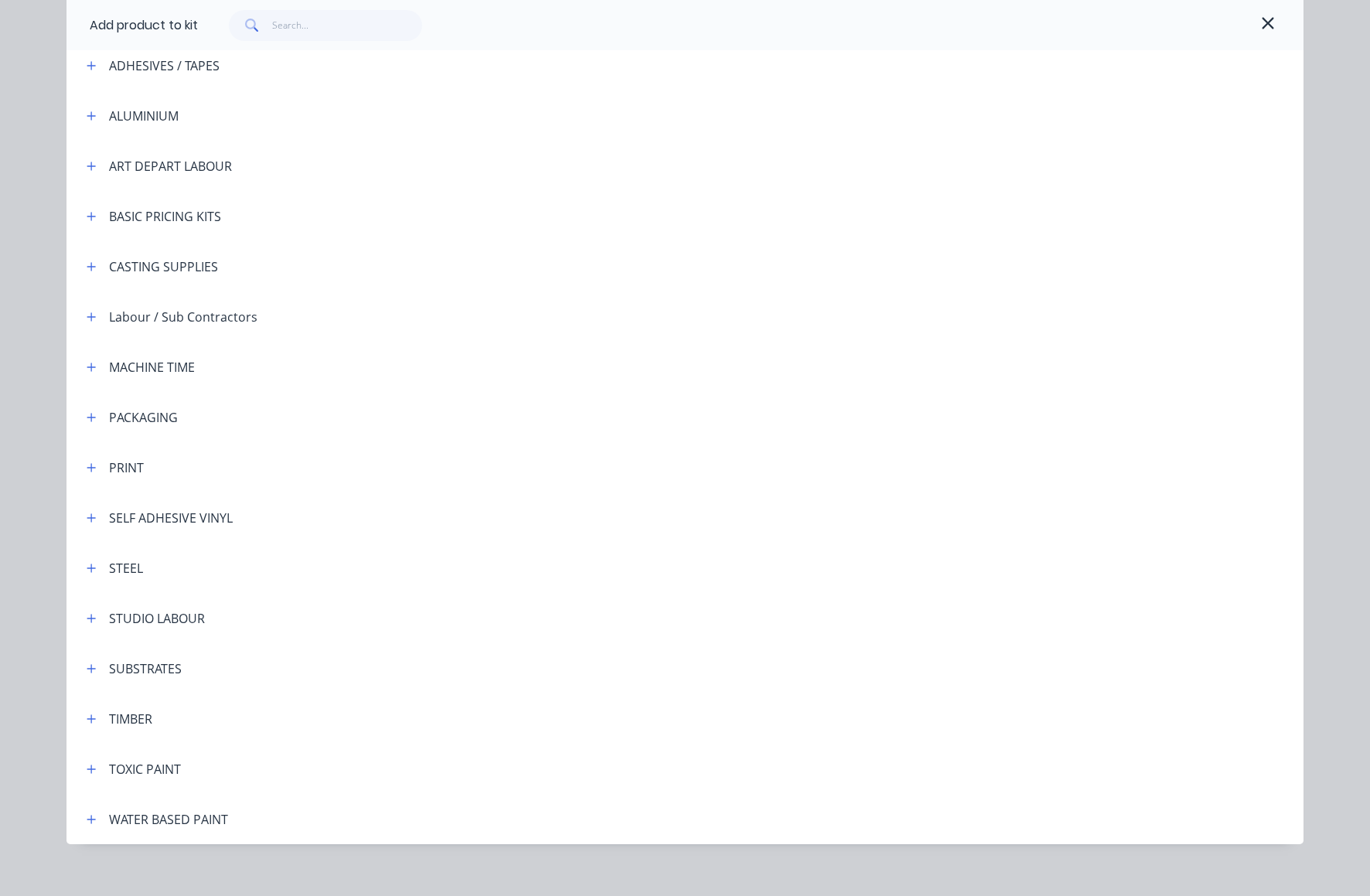
scroll to position [131, 0]
click at [88, 465] on icon "button" at bounding box center [91, 466] width 9 height 11
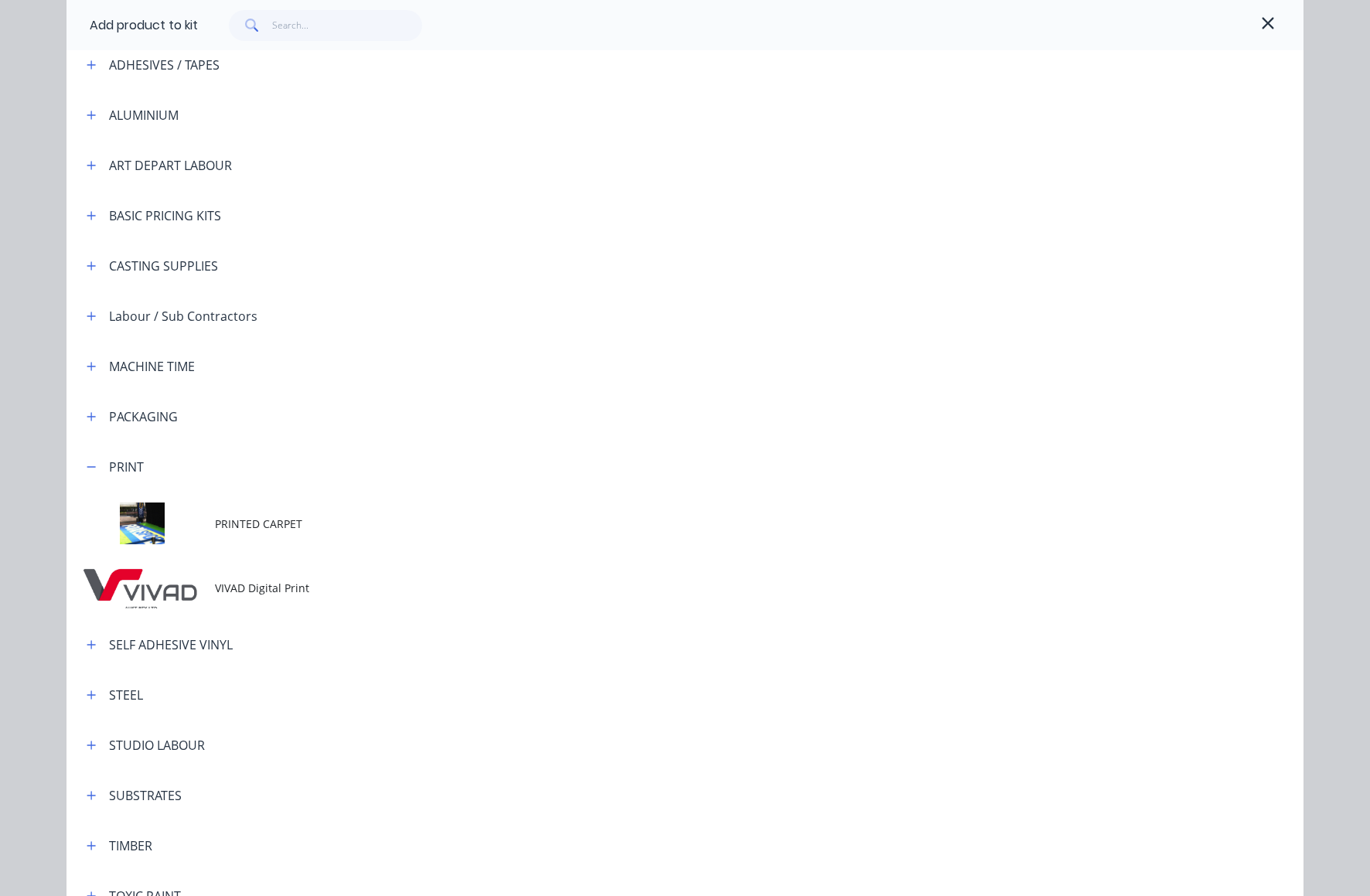
click at [247, 593] on span "VIVAD Digital Print" at bounding box center [650, 588] width 870 height 16
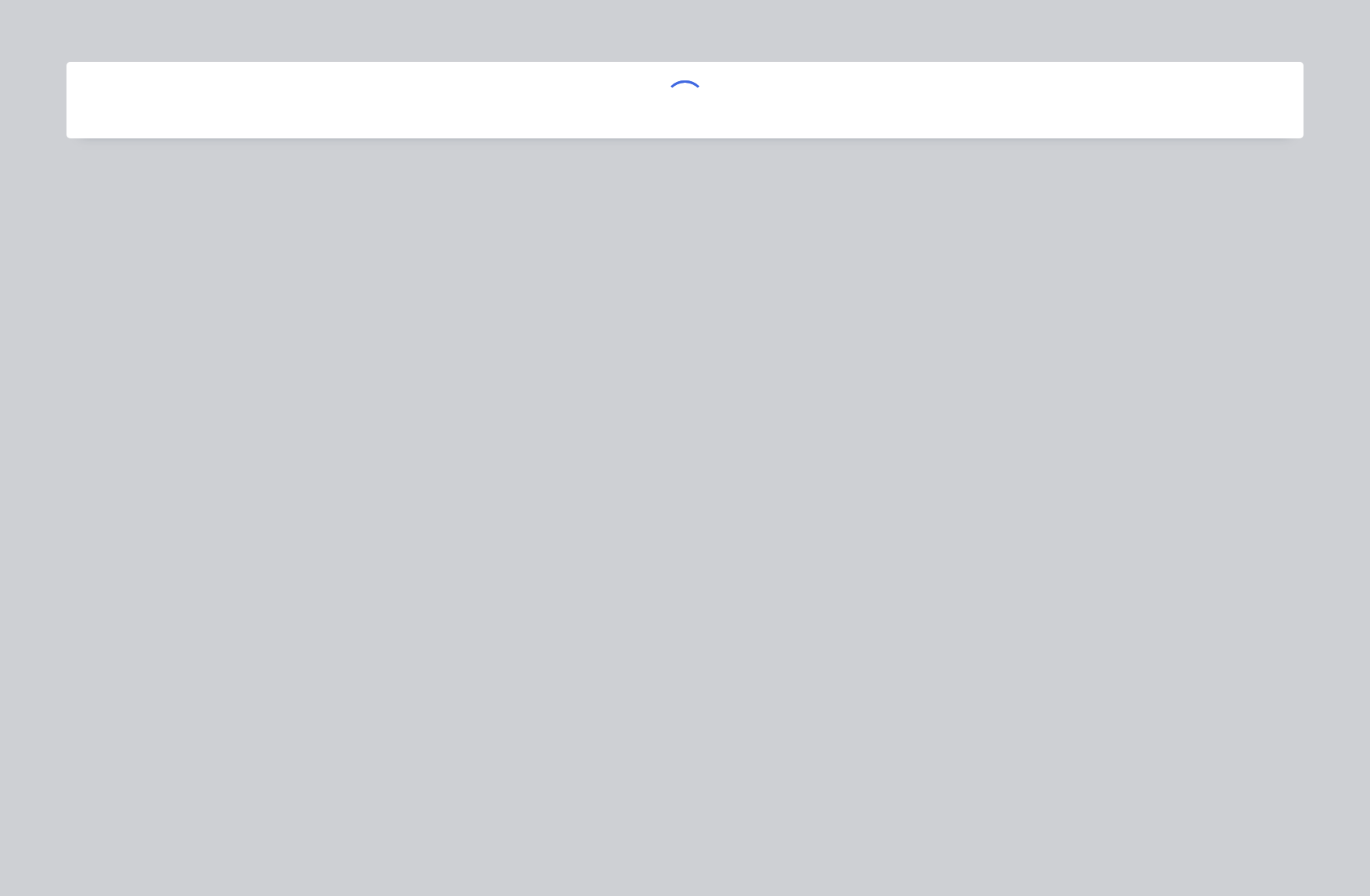
scroll to position [0, 0]
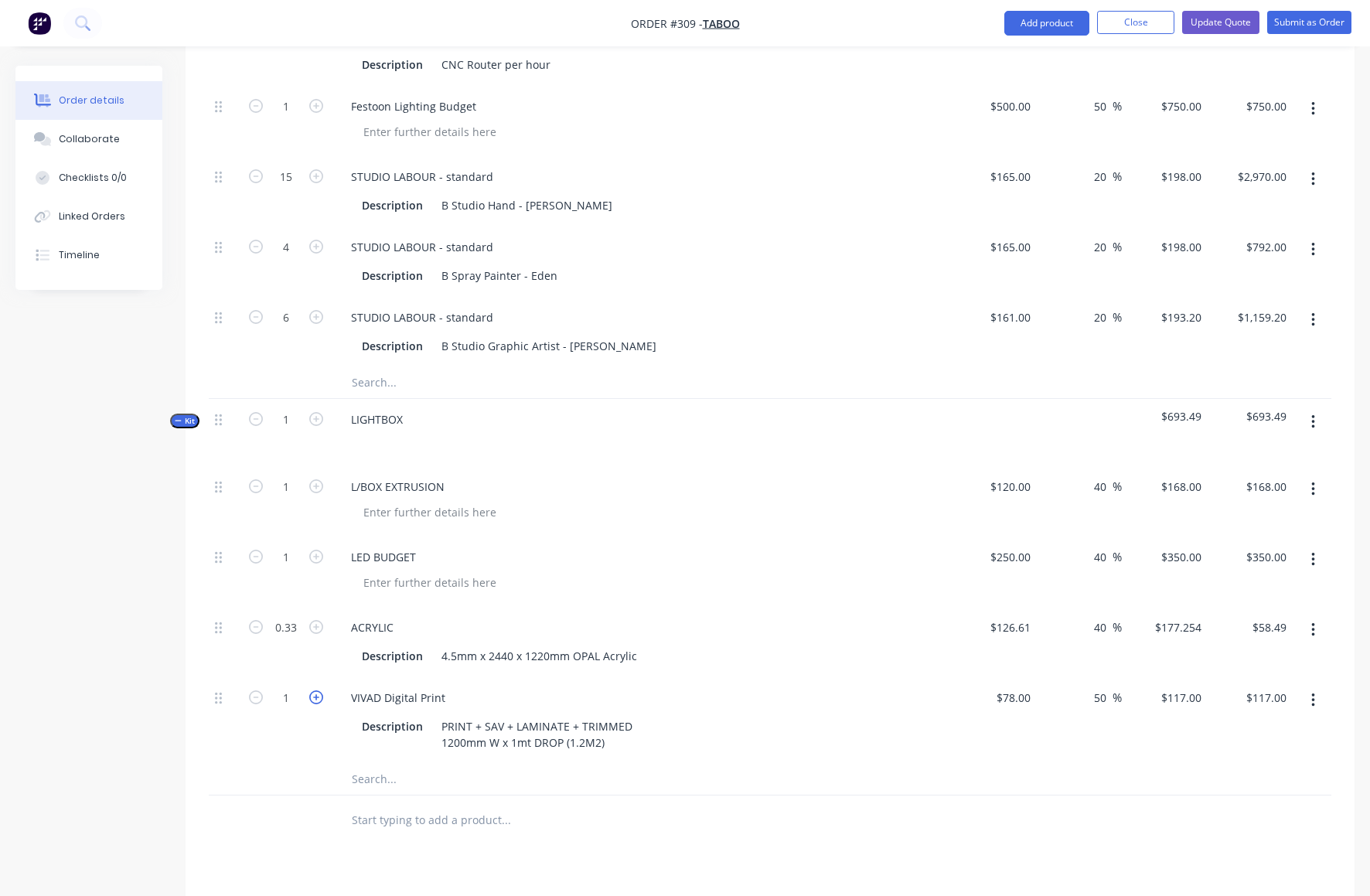
click at [317, 690] on icon "button" at bounding box center [316, 696] width 14 height 14
type input "2"
type input "$234.00"
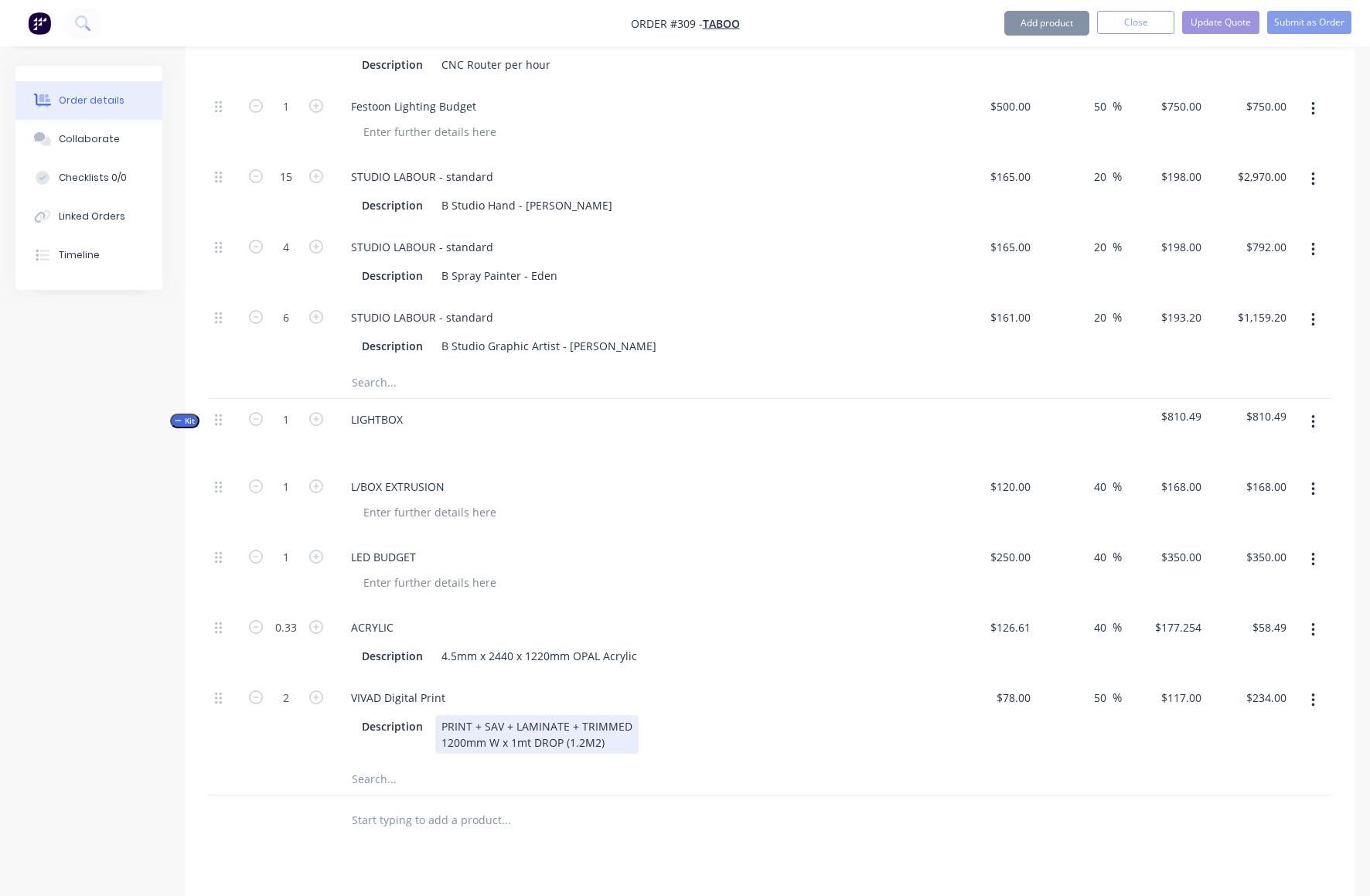
click at [753, 715] on div "Description PRINT + SAV + LAMINATE + TRIMMED 1200mm W x 1mt DROP (1.2M2)" at bounding box center [639, 734] width 566 height 39
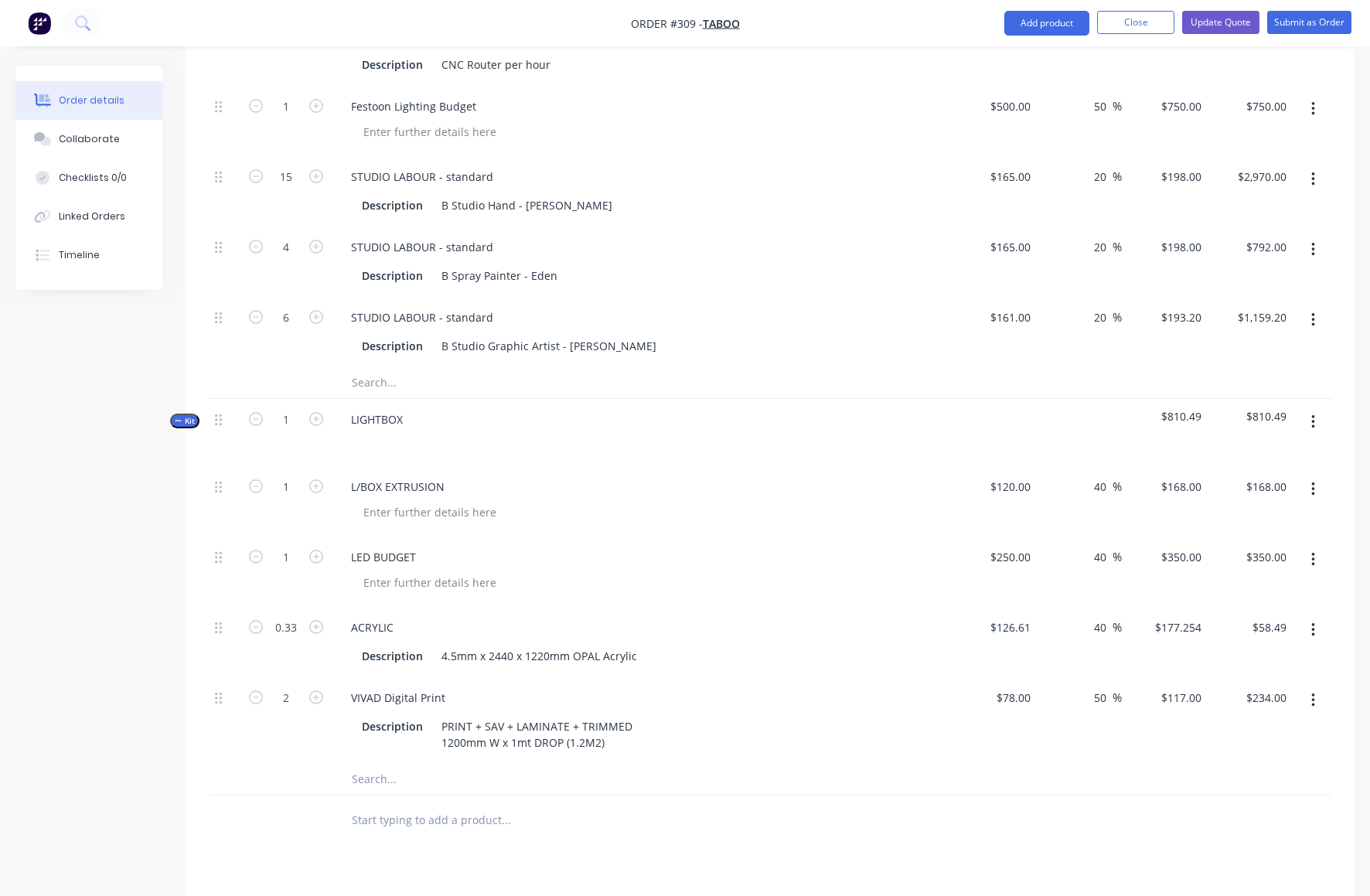
click at [1309, 408] on button "button" at bounding box center [1313, 422] width 36 height 27
click at [1254, 482] on div "Add product to kit" at bounding box center [1258, 494] width 119 height 23
click at [1242, 513] on div "Product catalogue" at bounding box center [1258, 524] width 119 height 23
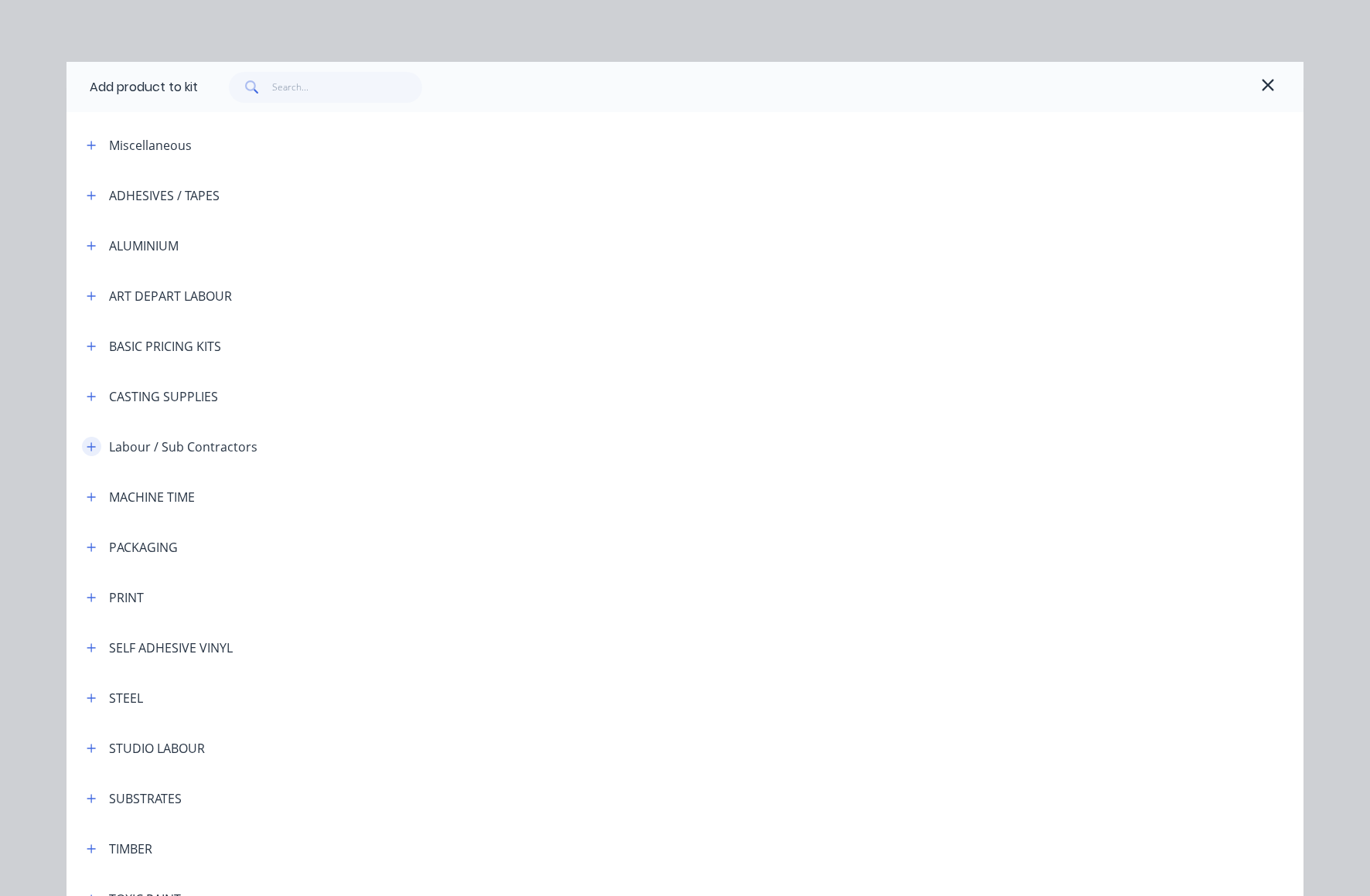
click at [87, 444] on icon "button" at bounding box center [91, 446] width 9 height 11
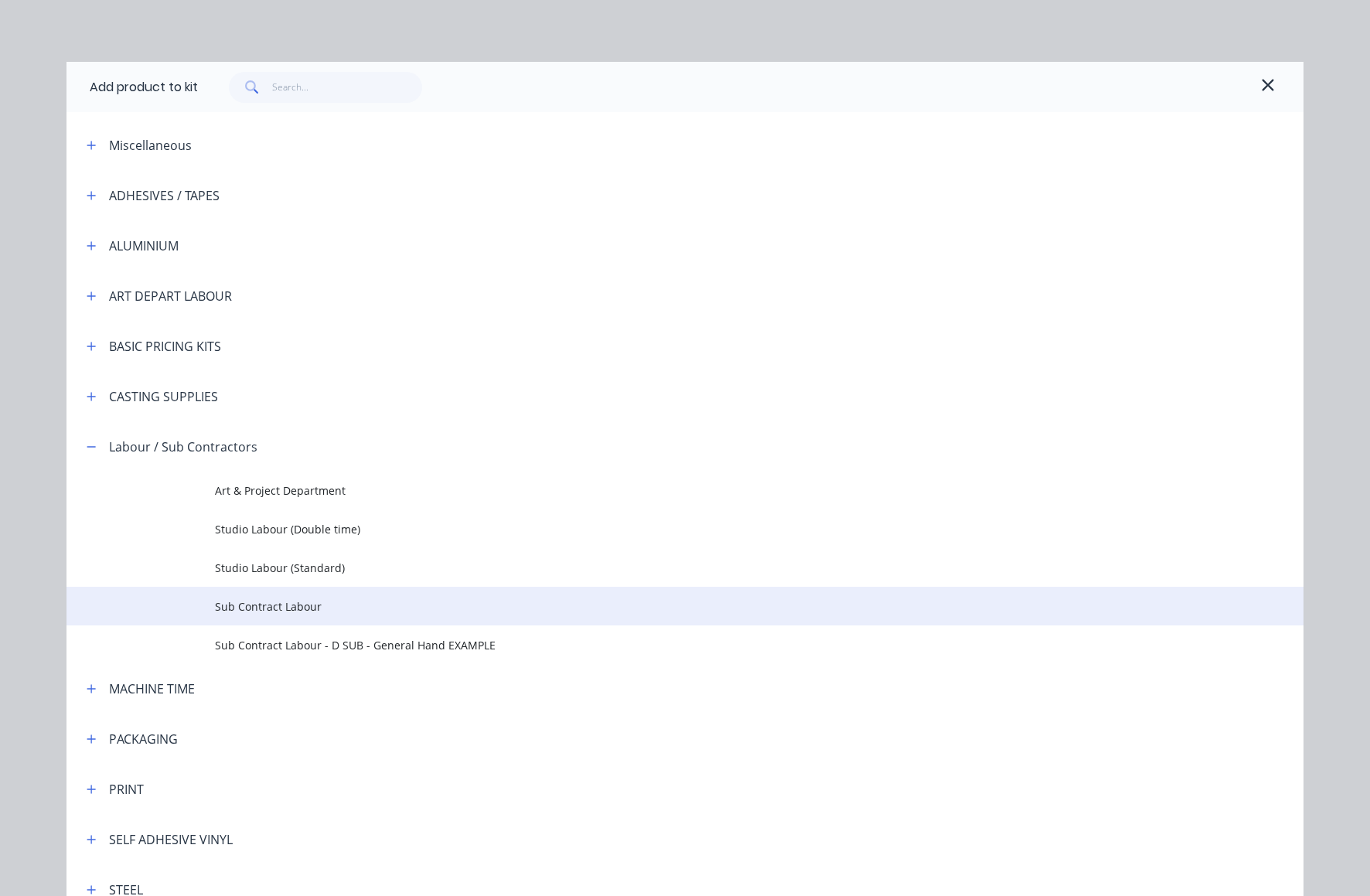
click at [251, 605] on span "Sub Contract Labour" at bounding box center [650, 607] width 870 height 16
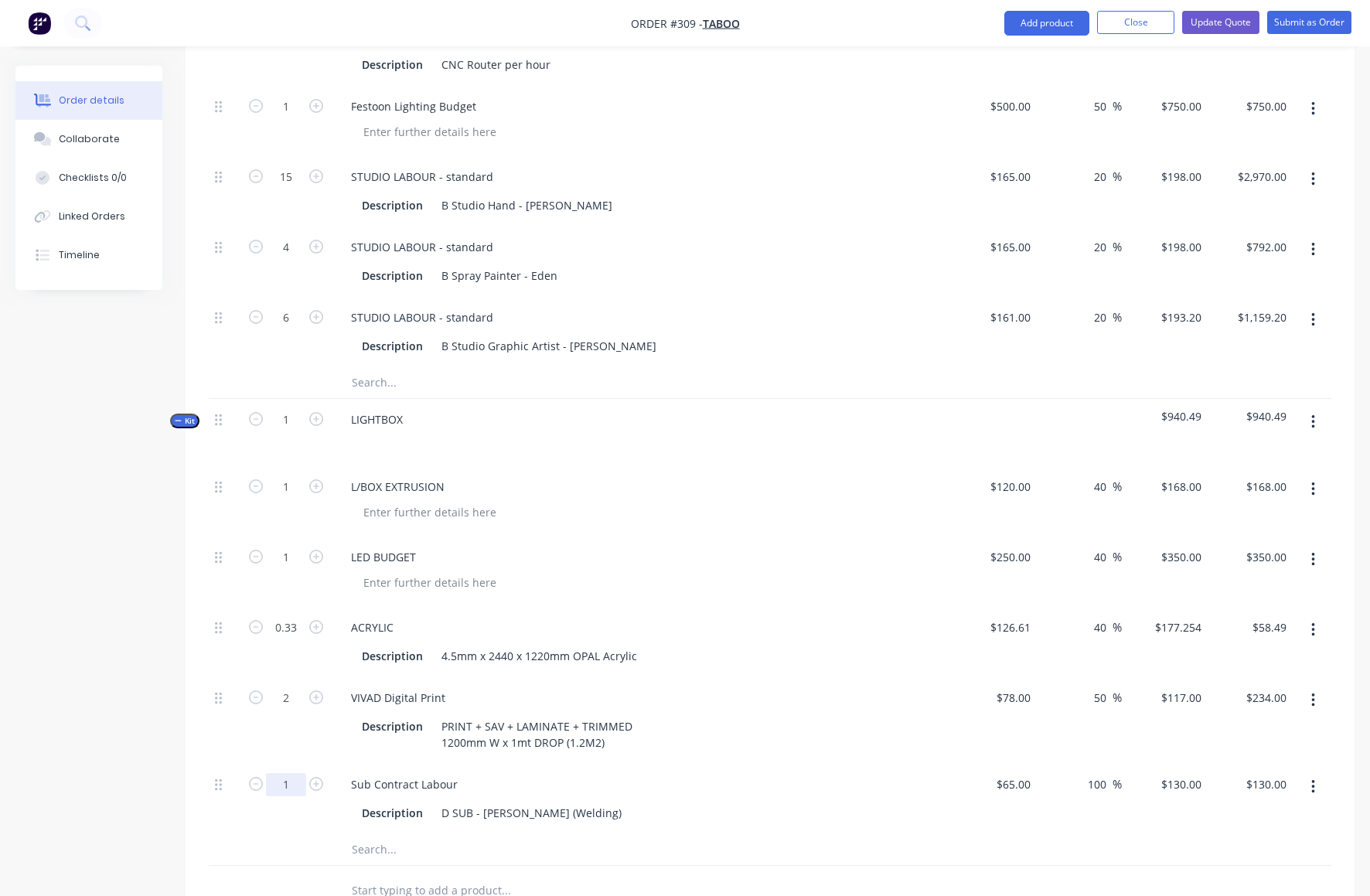
click at [289, 773] on input "1" at bounding box center [286, 785] width 40 height 23
type input "8"
click at [813, 773] on div "Sub Contract Labour" at bounding box center [642, 785] width 606 height 23
type input "$1,040.00"
click at [1313, 414] on icon "button" at bounding box center [1313, 422] width 4 height 17
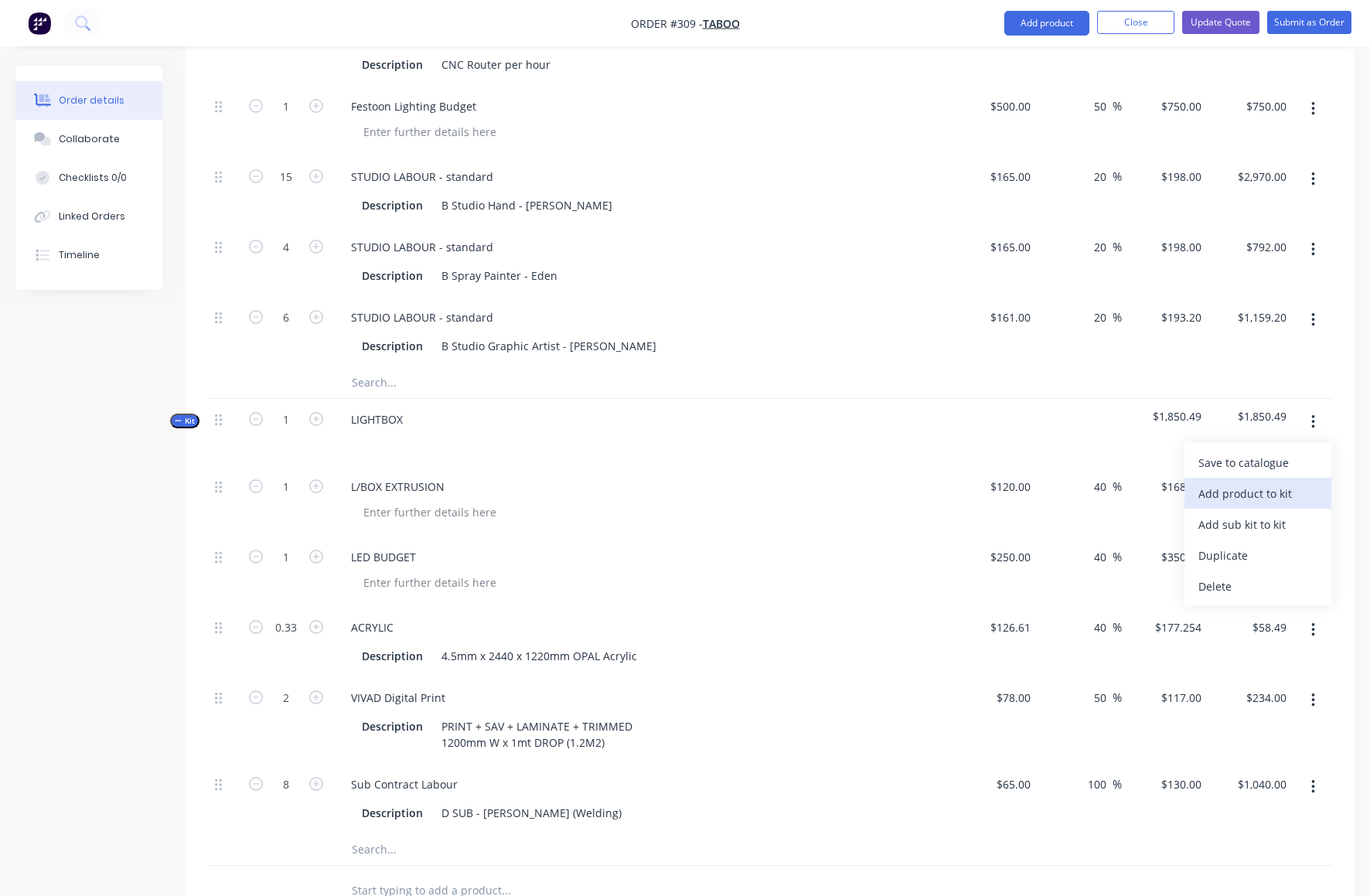
click at [1261, 482] on div "Add product to kit" at bounding box center [1258, 494] width 119 height 23
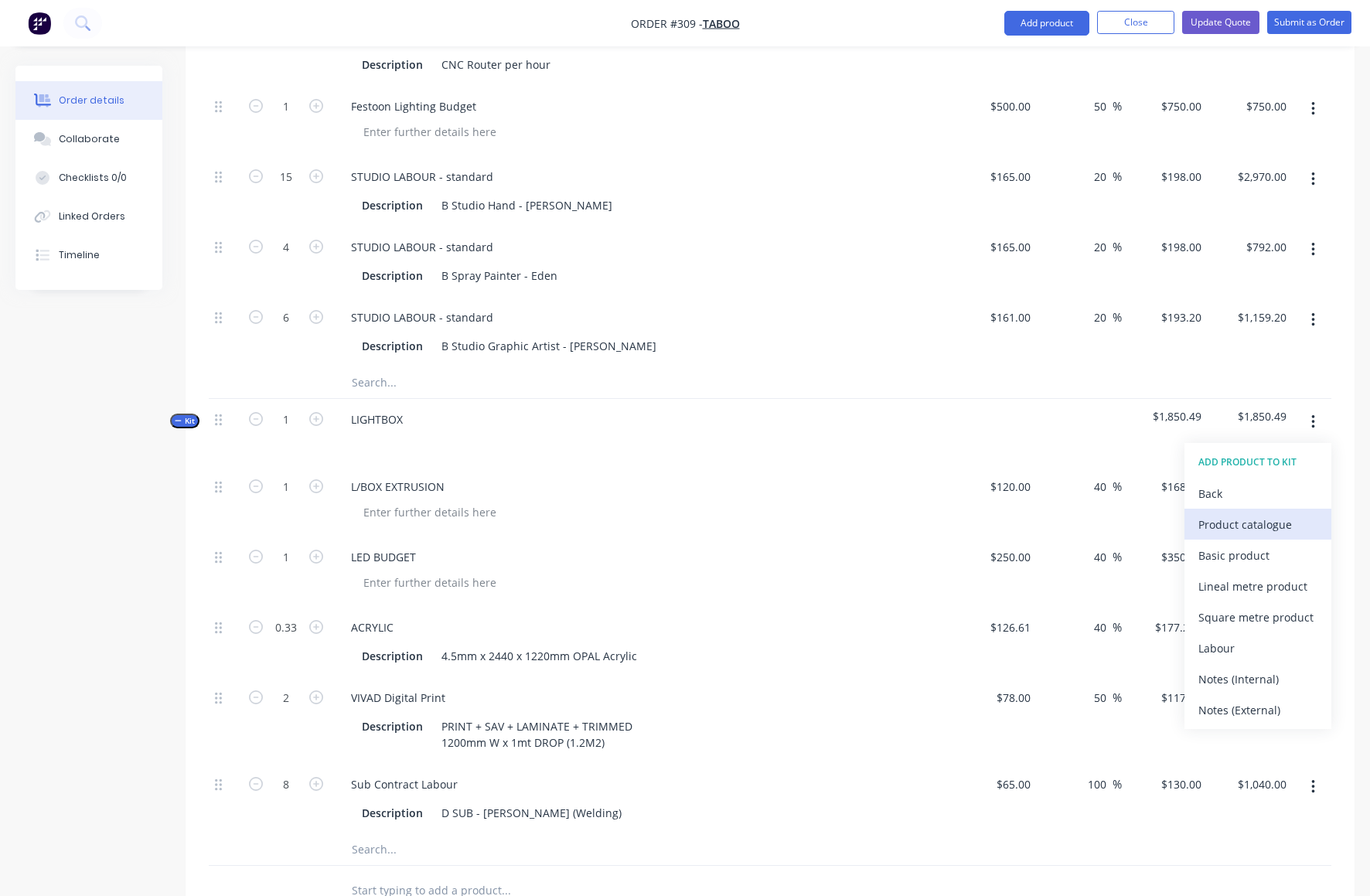
click at [1237, 513] on div "Product catalogue" at bounding box center [1258, 524] width 119 height 23
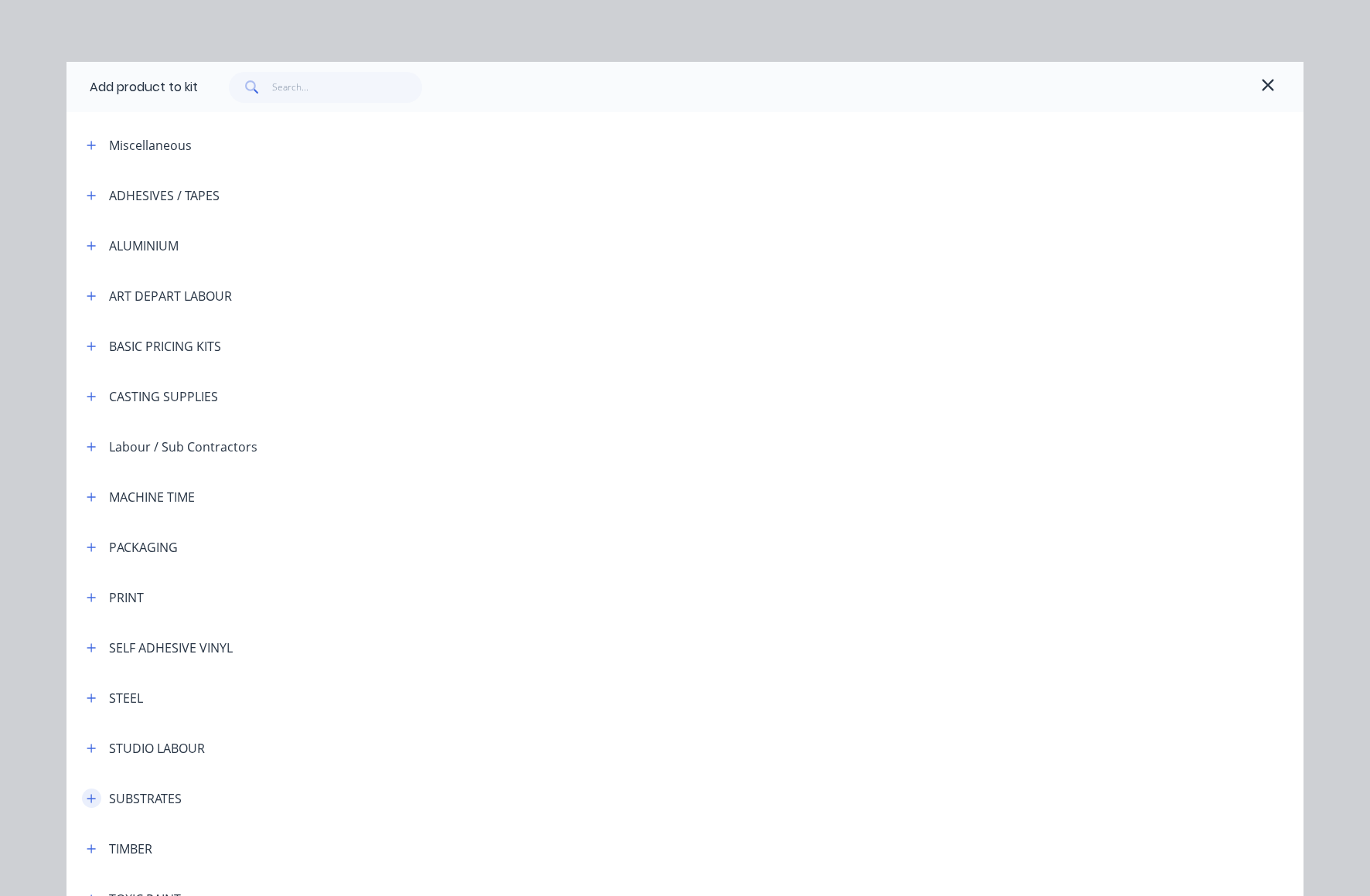
click at [91, 797] on button "button" at bounding box center [91, 798] width 19 height 19
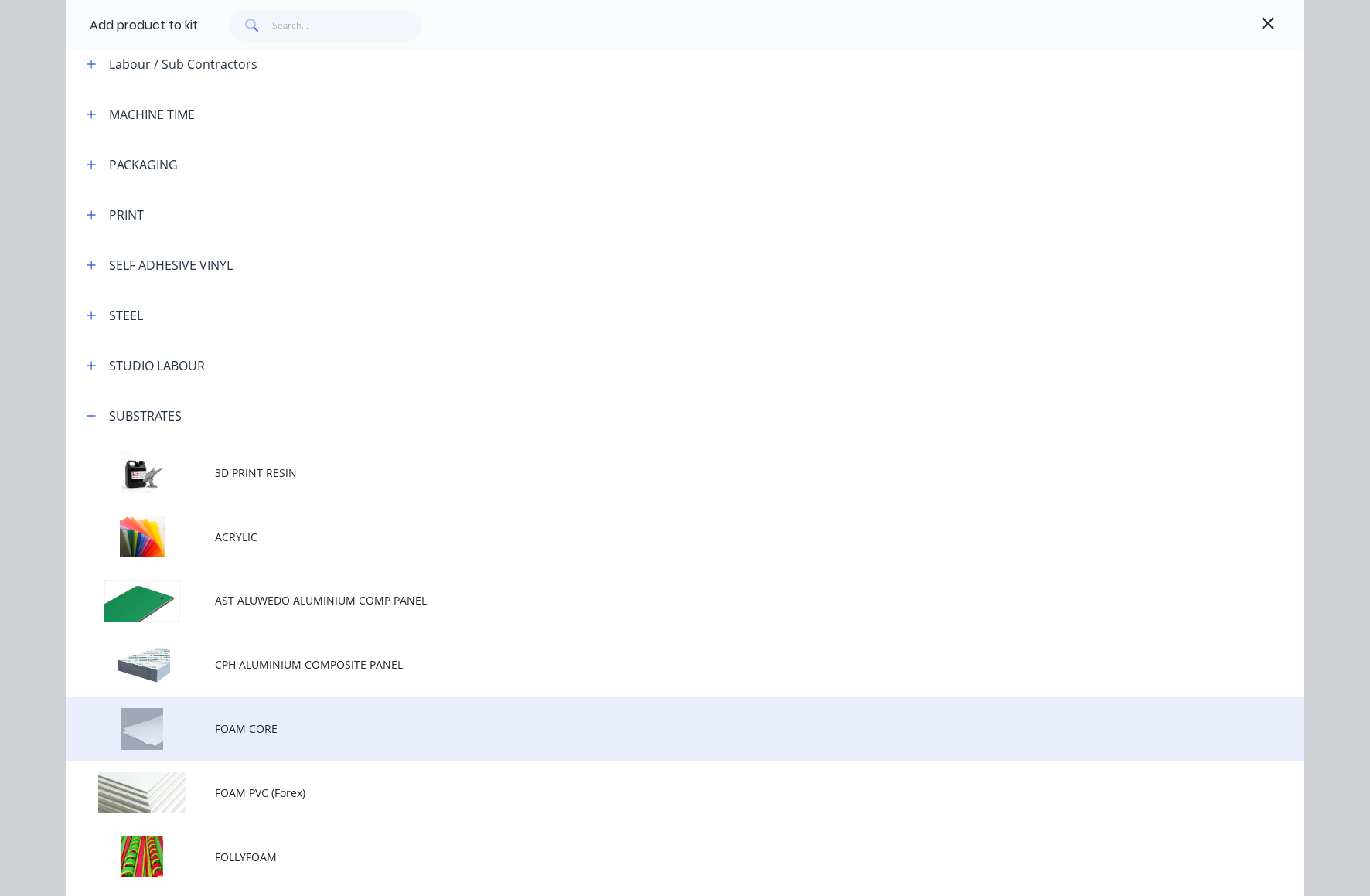
scroll to position [447, 0]
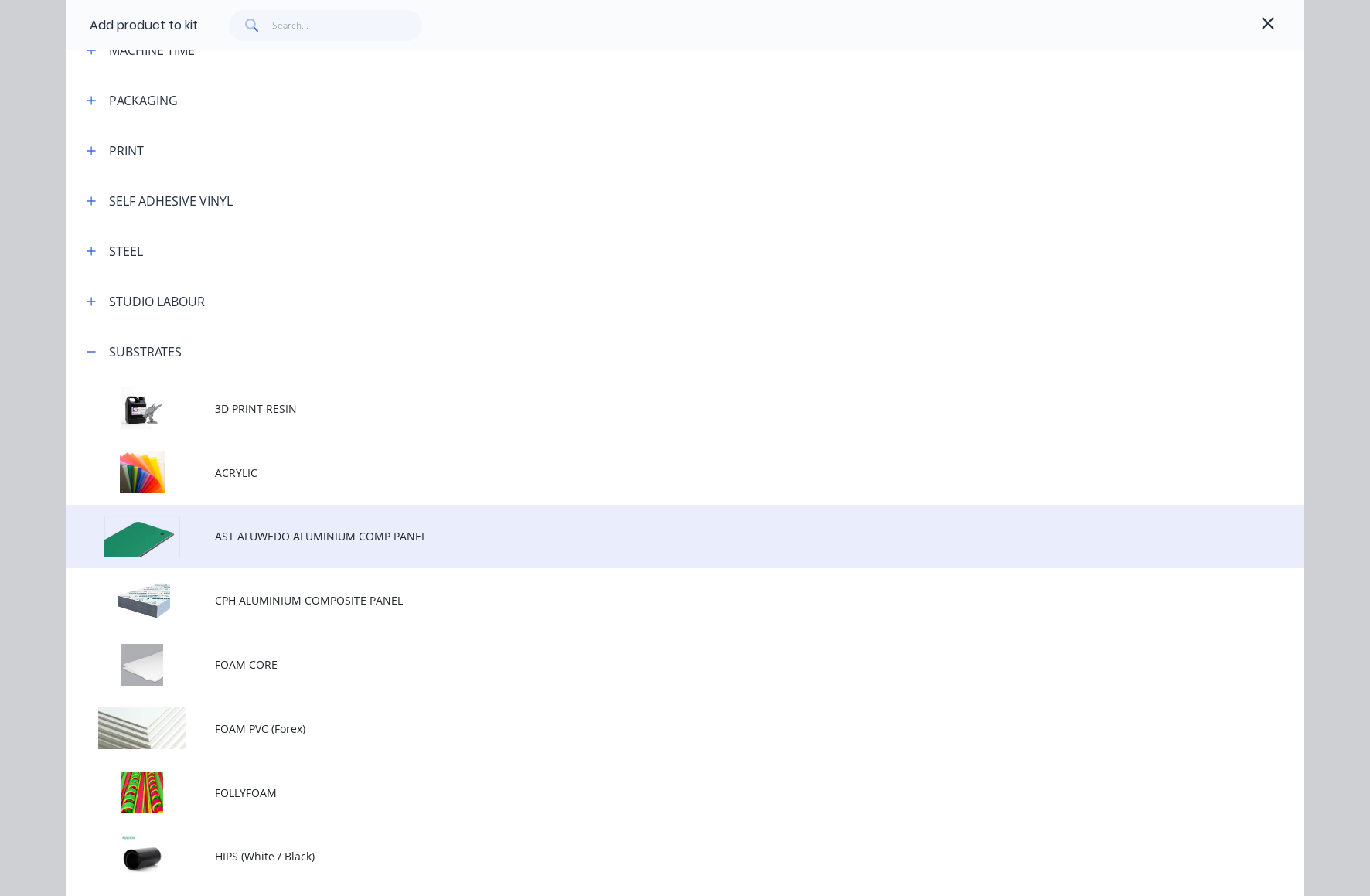
click at [139, 528] on td at bounding box center [141, 536] width 149 height 64
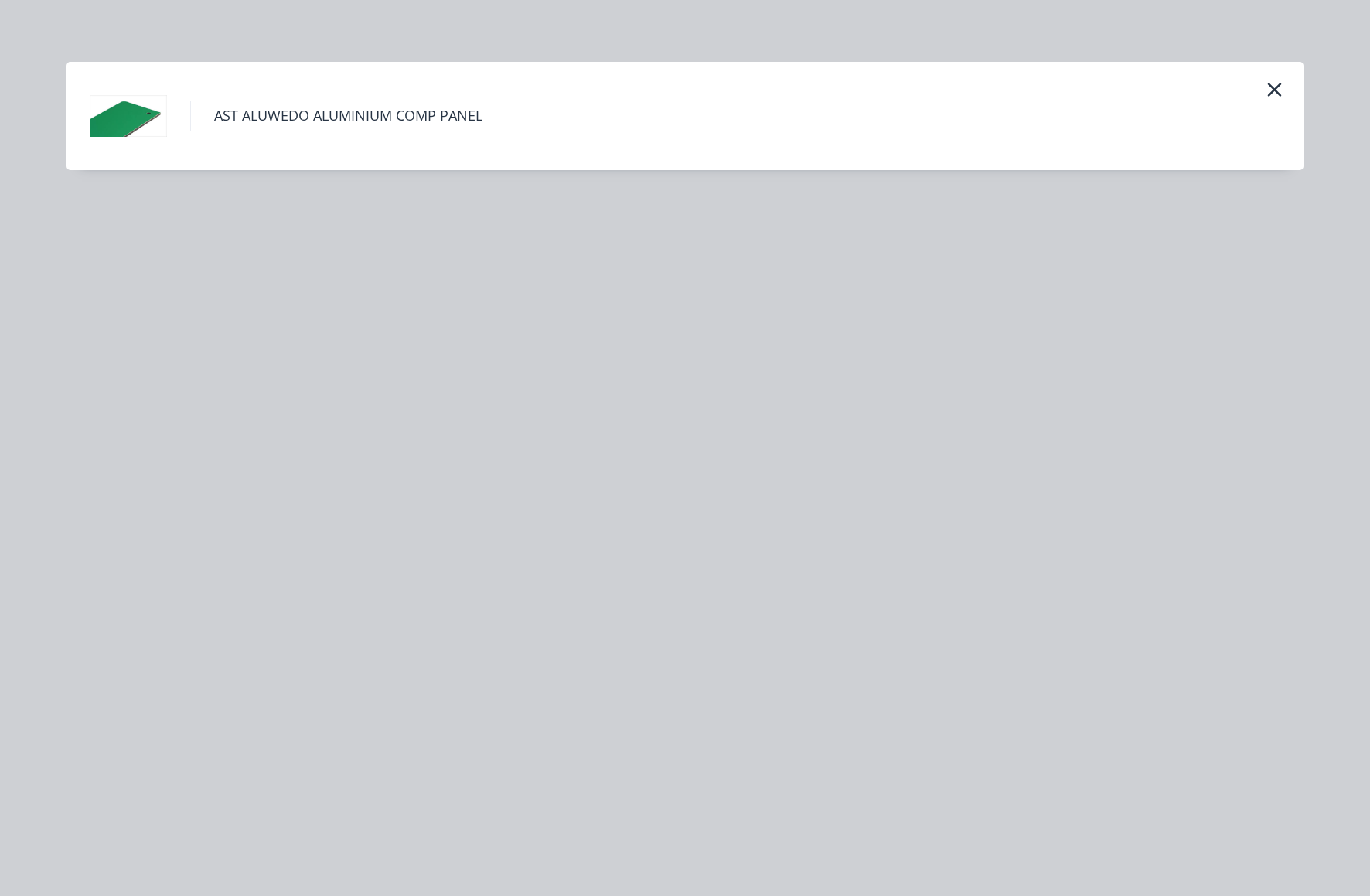
scroll to position [0, 0]
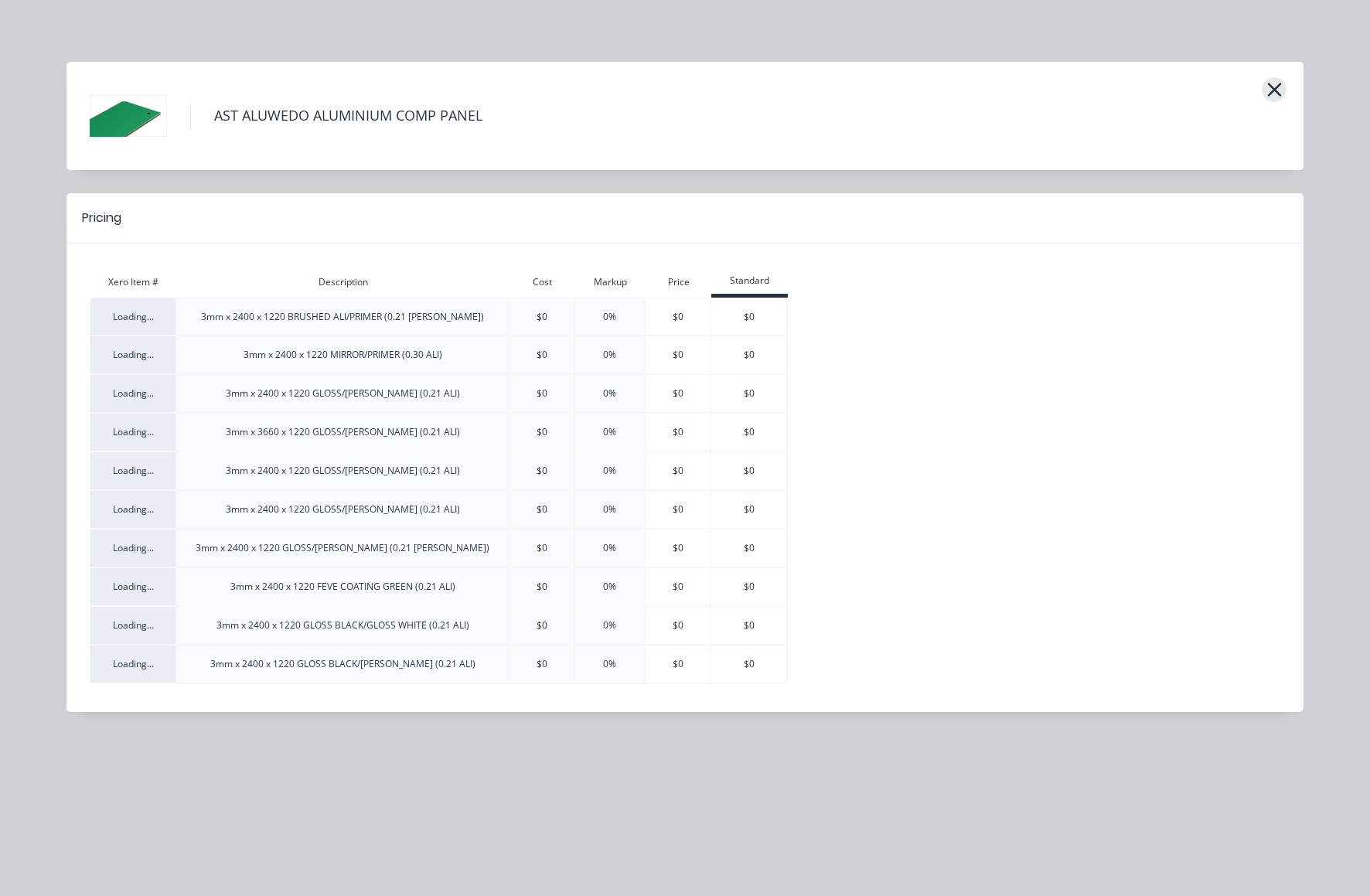
click at [1277, 86] on icon "button" at bounding box center [1274, 89] width 14 height 14
click at [1271, 86] on icon "button" at bounding box center [1274, 89] width 14 height 14
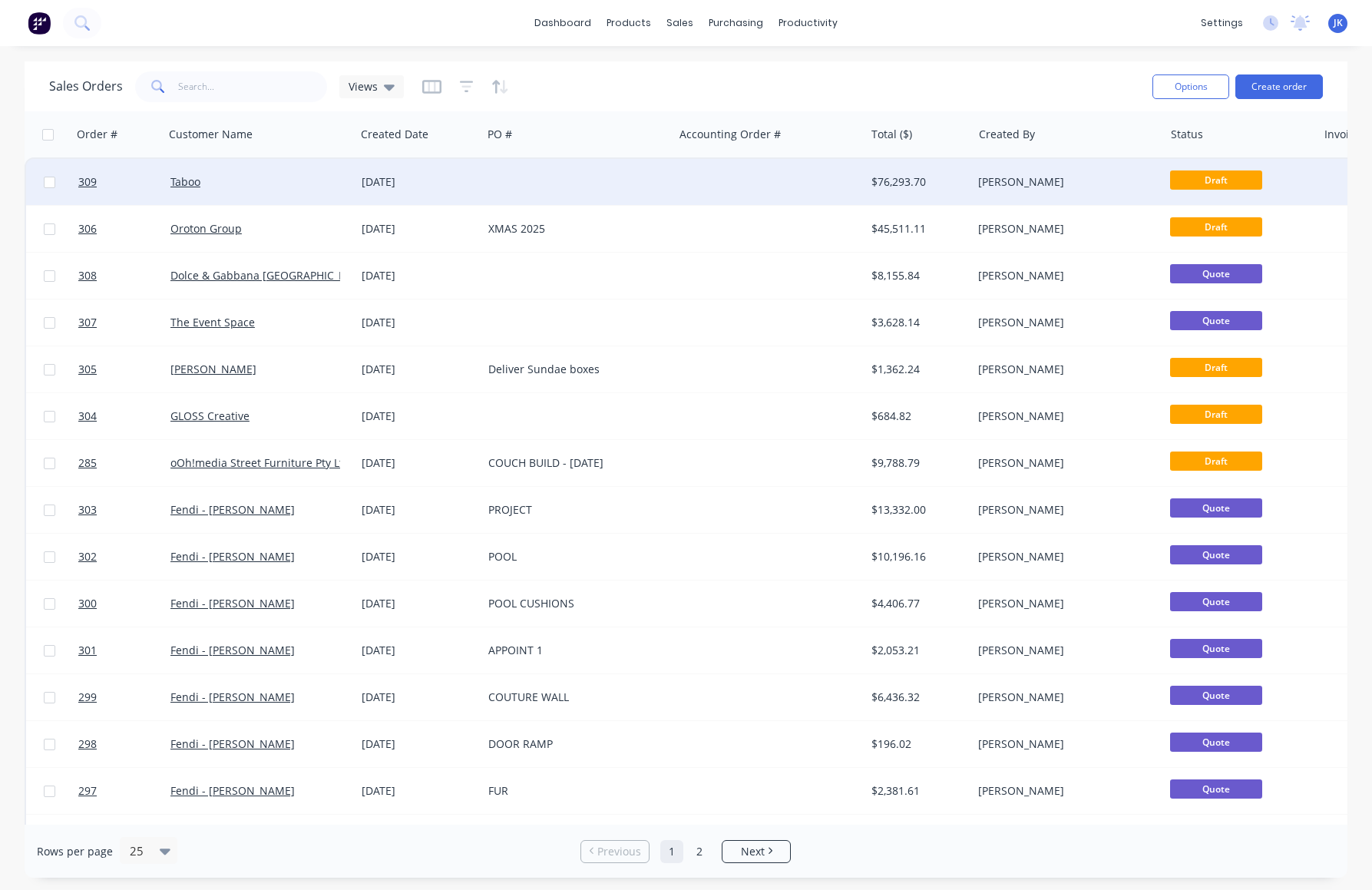
click at [251, 185] on div "Taboo" at bounding box center [255, 181] width 170 height 15
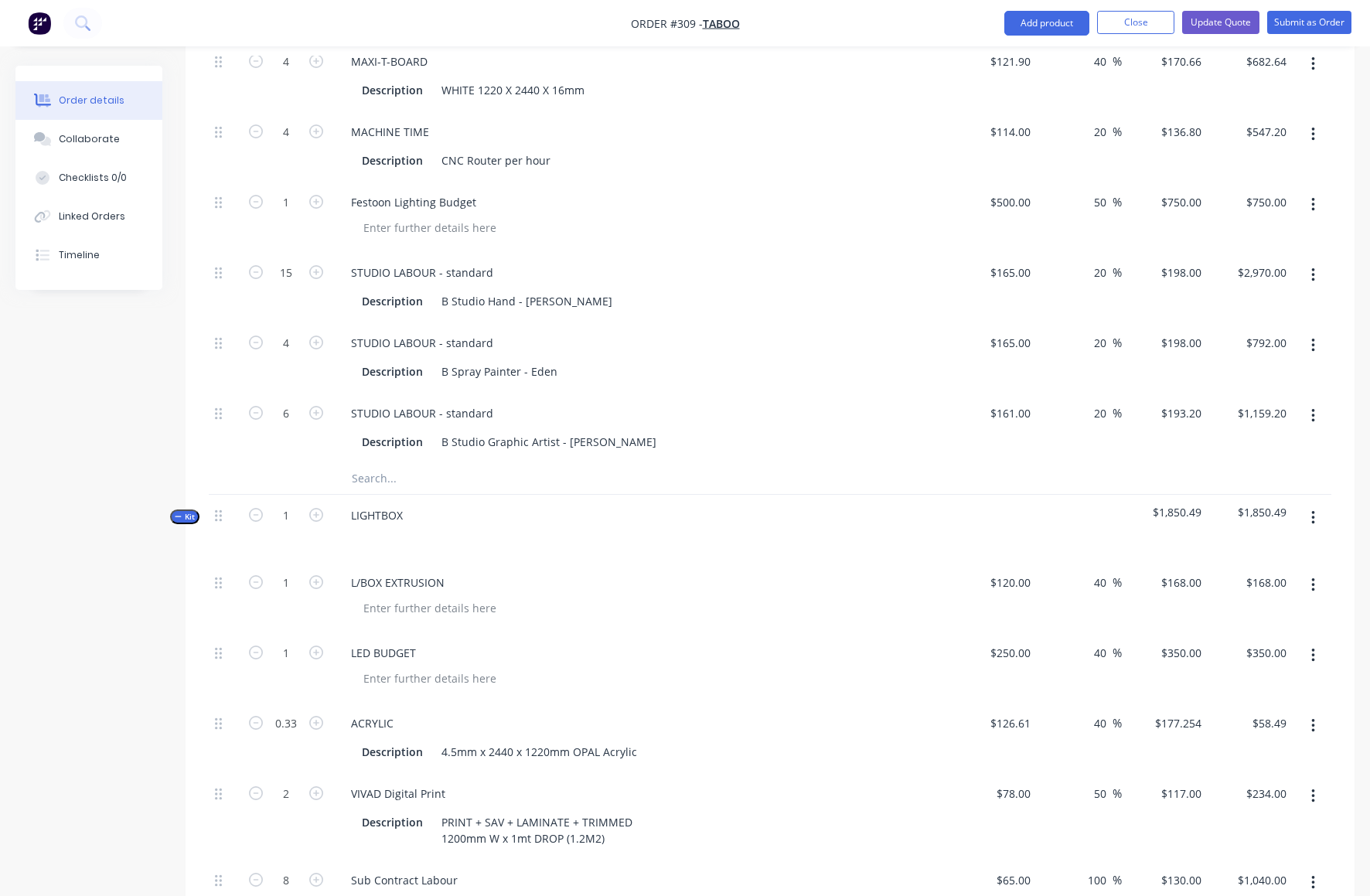
scroll to position [5921, 0]
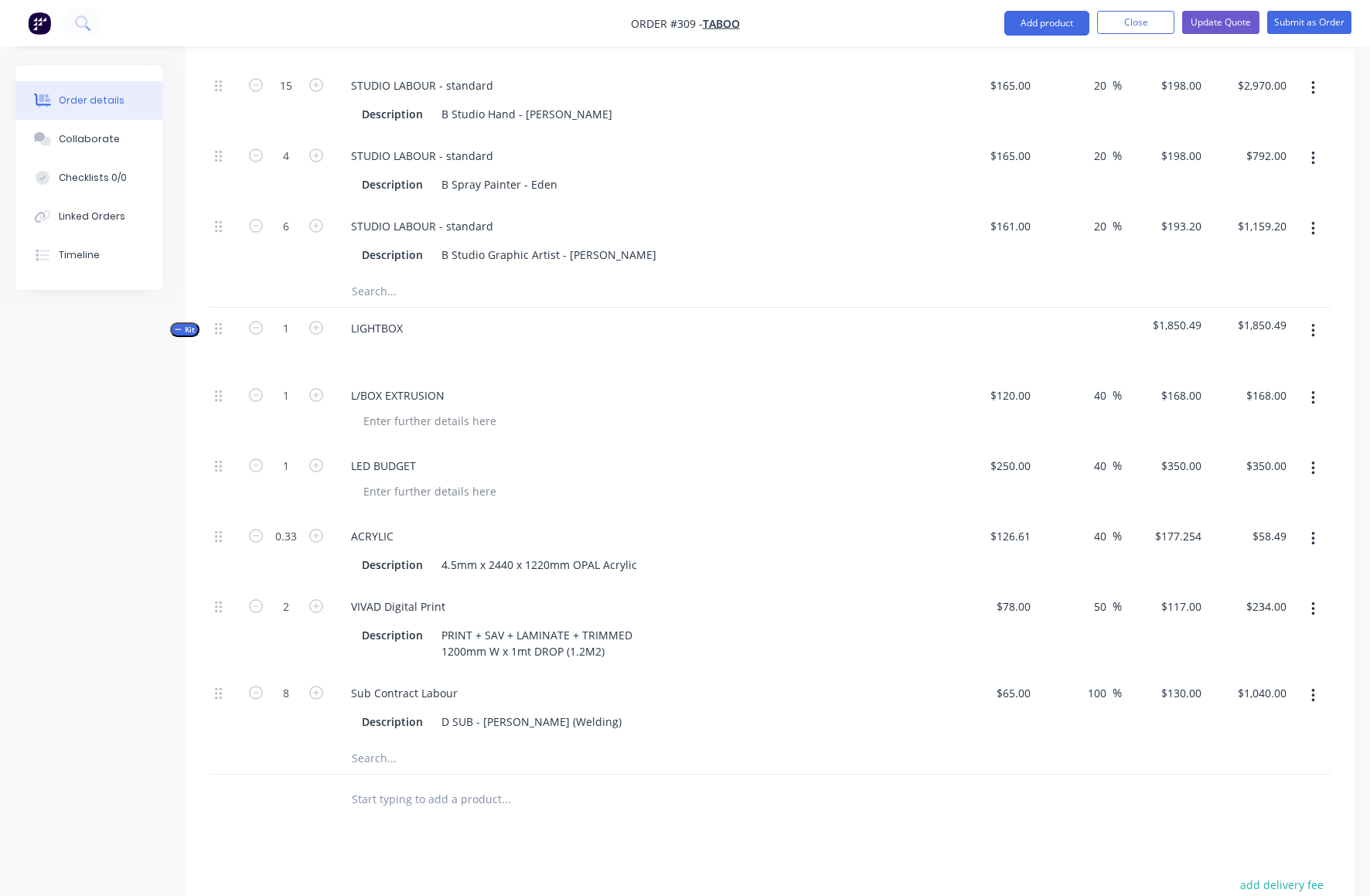
click at [1313, 322] on icon "button" at bounding box center [1313, 330] width 4 height 17
click at [1223, 391] on div "Add product to kit" at bounding box center [1258, 402] width 119 height 23
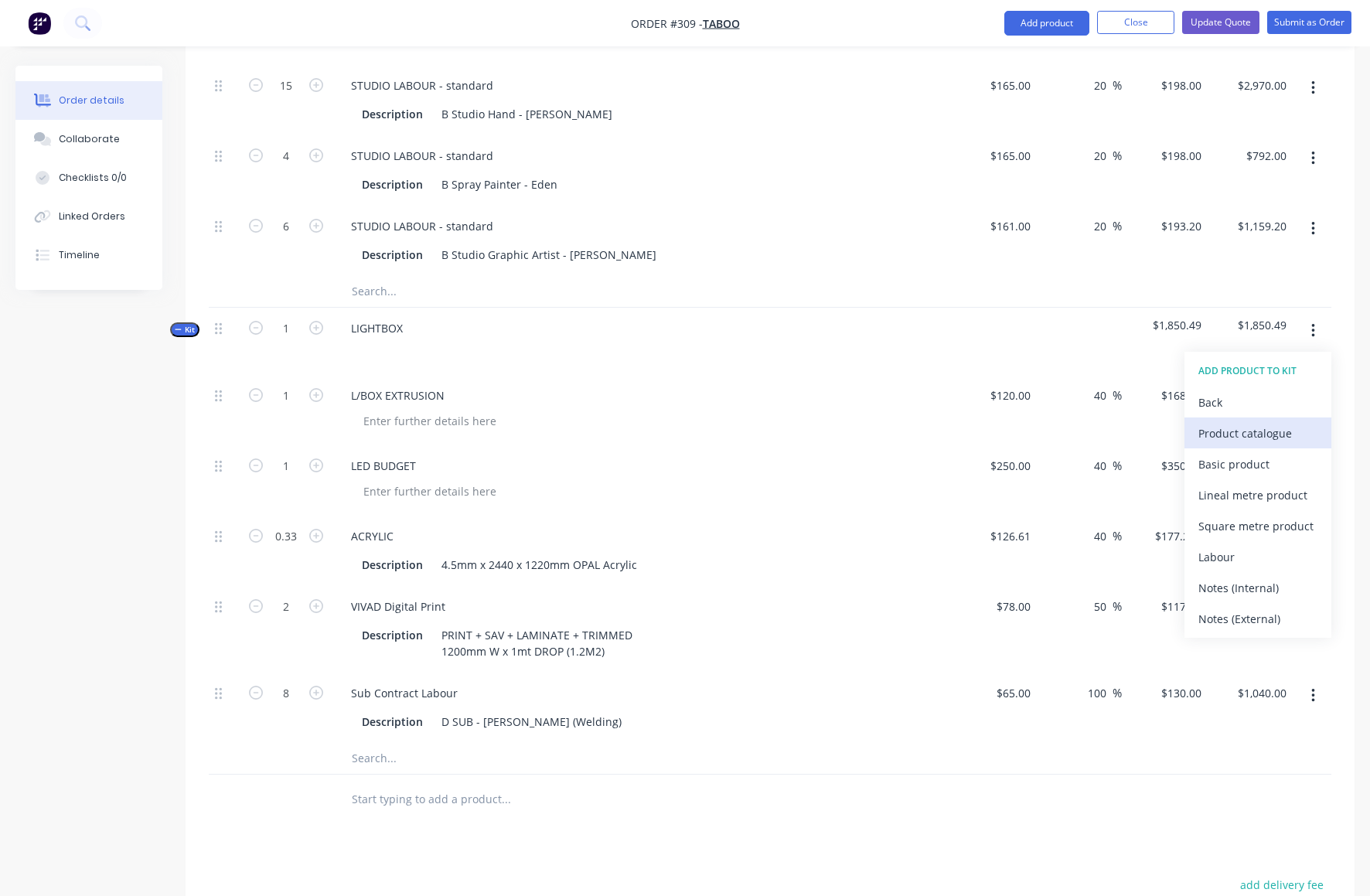
click at [1220, 422] on div "Product catalogue" at bounding box center [1258, 433] width 119 height 23
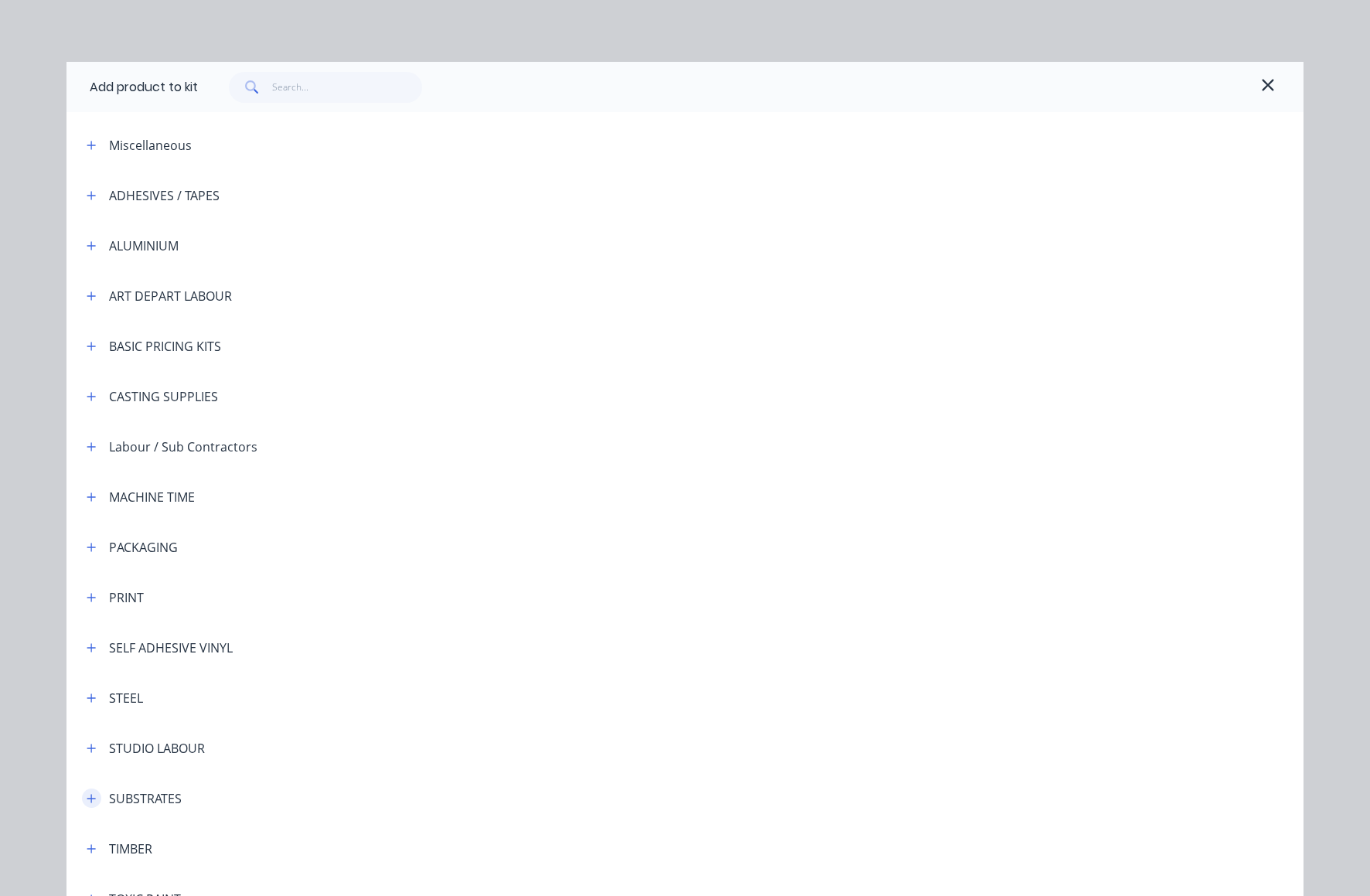
click at [86, 793] on icon "button" at bounding box center [91, 798] width 9 height 11
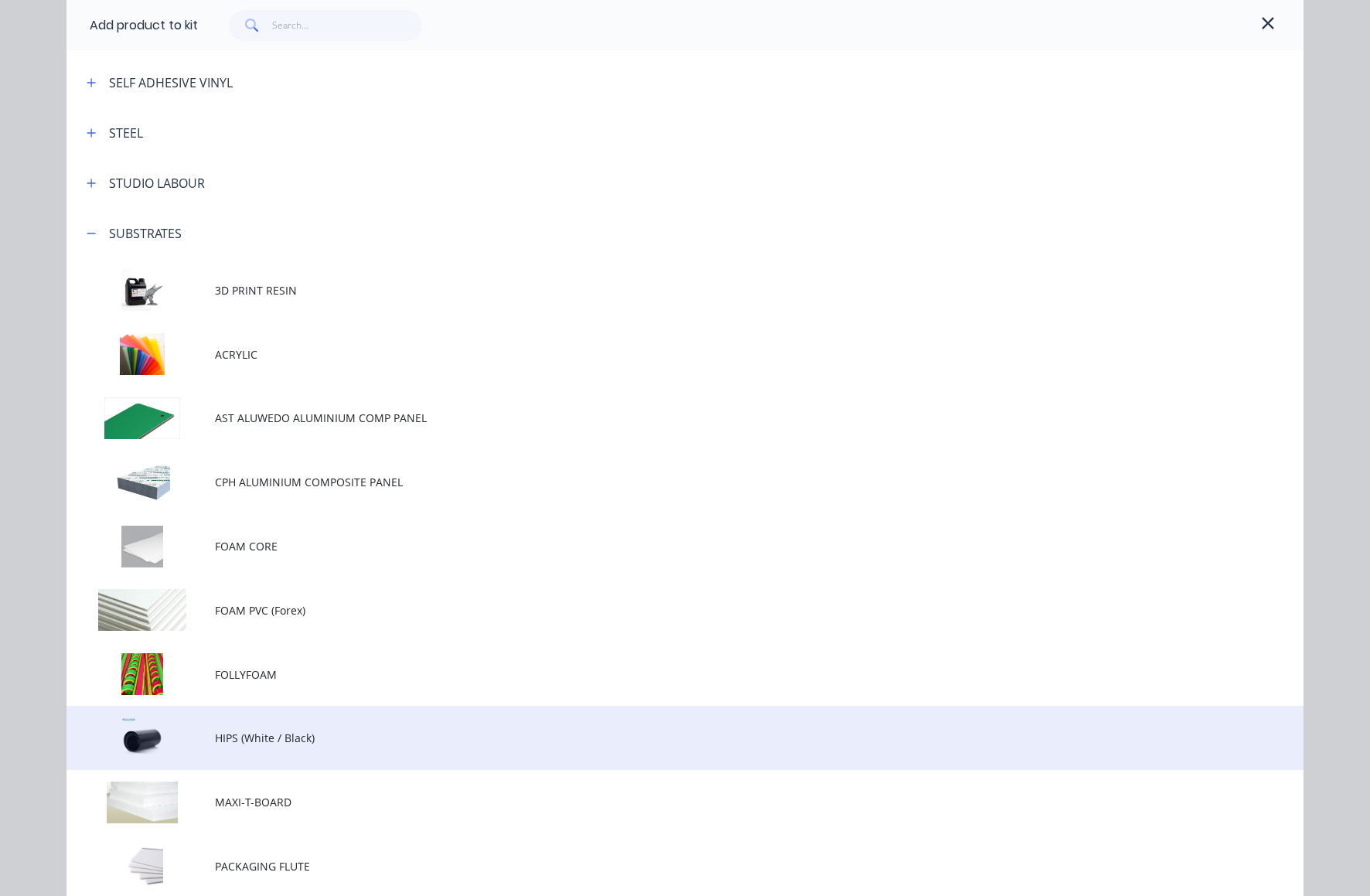
scroll to position [590, 0]
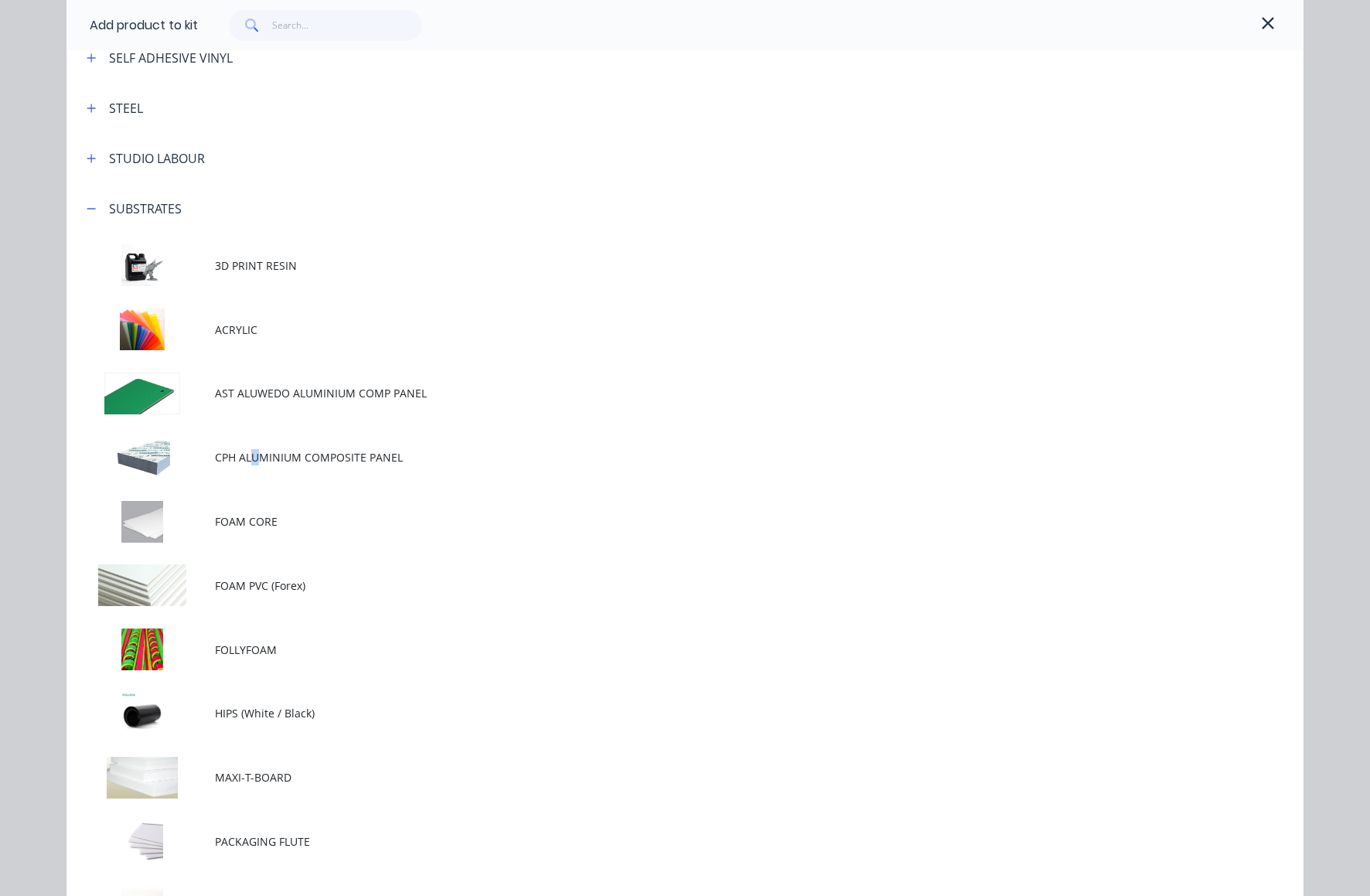
click at [250, 455] on span "CPH ALUMINIUM COMPOSITE PANEL" at bounding box center [650, 457] width 870 height 16
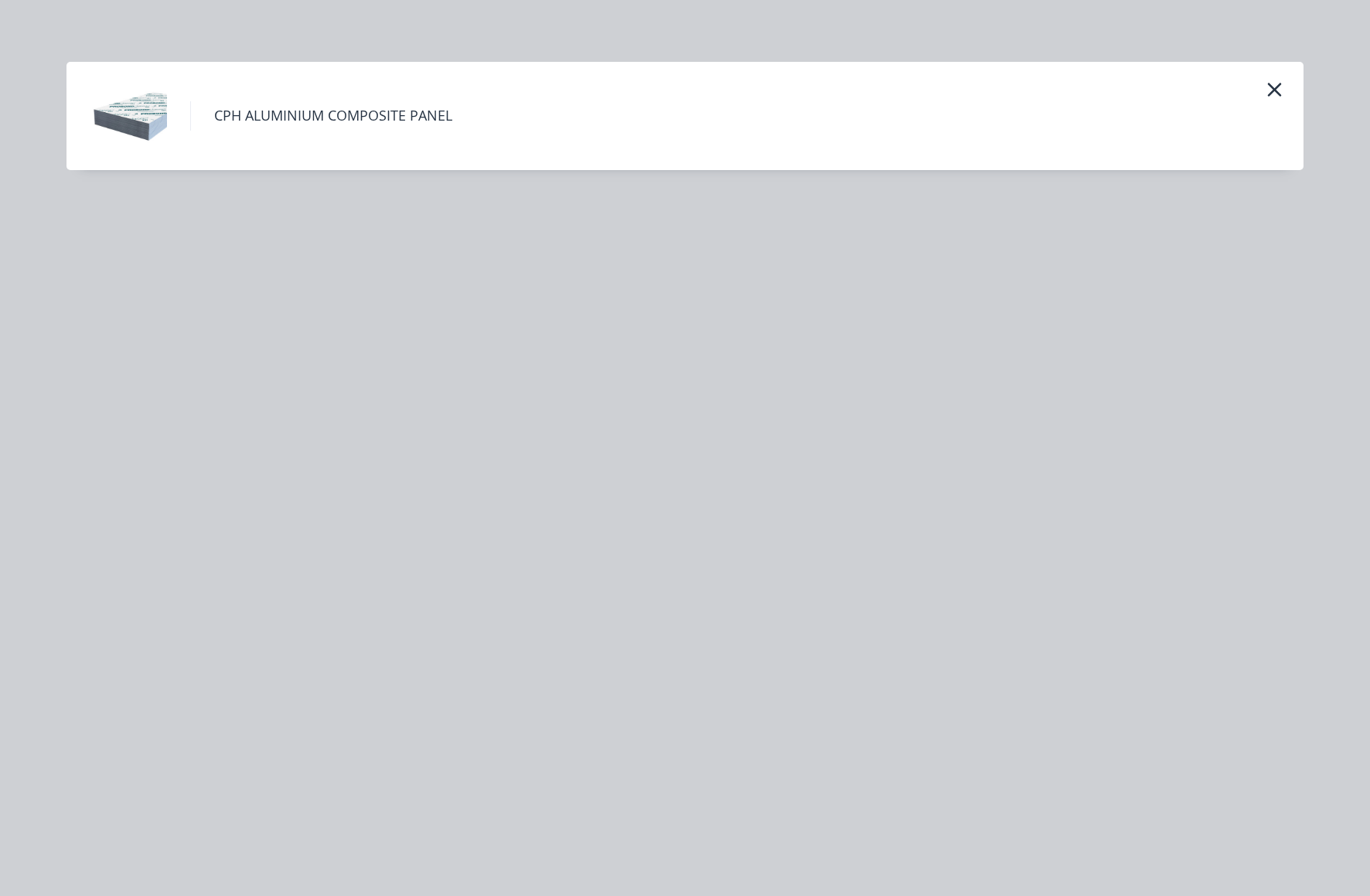
scroll to position [0, 0]
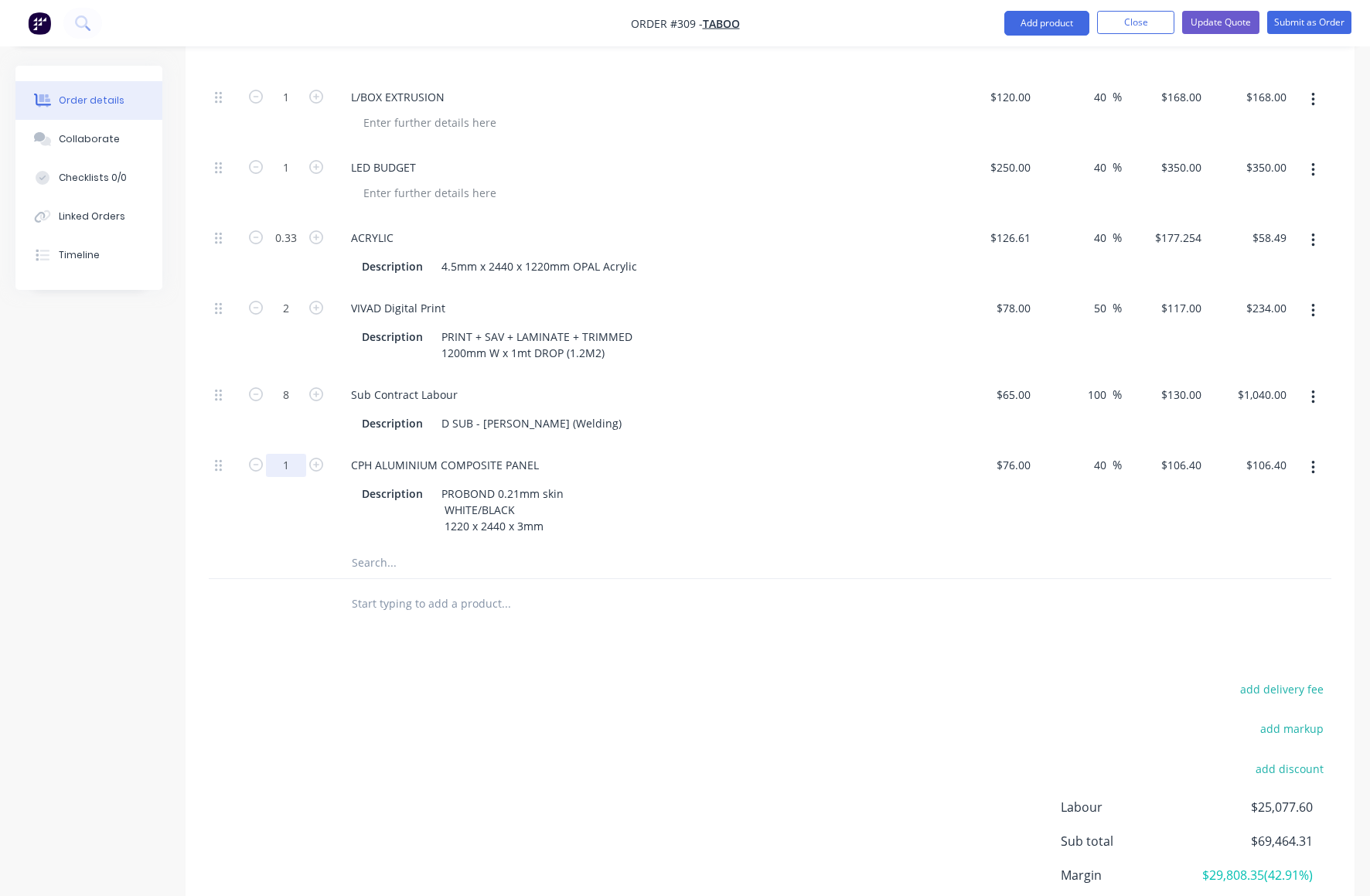
drag, startPoint x: 282, startPoint y: 398, endPoint x: 297, endPoint y: 398, distance: 15.0
click at [297, 454] on input "1" at bounding box center [286, 465] width 40 height 23
click at [754, 454] on div "CPH ALUMINIUM COMPOSITE PANEL" at bounding box center [642, 465] width 606 height 23
type input "0.33"
type input "$35.11"
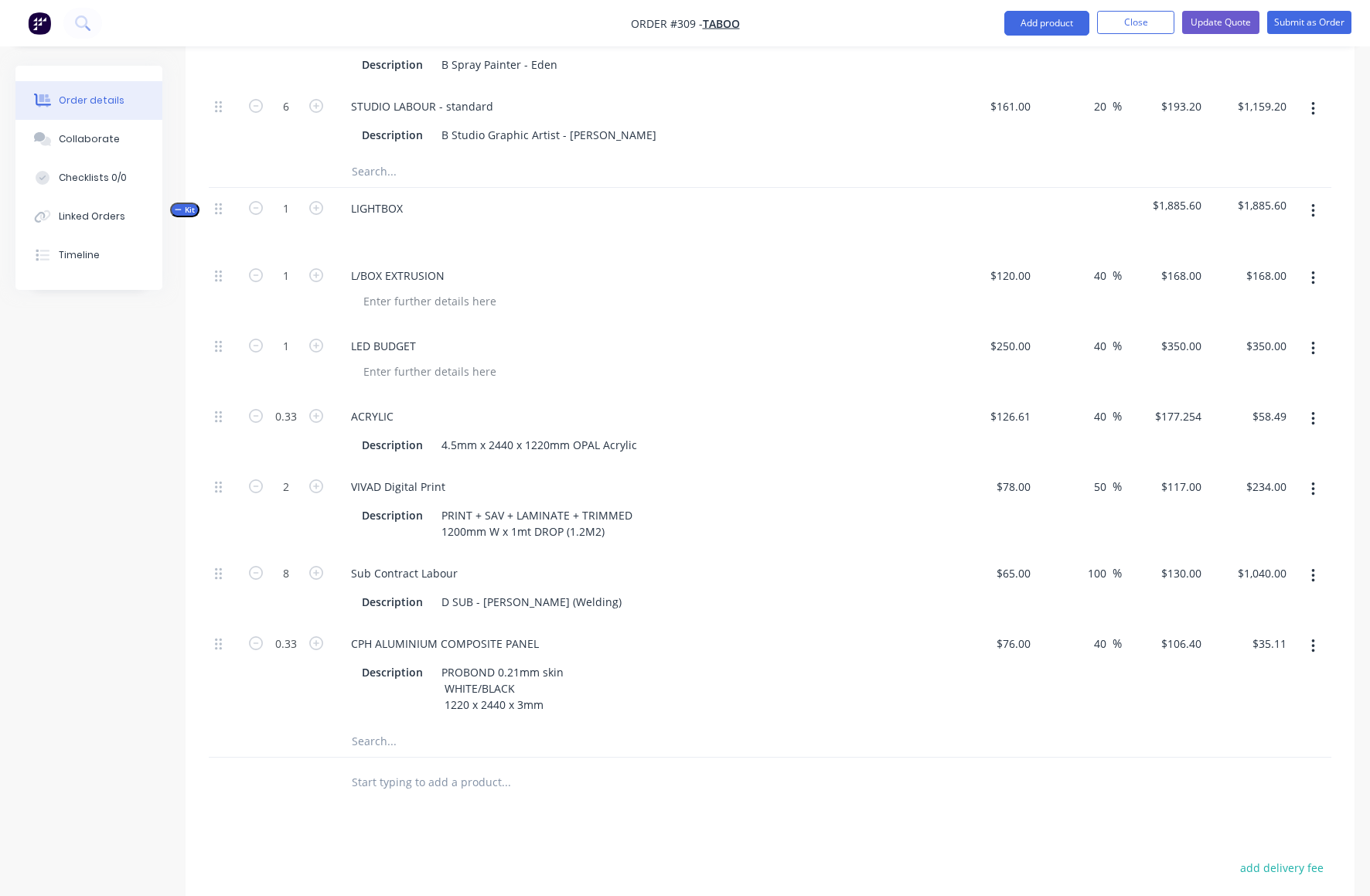
scroll to position [6040, 0]
click at [1316, 198] on button "button" at bounding box center [1313, 212] width 36 height 27
click at [1238, 272] on div "Add product to kit" at bounding box center [1258, 284] width 119 height 23
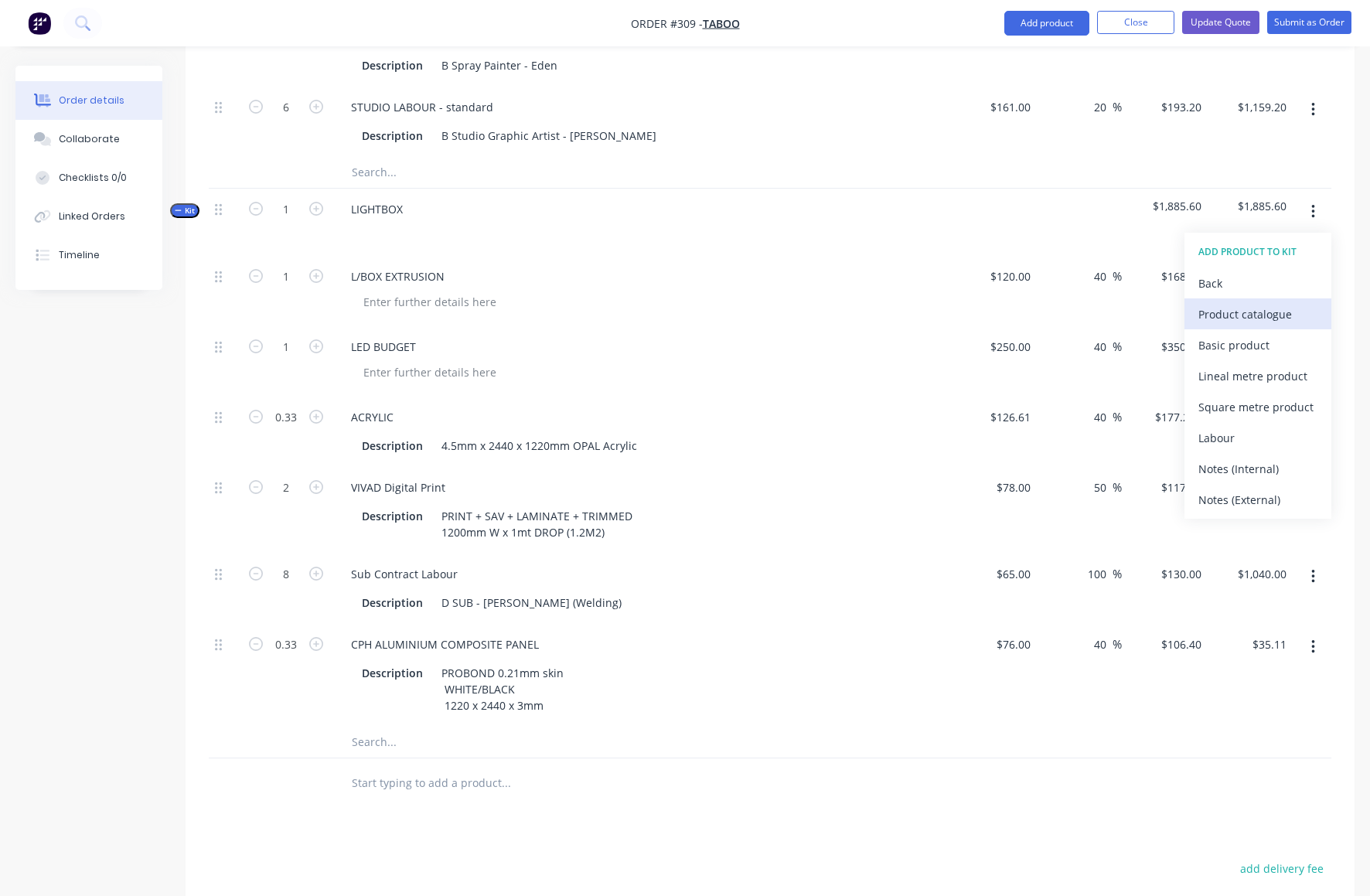
click at [1210, 303] on div "Product catalogue" at bounding box center [1258, 314] width 119 height 23
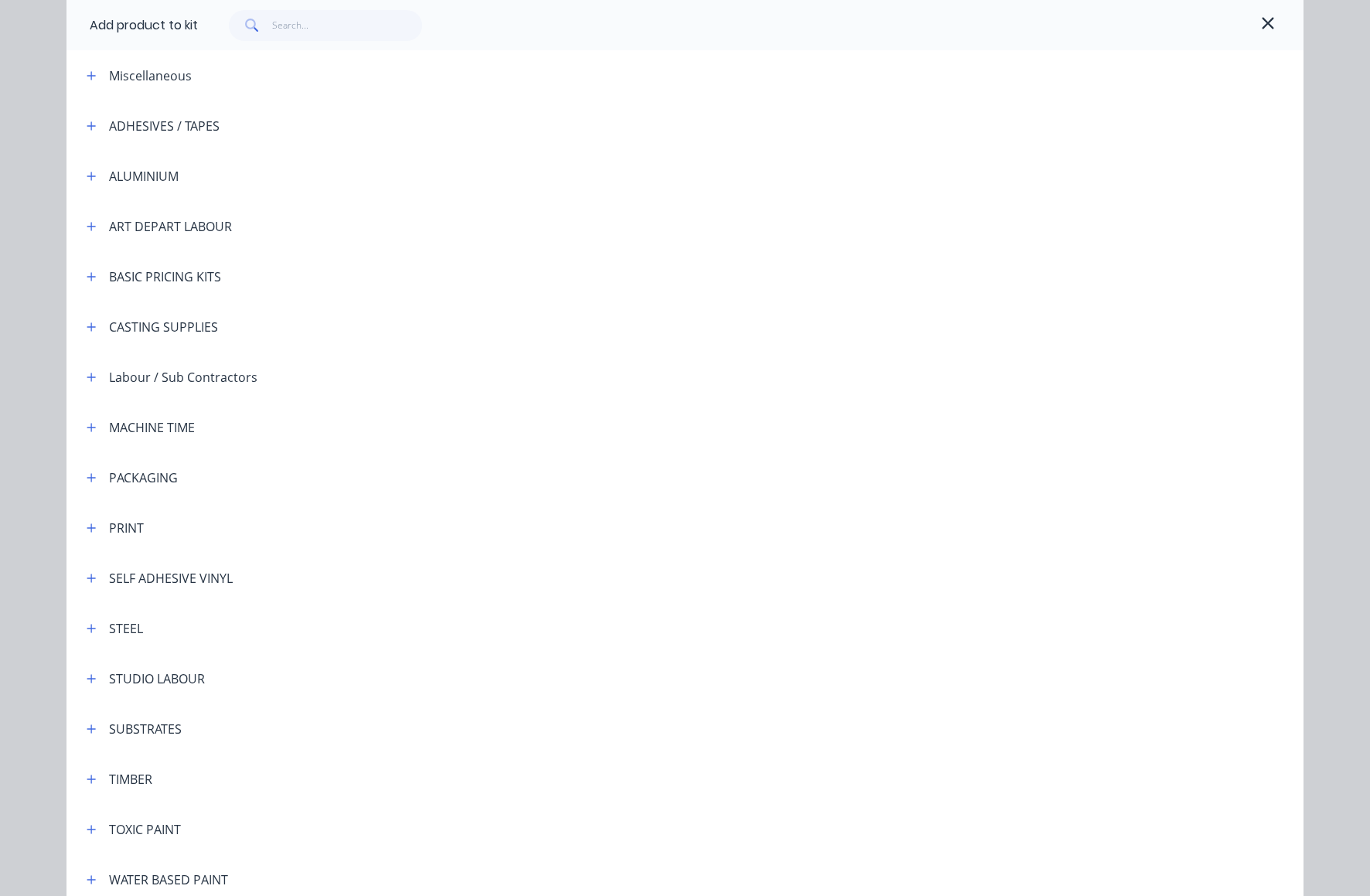
scroll to position [146, 0]
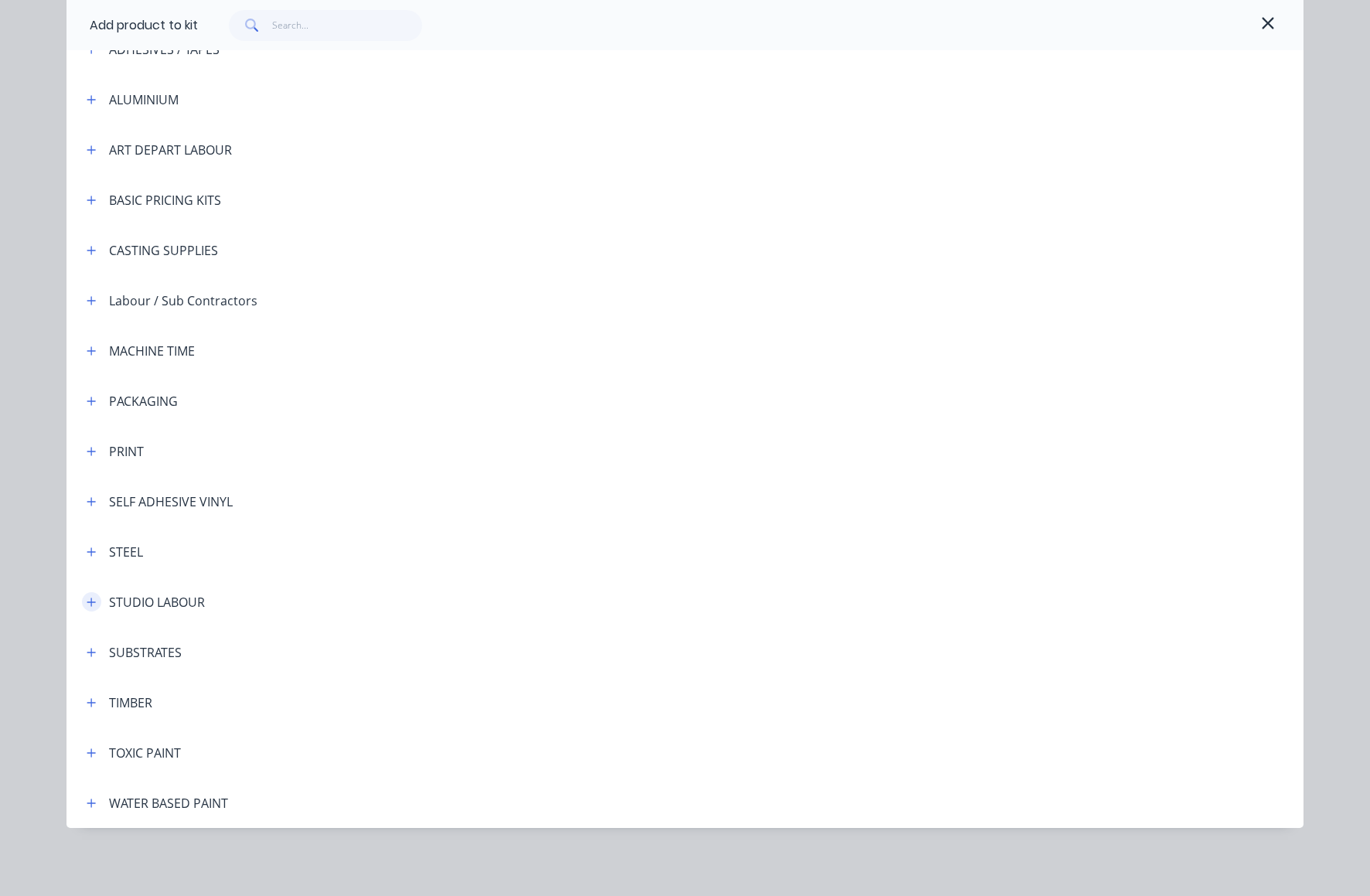
click at [87, 600] on icon "button" at bounding box center [91, 602] width 9 height 11
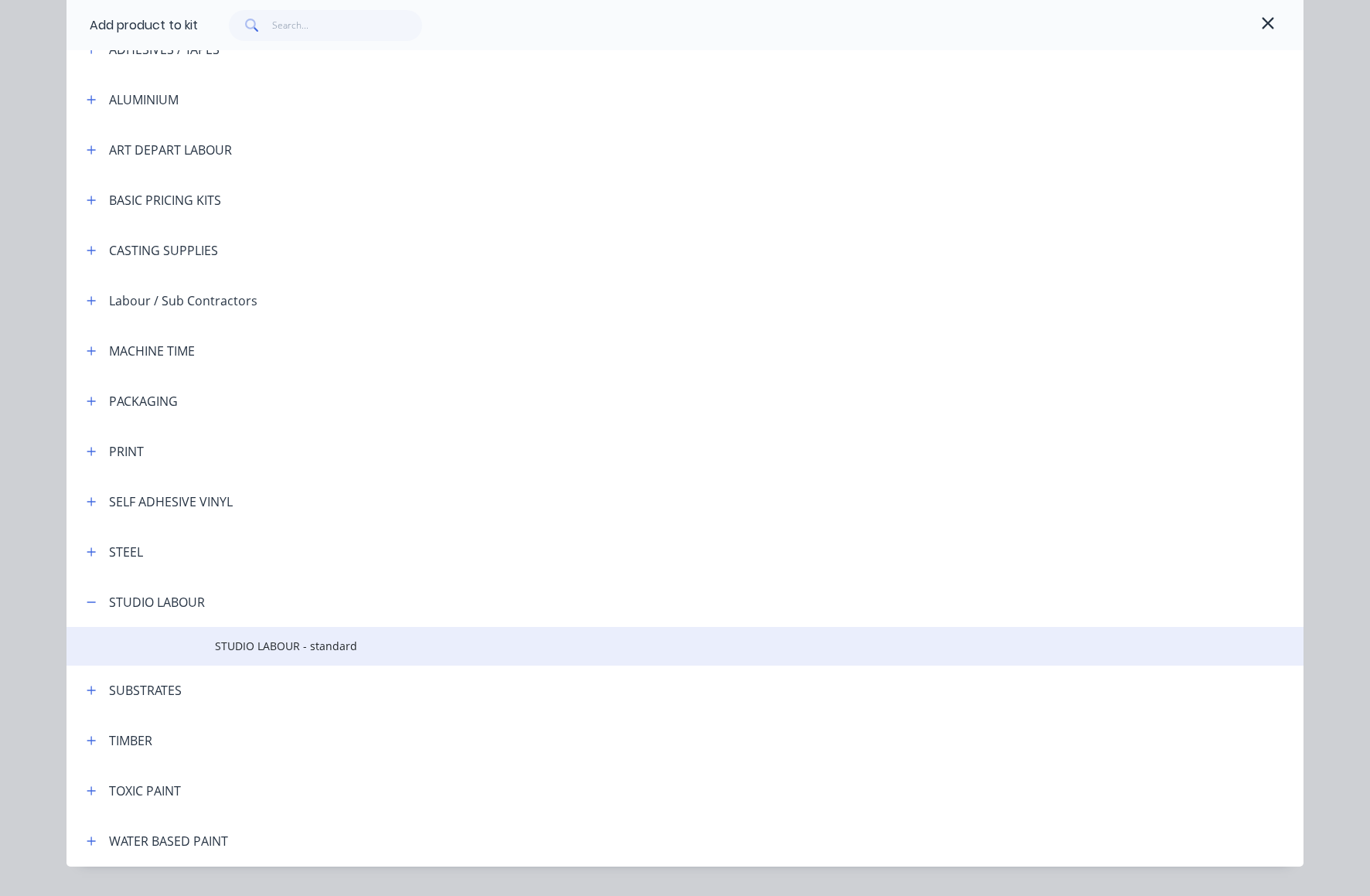
click at [286, 640] on span "STUDIO LABOUR - standard" at bounding box center [650, 646] width 870 height 16
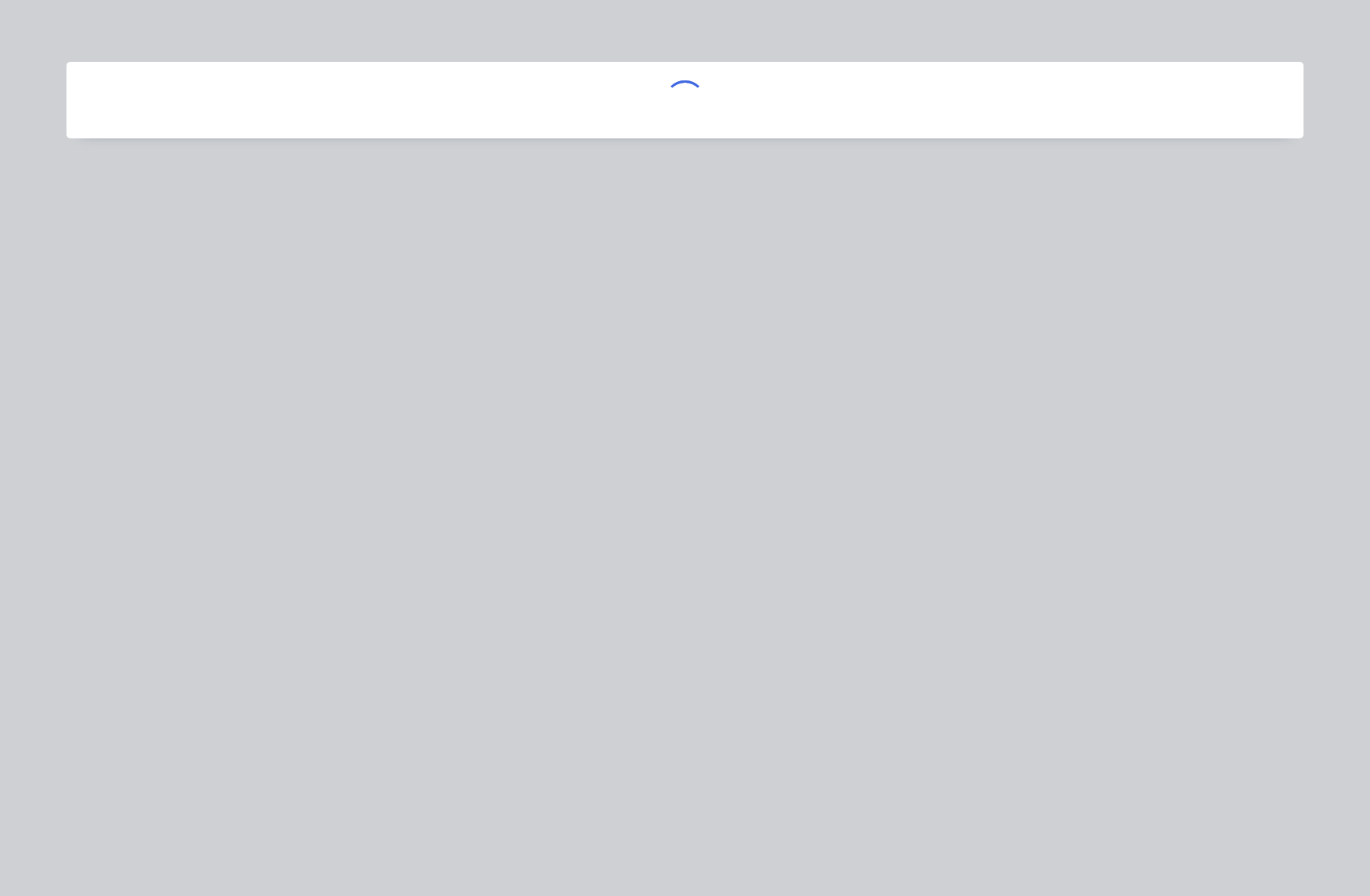
scroll to position [0, 0]
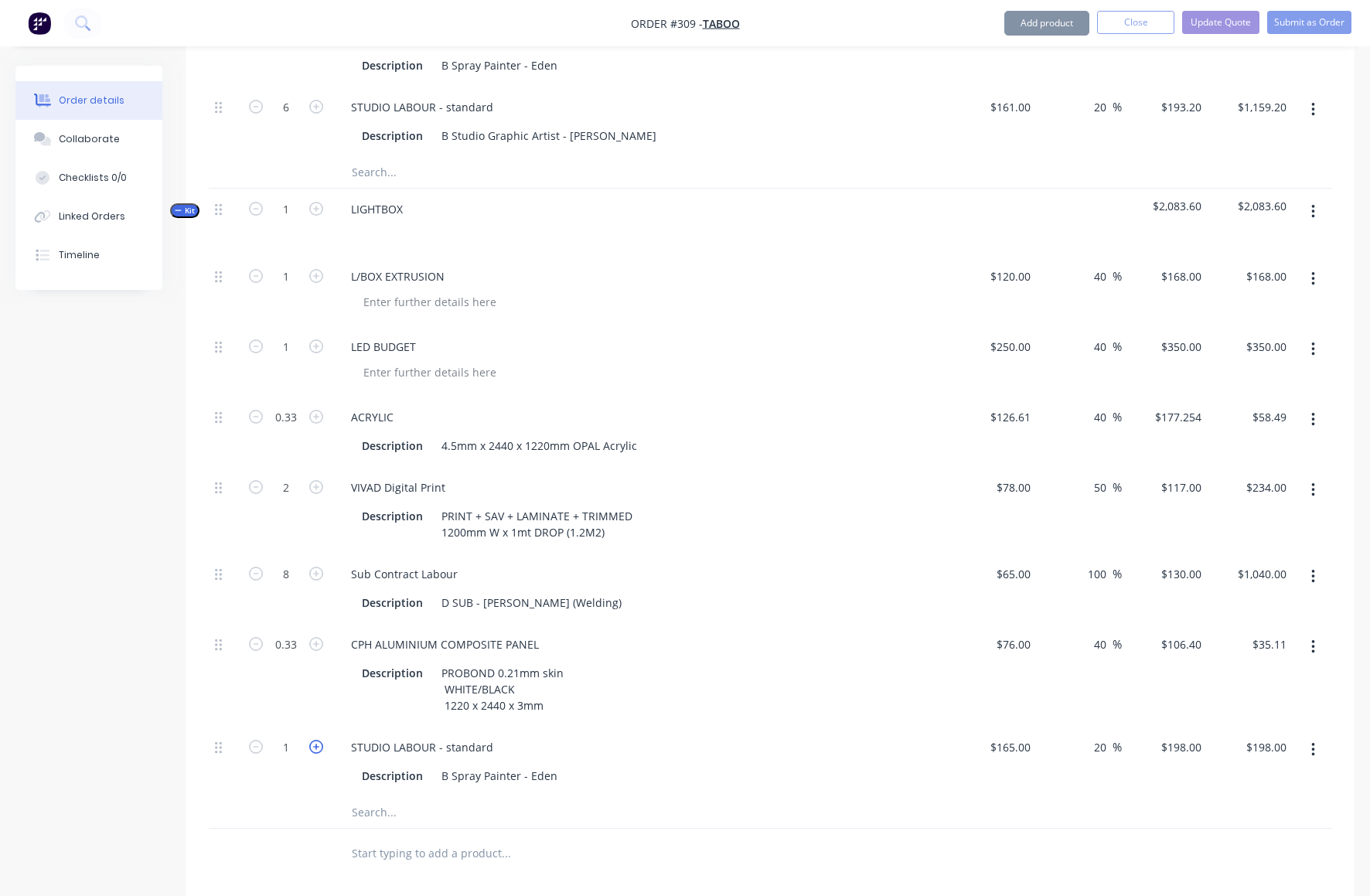
click at [320, 740] on icon "button" at bounding box center [316, 747] width 14 height 14
type input "2"
type input "$396.00"
click at [318, 740] on icon "button" at bounding box center [316, 747] width 14 height 14
type input "3"
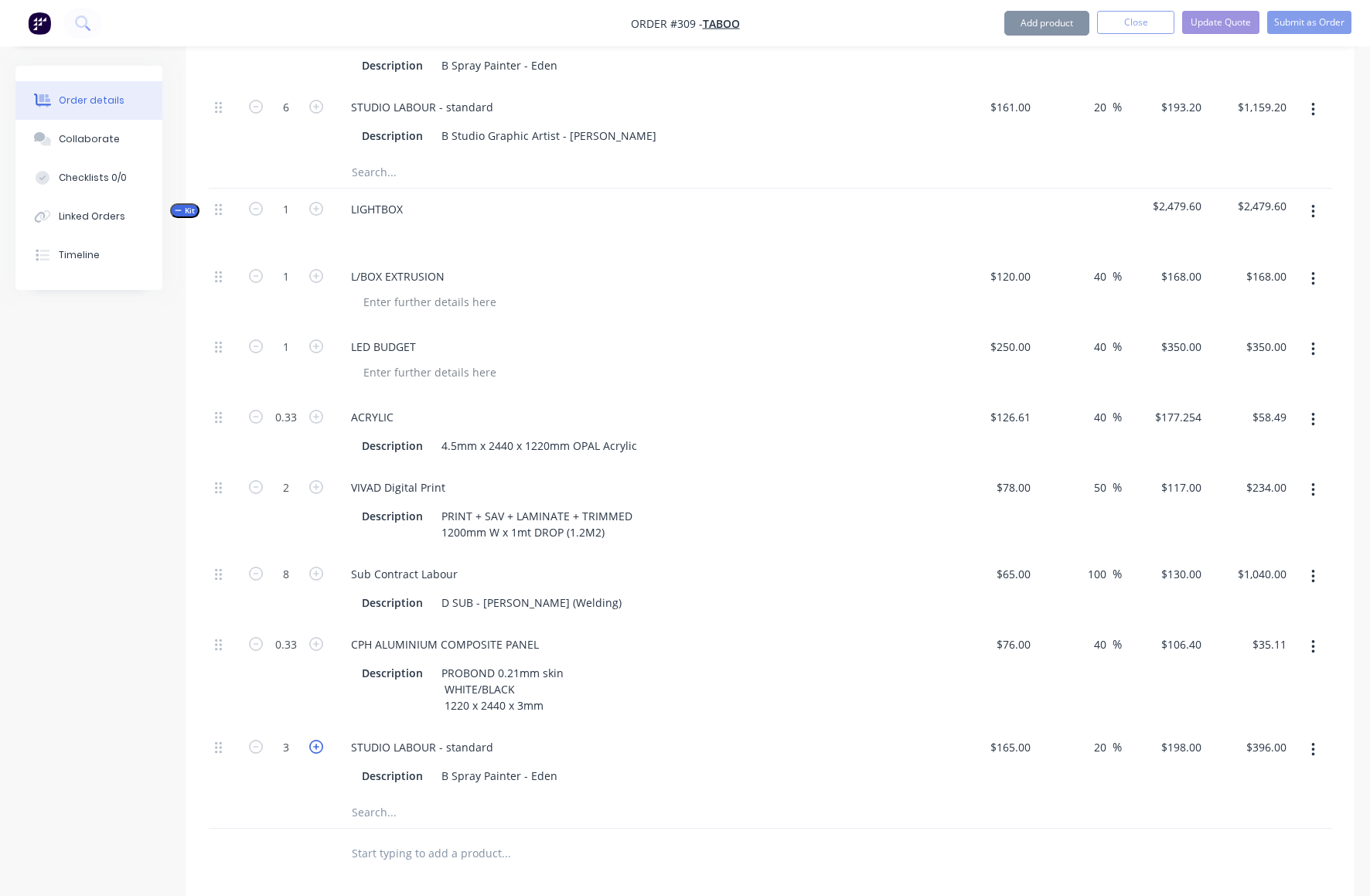
type input "$594.00"
click at [1315, 198] on button "button" at bounding box center [1313, 212] width 36 height 27
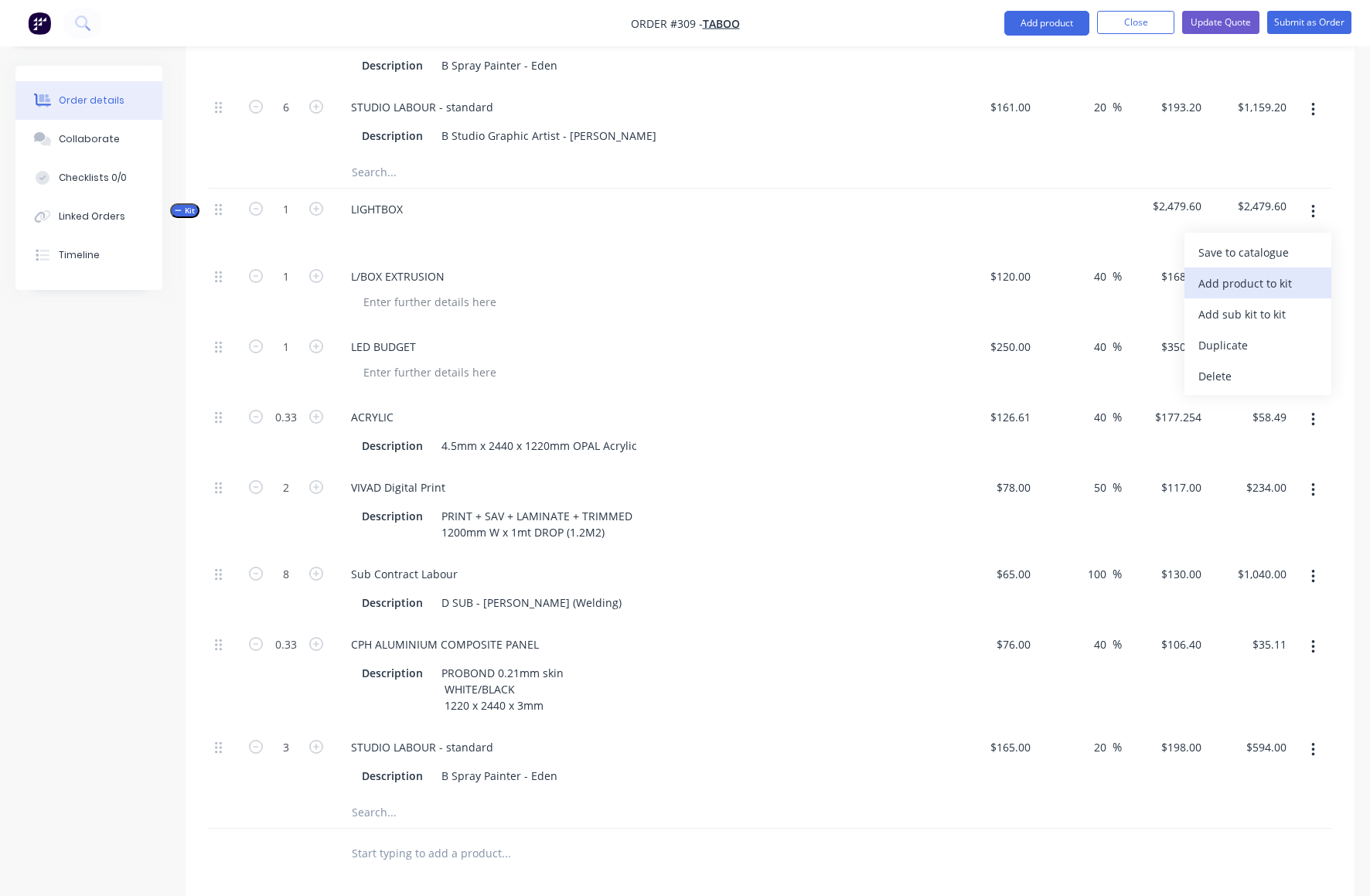
click at [1263, 272] on div "Add product to kit" at bounding box center [1258, 284] width 119 height 23
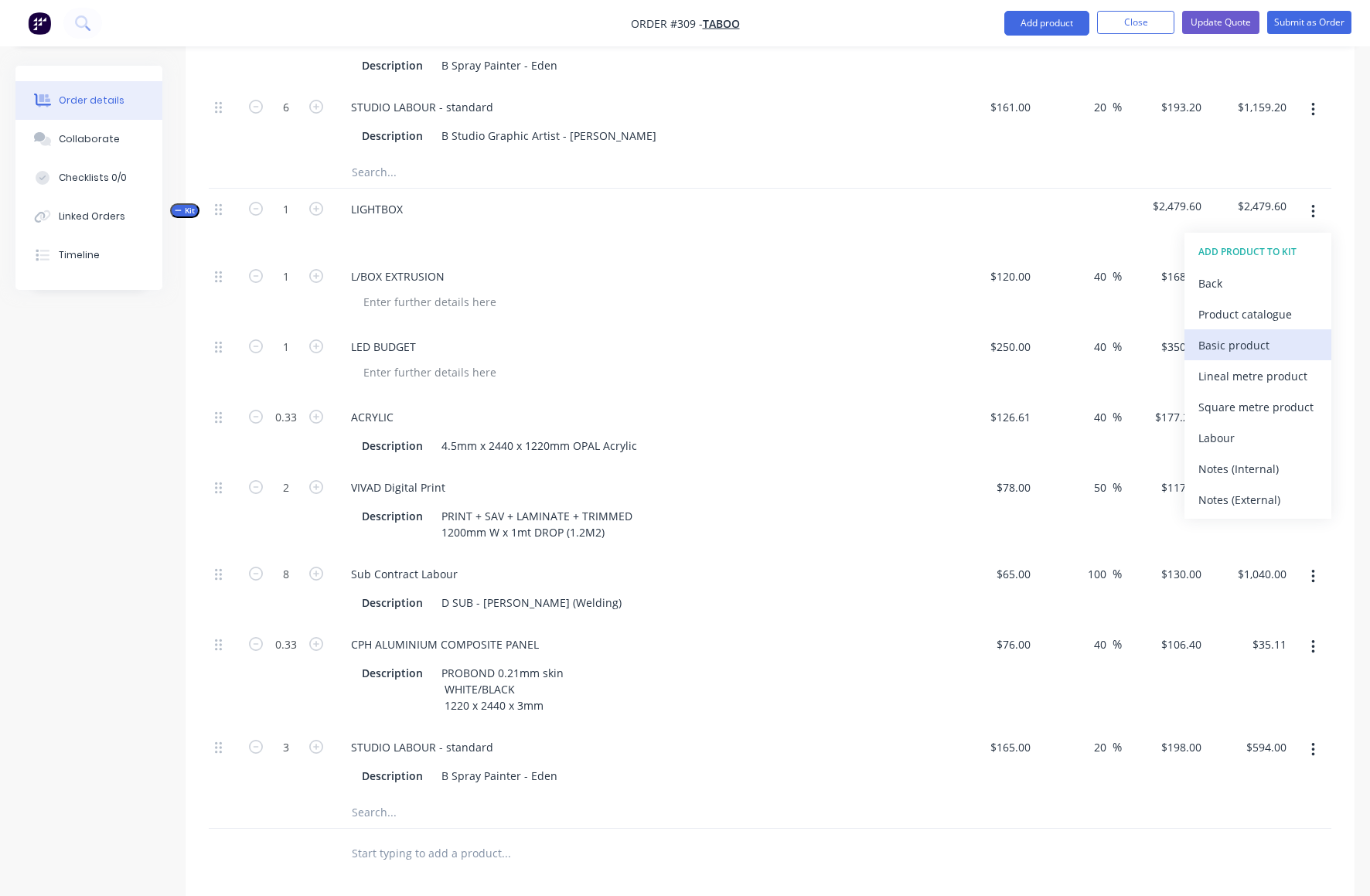
click at [1231, 334] on div "Basic product" at bounding box center [1258, 345] width 119 height 23
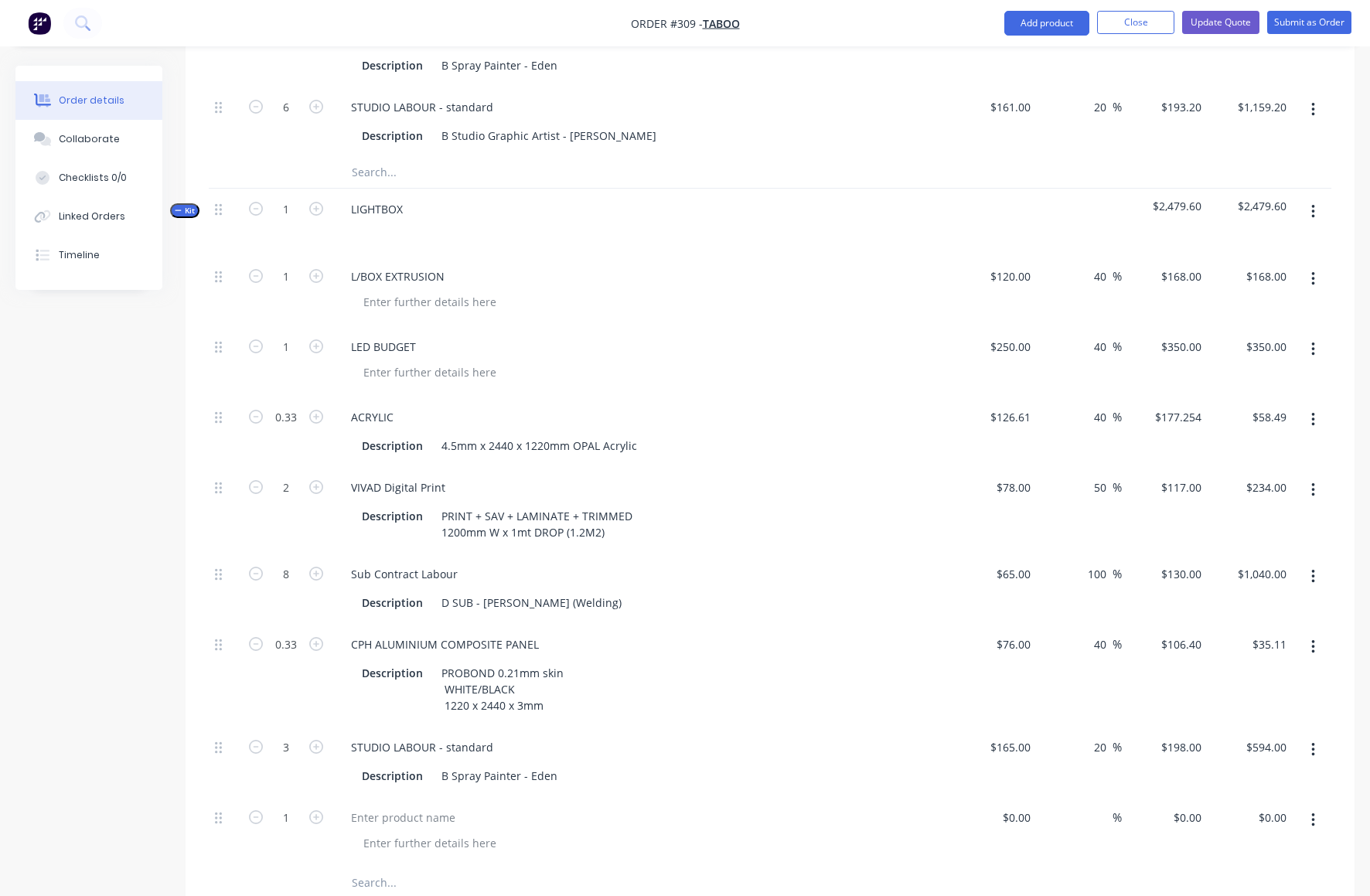
click at [1314, 813] on icon "button" at bounding box center [1313, 819] width 3 height 14
click at [1315, 198] on button "button" at bounding box center [1313, 212] width 36 height 27
click at [1248, 272] on div "Add product to kit" at bounding box center [1258, 284] width 119 height 23
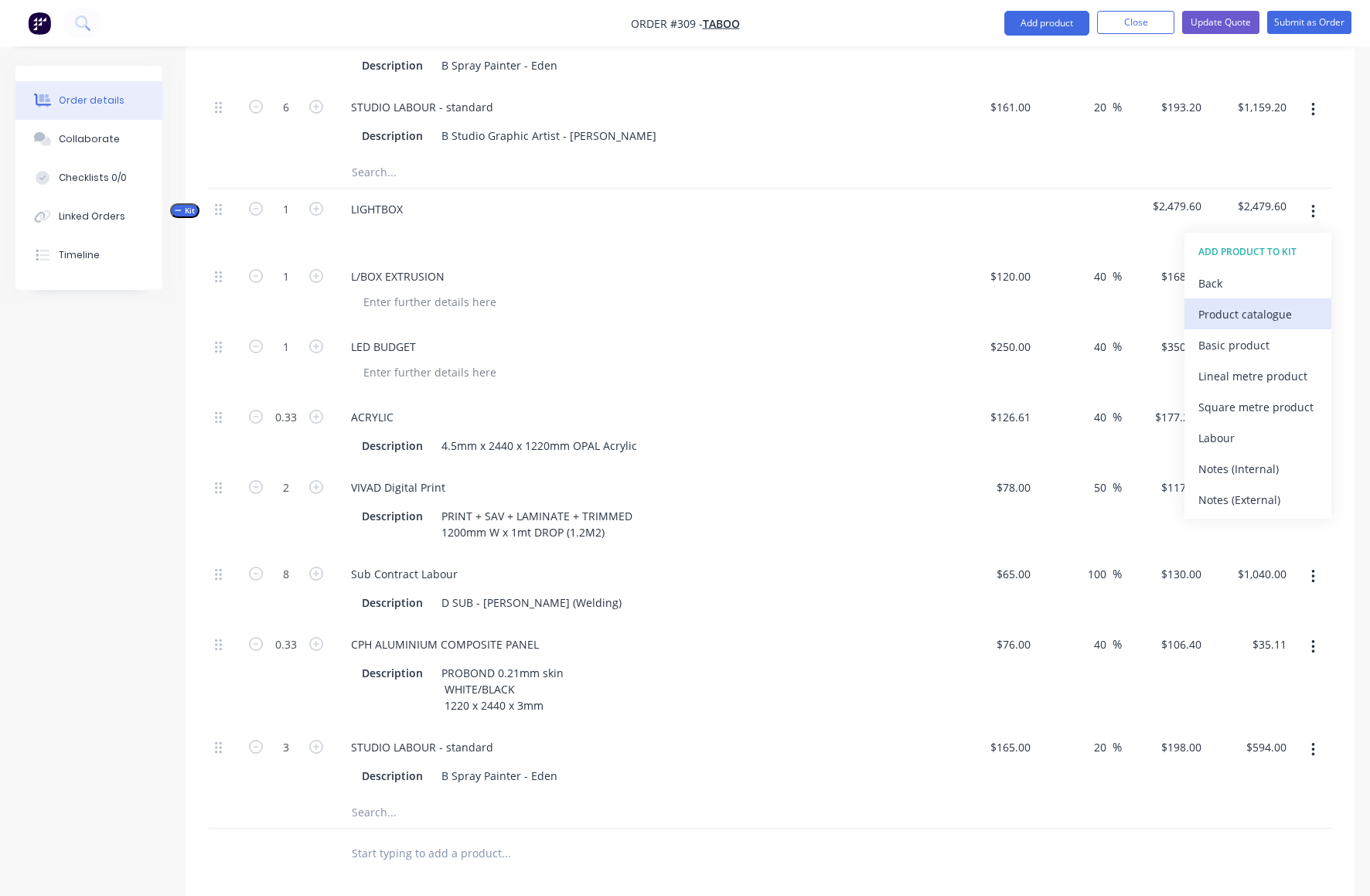
click at [1208, 303] on div "Product catalogue" at bounding box center [1258, 314] width 119 height 23
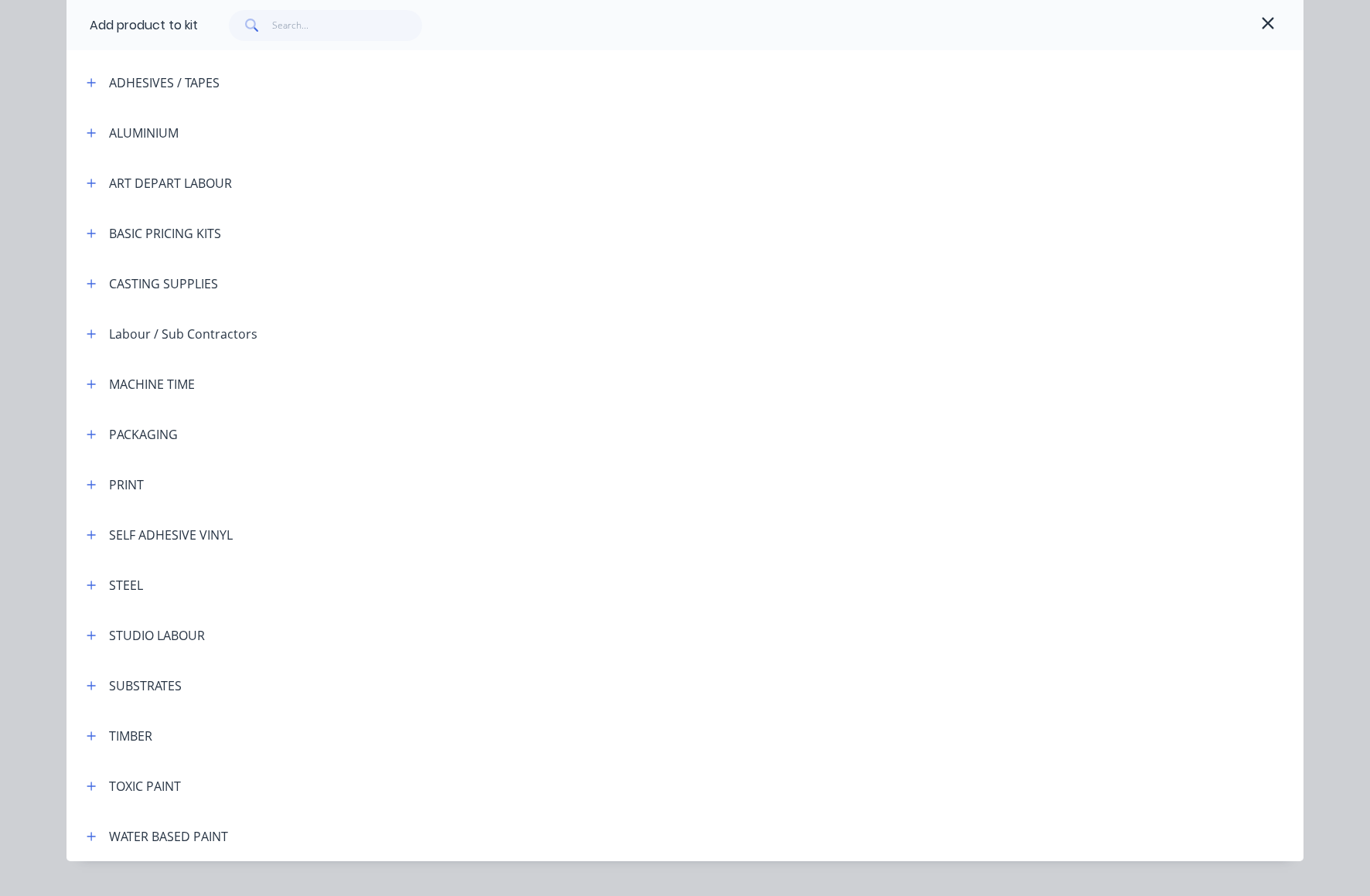
scroll to position [146, 0]
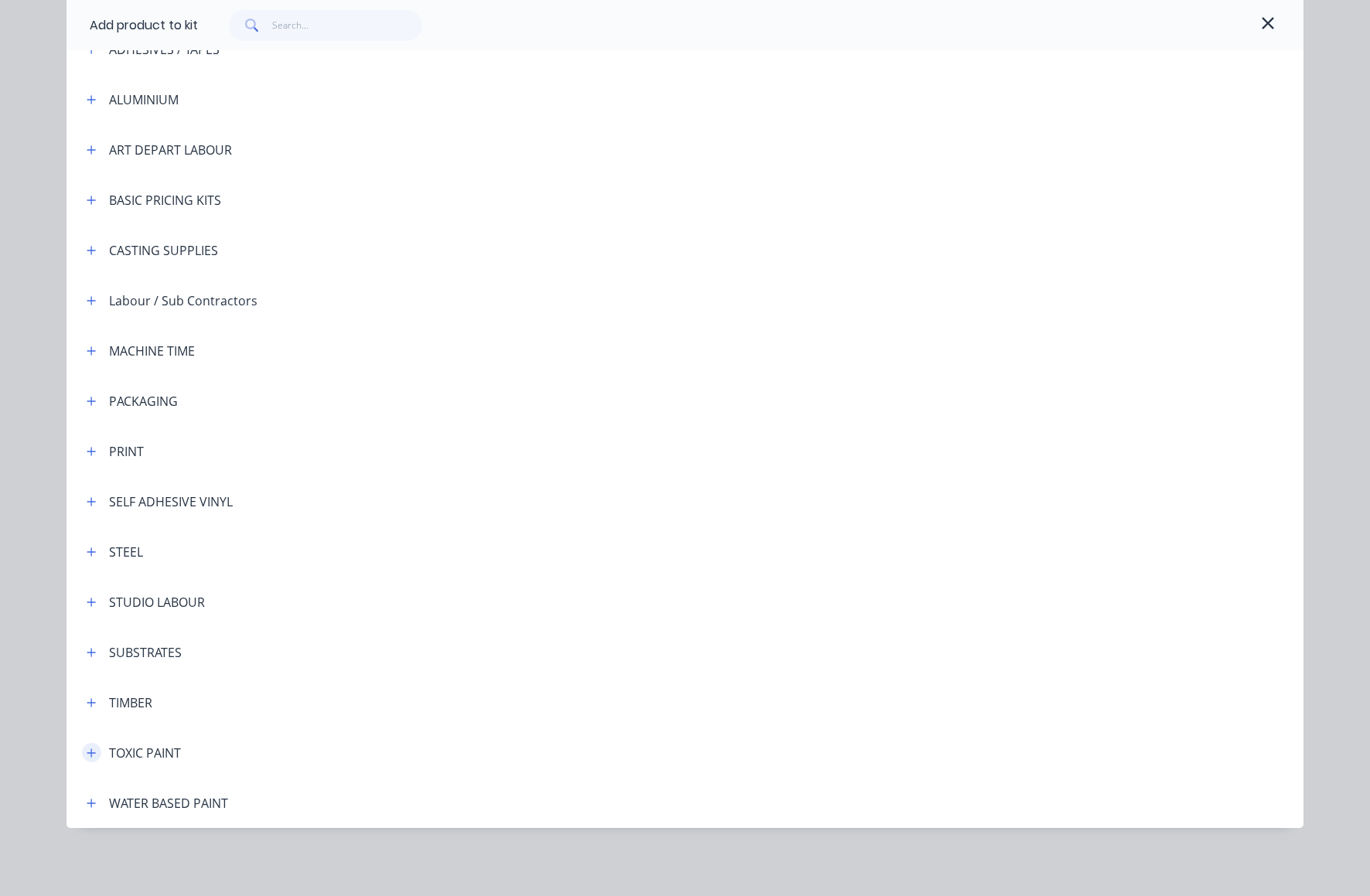
click at [87, 753] on icon "button" at bounding box center [91, 752] width 9 height 9
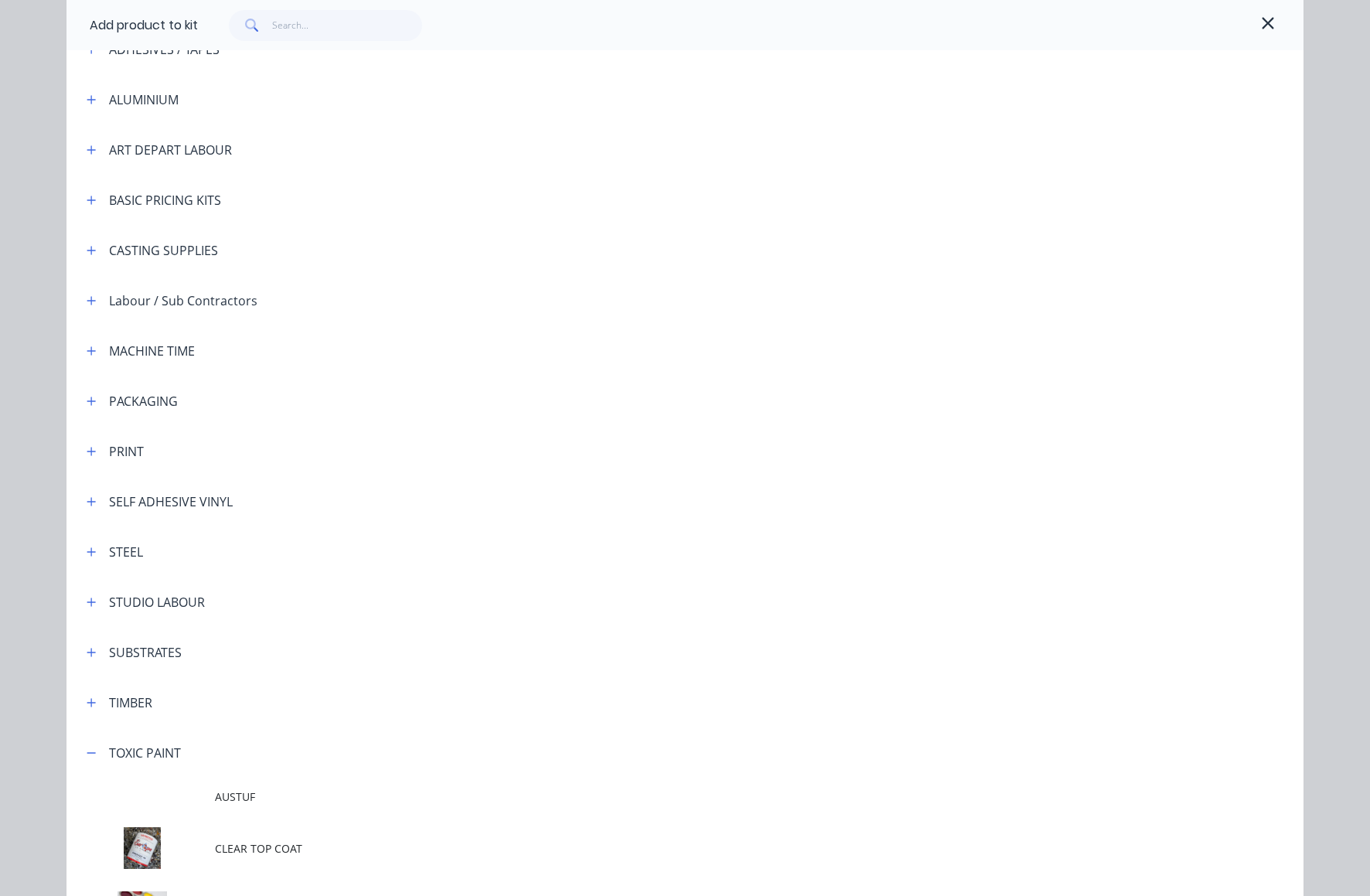
scroll to position [440, 0]
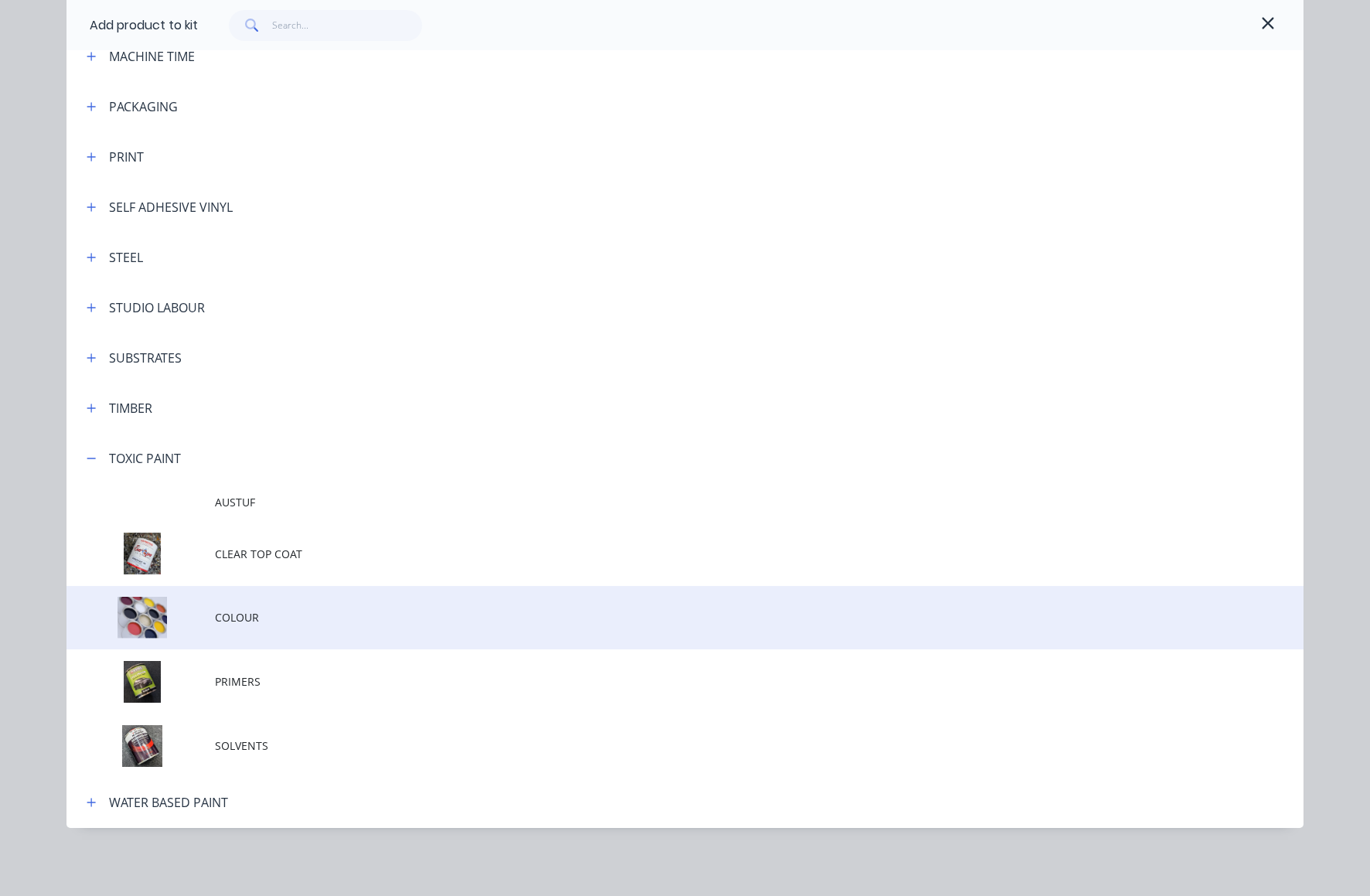
click at [139, 616] on td at bounding box center [141, 617] width 149 height 64
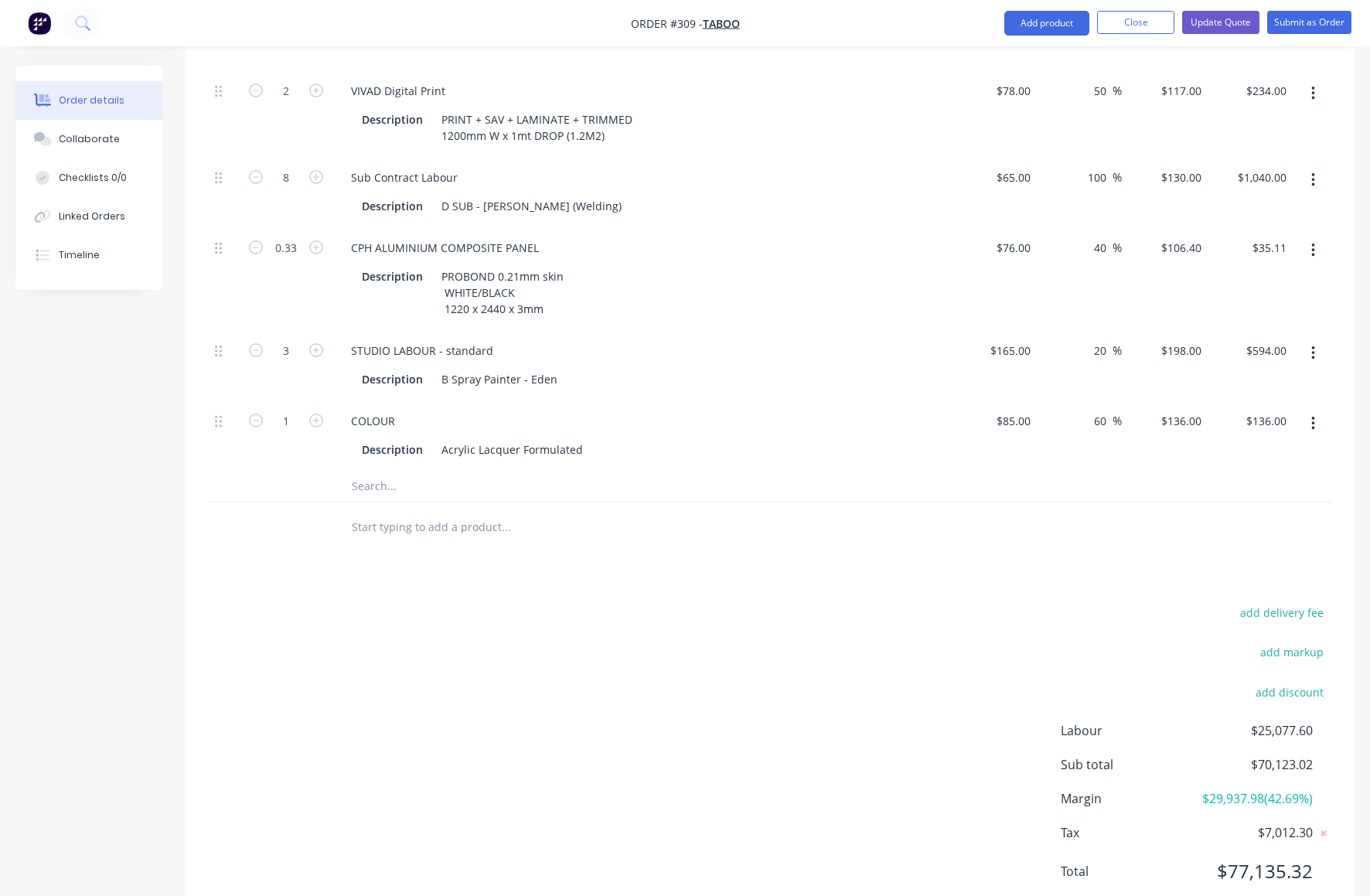
scroll to position [6442, 0]
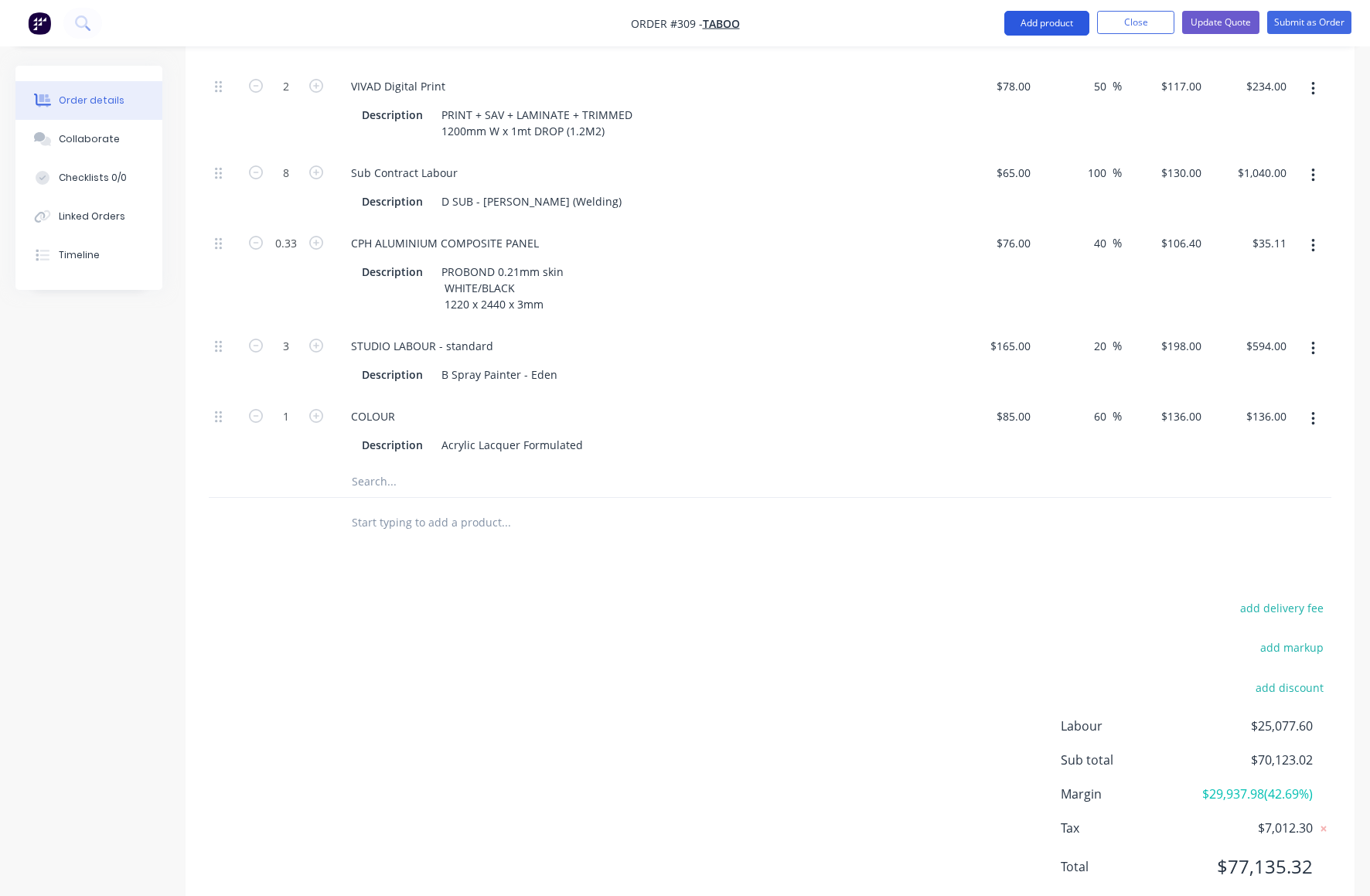
click at [1055, 24] on button "Add product" at bounding box center [1047, 23] width 85 height 25
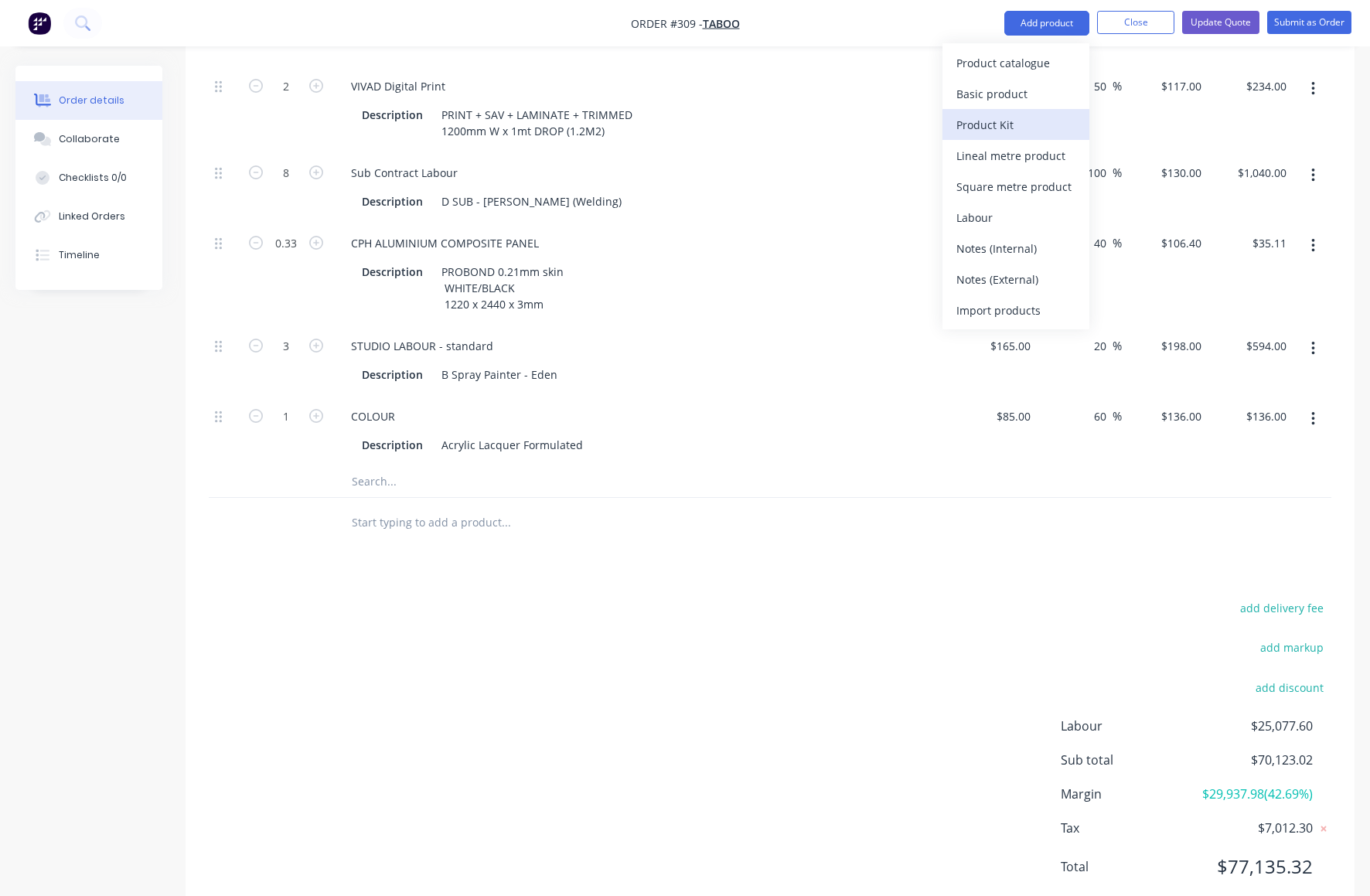
click at [990, 125] on div "Product Kit" at bounding box center [1015, 125] width 119 height 23
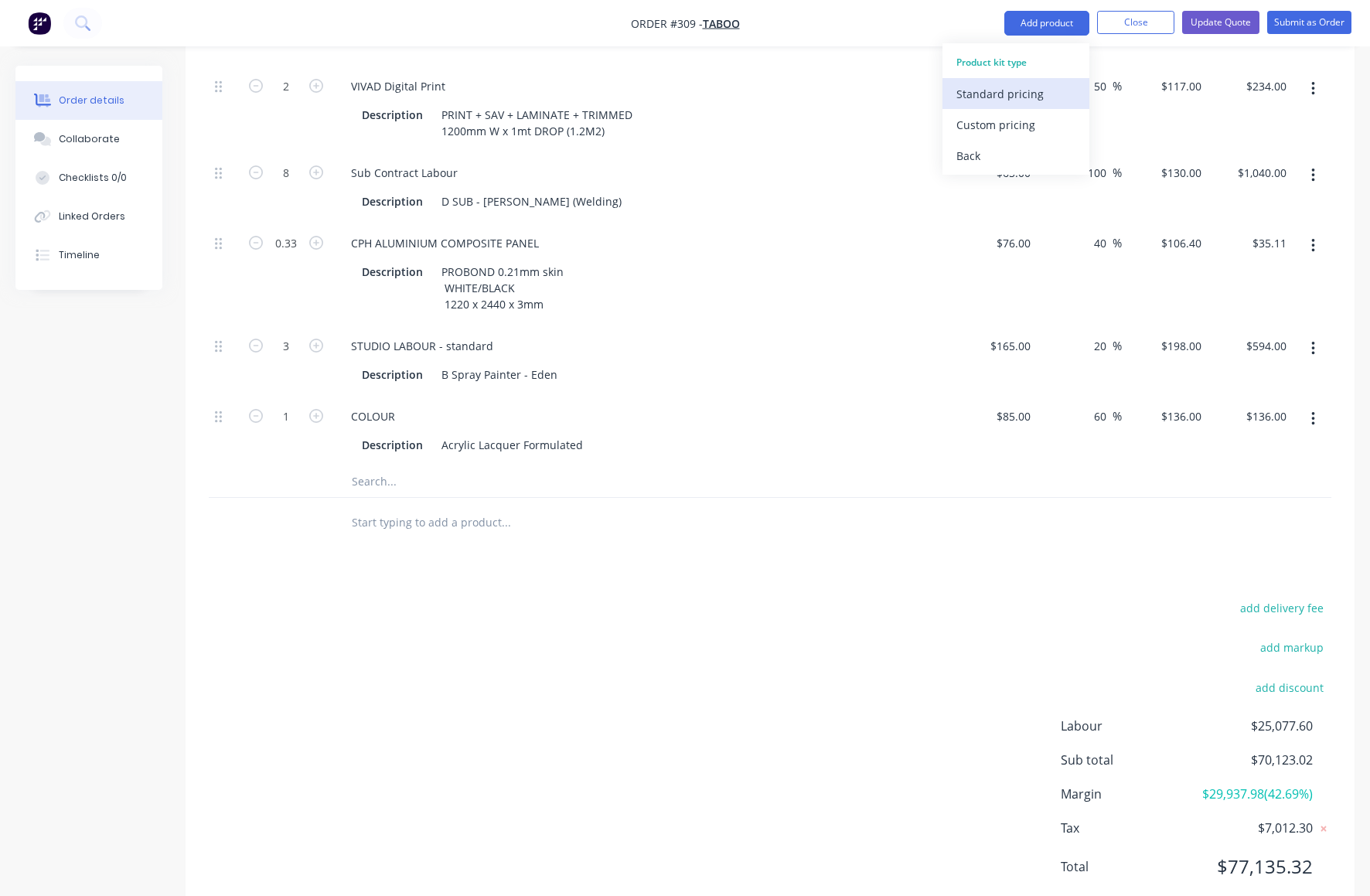
click at [987, 95] on div "Standard pricing" at bounding box center [1015, 94] width 119 height 23
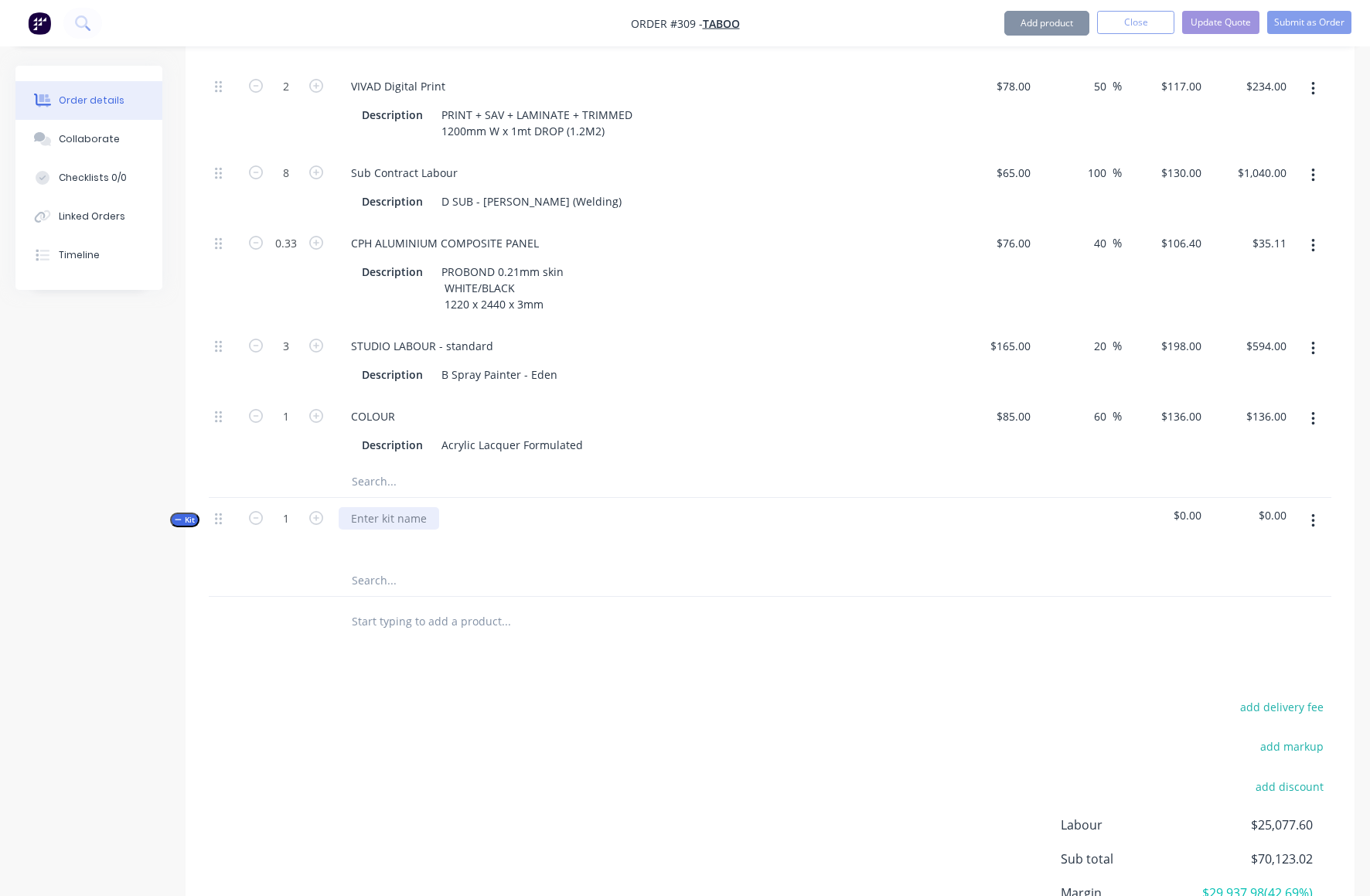
click at [369, 507] on div at bounding box center [389, 519] width 100 height 23
click at [1305, 507] on button "button" at bounding box center [1313, 521] width 36 height 27
click at [1256, 581] on div "Add product to kit" at bounding box center [1258, 592] width 119 height 23
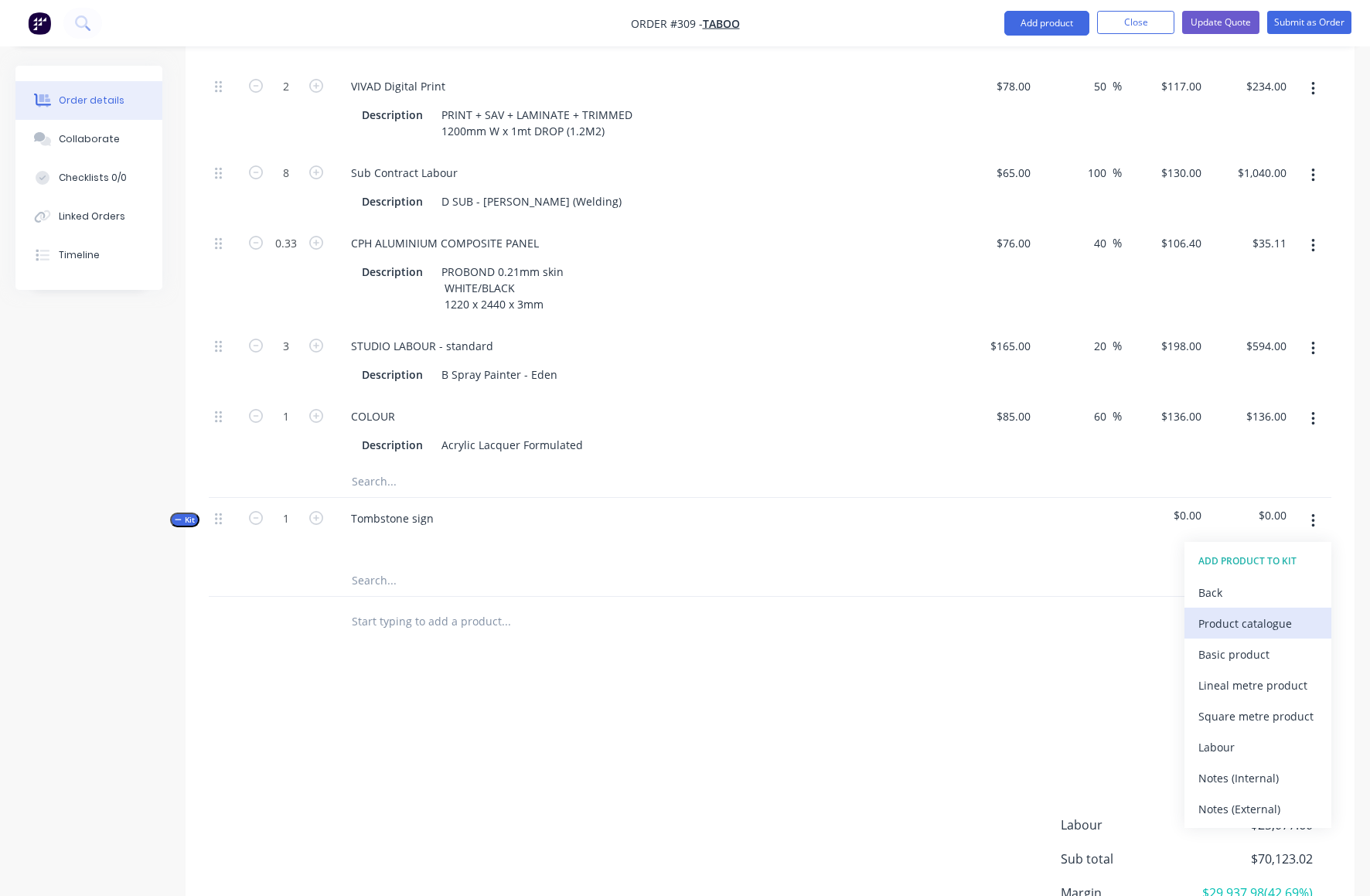
click at [1241, 612] on div "Product catalogue" at bounding box center [1258, 624] width 119 height 23
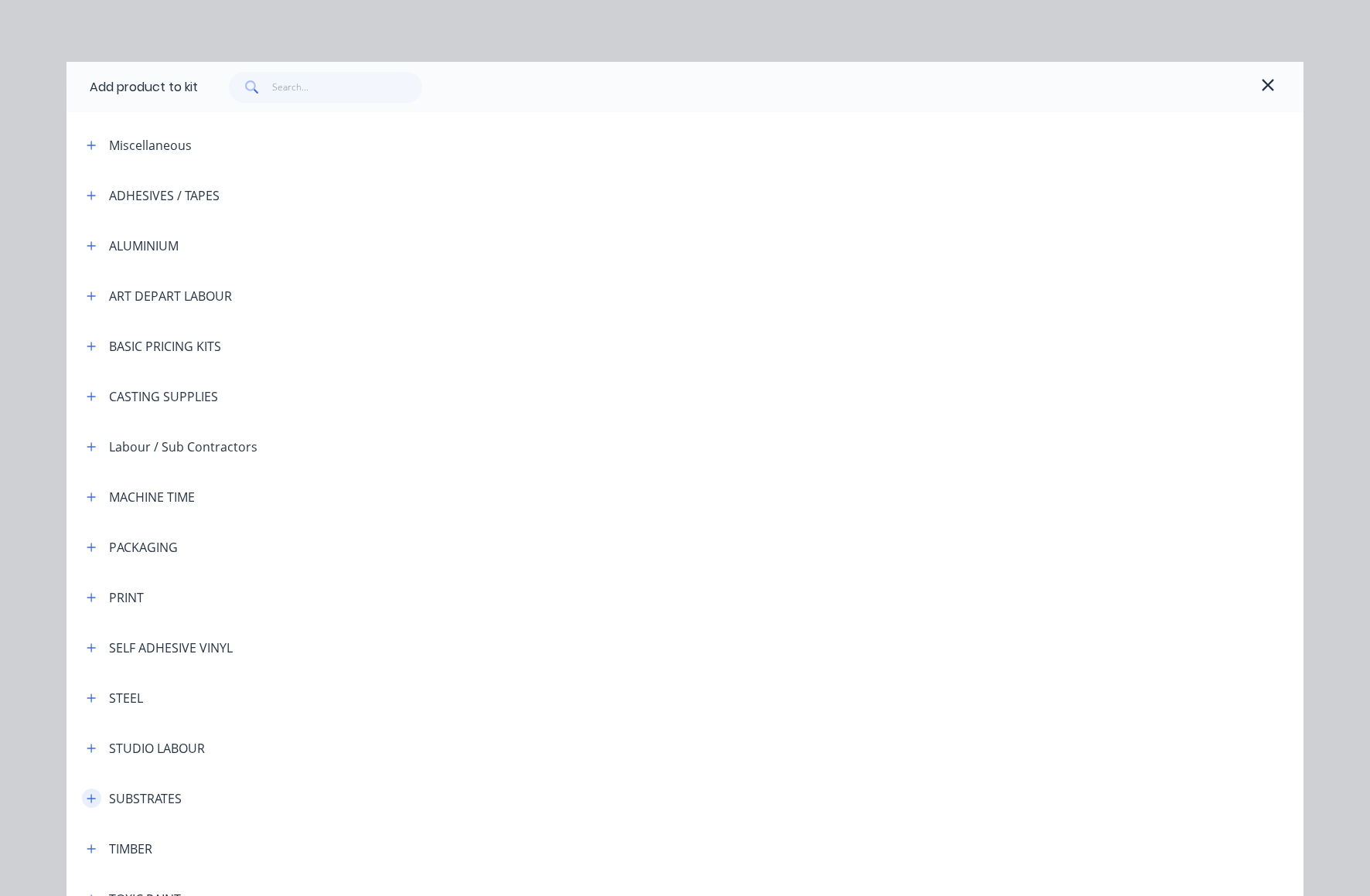
click at [86, 798] on icon "button" at bounding box center [91, 798] width 9 height 11
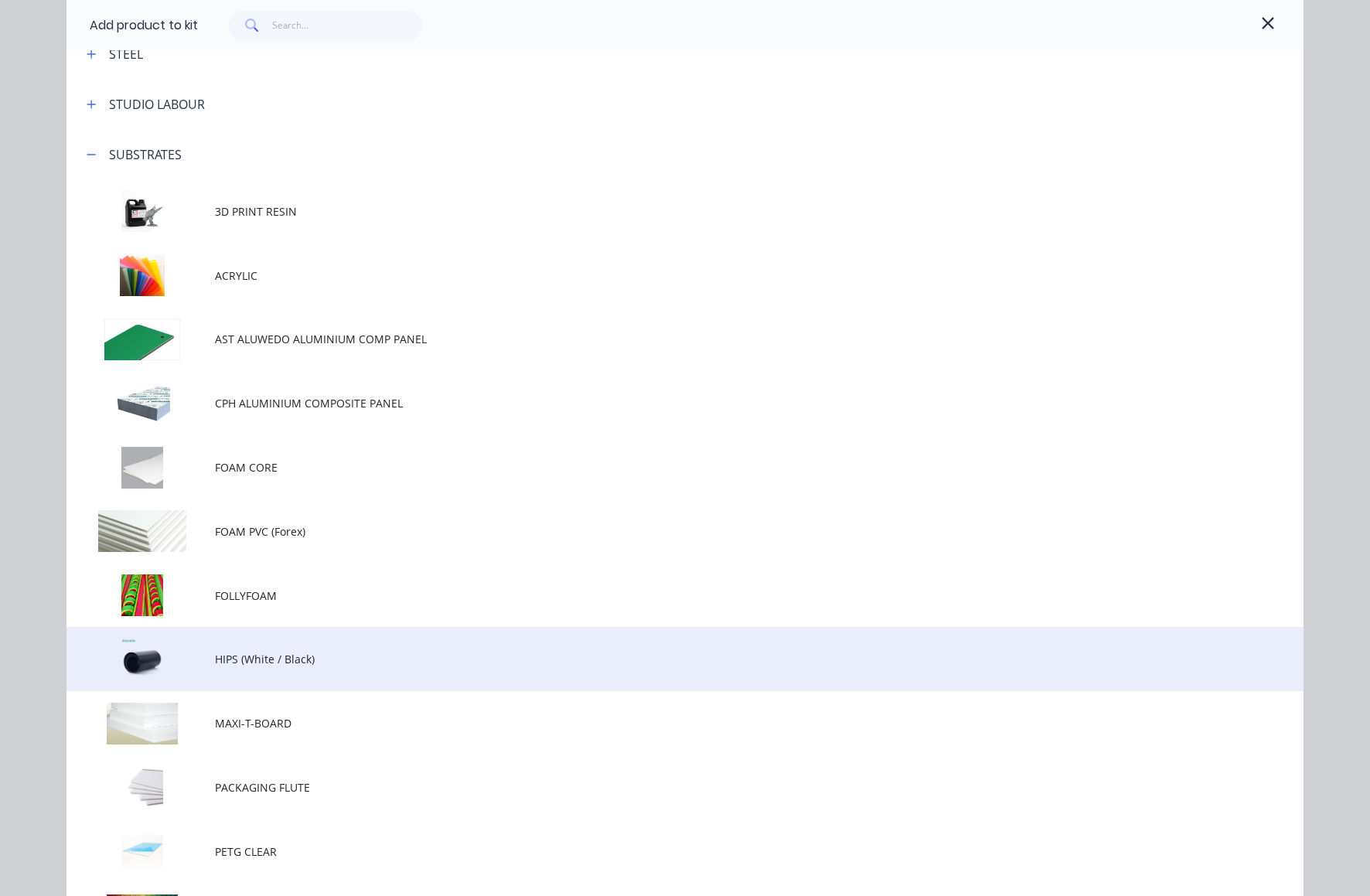
scroll to position [645, 0]
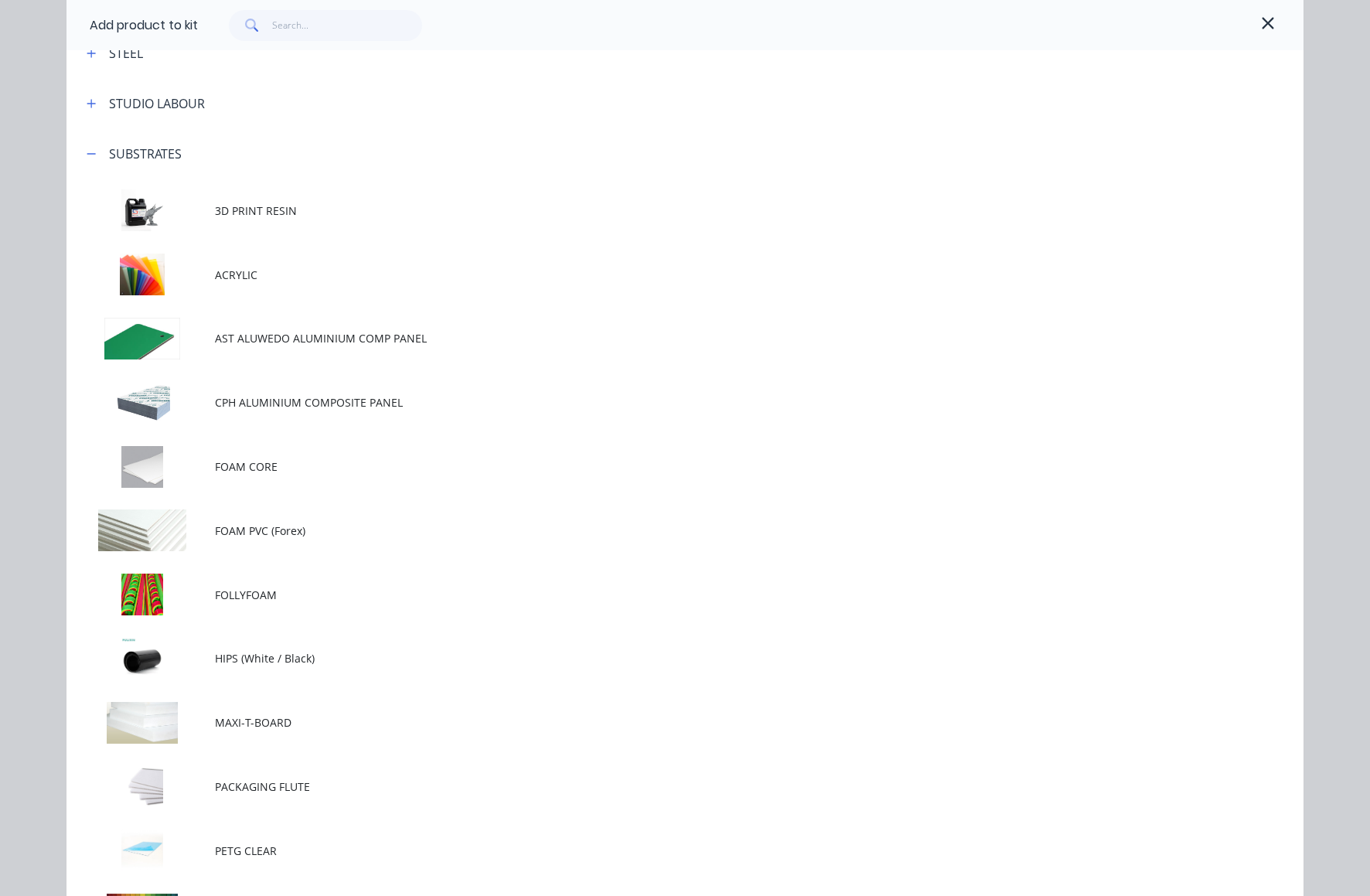
click at [158, 721] on td at bounding box center [141, 721] width 149 height 64
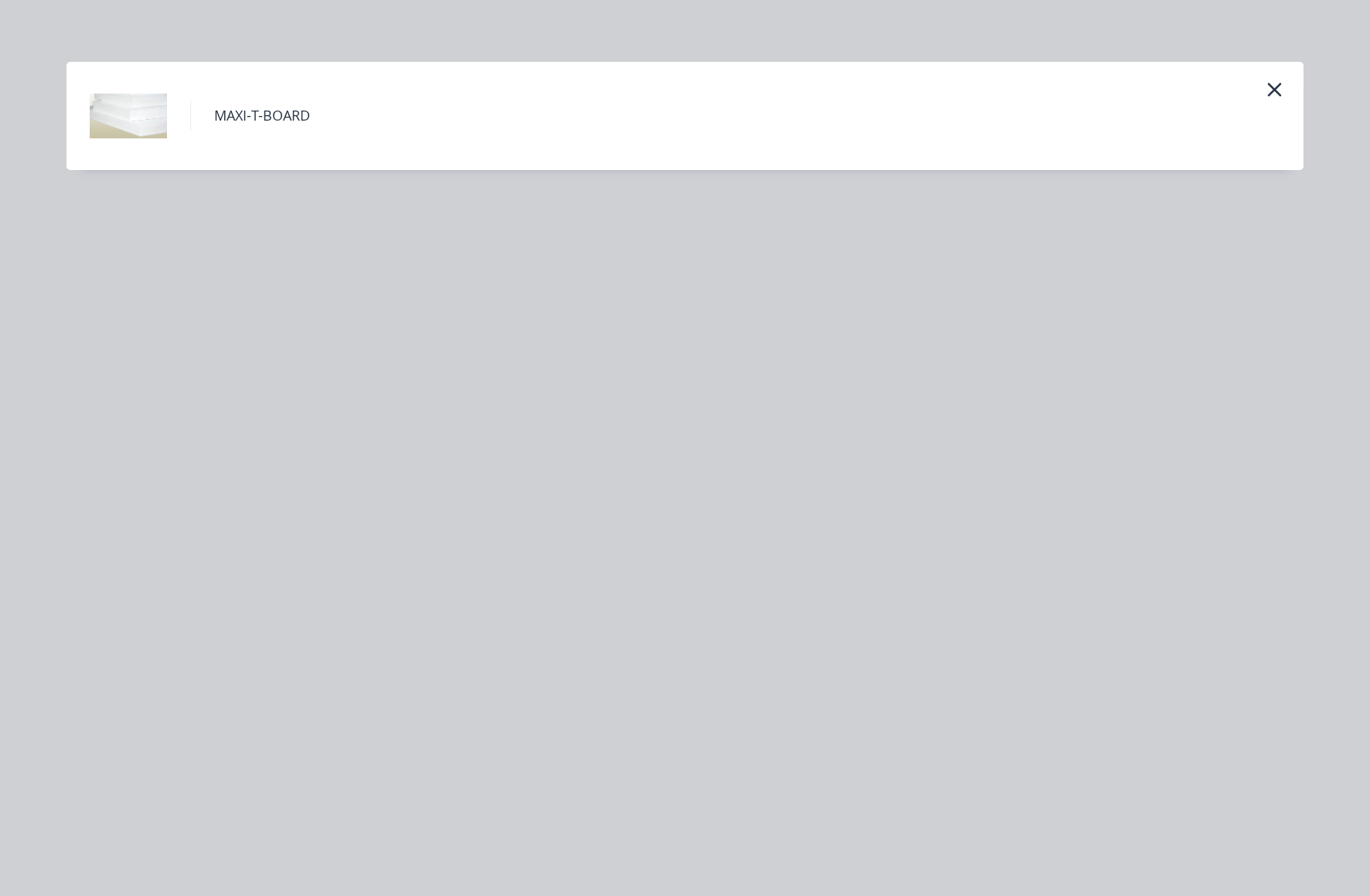
scroll to position [0, 0]
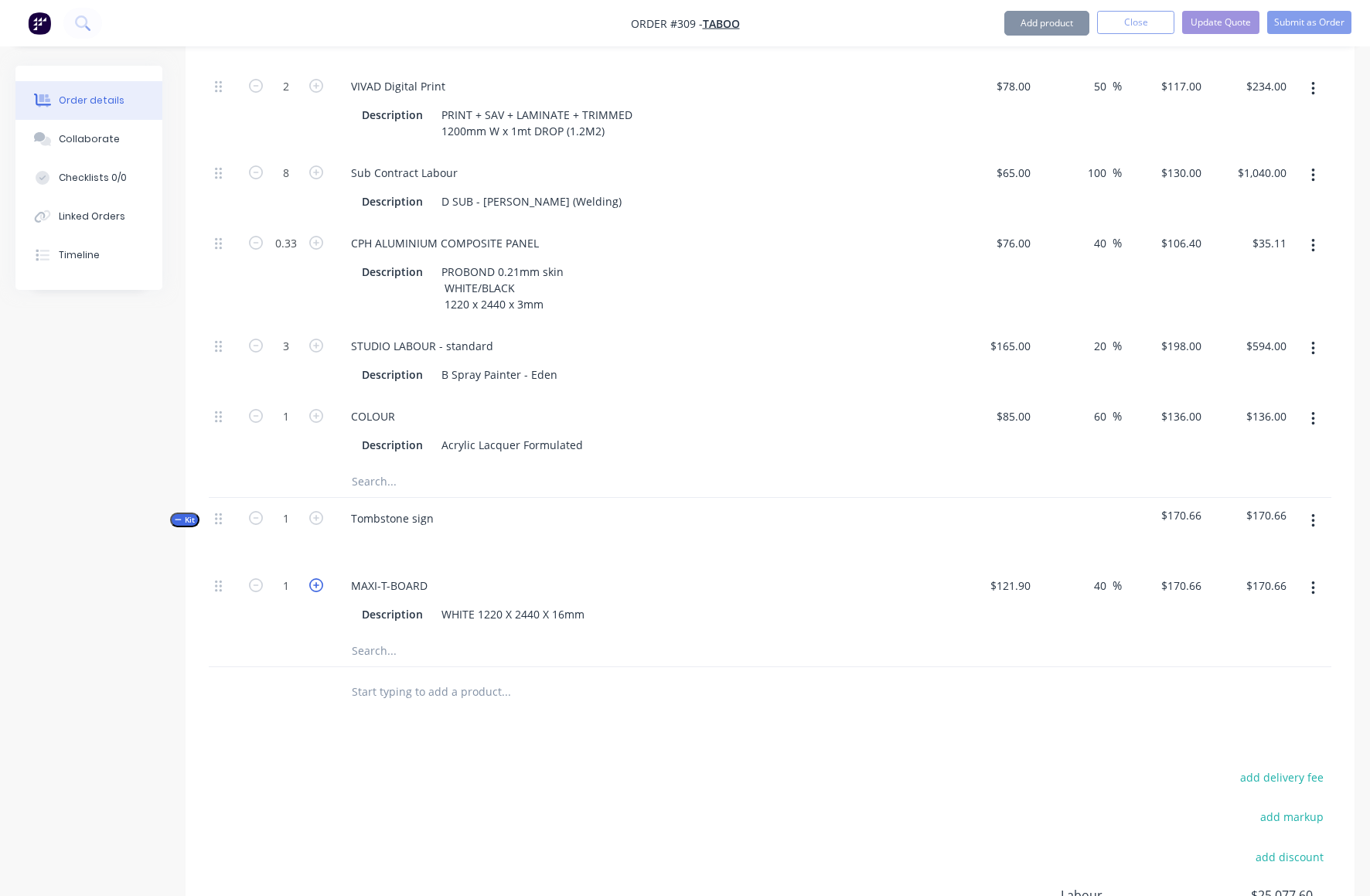
click at [318, 578] on icon "button" at bounding box center [316, 585] width 14 height 14
type input "2"
type input "$341.32"
click at [318, 578] on icon "button" at bounding box center [316, 585] width 14 height 14
type input "3"
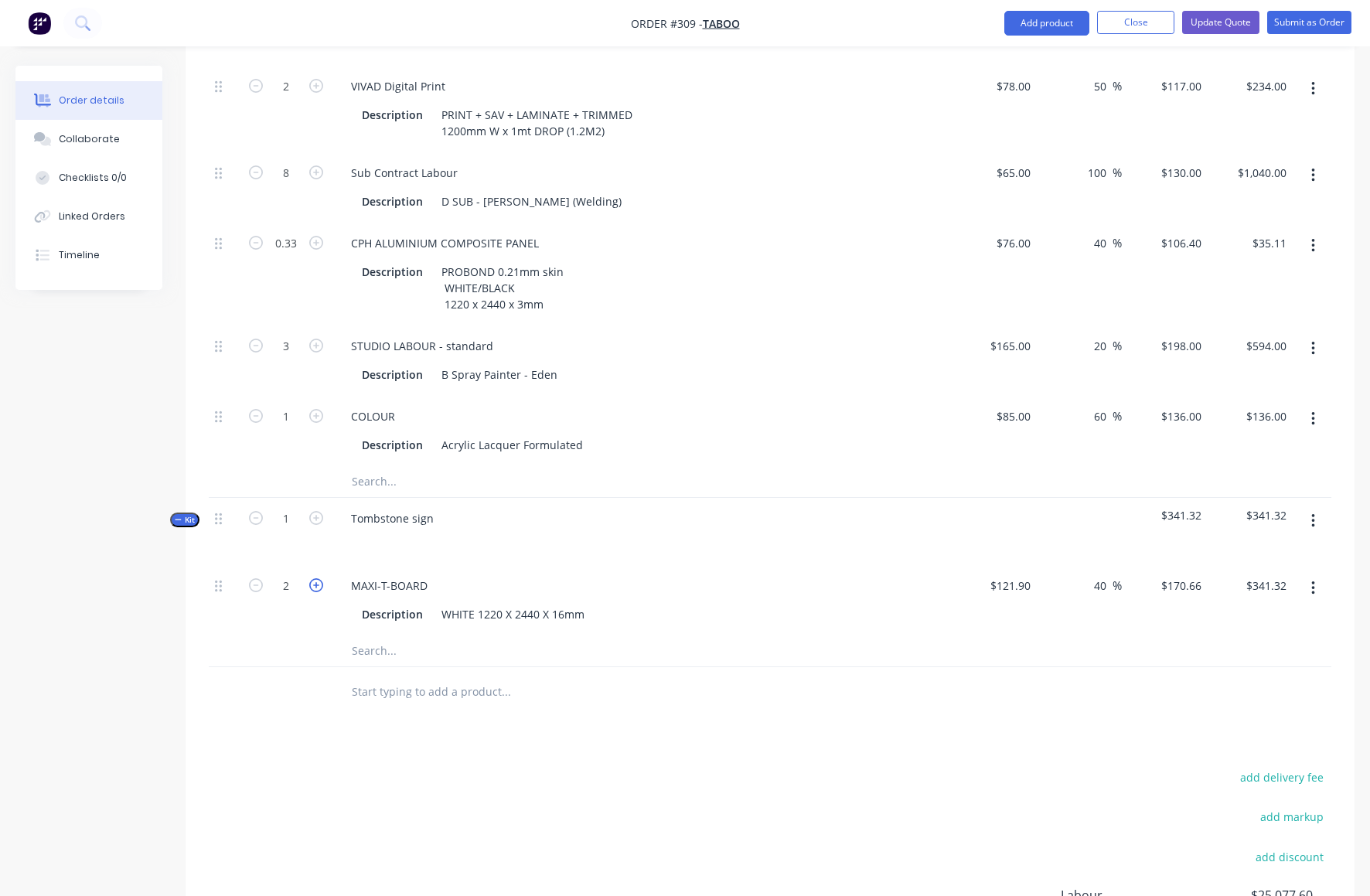
type input "$511.98"
click at [318, 578] on icon "button" at bounding box center [316, 585] width 14 height 14
type input "4"
type input "$682.64"
click at [1315, 507] on button "button" at bounding box center [1313, 521] width 36 height 27
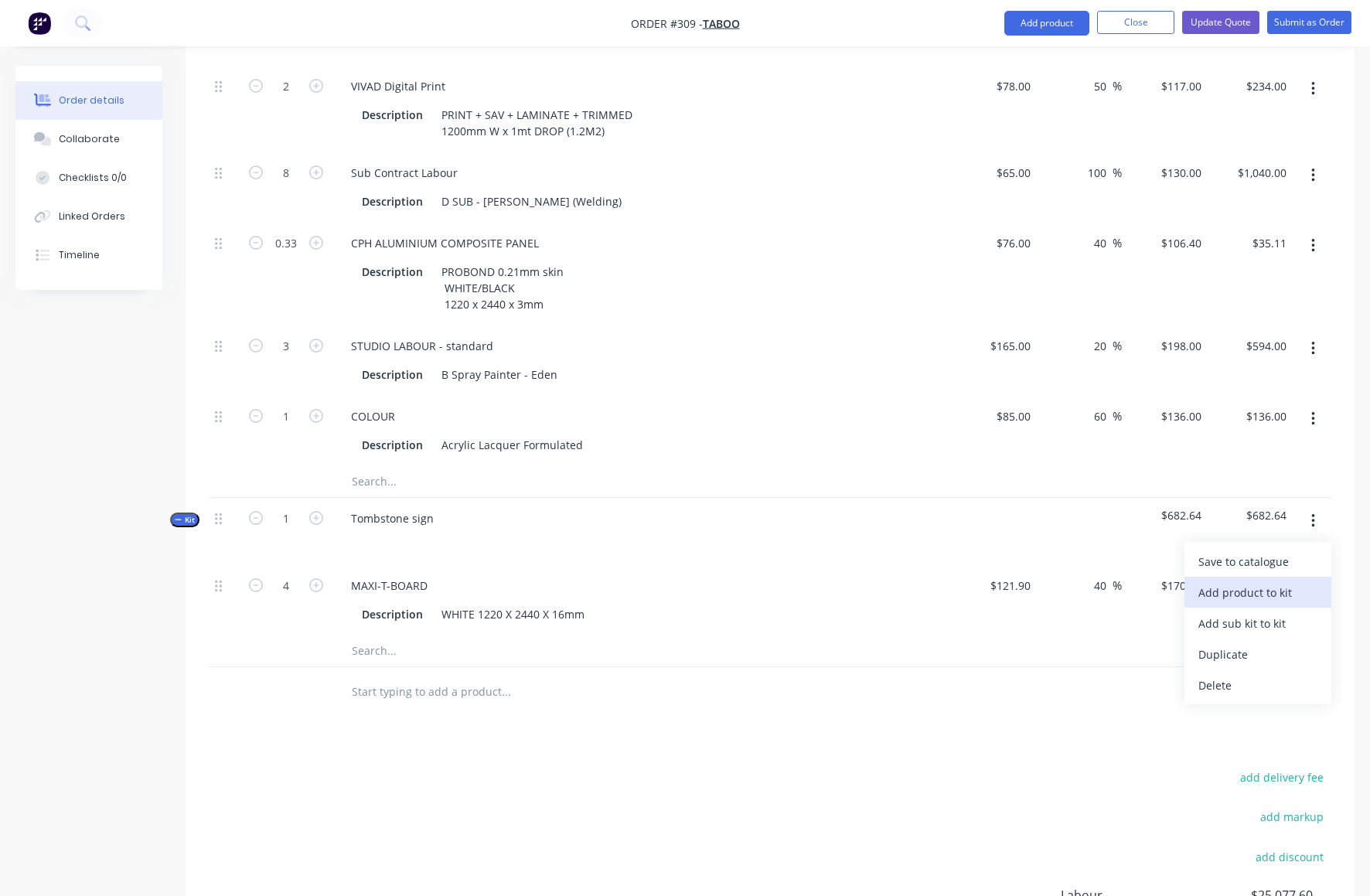
click at [1239, 581] on div "Add product to kit" at bounding box center [1258, 592] width 119 height 23
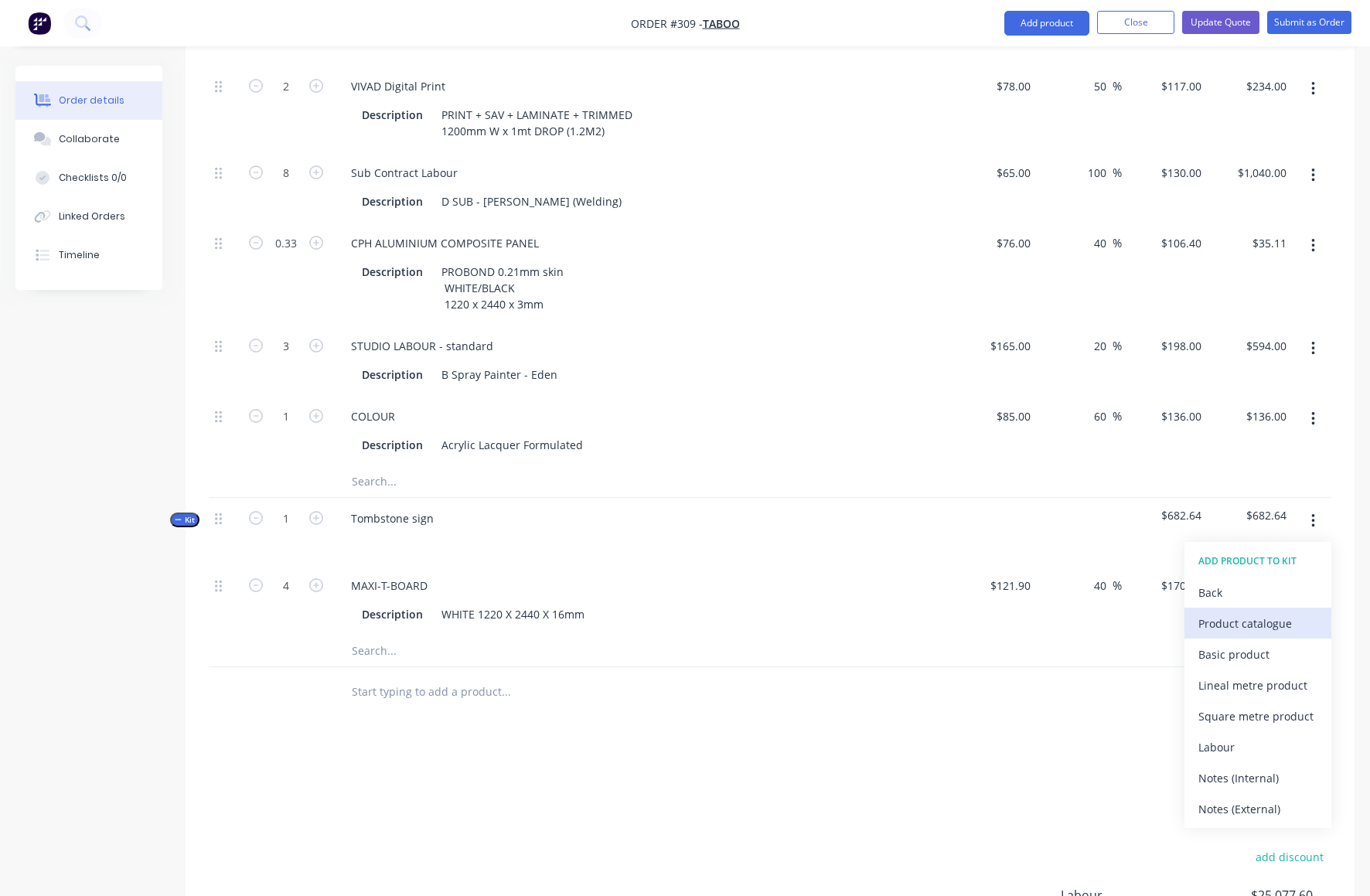
click at [1230, 612] on div "Product catalogue" at bounding box center [1258, 624] width 119 height 23
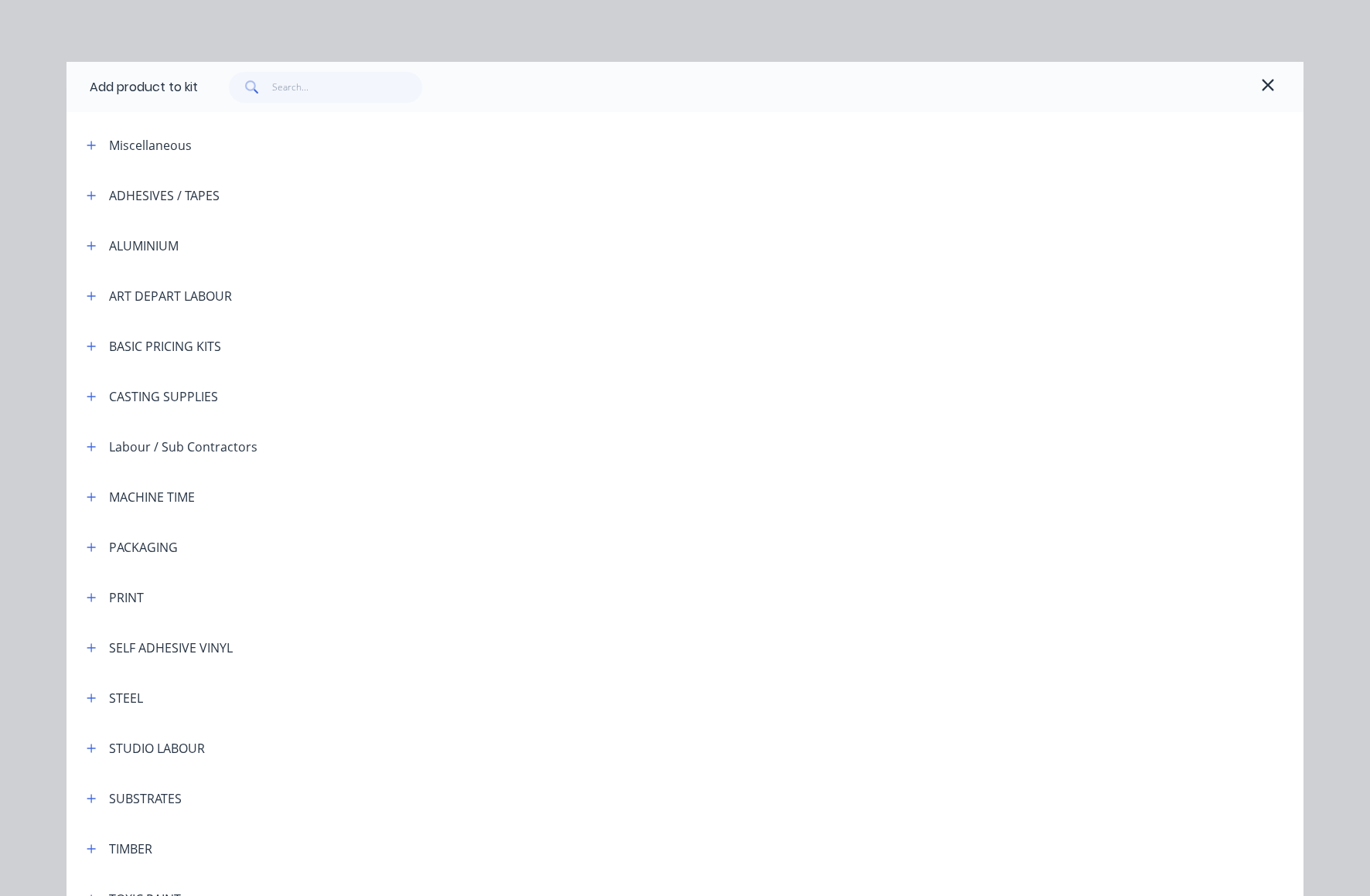
scroll to position [146, 0]
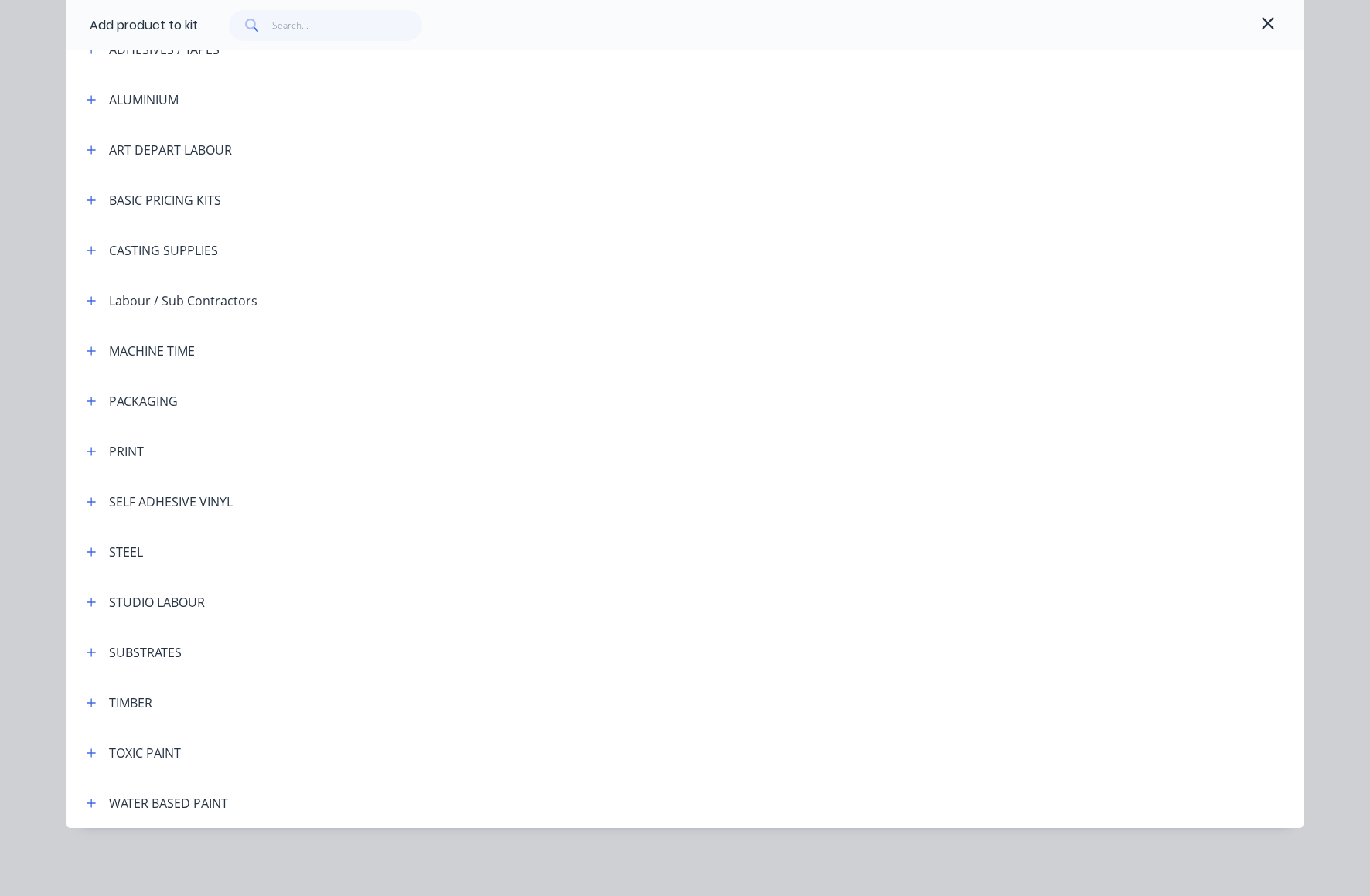
click at [100, 707] on div "TIMBER" at bounding box center [113, 702] width 78 height 19
click at [90, 700] on icon "button" at bounding box center [91, 702] width 9 height 11
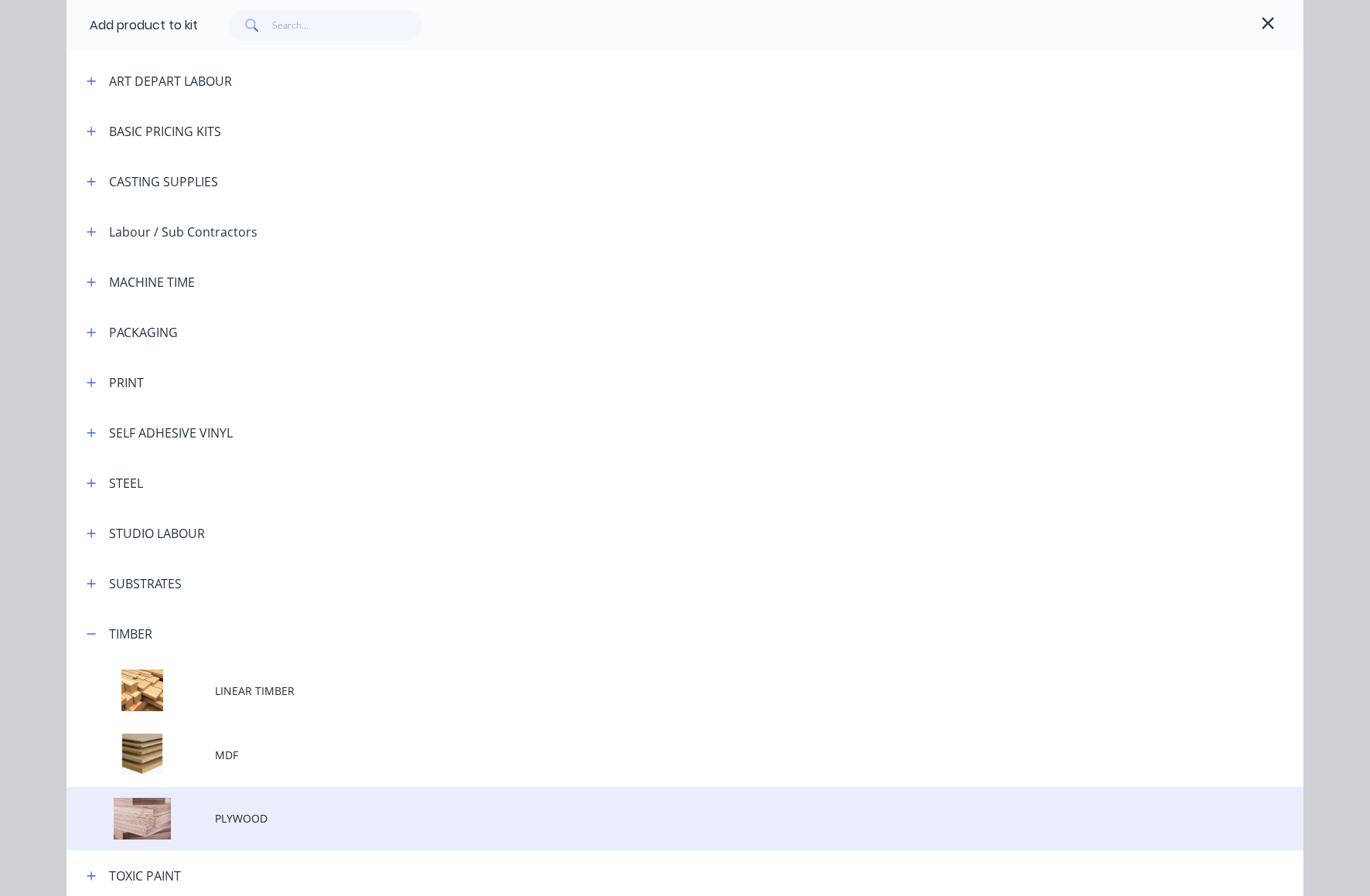
scroll to position [338, 0]
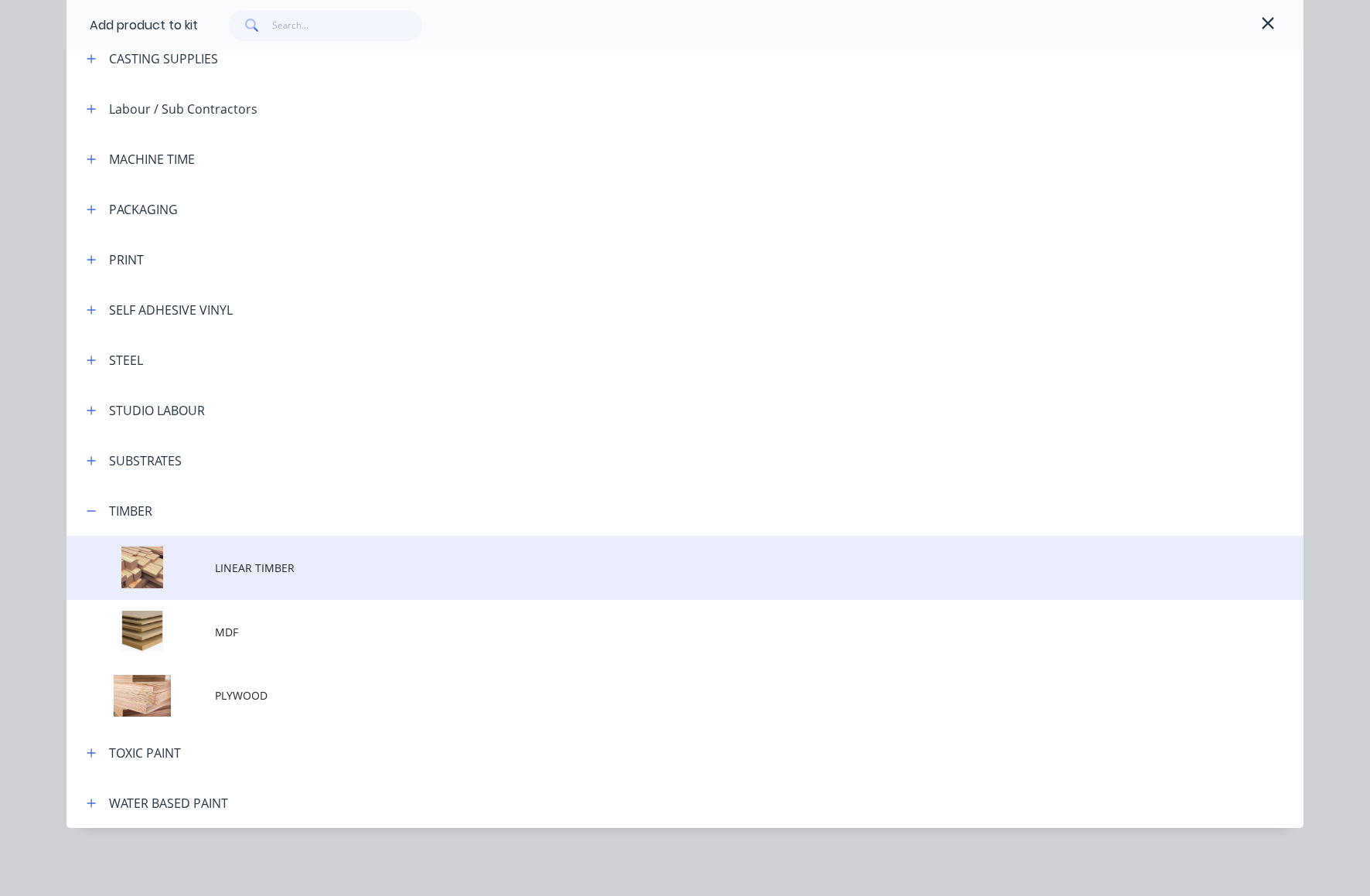
click at [139, 571] on td at bounding box center [141, 567] width 149 height 64
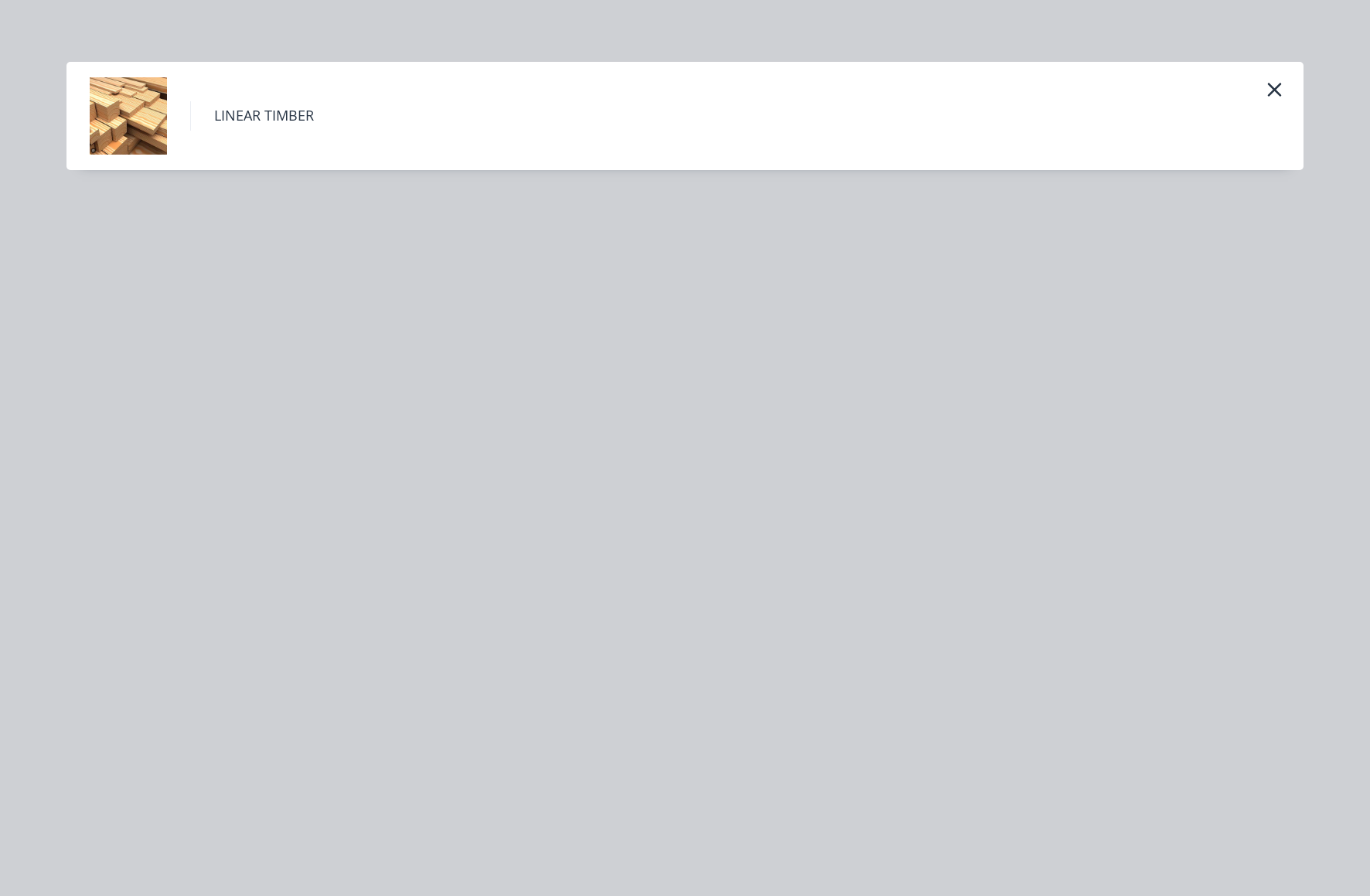
scroll to position [0, 0]
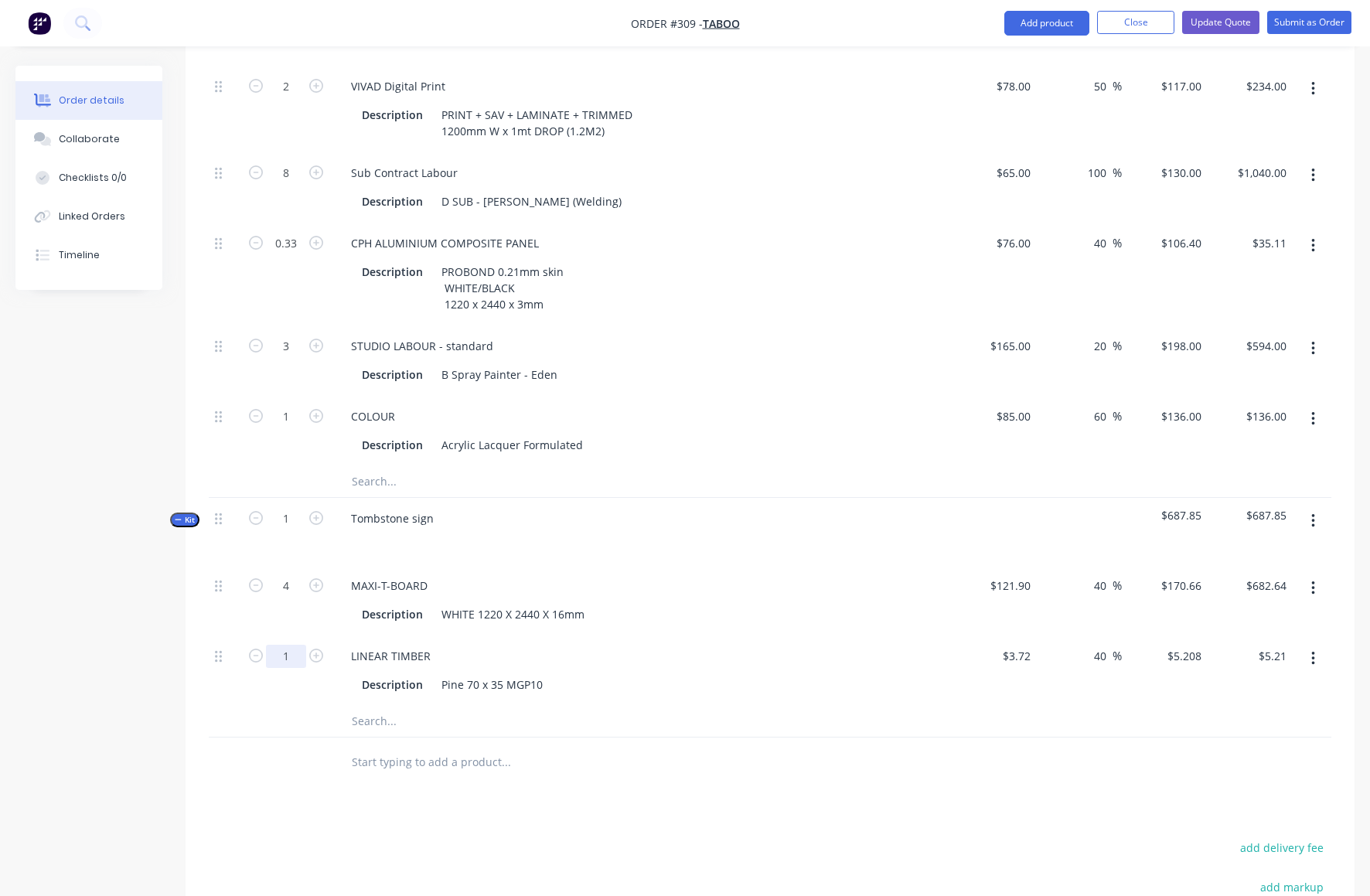
drag, startPoint x: 281, startPoint y: 590, endPoint x: 300, endPoint y: 590, distance: 19.0
click at [300, 645] on input "1" at bounding box center [286, 656] width 40 height 23
type input "15"
click at [648, 635] on div "LINEAR TIMBER Description Pine 70 x 35 MGP10" at bounding box center [641, 670] width 618 height 70
type input "$78.12"
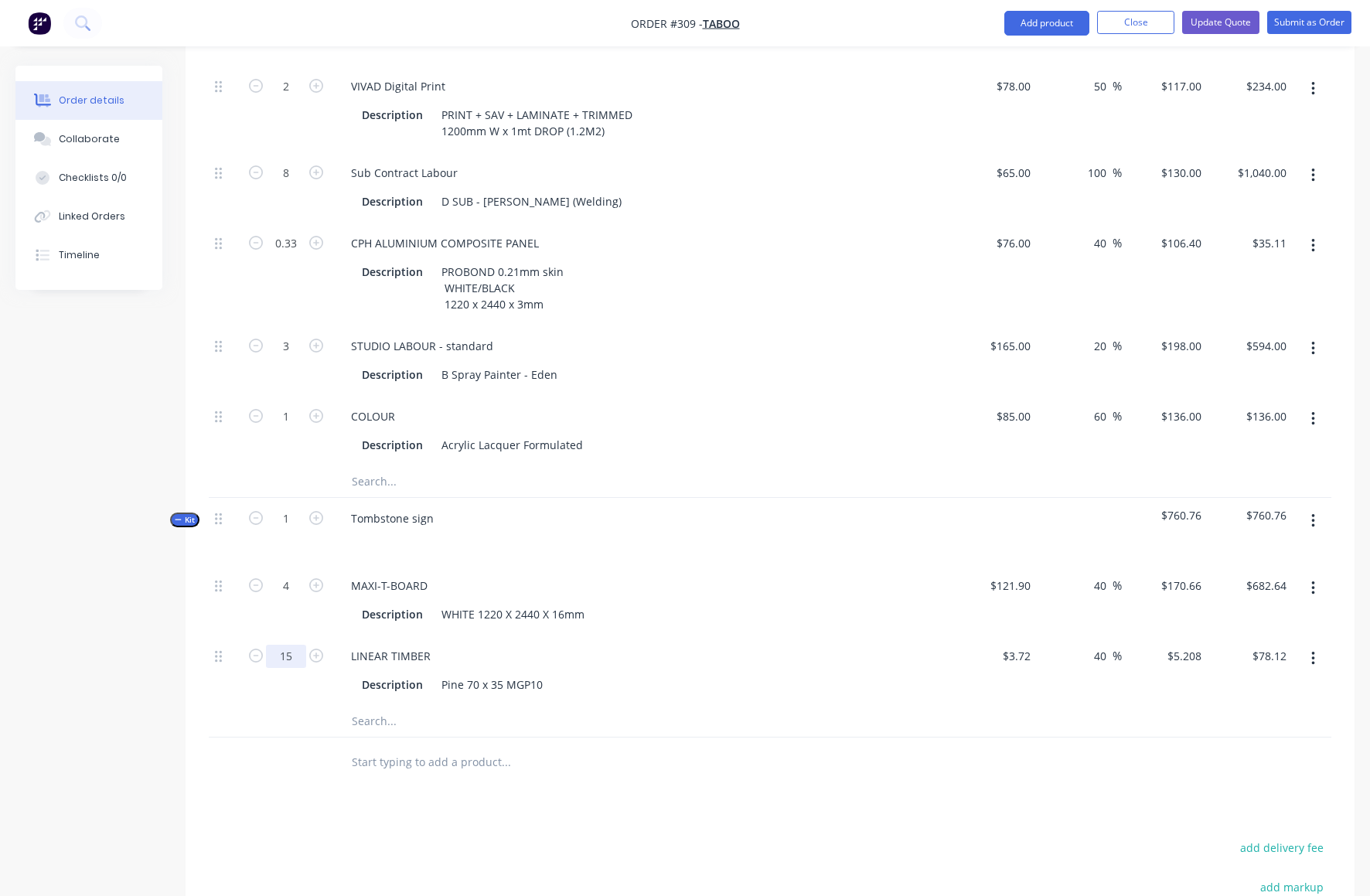
drag, startPoint x: 280, startPoint y: 592, endPoint x: 296, endPoint y: 588, distance: 16.5
click at [296, 645] on input "15" at bounding box center [286, 656] width 40 height 23
type input "25"
click at [749, 670] on div "Description Pine 70 x 35 MGP10" at bounding box center [642, 683] width 606 height 26
type input "$130.20"
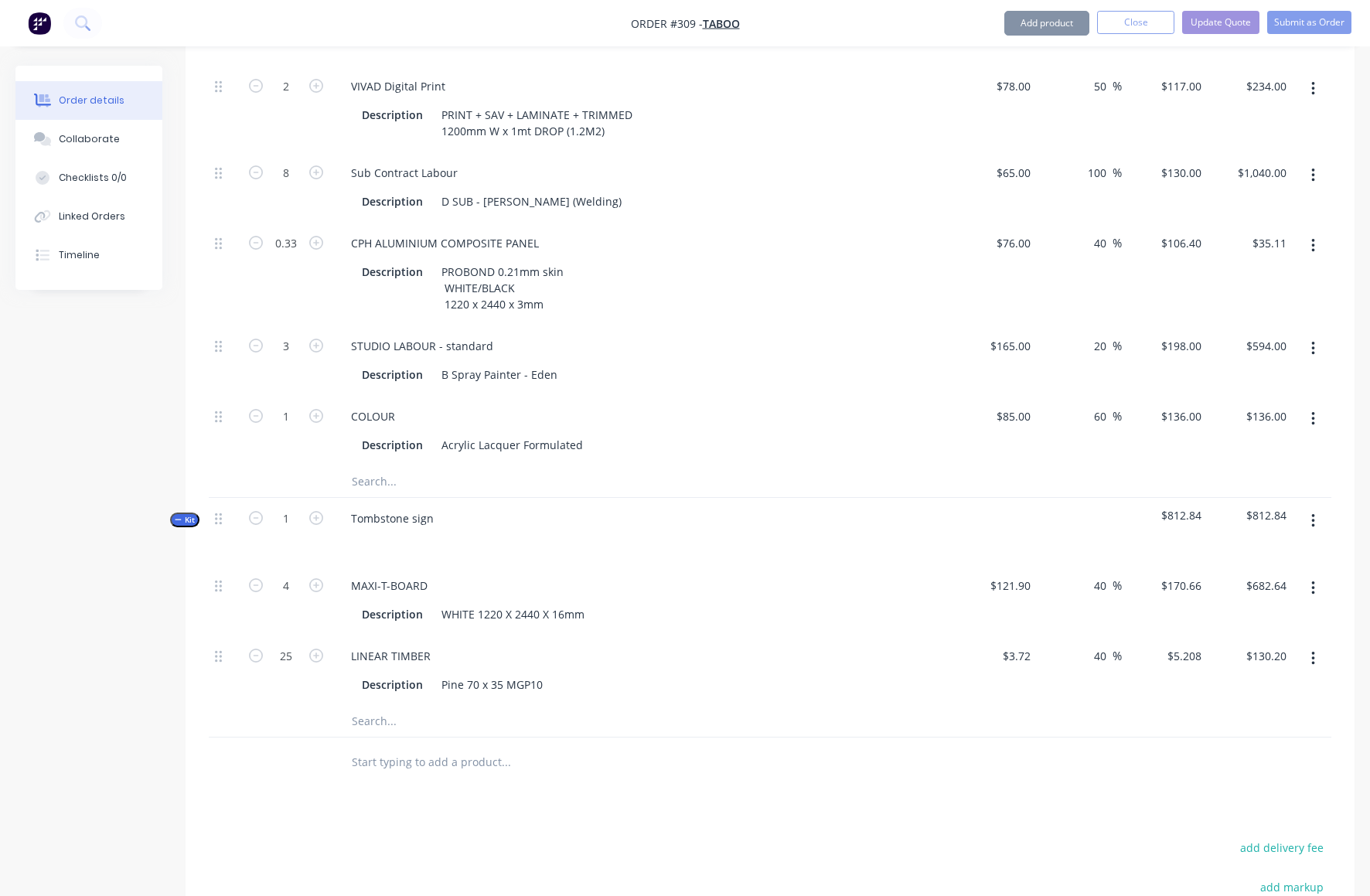
click at [1314, 512] on icon "button" at bounding box center [1313, 520] width 4 height 17
click at [1246, 581] on div "Add product to kit" at bounding box center [1258, 592] width 119 height 23
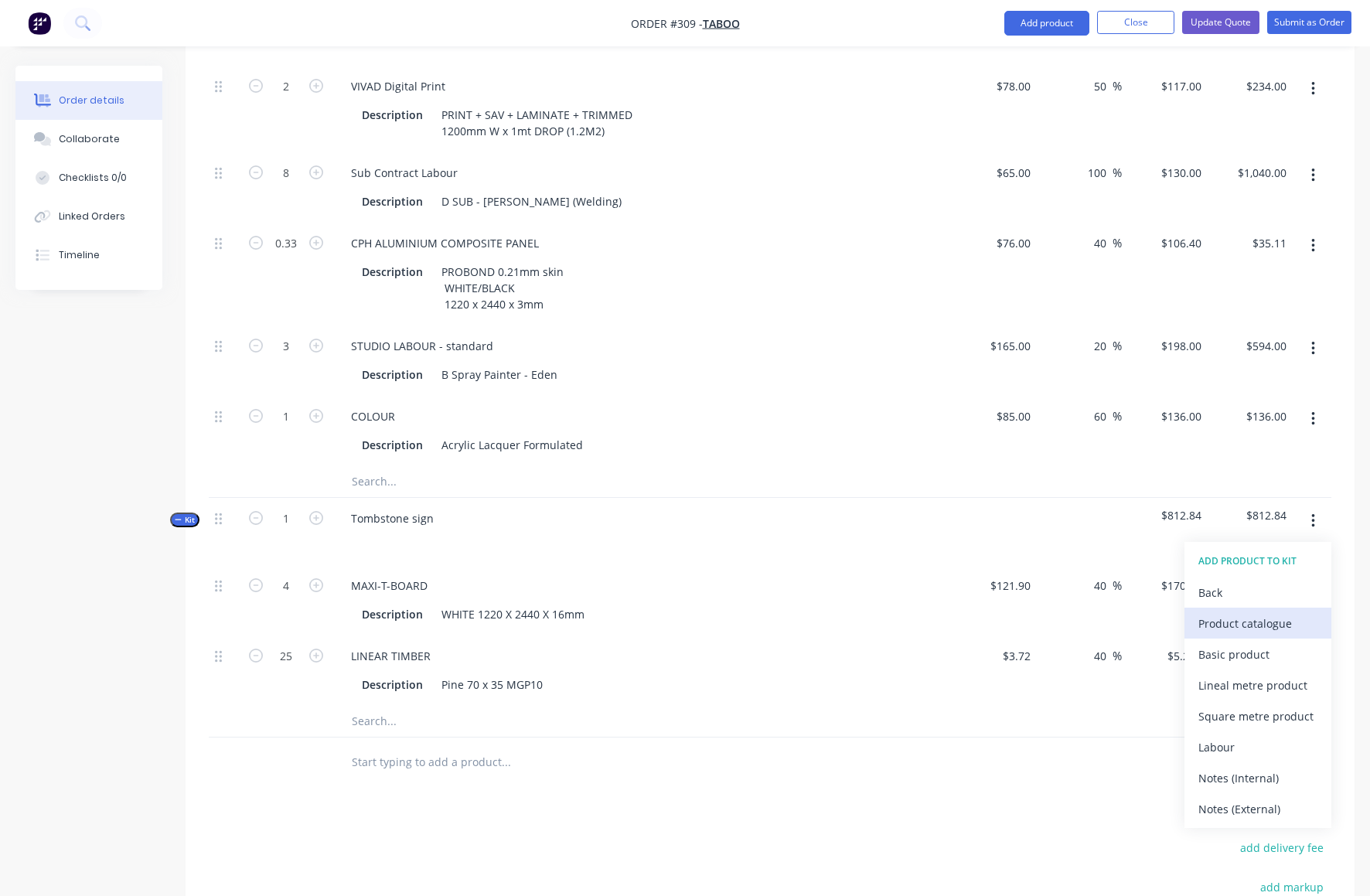
click at [1242, 612] on div "Product catalogue" at bounding box center [1258, 624] width 119 height 23
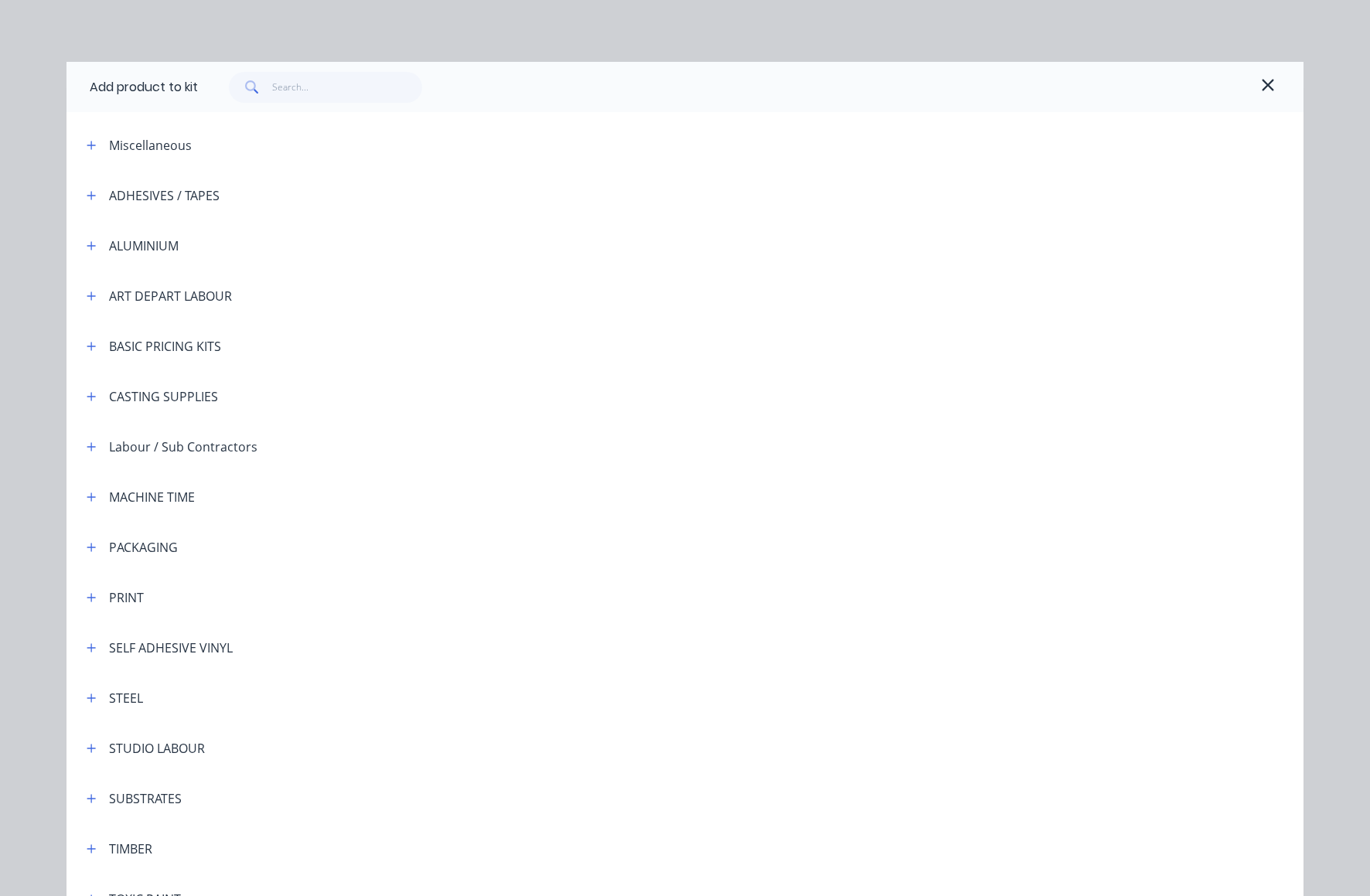
drag, startPoint x: 89, startPoint y: 595, endPoint x: 210, endPoint y: 616, distance: 122.8
click at [88, 595] on icon "button" at bounding box center [91, 597] width 9 height 11
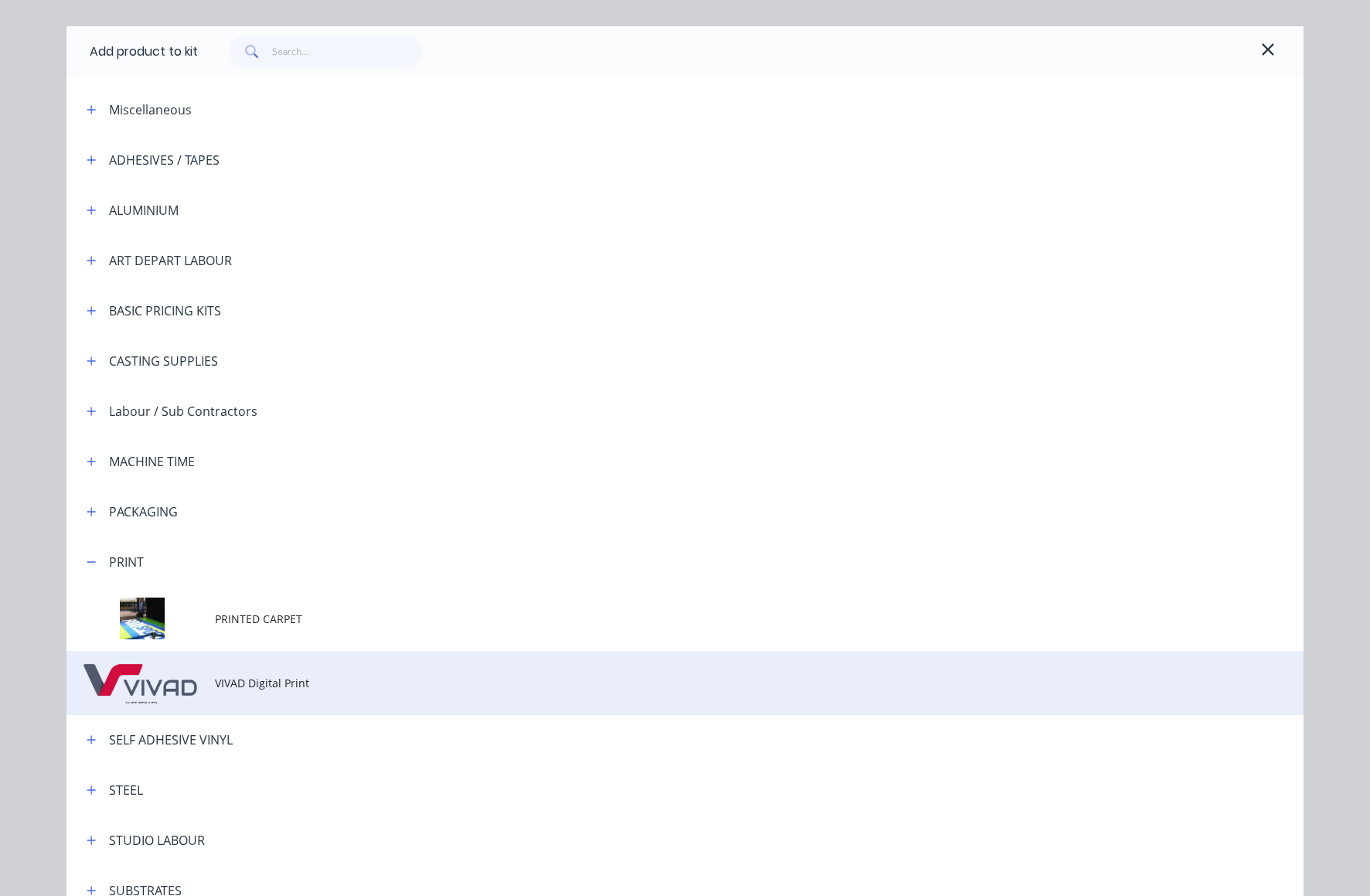
scroll to position [57, 0]
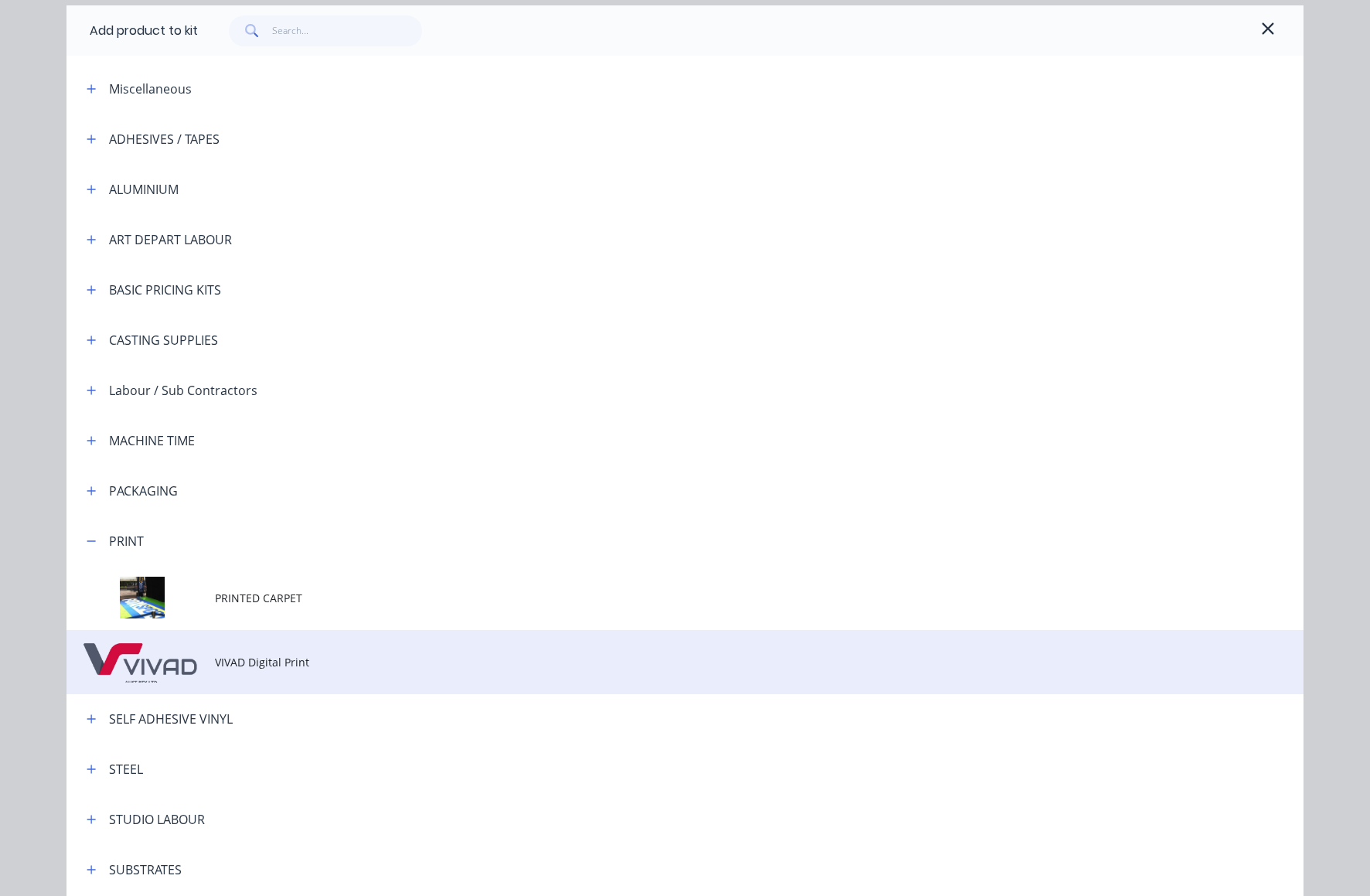
click at [234, 666] on span "VIVAD Digital Print" at bounding box center [650, 662] width 870 height 16
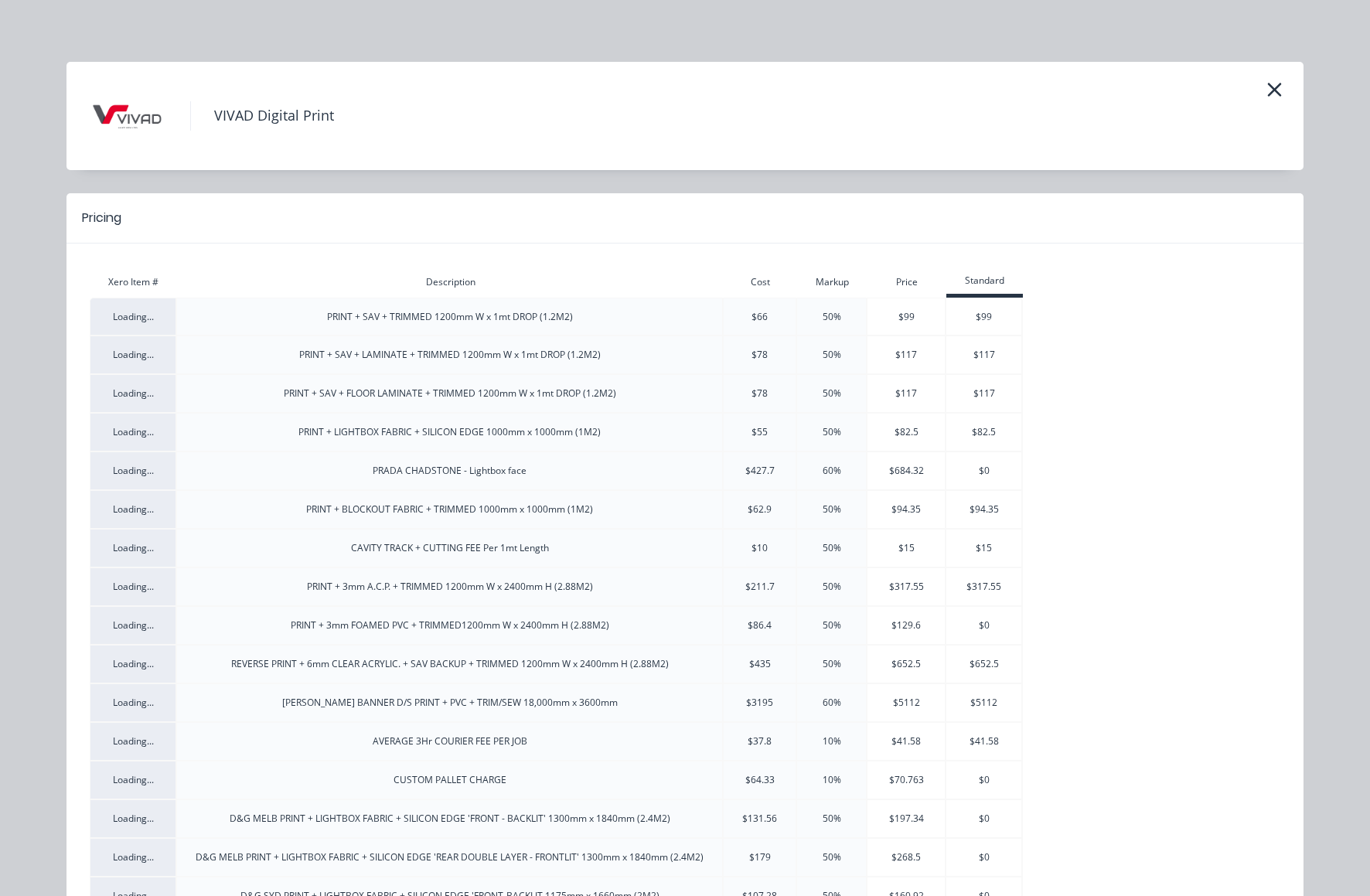
scroll to position [6690, 0]
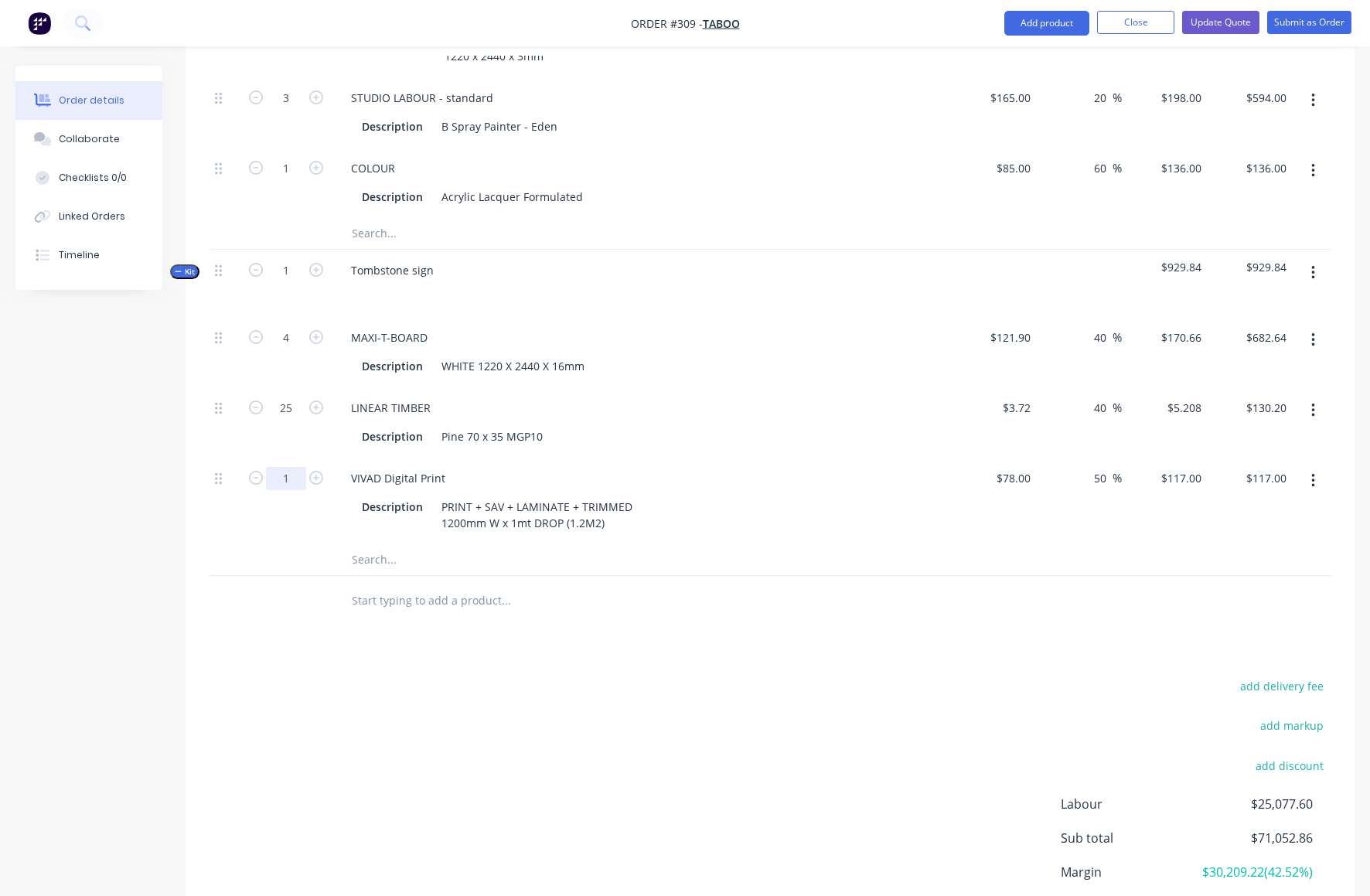
type input "10"
type input "$1,170.00"
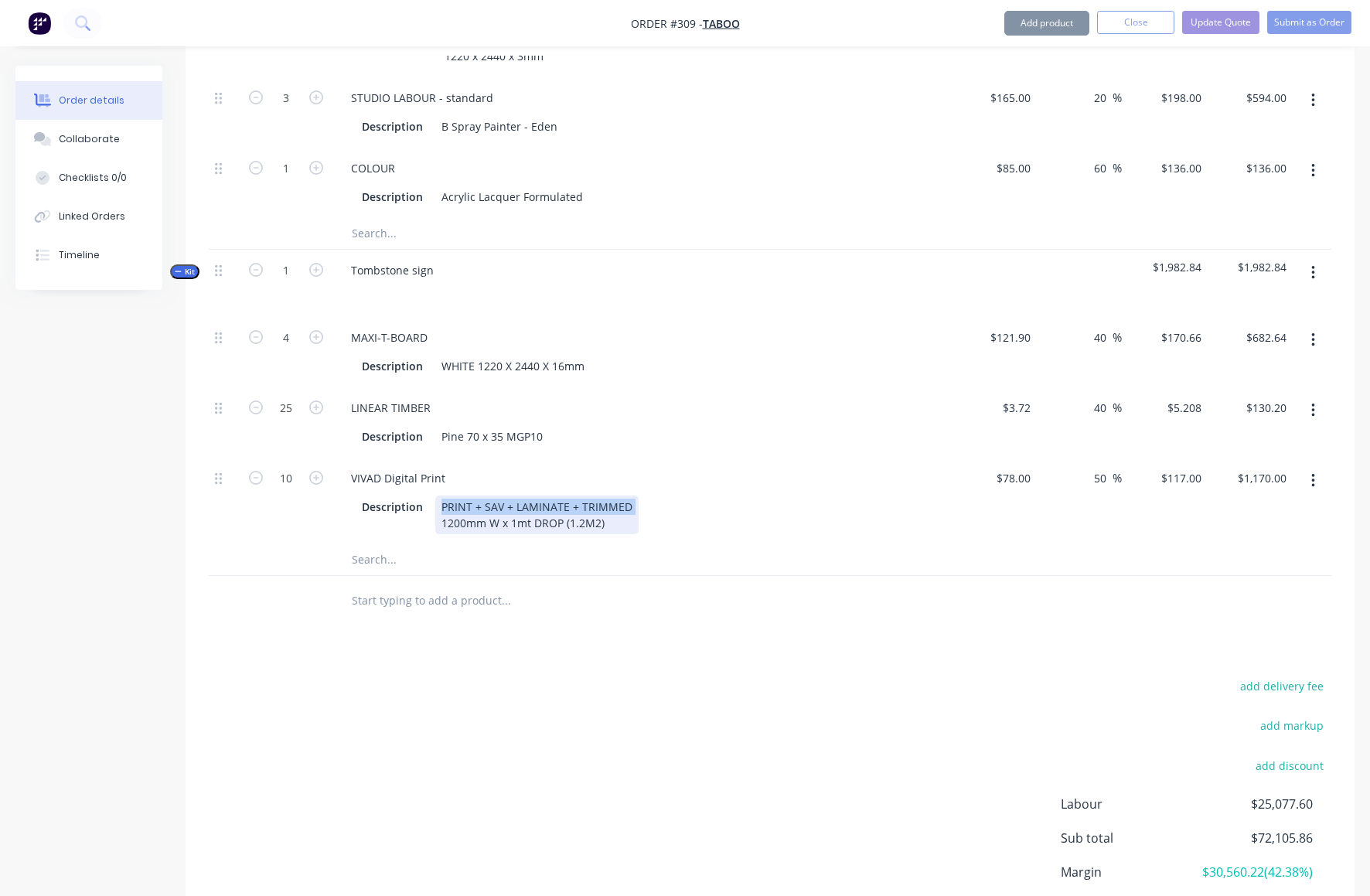
click at [807, 495] on div "Description PRINT + SAV + LAMINATE + TRIMMED 1200mm W x 1mt DROP (1.2M2)" at bounding box center [639, 515] width 566 height 39
click at [740, 387] on div "LINEAR TIMBER Description Pine 70 x 35 MGP10" at bounding box center [641, 422] width 618 height 70
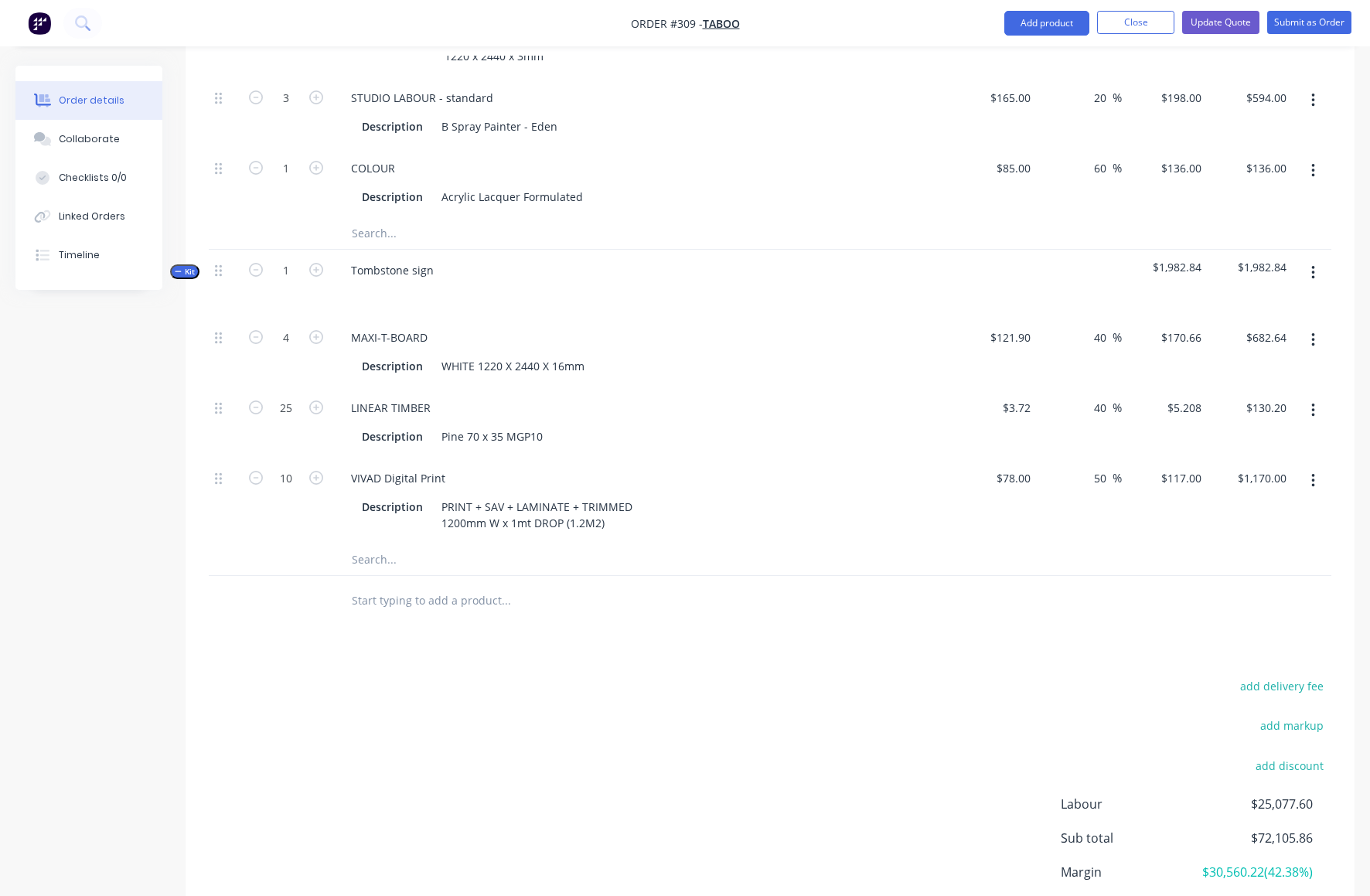
click at [1311, 259] on button "button" at bounding box center [1313, 273] width 36 height 27
click at [1237, 333] on div "Add product to kit" at bounding box center [1258, 344] width 119 height 23
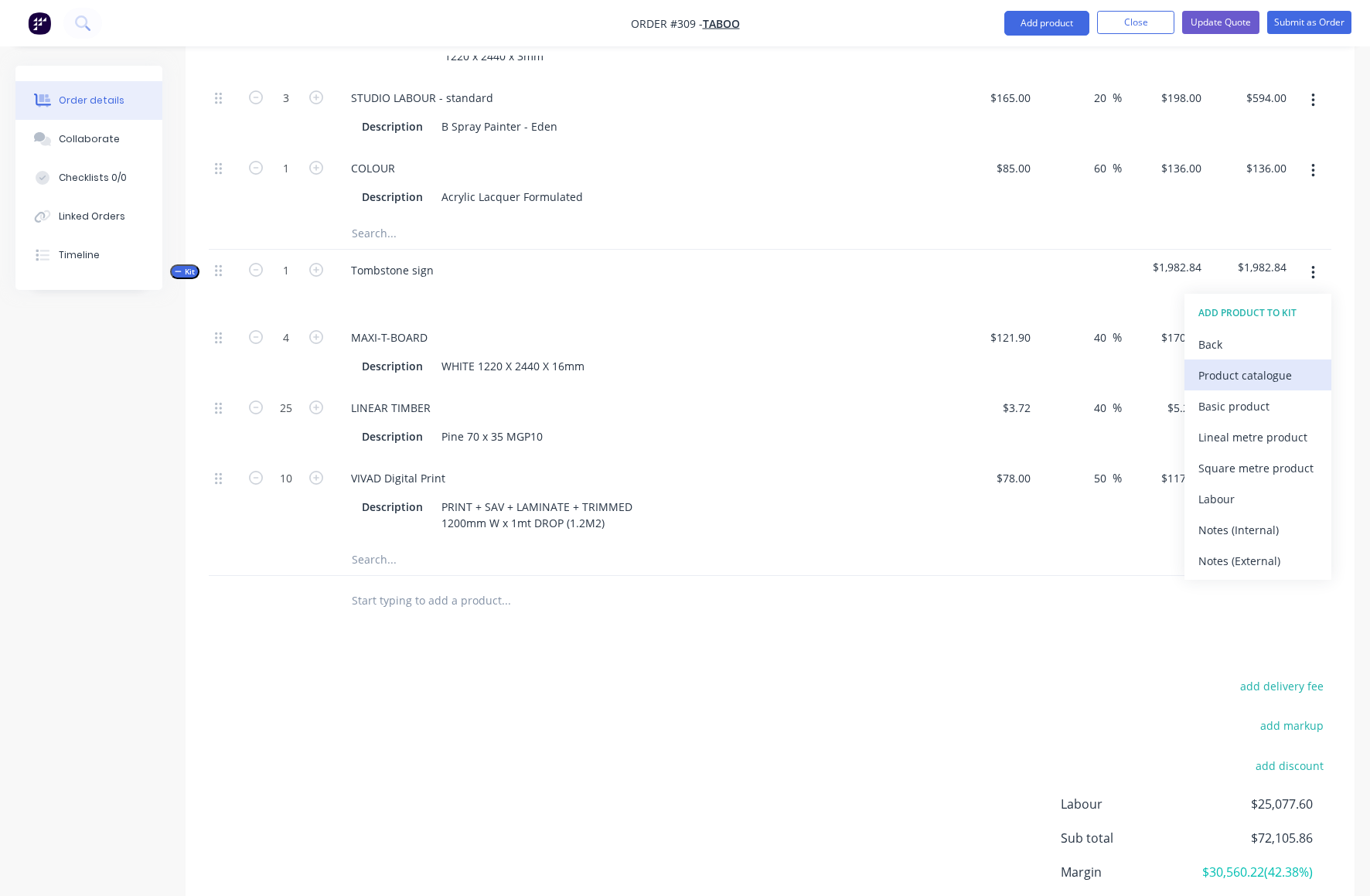
click at [1232, 364] on div "Product catalogue" at bounding box center [1258, 376] width 119 height 23
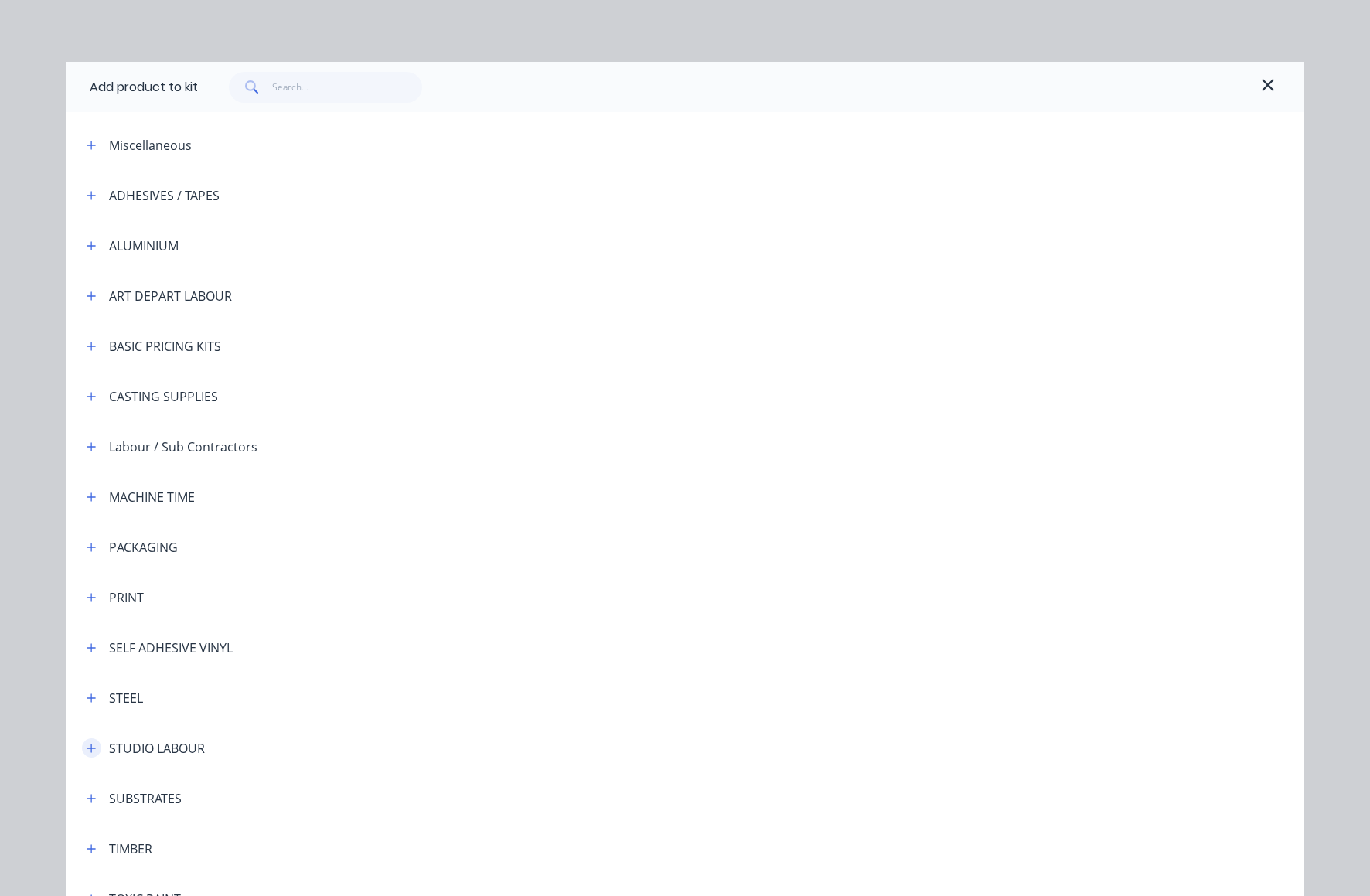
click at [87, 750] on icon "button" at bounding box center [91, 747] width 9 height 9
click at [297, 792] on span "STUDIO LABOUR - standard" at bounding box center [650, 792] width 870 height 16
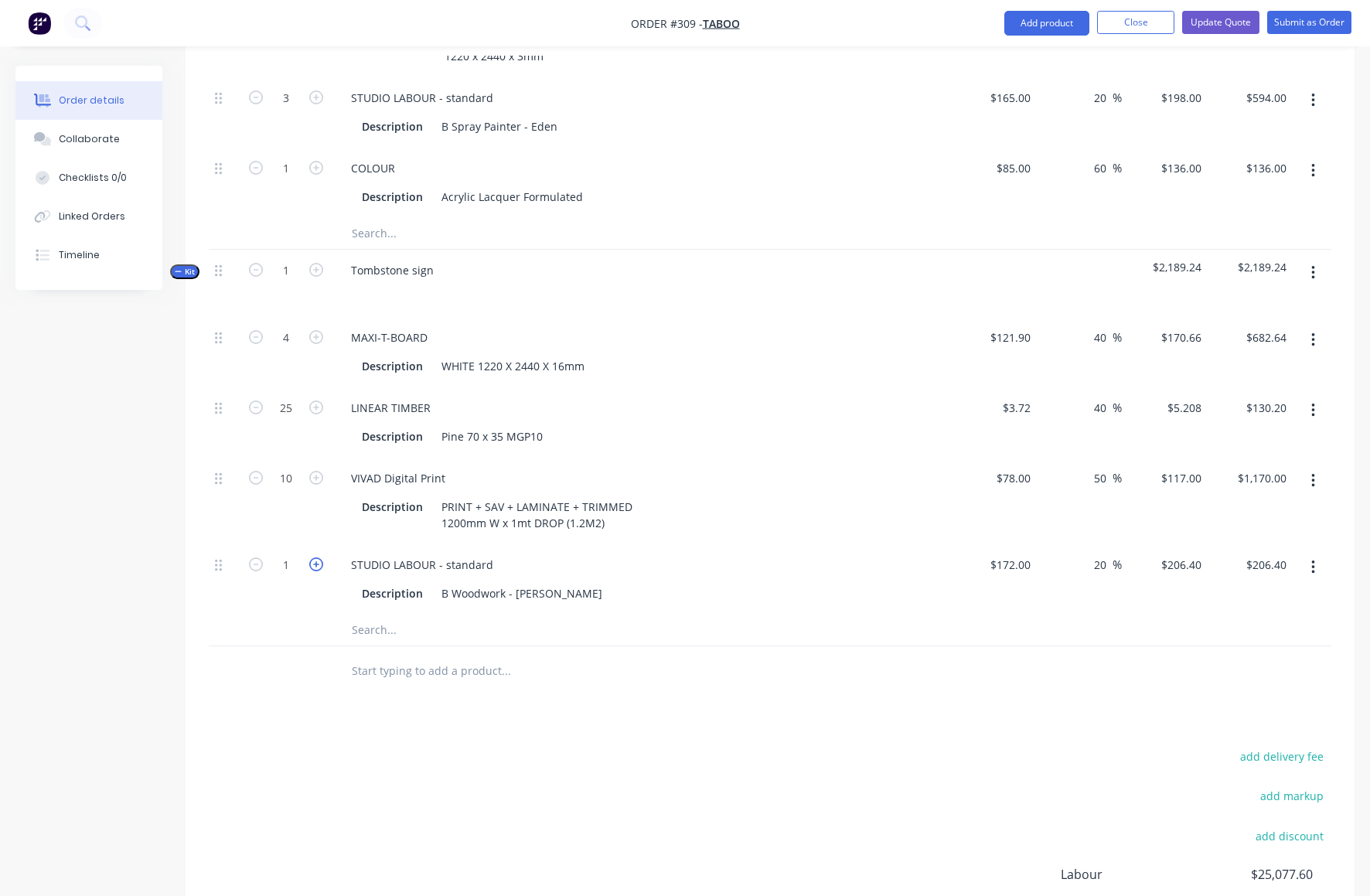
click at [318, 557] on icon "button" at bounding box center [316, 564] width 14 height 14
type input "2"
type input "$412.80"
click at [318, 557] on icon "button" at bounding box center [316, 564] width 14 height 14
type input "3"
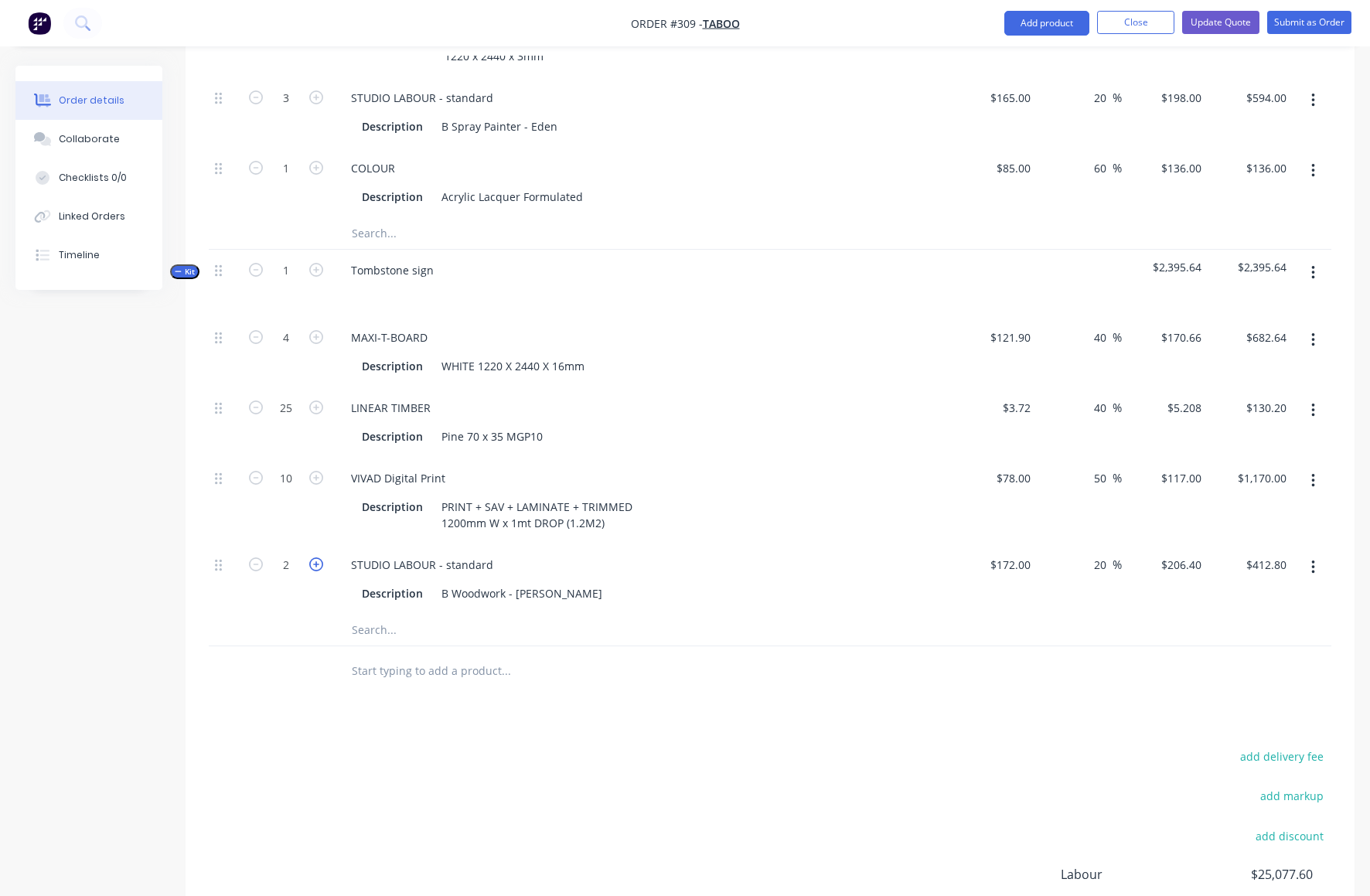
type input "$619.20"
click at [318, 557] on icon "button" at bounding box center [316, 564] width 14 height 14
type input "4"
type input "$825.60"
click at [319, 557] on icon "button" at bounding box center [316, 564] width 14 height 14
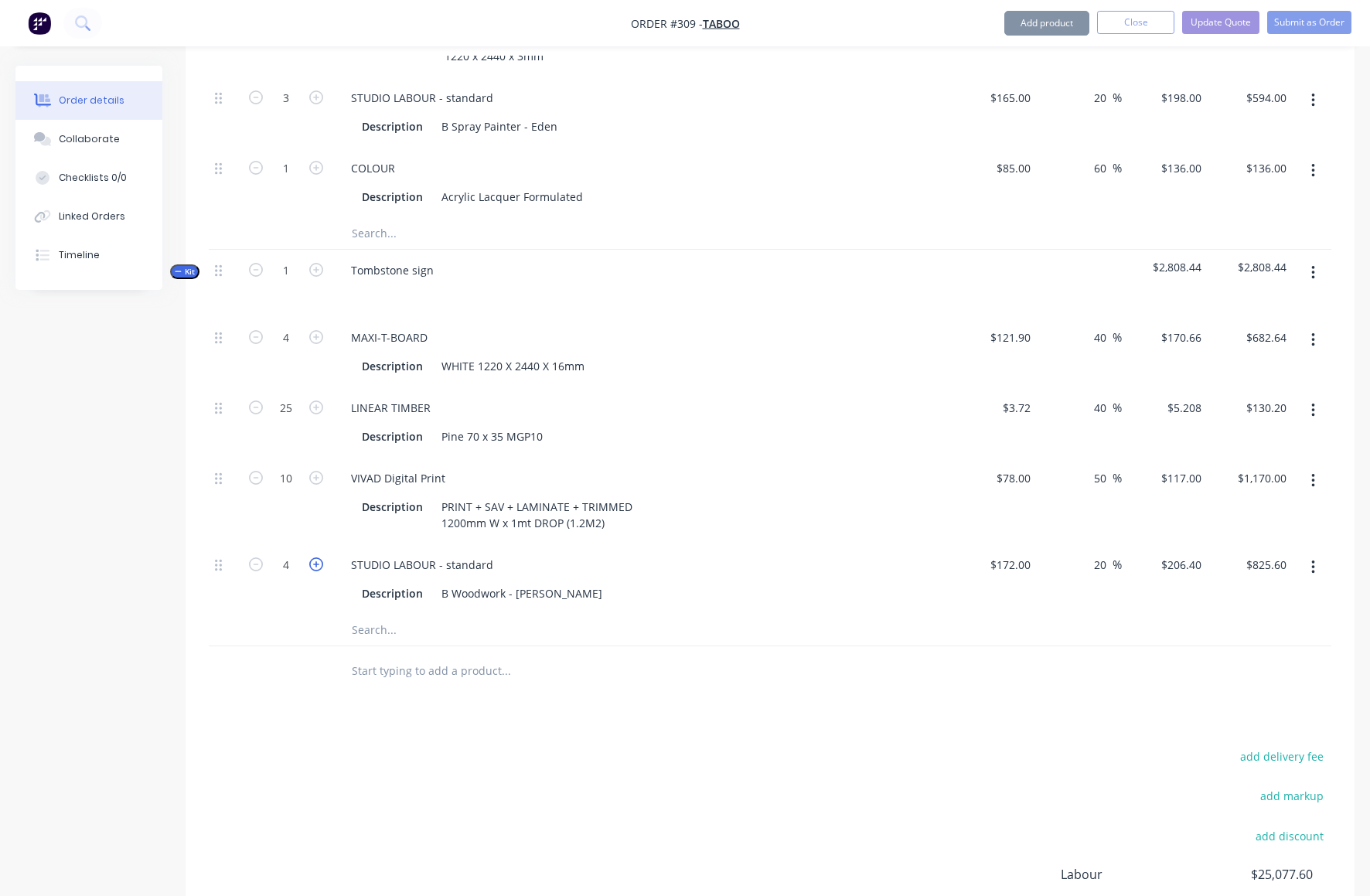
type input "5"
type input "$1,032.00"
click at [252, 557] on icon "button" at bounding box center [255, 564] width 14 height 14
type input "4"
type input "$825.60"
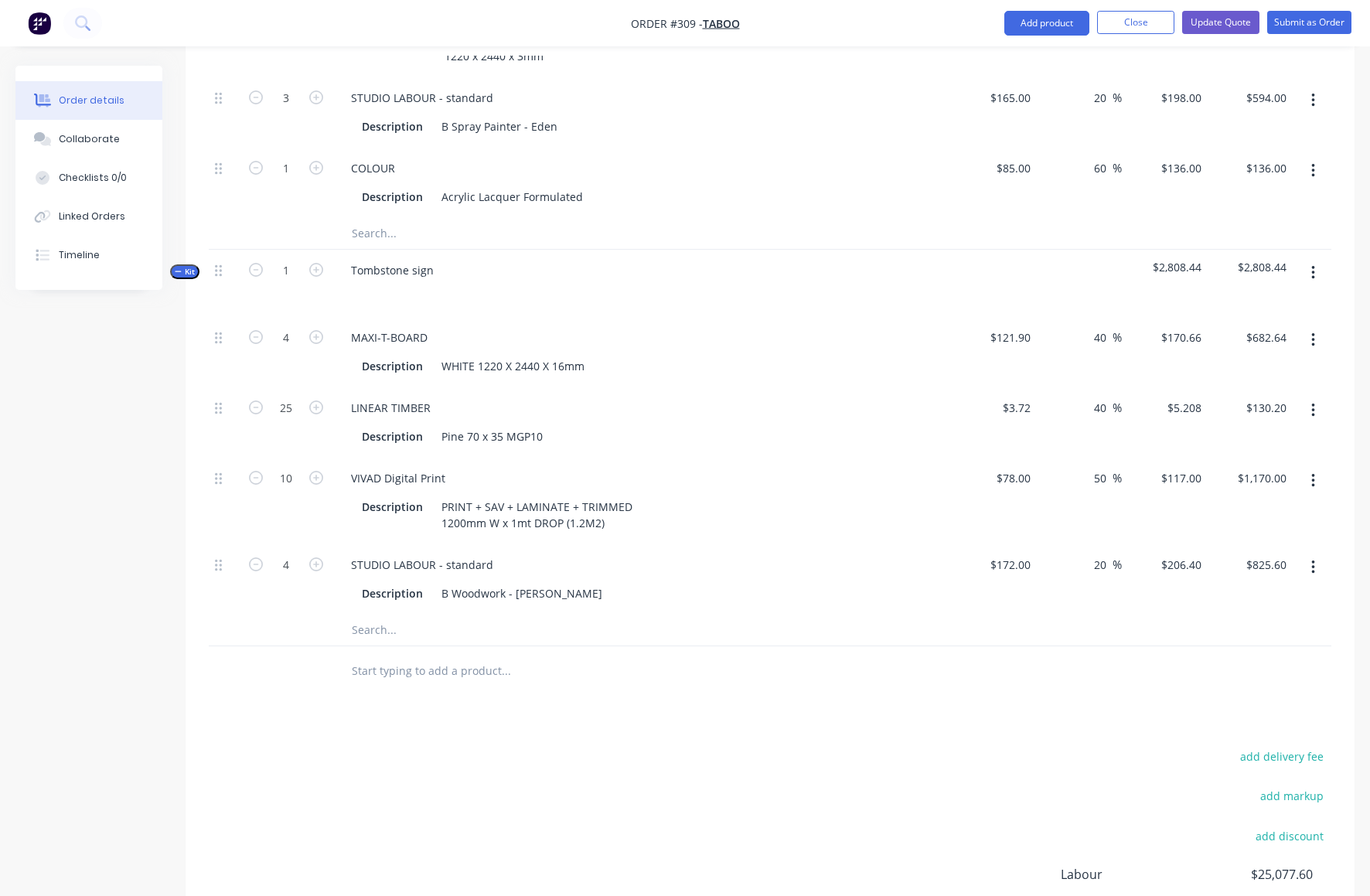
click at [1313, 264] on icon "button" at bounding box center [1313, 272] width 4 height 17
click at [1245, 333] on div "Add product to kit" at bounding box center [1258, 344] width 119 height 23
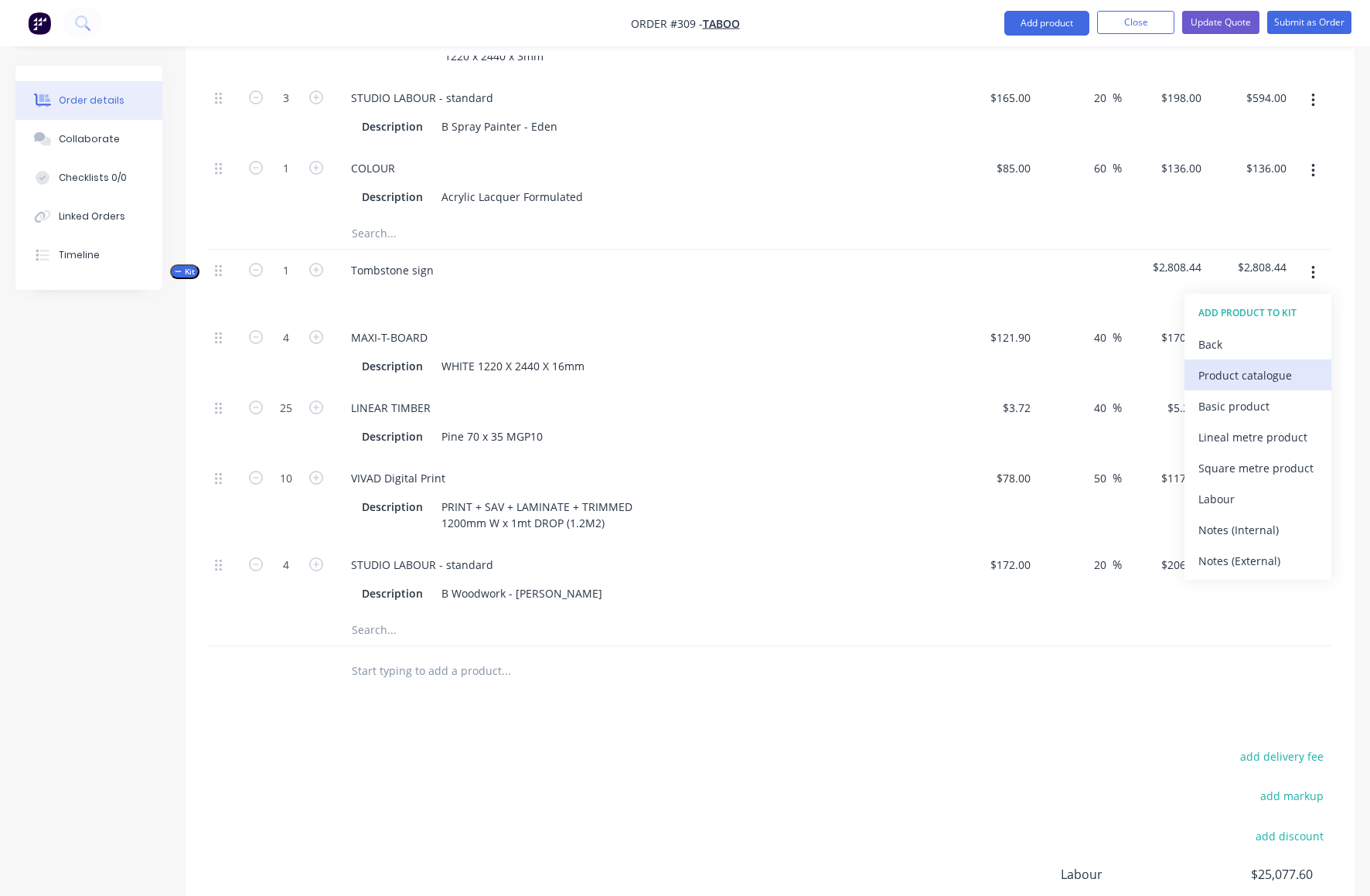
click at [1230, 364] on div "Product catalogue" at bounding box center [1258, 376] width 119 height 23
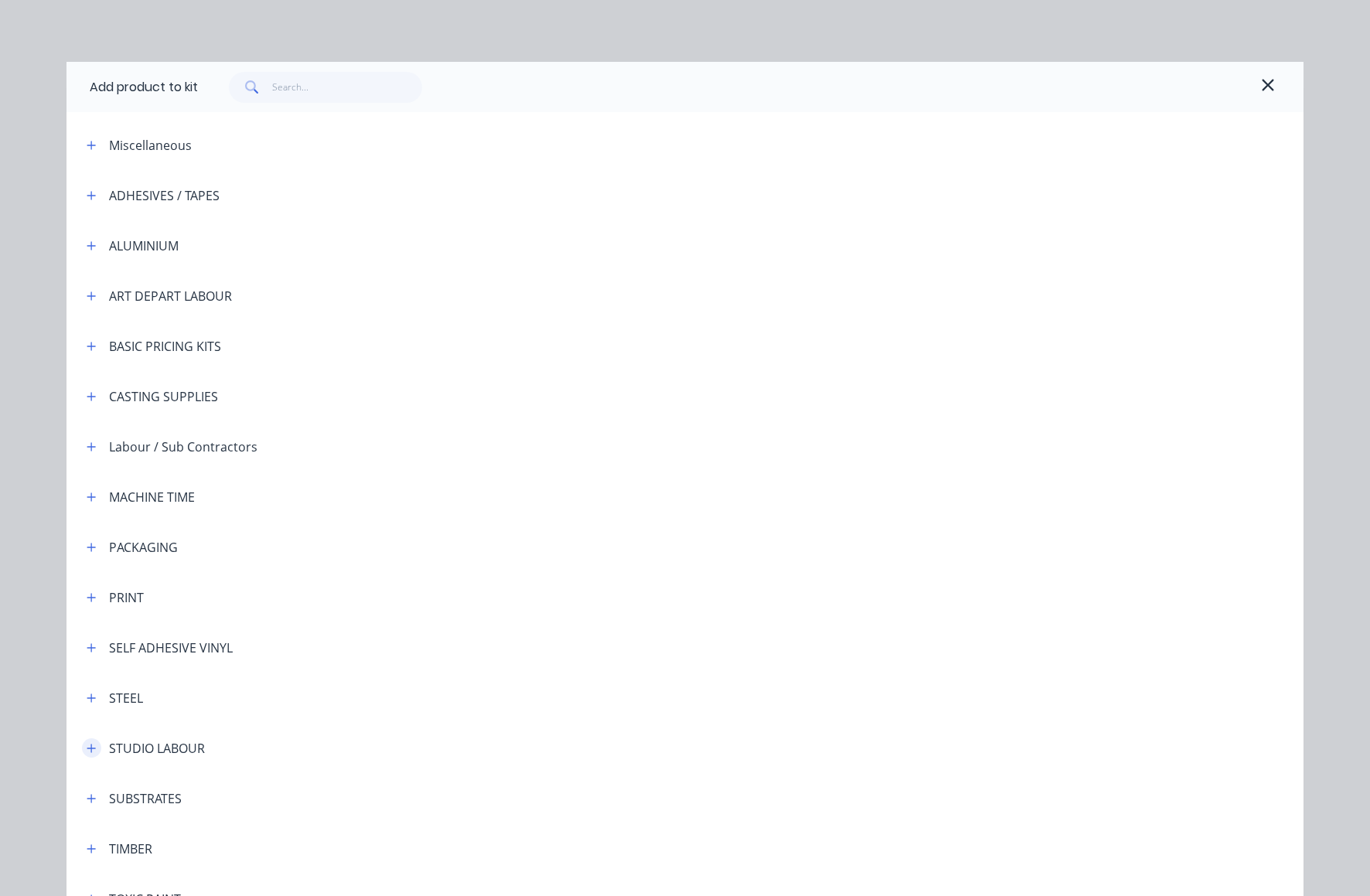
click at [87, 748] on icon "button" at bounding box center [91, 747] width 9 height 9
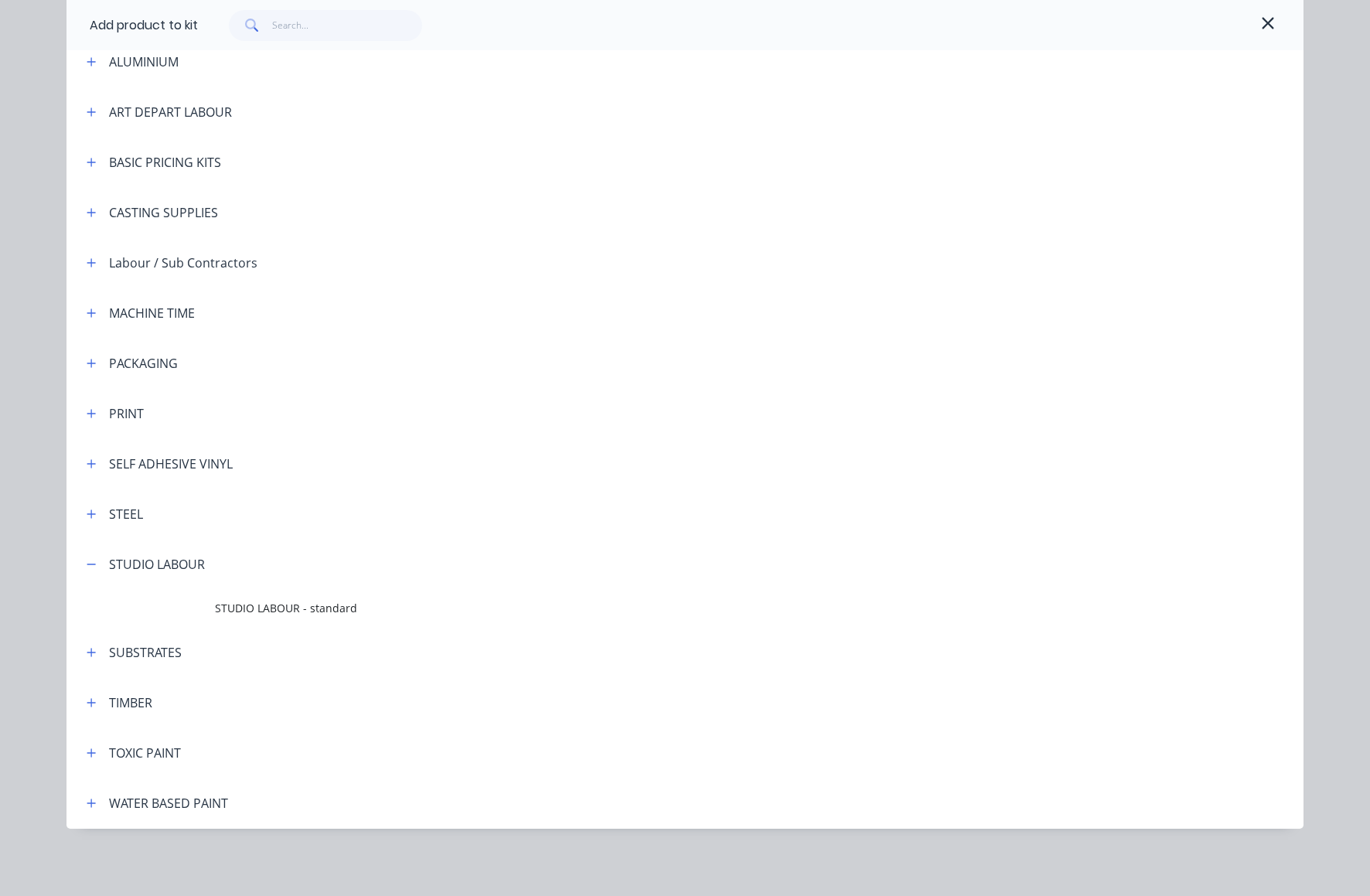
scroll to position [185, 0]
click at [280, 609] on span "STUDIO LABOUR - standard" at bounding box center [650, 607] width 870 height 16
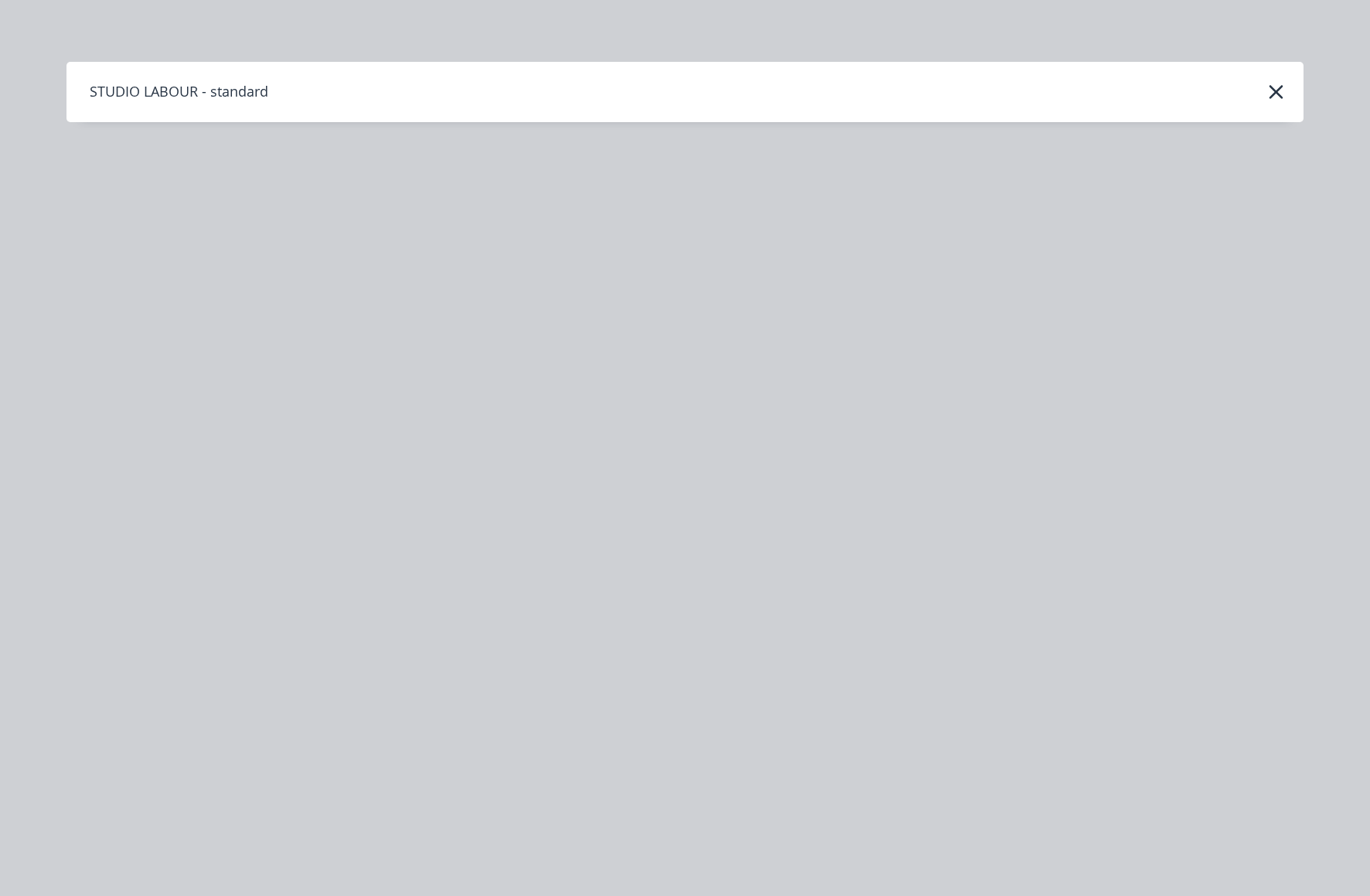
scroll to position [0, 0]
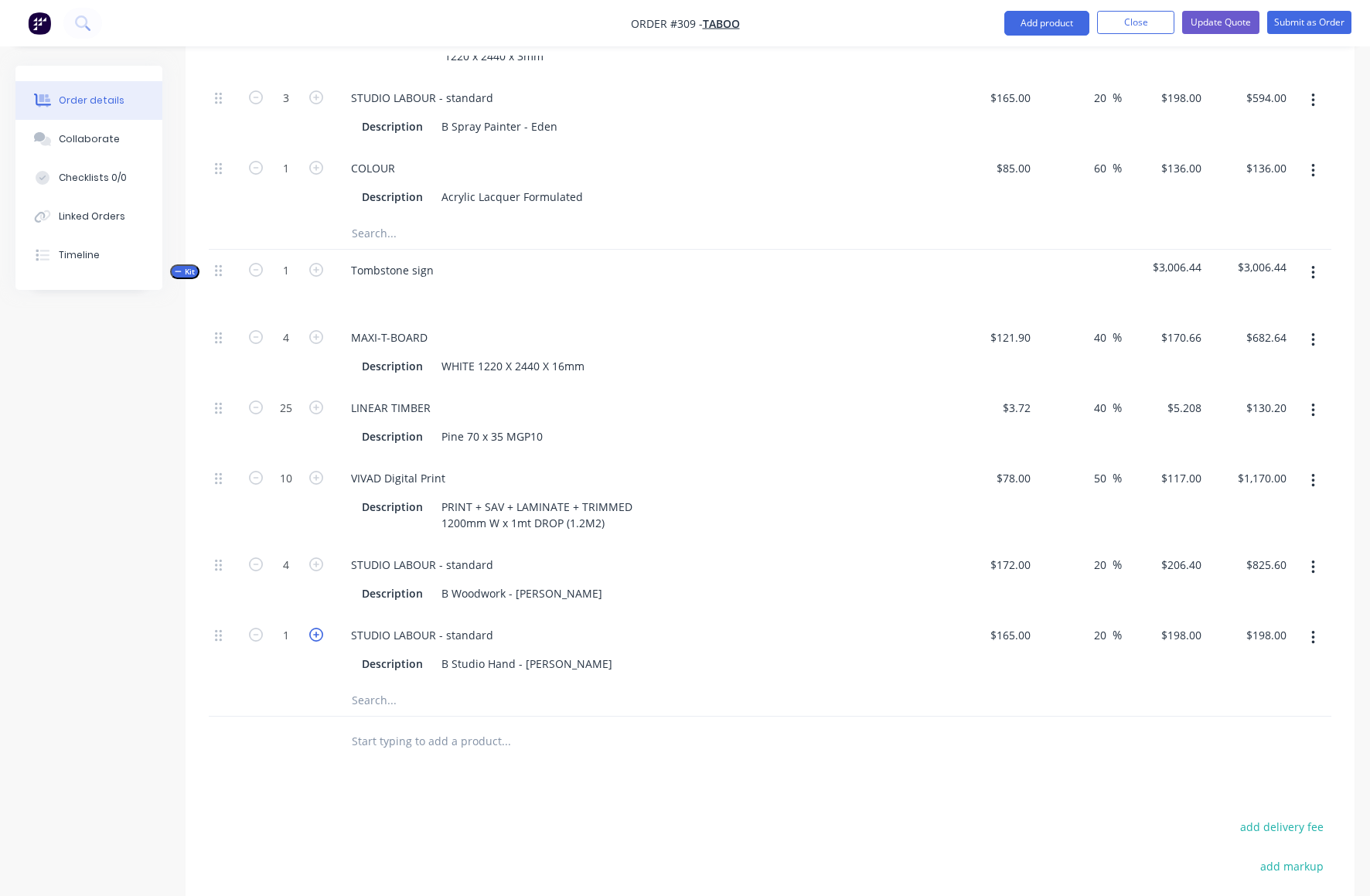
click at [310, 628] on icon "button" at bounding box center [316, 634] width 14 height 14
type input "2"
type input "$396.00"
click at [312, 628] on icon "button" at bounding box center [316, 634] width 14 height 14
click at [314, 628] on icon "button" at bounding box center [316, 634] width 14 height 14
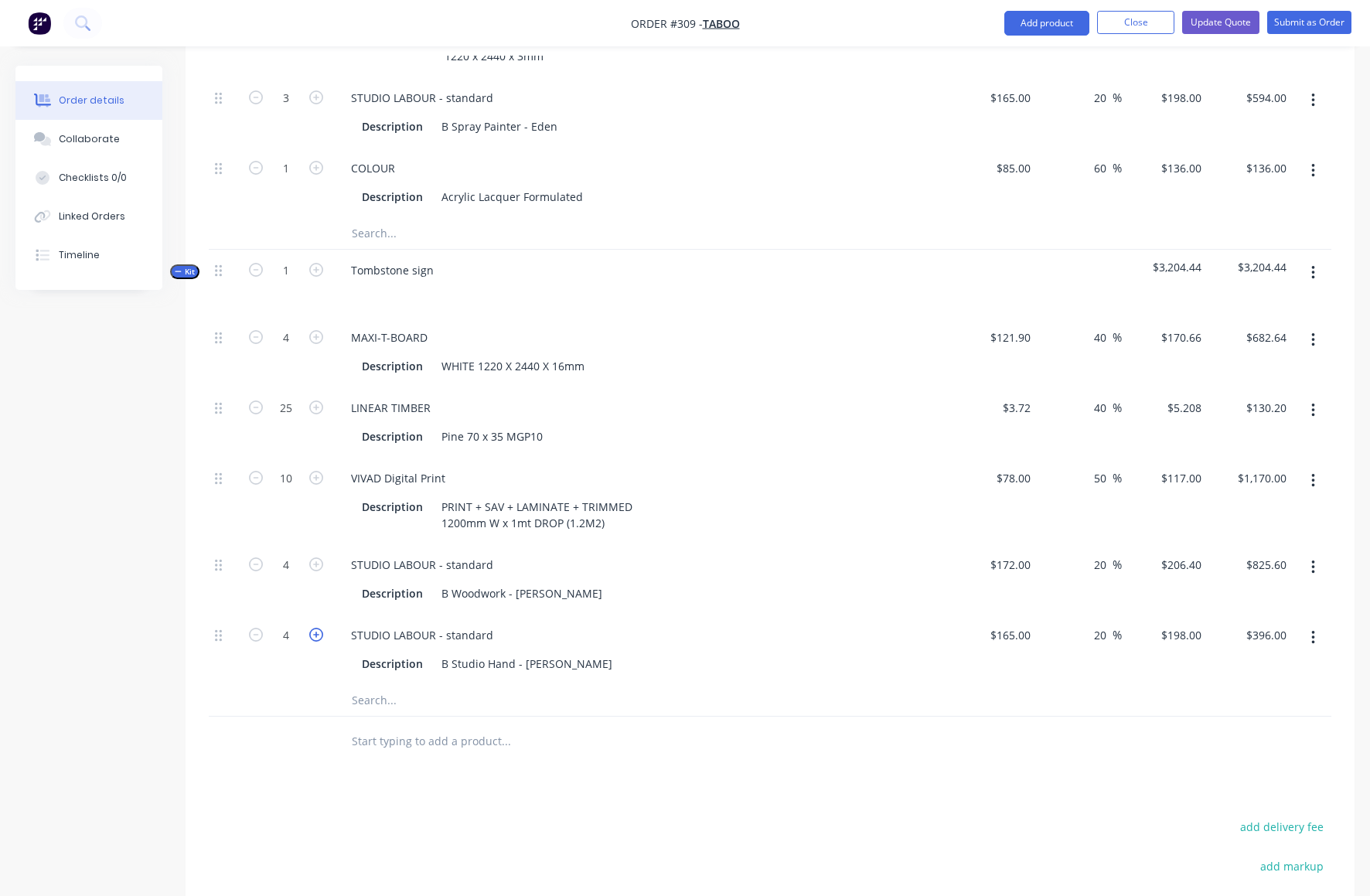
click at [314, 628] on icon "button" at bounding box center [316, 634] width 14 height 14
type input "5"
type input "$990.00"
click at [254, 628] on icon "button" at bounding box center [255, 634] width 14 height 14
type input "4"
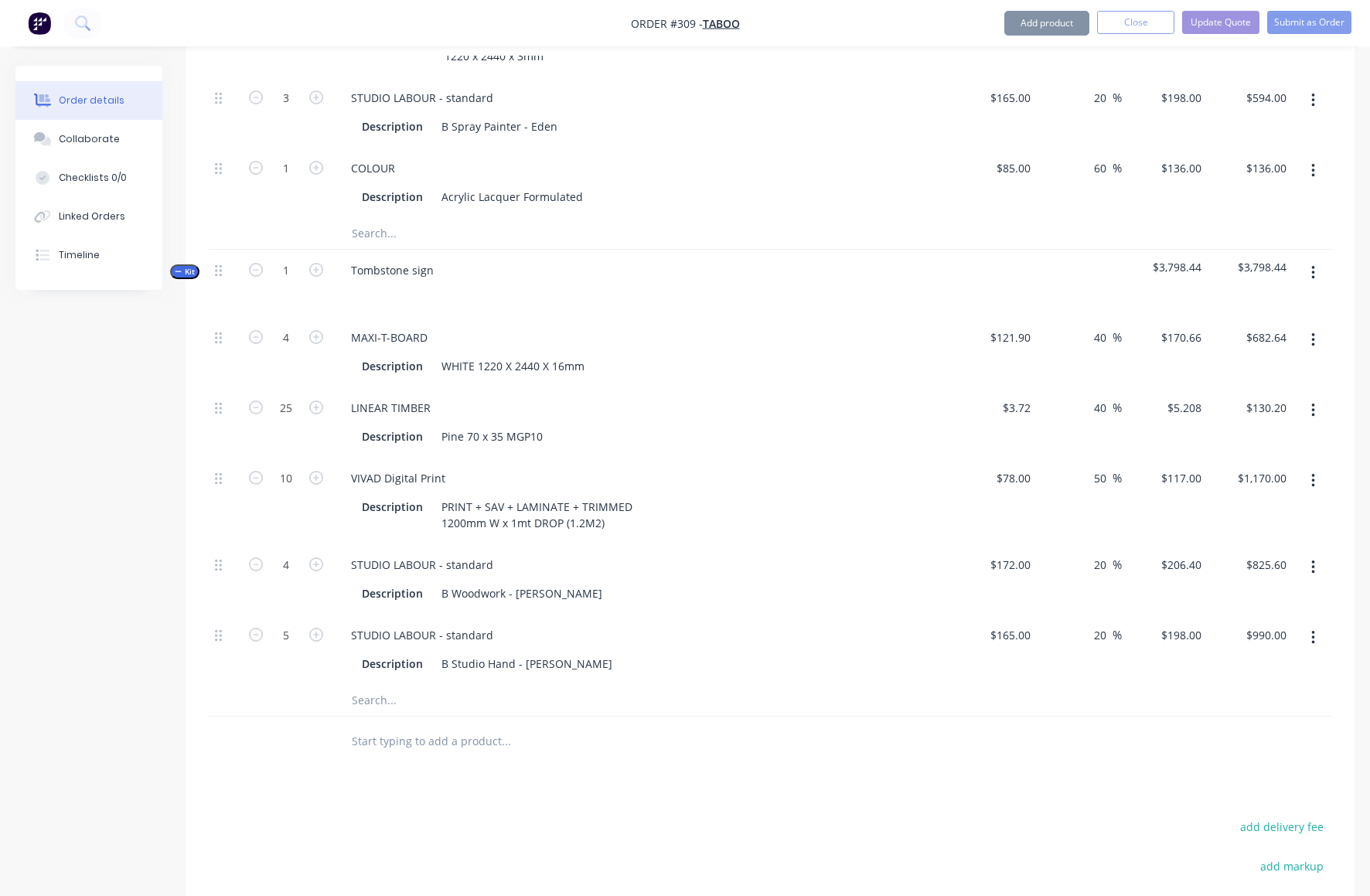
type input "$792.00"
click at [317, 557] on icon "button" at bounding box center [316, 564] width 14 height 14
type input "5"
type input "$1,032.00"
click at [1313, 266] on icon "button" at bounding box center [1313, 272] width 3 height 14
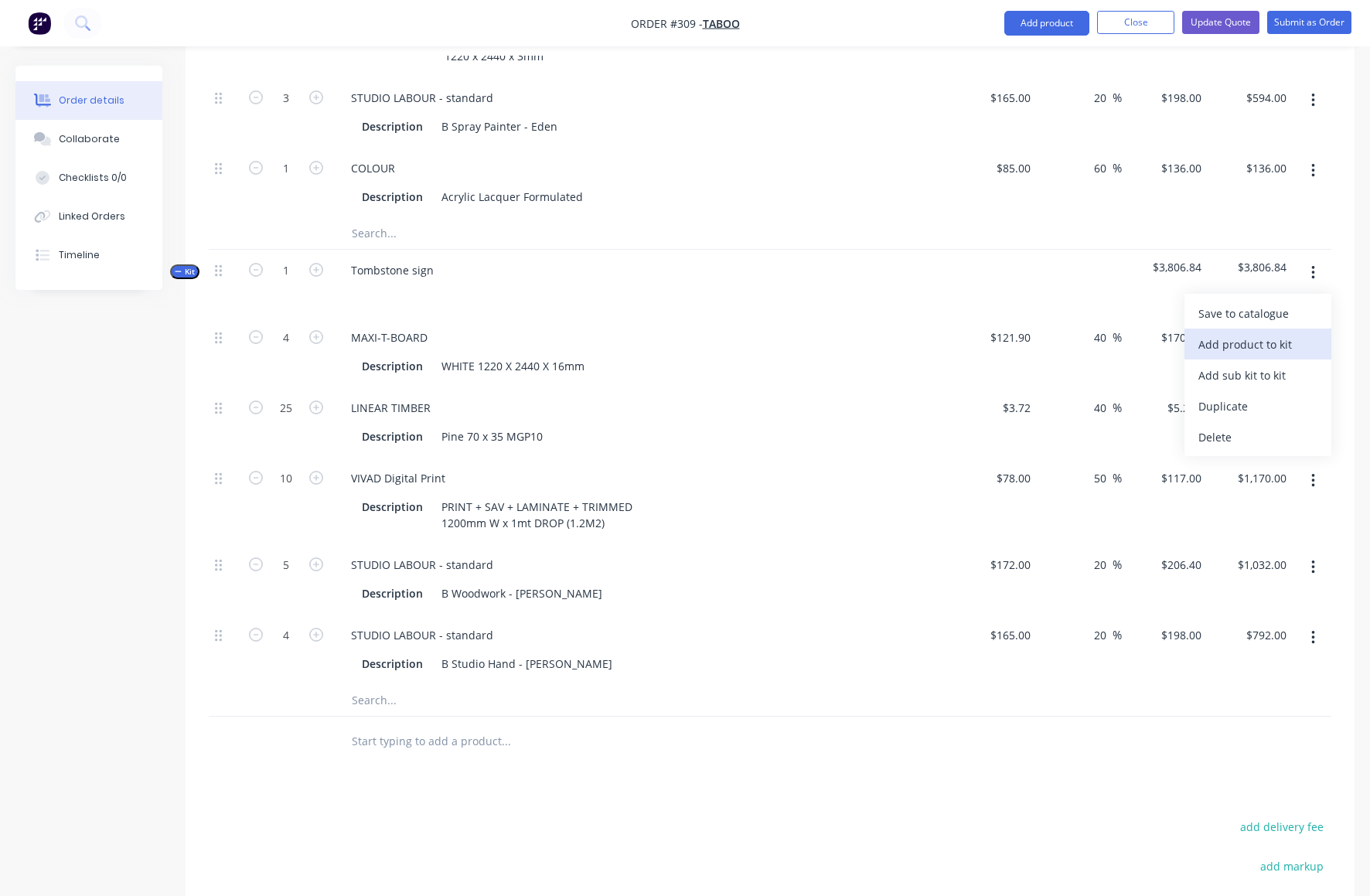
click at [1247, 333] on div "Add product to kit" at bounding box center [1258, 344] width 119 height 23
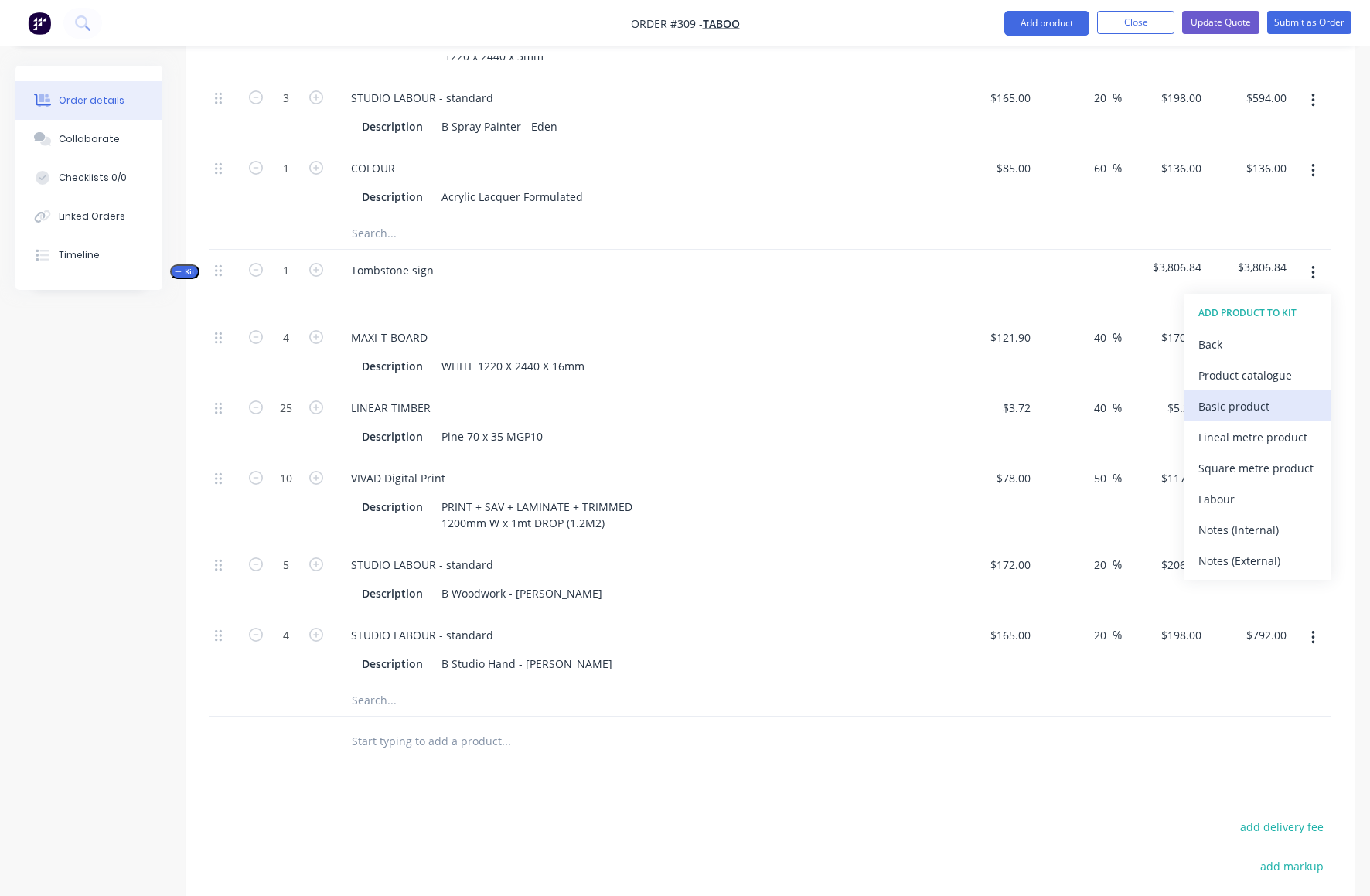
click at [1229, 395] on div "Basic product" at bounding box center [1258, 406] width 119 height 23
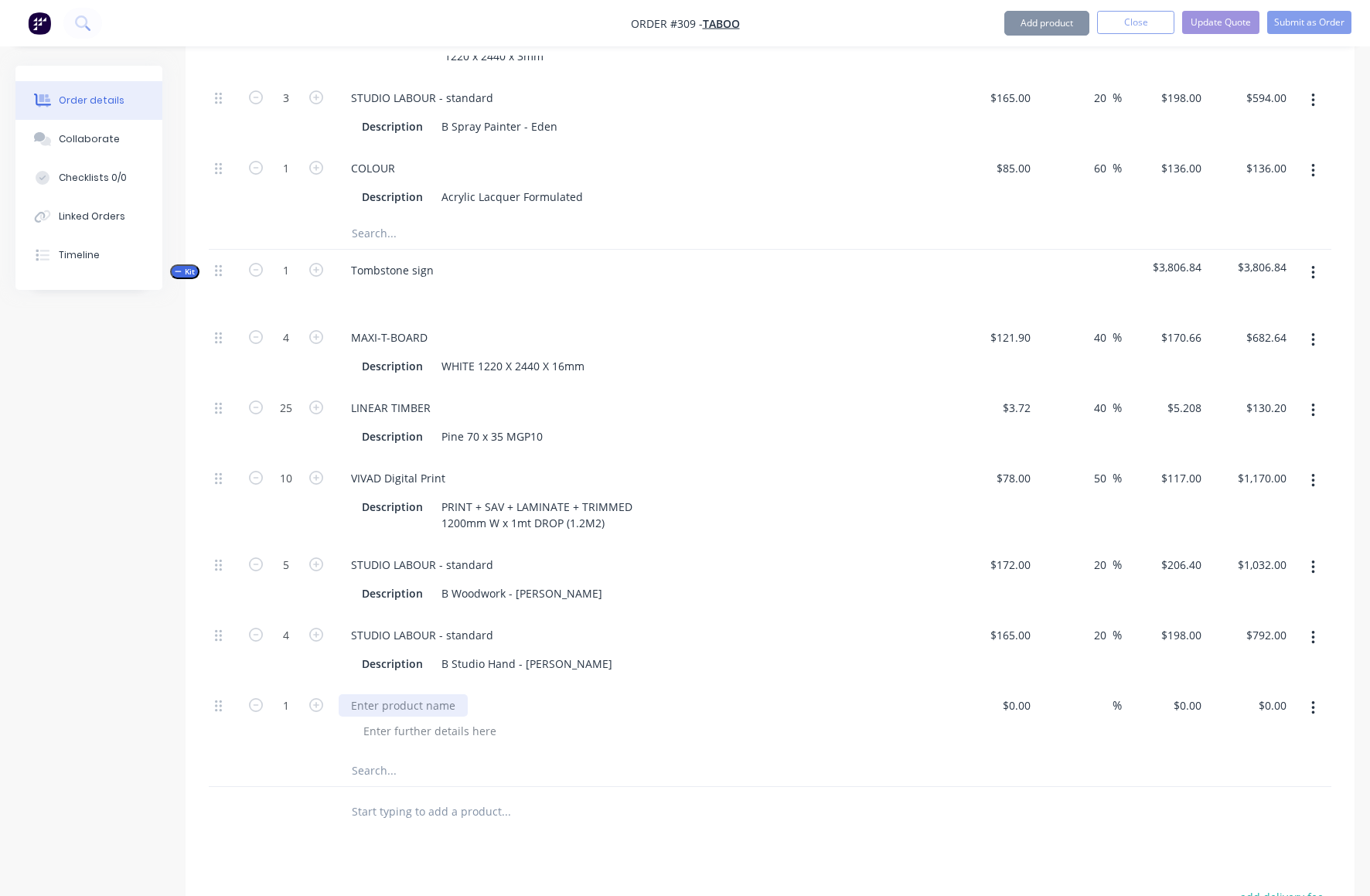
click at [365, 694] on div at bounding box center [403, 705] width 129 height 23
drag, startPoint x: 1012, startPoint y: 643, endPoint x: 1044, endPoint y: 635, distance: 33.0
click at [1012, 685] on div "$0.00 $0.00" at bounding box center [994, 720] width 86 height 70
click at [1113, 696] on span "%" at bounding box center [1117, 705] width 9 height 18
type input "$100.00"
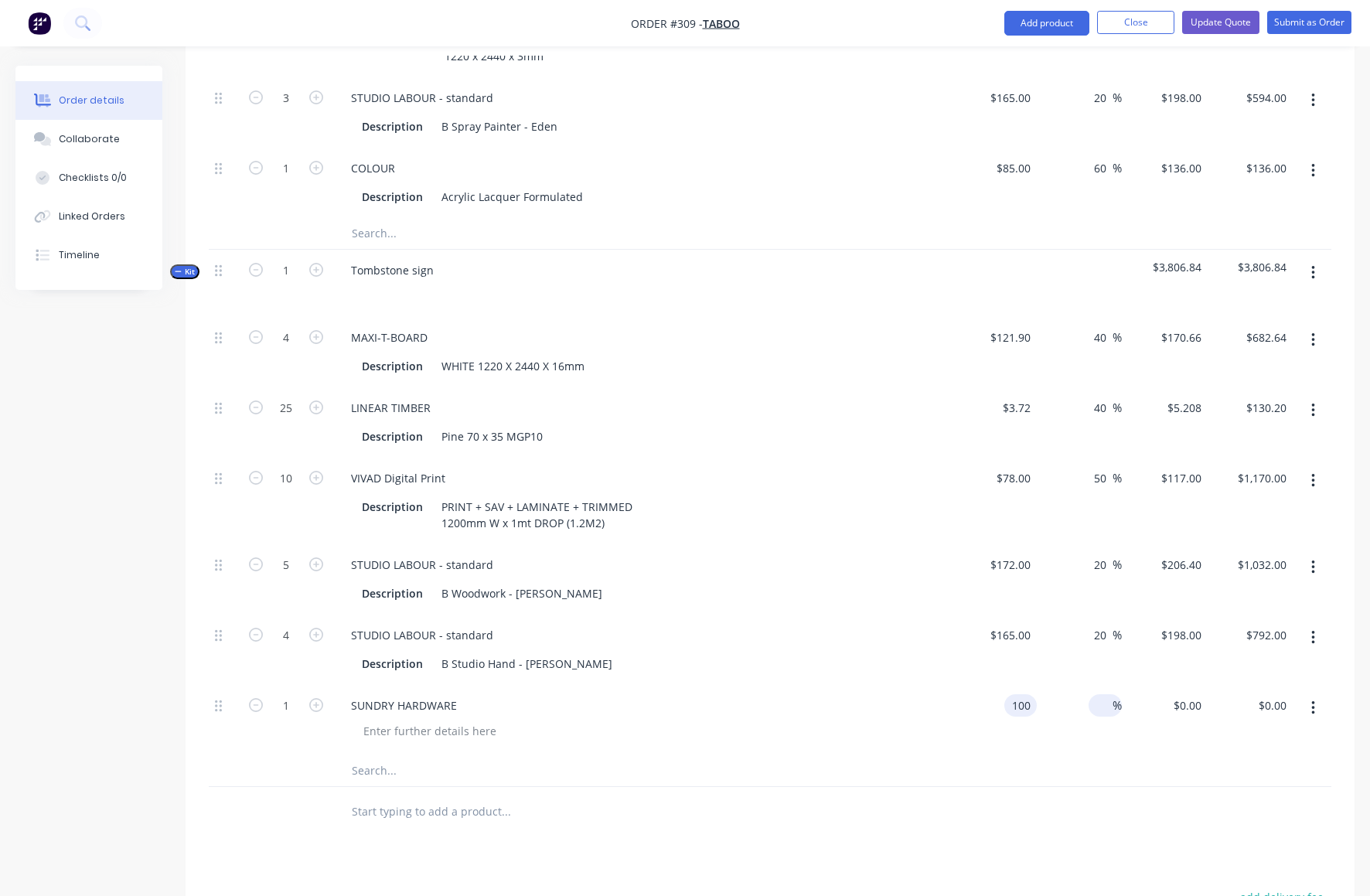
type input "$100.00"
type input "40"
click at [1135, 685] on div "$100.00 $100.00" at bounding box center [1165, 720] width 86 height 70
type input "$140.00"
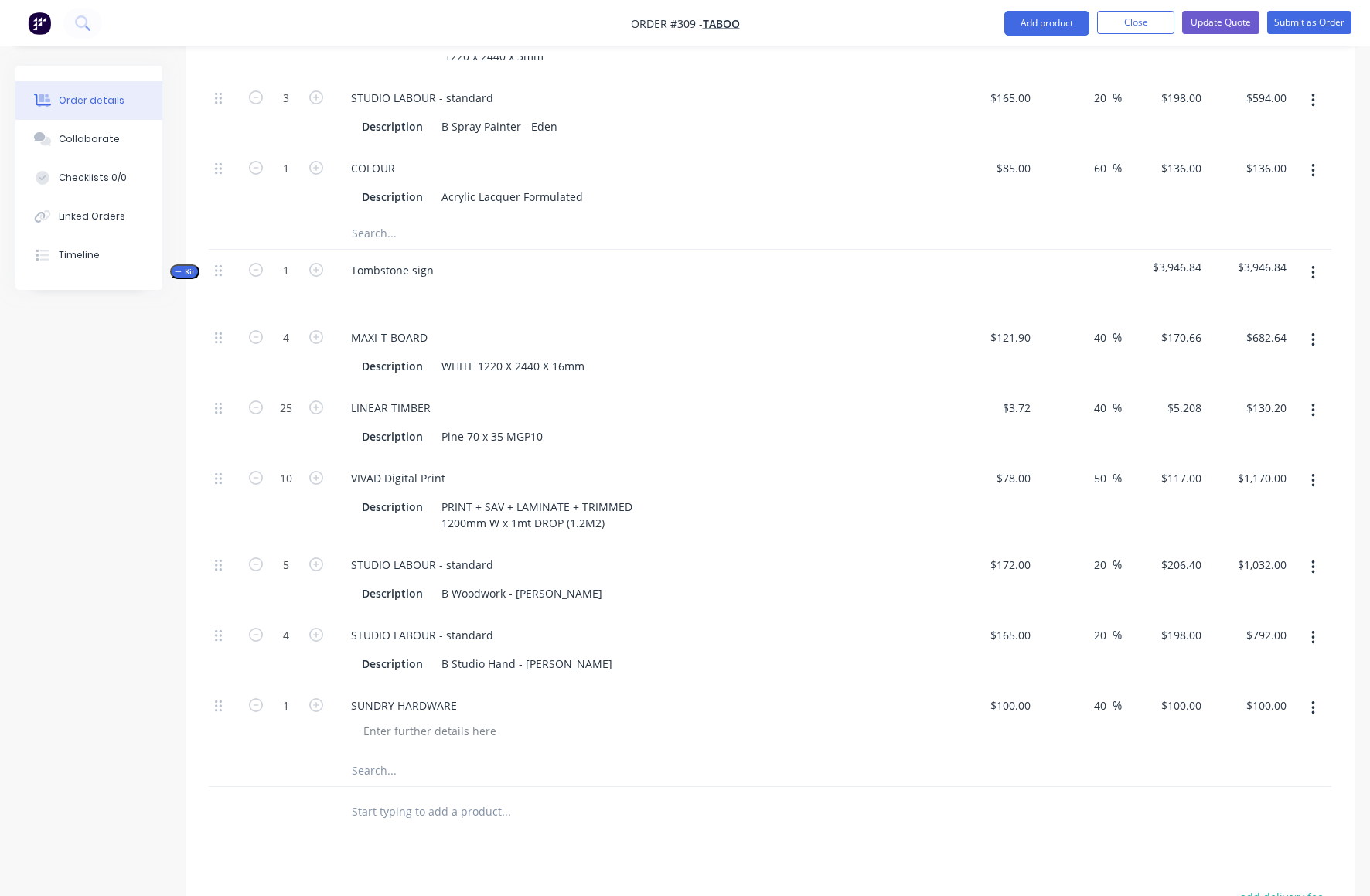
type input "$140.00"
click at [1313, 264] on icon "button" at bounding box center [1313, 272] width 4 height 17
click at [1258, 333] on div "Add product to kit" at bounding box center [1258, 344] width 119 height 23
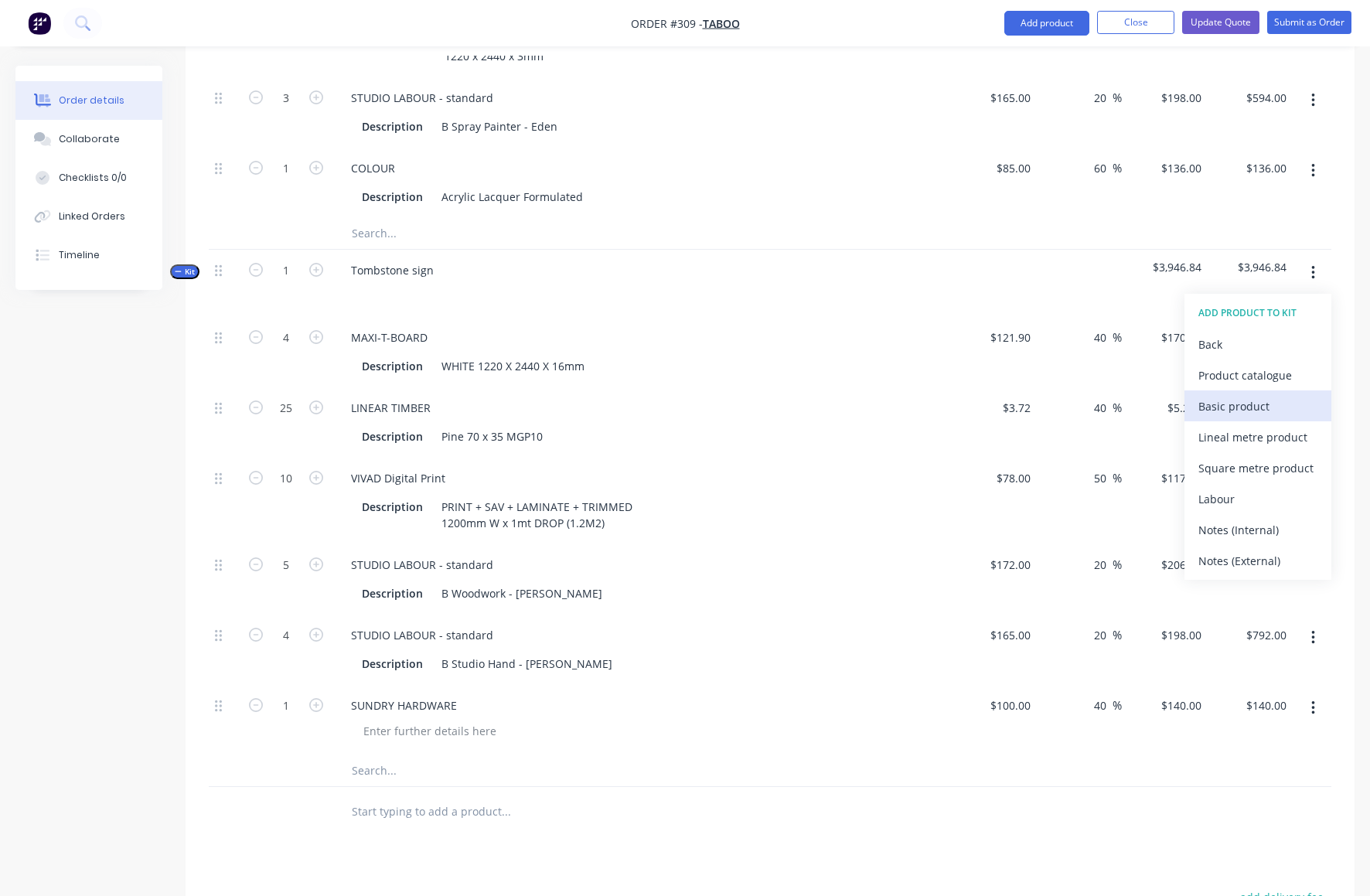
click at [1237, 395] on div "Basic product" at bounding box center [1258, 406] width 119 height 23
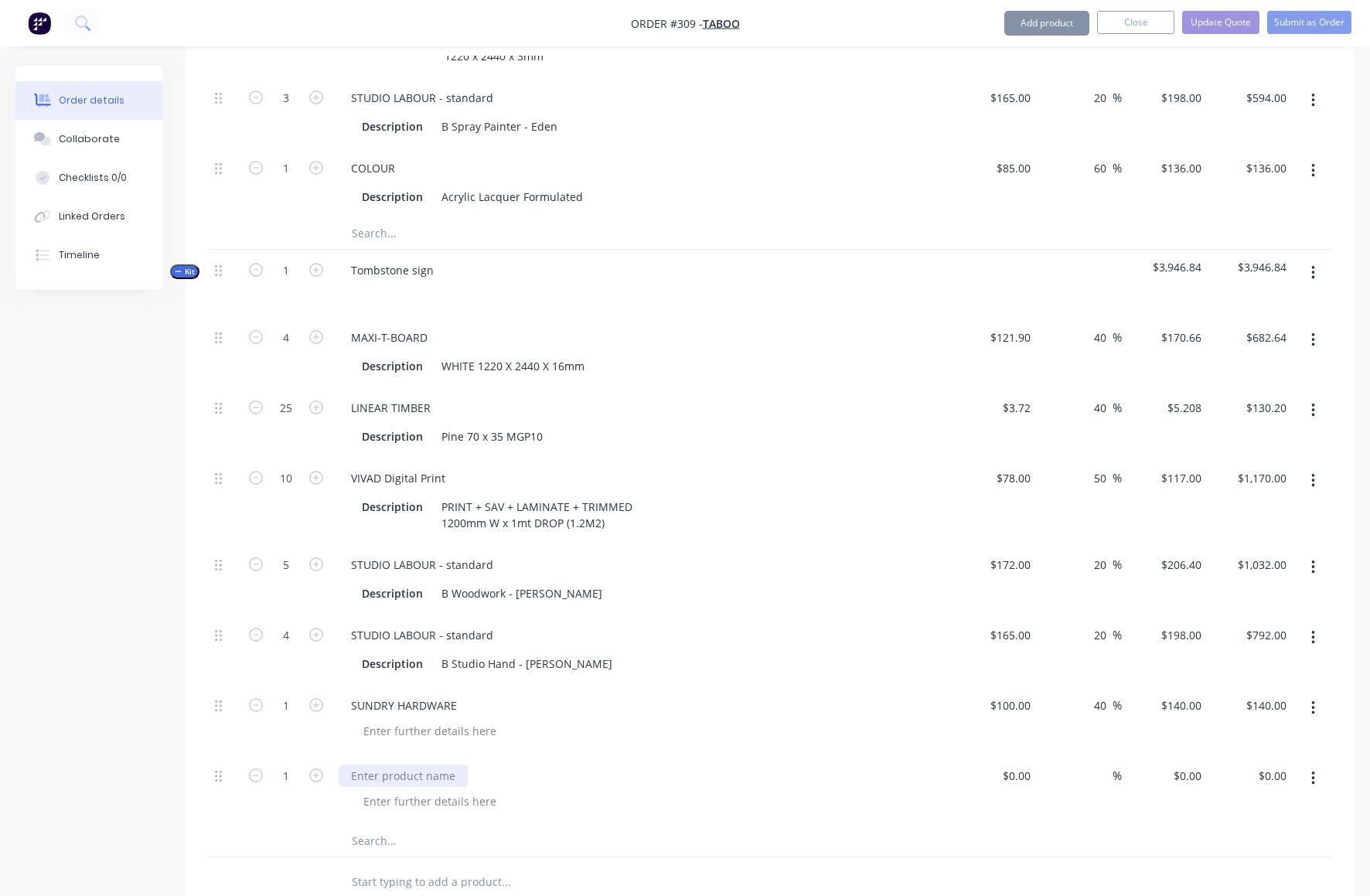
click at [365, 764] on div at bounding box center [403, 776] width 129 height 23
click at [1012, 764] on div "$0.00 $0.00" at bounding box center [1016, 776] width 42 height 23
click at [1111, 764] on input at bounding box center [1104, 776] width 18 height 23
type input "$400.00"
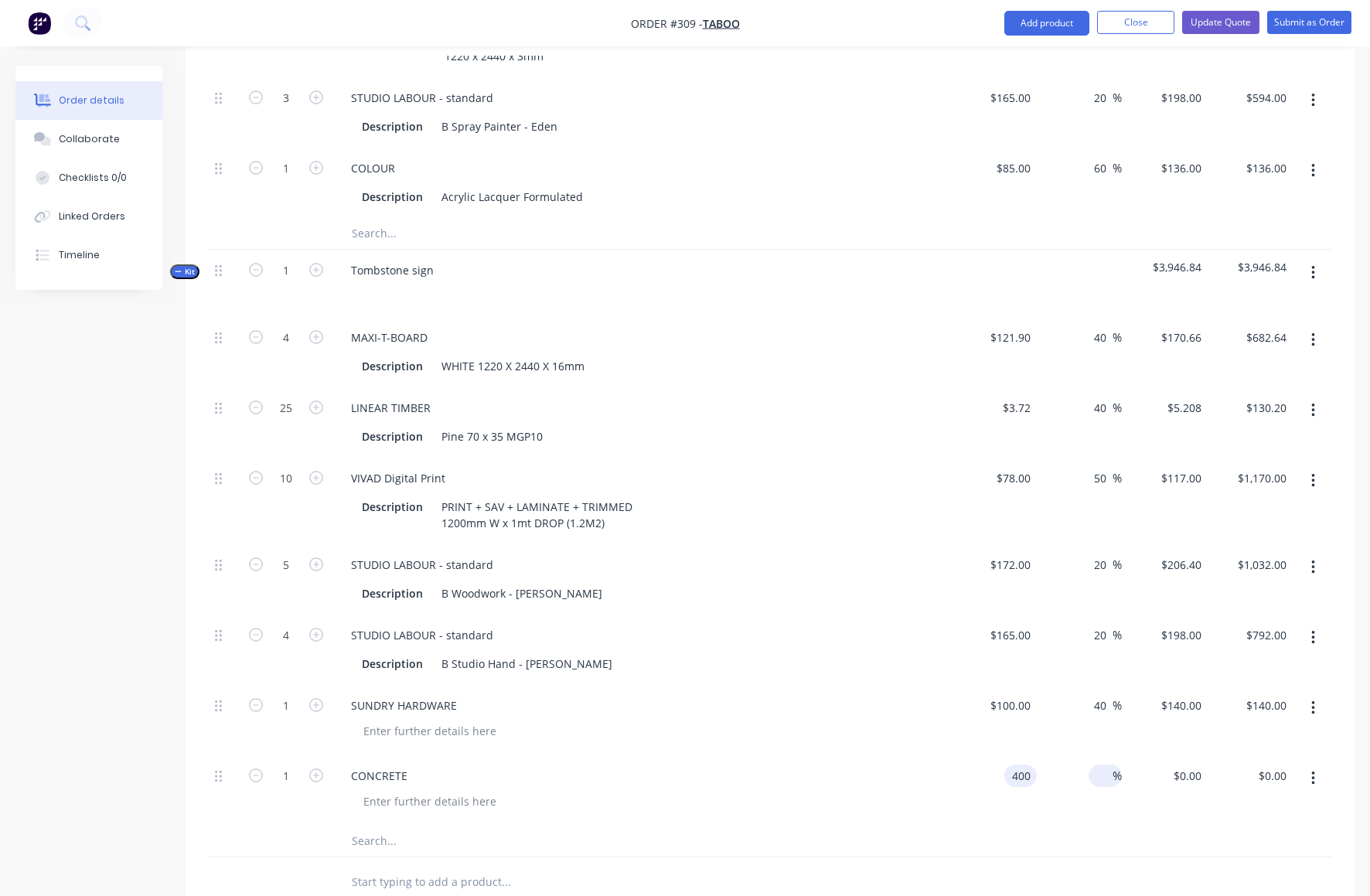
type input "$400.00"
type input "60"
click at [1130, 755] on div "$400.00 $400.00" at bounding box center [1165, 790] width 86 height 70
type input "$640.00"
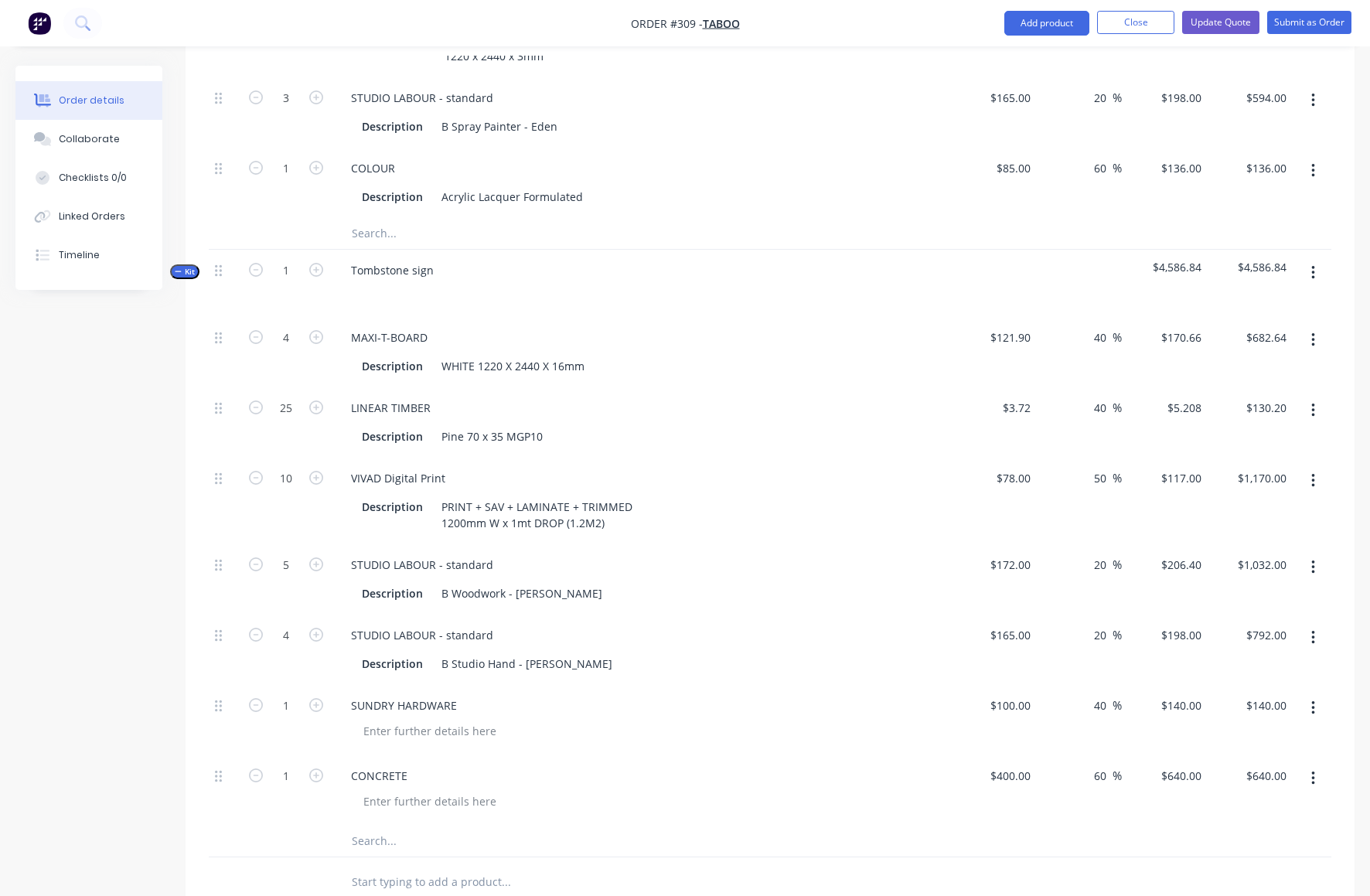
click at [1312, 264] on icon "button" at bounding box center [1313, 272] width 4 height 17
click at [1313, 264] on icon "button" at bounding box center [1313, 272] width 4 height 17
click at [1313, 266] on icon "button" at bounding box center [1313, 272] width 3 height 14
click at [1225, 395] on div "Duplicate" at bounding box center [1258, 406] width 119 height 23
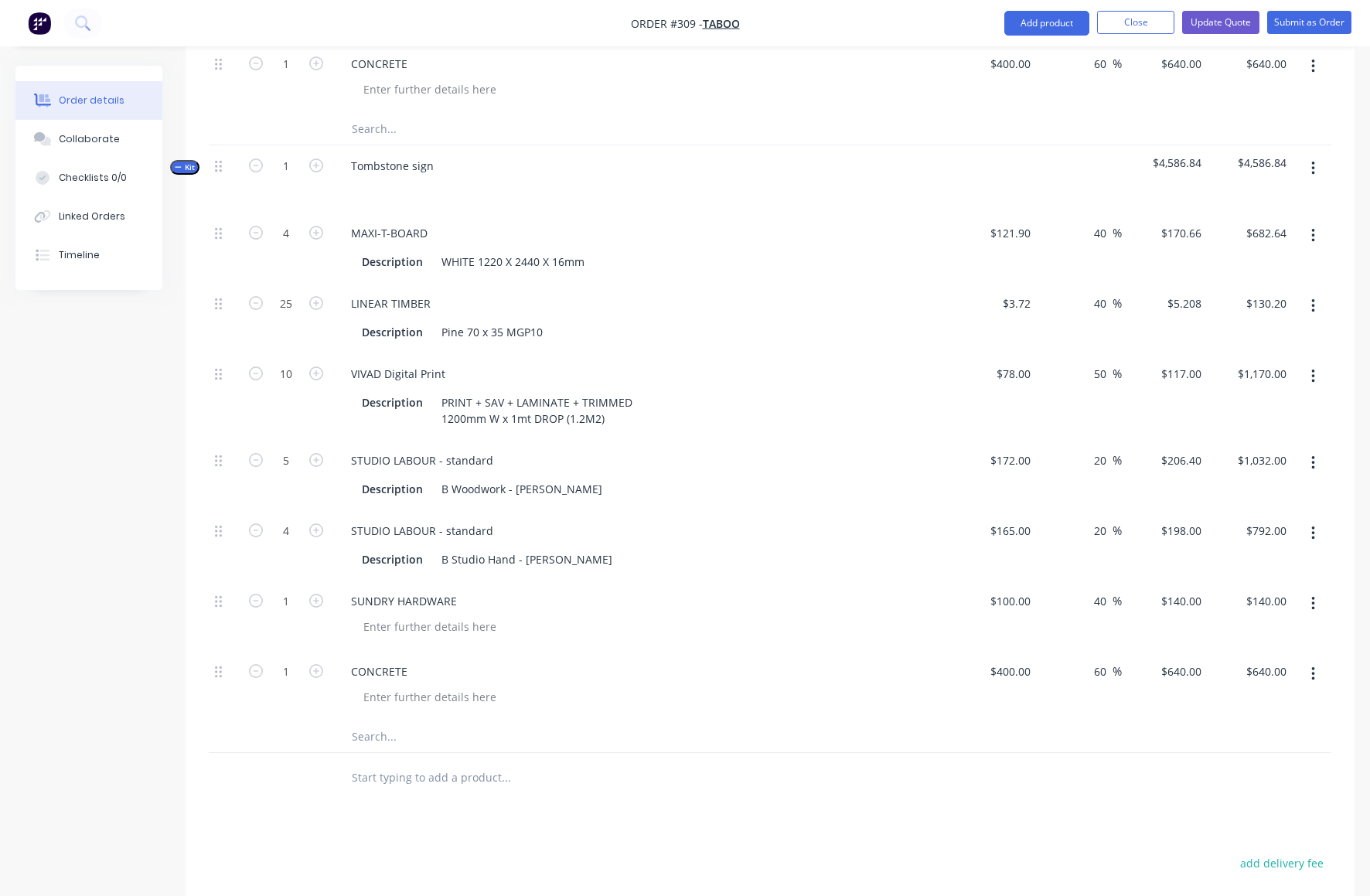
scroll to position [7401, 0]
click at [1313, 229] on icon "button" at bounding box center [1313, 236] width 3 height 14
click at [1218, 328] on div "Delete" at bounding box center [1258, 339] width 119 height 23
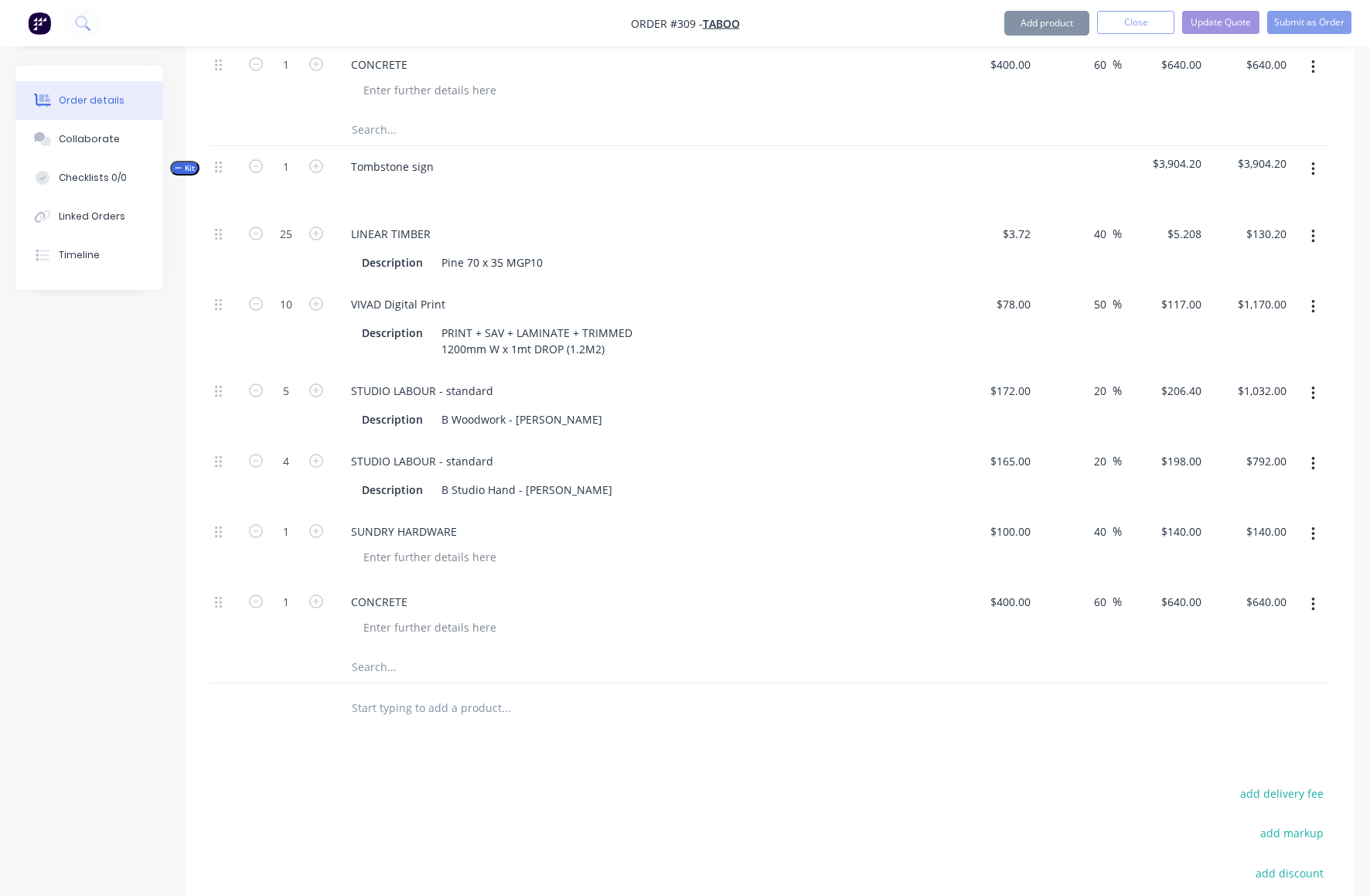
click at [1315, 223] on button "button" at bounding box center [1313, 237] width 36 height 27
click at [1226, 328] on div "Delete" at bounding box center [1258, 339] width 119 height 23
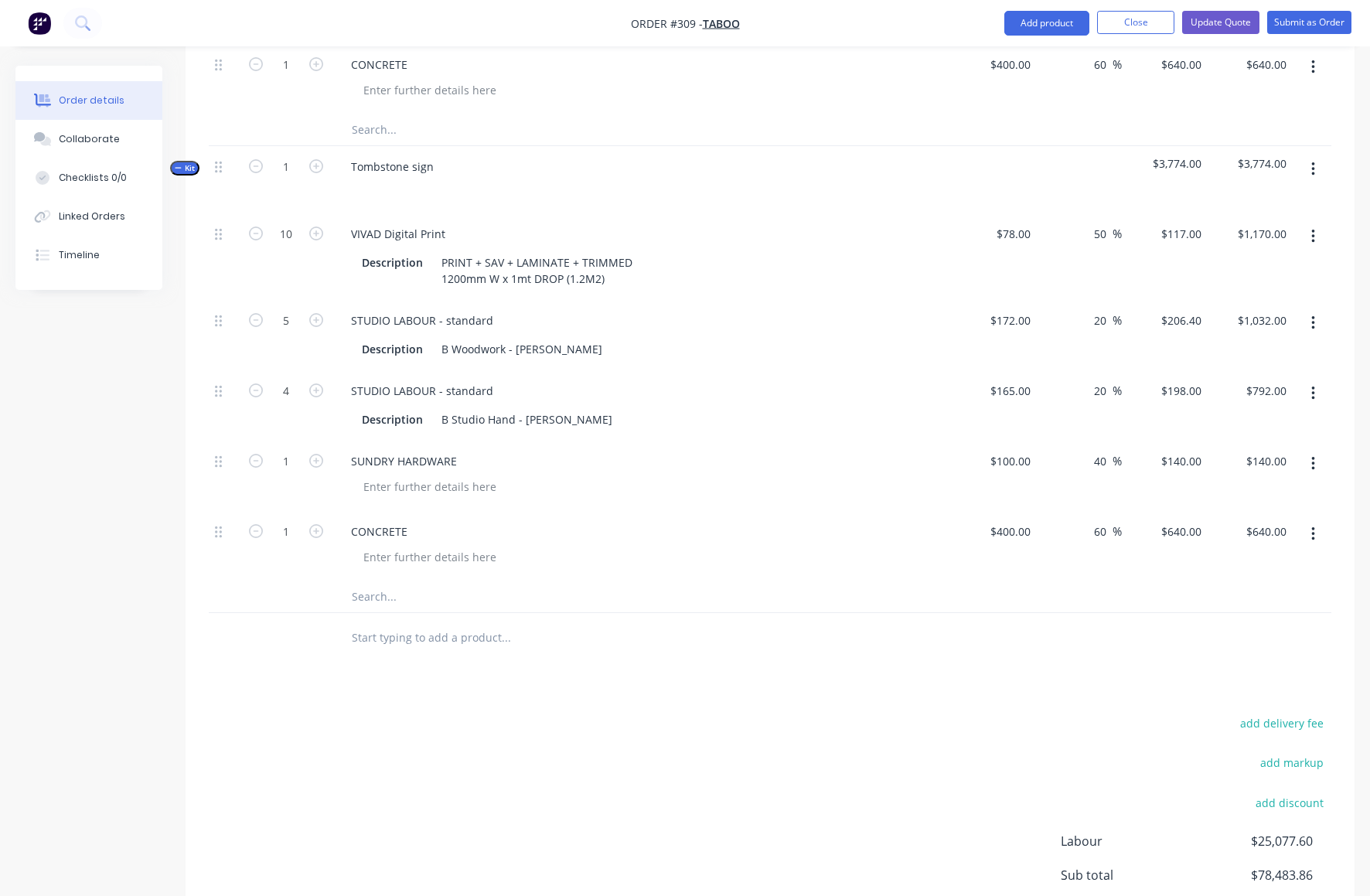
click at [1313, 316] on icon "button" at bounding box center [1313, 322] width 3 height 14
click at [1227, 414] on div "Delete" at bounding box center [1258, 426] width 119 height 23
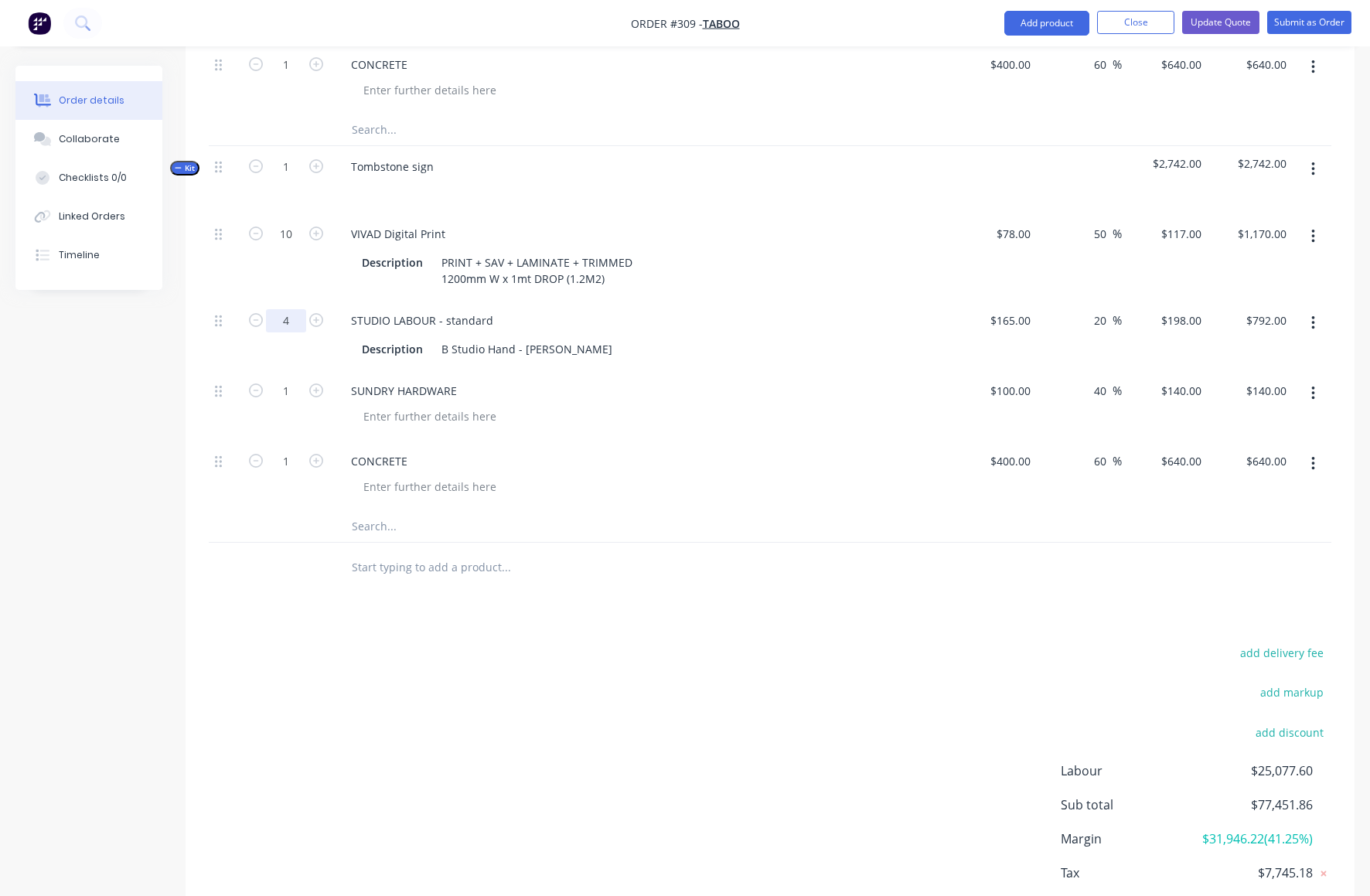
click at [290, 309] on input "4" at bounding box center [286, 321] width 40 height 23
type input "6"
click at [1316, 380] on button "button" at bounding box center [1313, 393] width 36 height 27
type input "$1,188.00"
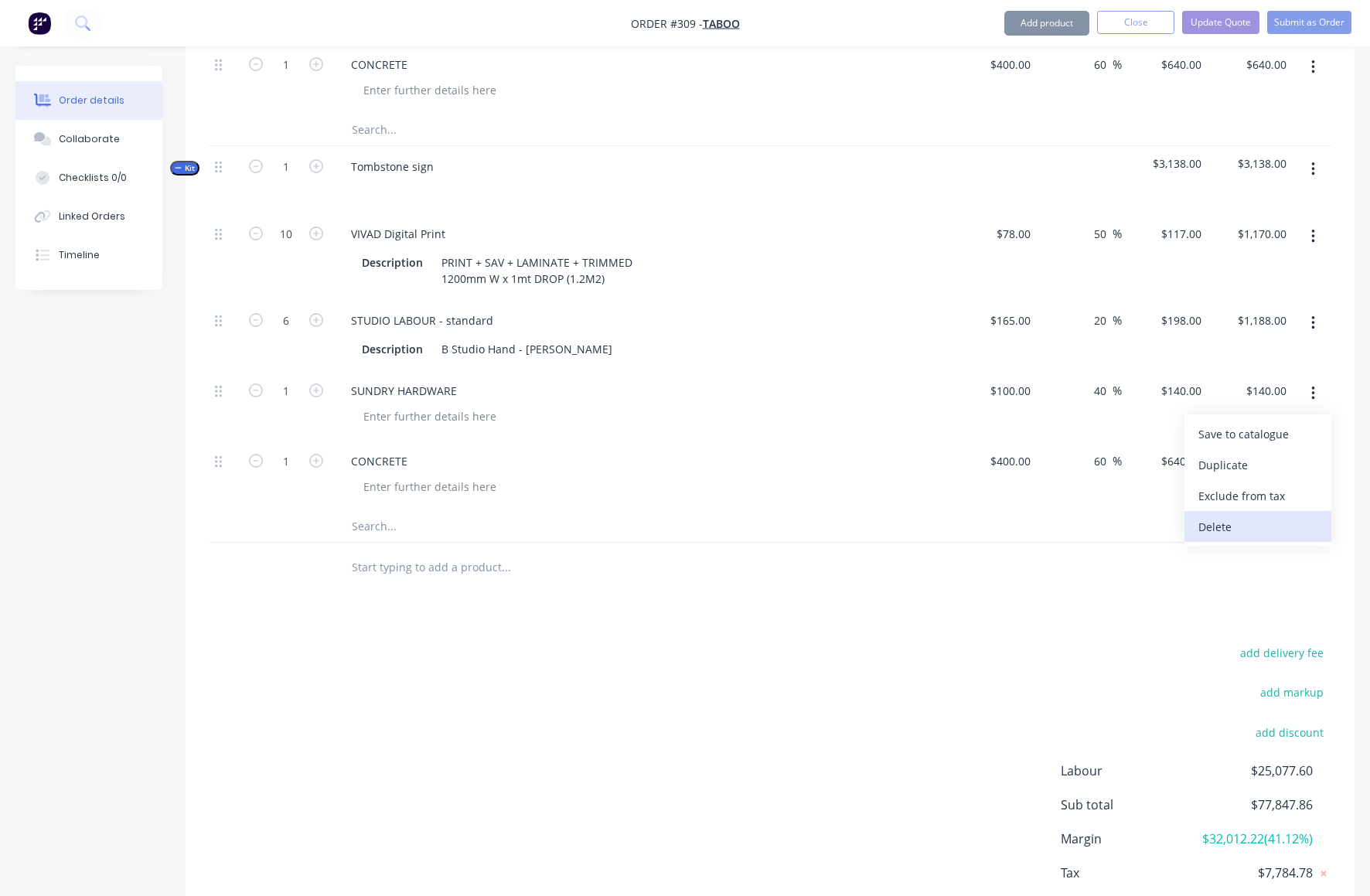
click at [1233, 515] on div "Delete" at bounding box center [1258, 527] width 119 height 23
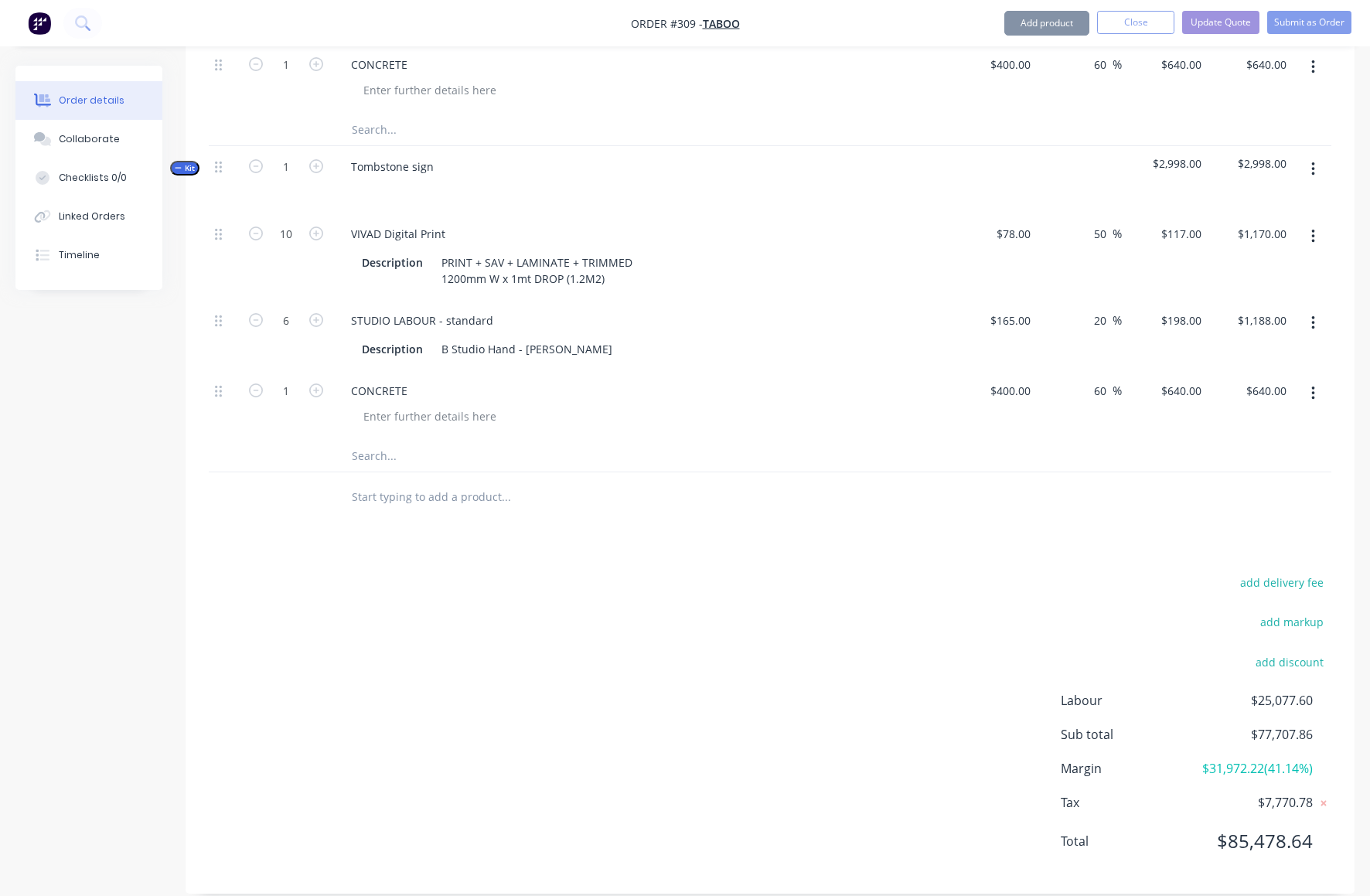
scroll to position [7375, 0]
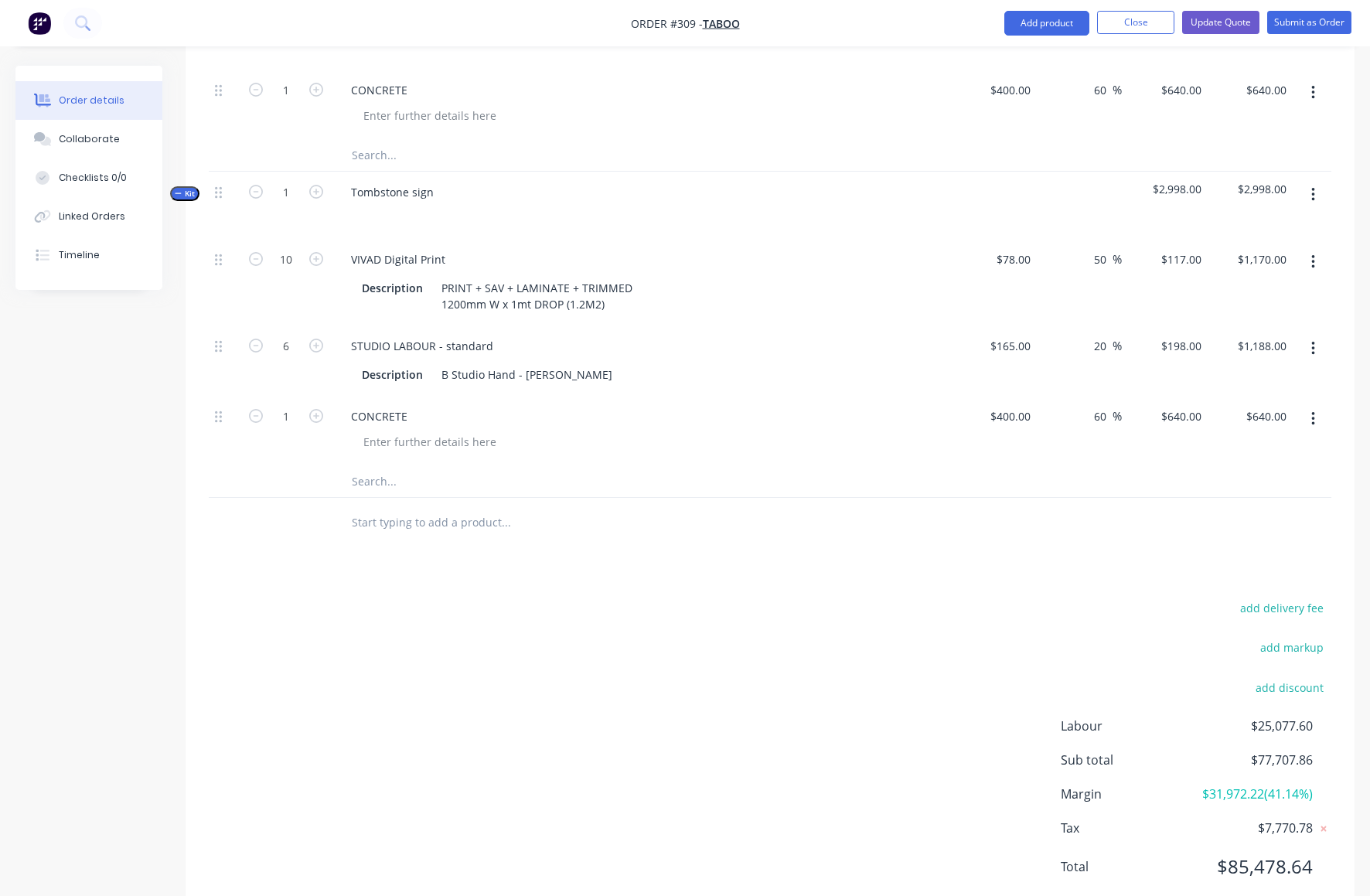
drag, startPoint x: 1313, startPoint y: 352, endPoint x: 1304, endPoint y: 366, distance: 16.6
click at [1313, 412] on icon "button" at bounding box center [1313, 419] width 3 height 14
click at [1229, 541] on div "Delete" at bounding box center [1258, 553] width 119 height 23
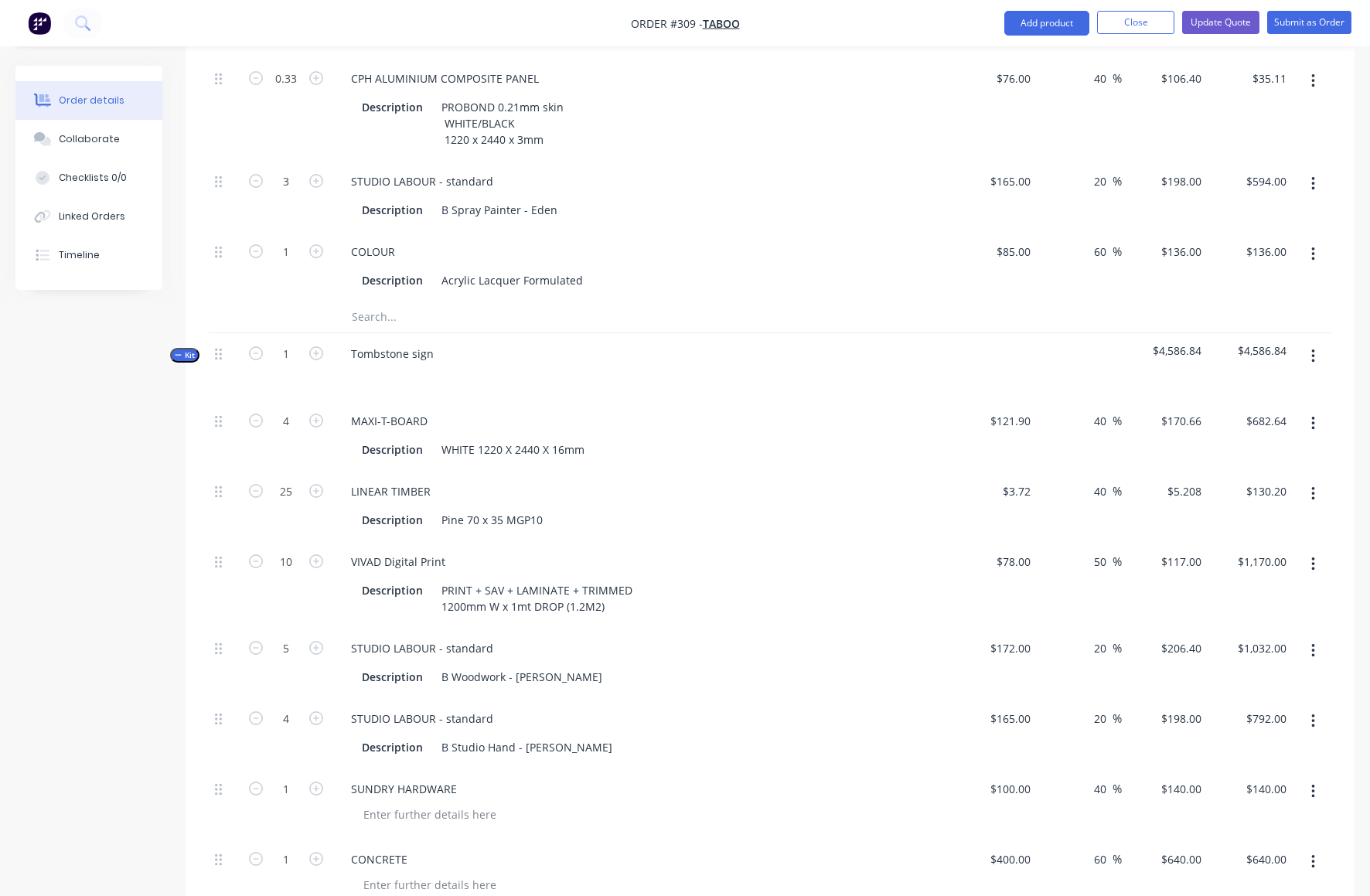
scroll to position [6628, 0]
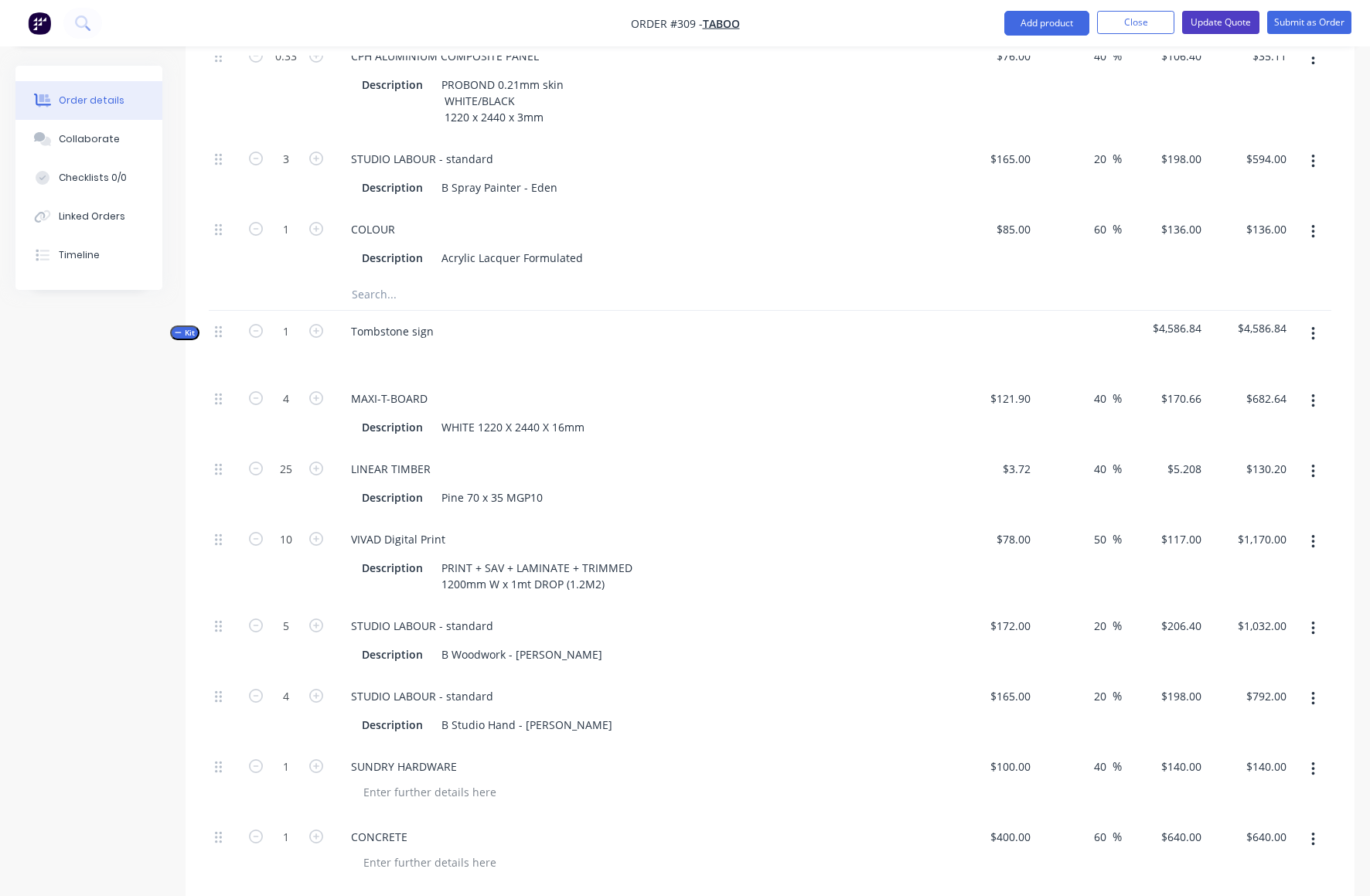
drag, startPoint x: 1223, startPoint y: 20, endPoint x: 1155, endPoint y: 0, distance: 70.9
click at [1224, 20] on button "Update Quote" at bounding box center [1221, 22] width 78 height 23
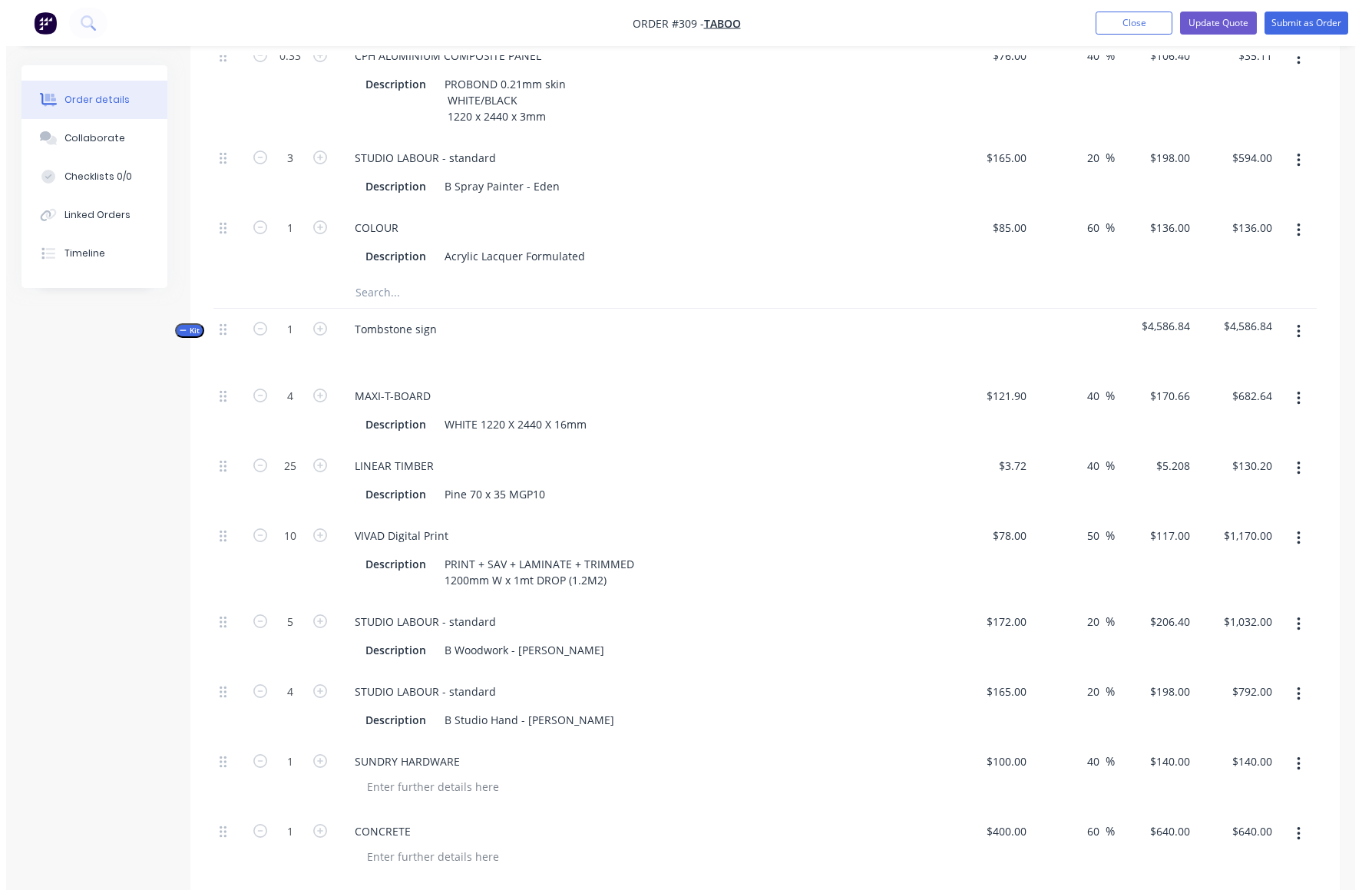
scroll to position [0, 0]
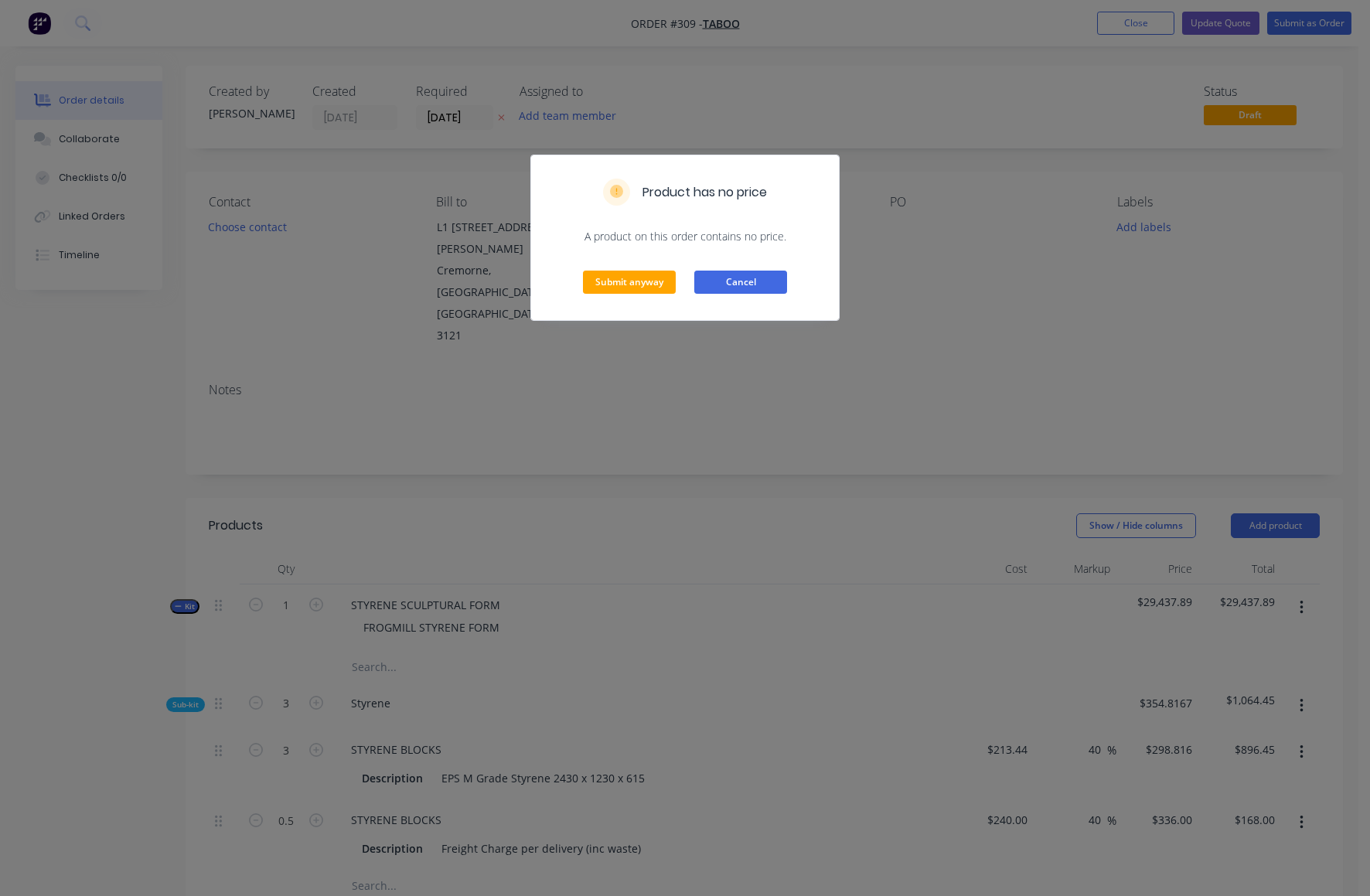
click at [760, 281] on button "Cancel" at bounding box center [740, 282] width 93 height 23
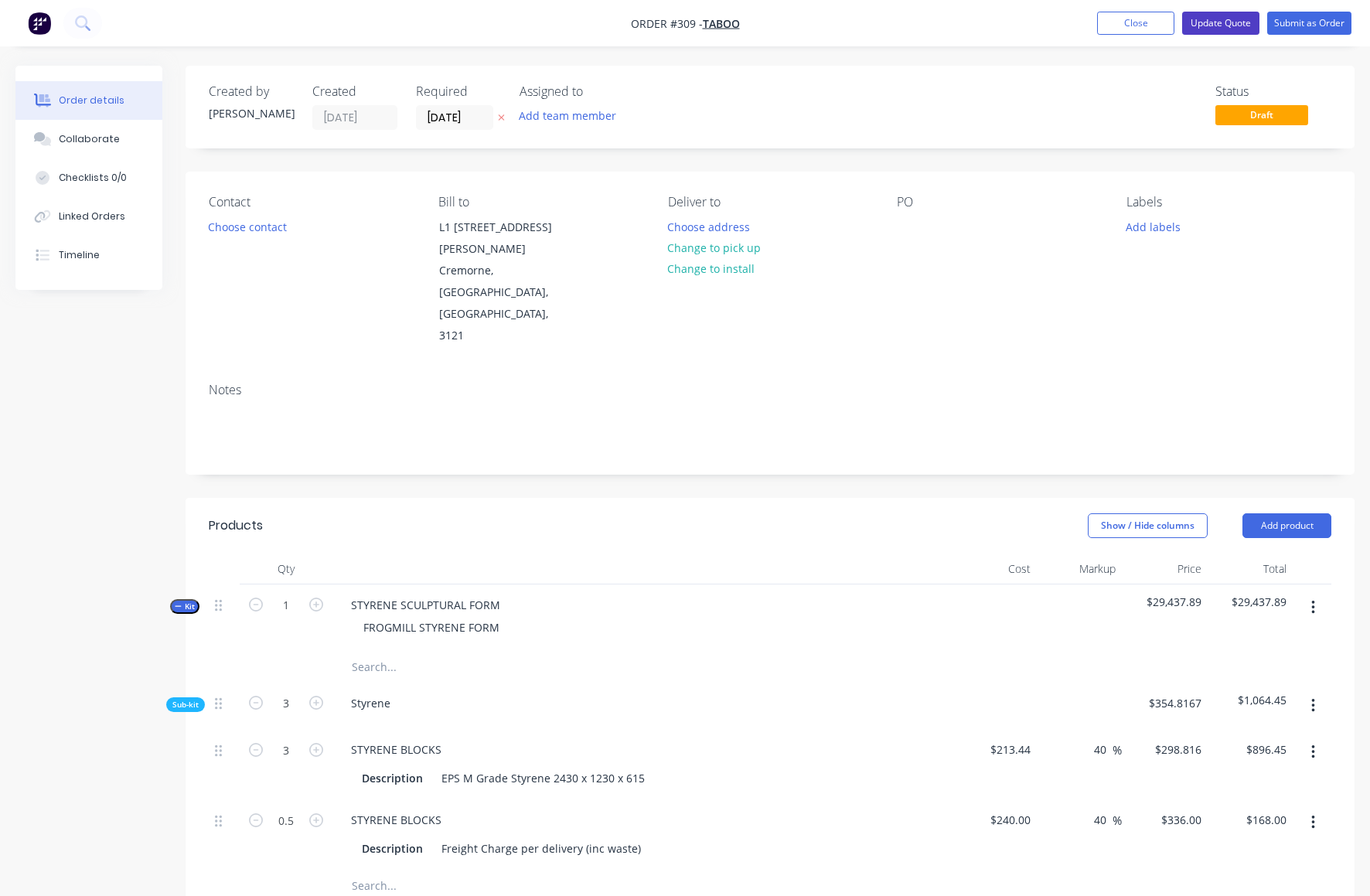
click at [1218, 23] on button "Update Quote" at bounding box center [1221, 23] width 78 height 23
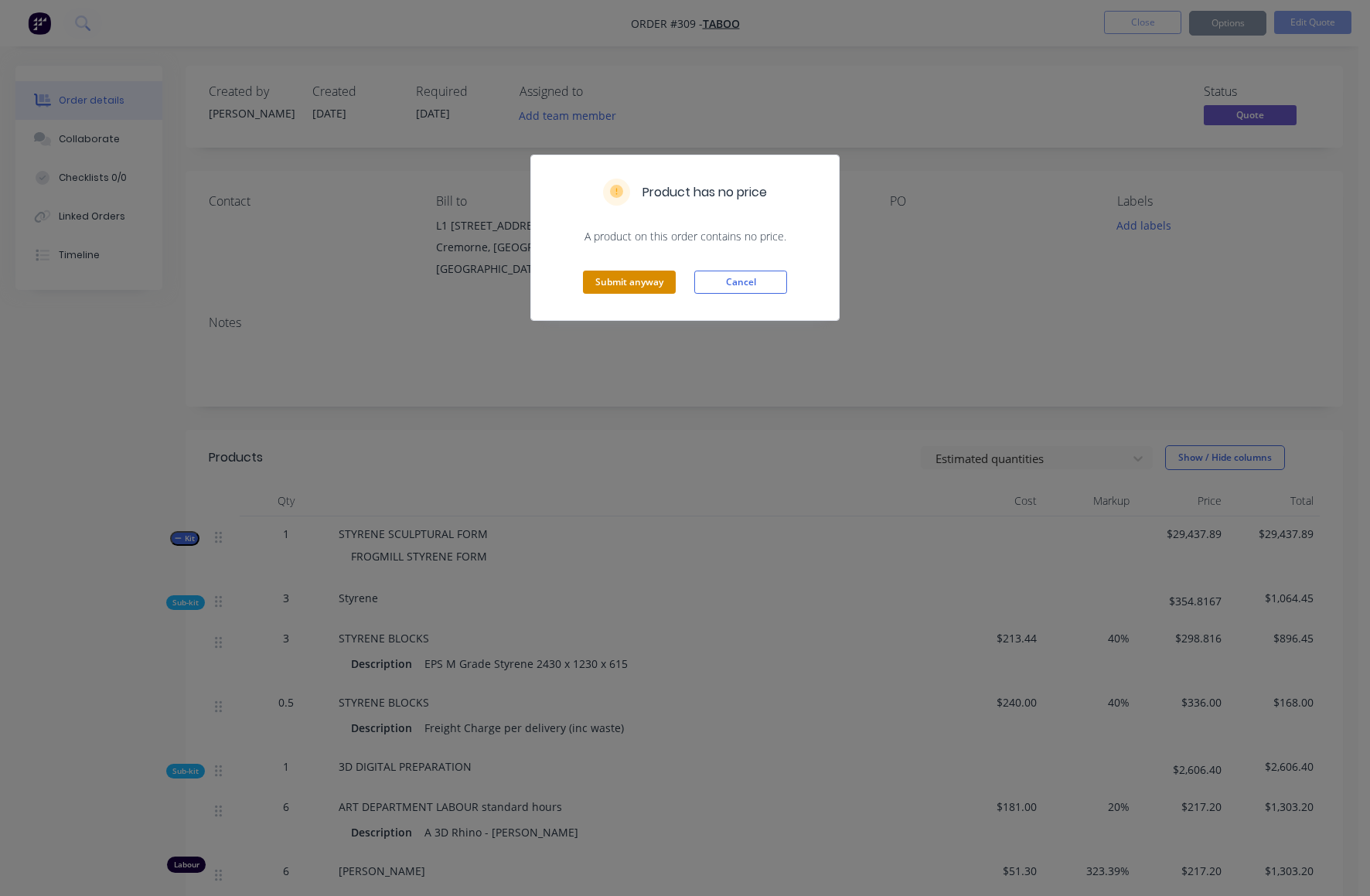
click at [635, 280] on button "Submit anyway" at bounding box center [629, 282] width 93 height 23
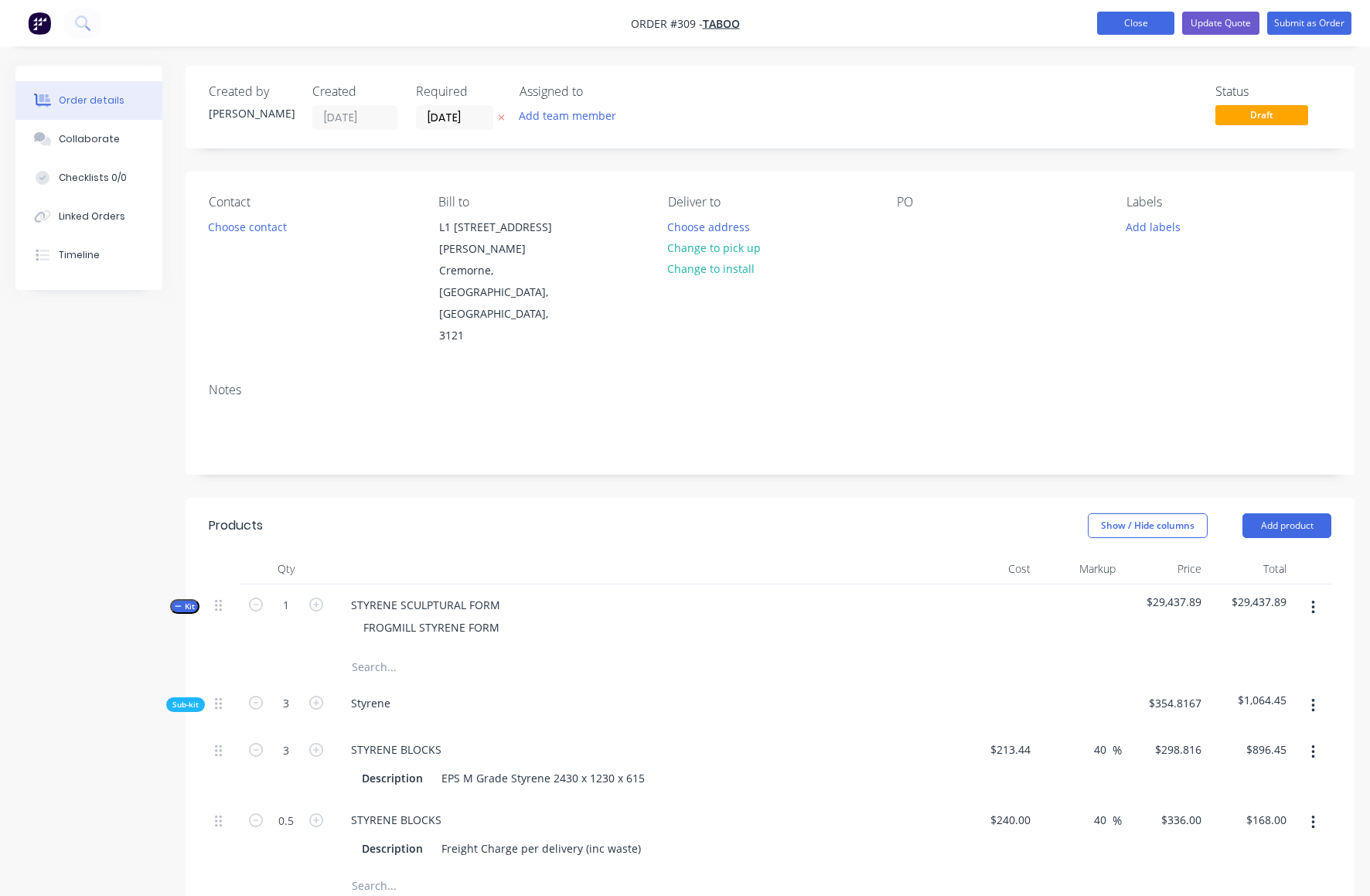
click at [1140, 27] on button "Close" at bounding box center [1136, 23] width 78 height 23
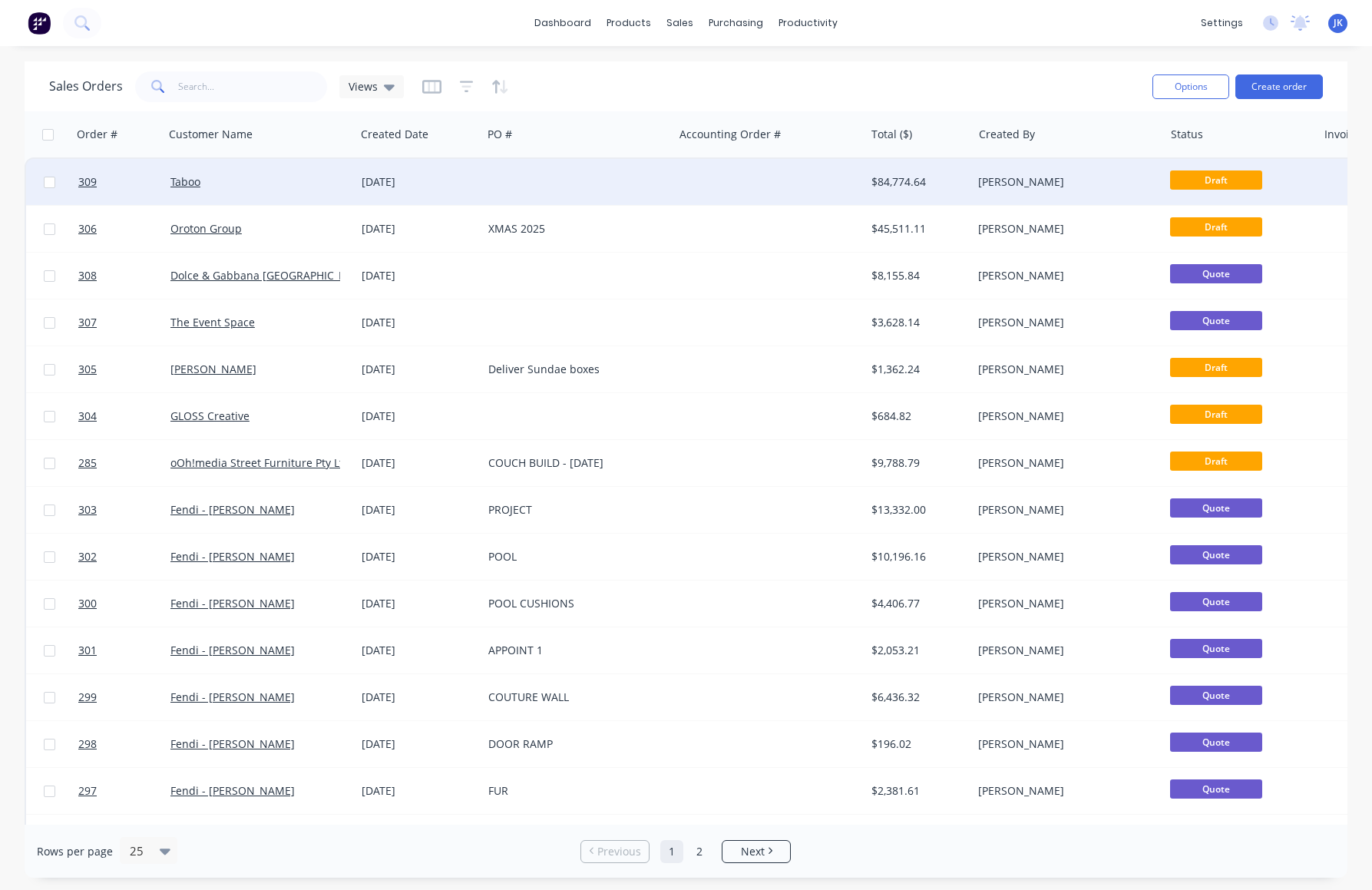
click at [388, 183] on div "[DATE]" at bounding box center [419, 181] width 115 height 15
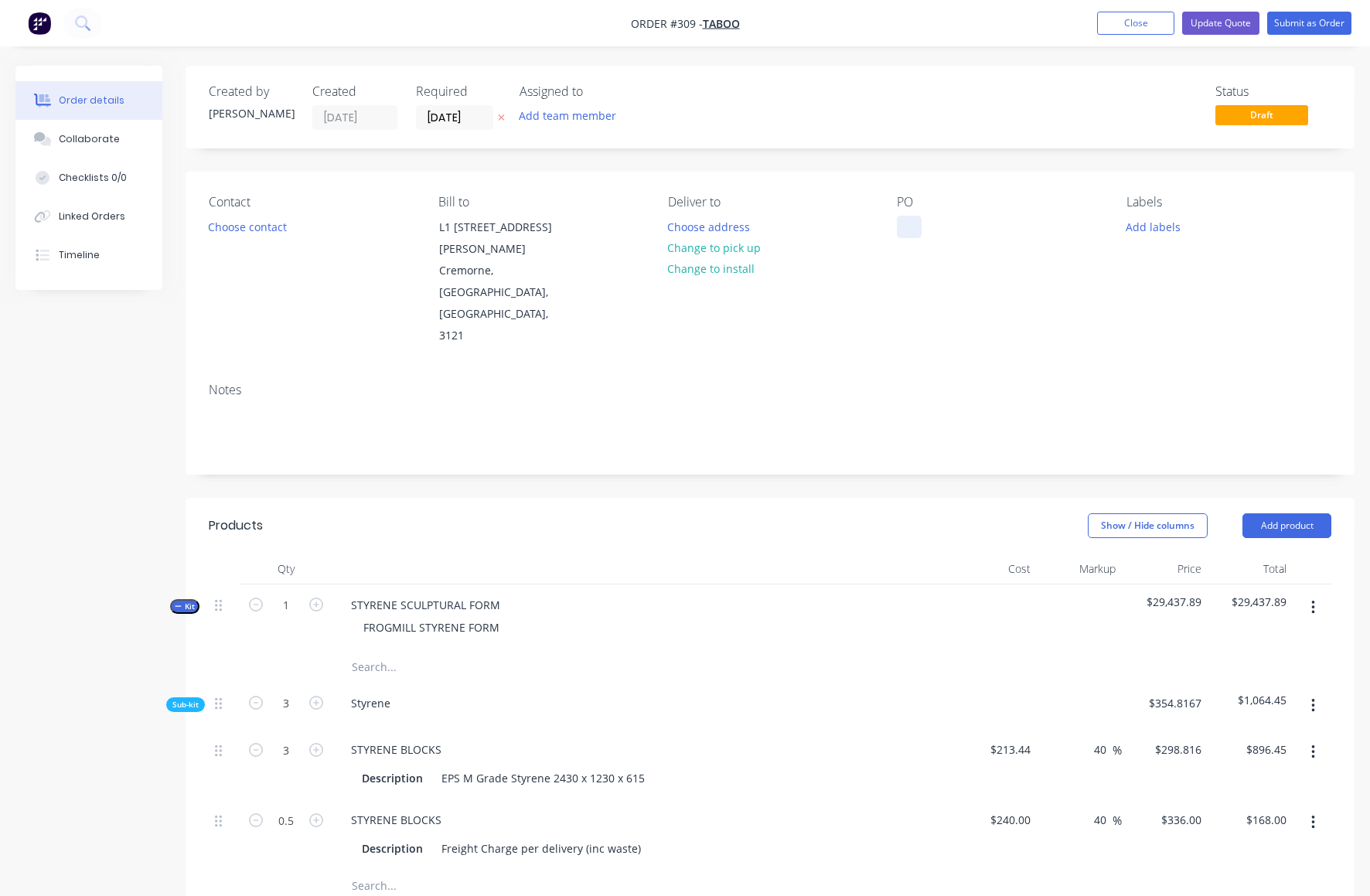
click at [904, 233] on div at bounding box center [909, 227] width 25 height 23
click at [1207, 21] on button "Update Quote" at bounding box center [1221, 23] width 78 height 23
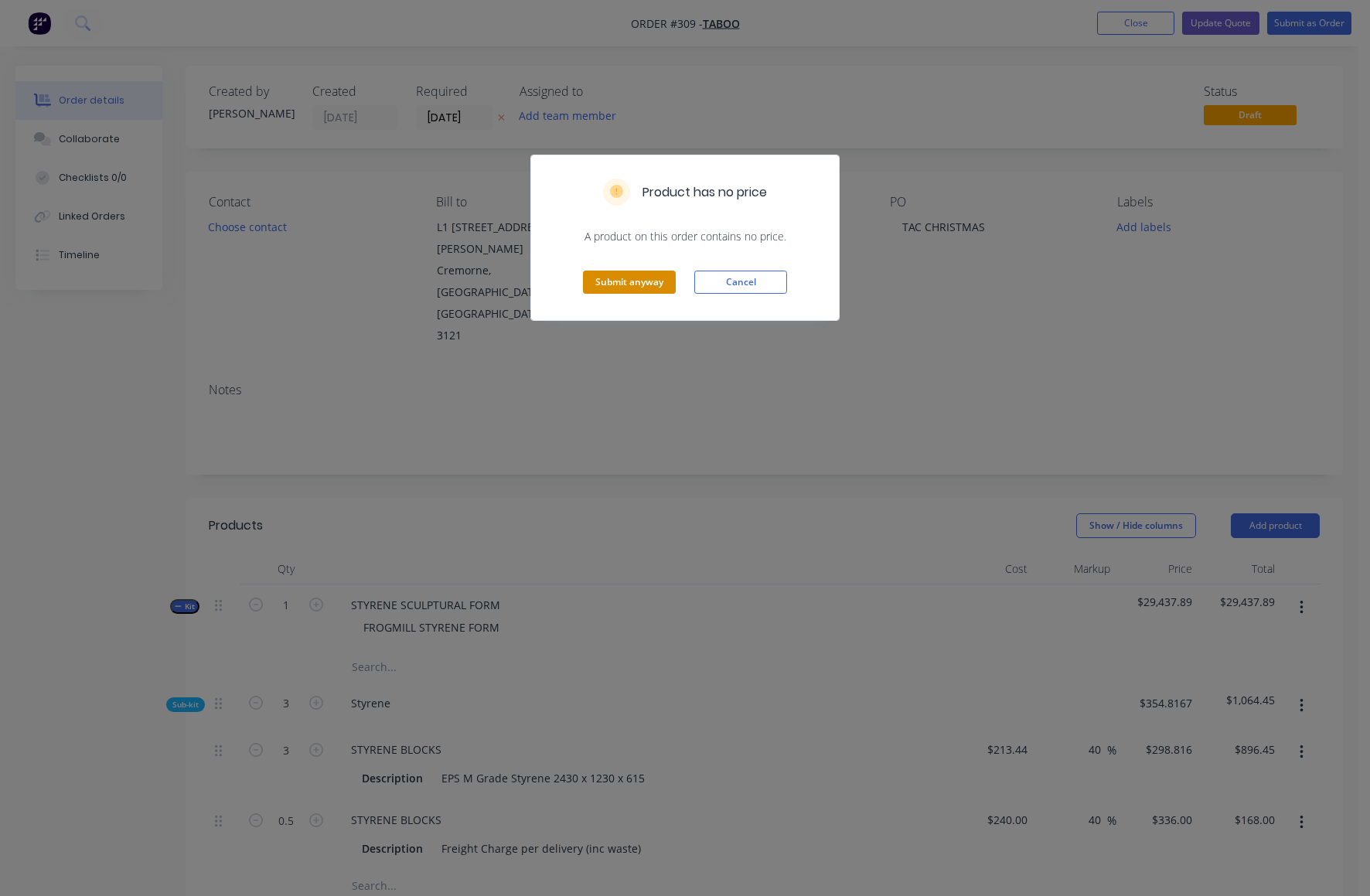
click at [655, 280] on button "Submit anyway" at bounding box center [629, 282] width 93 height 23
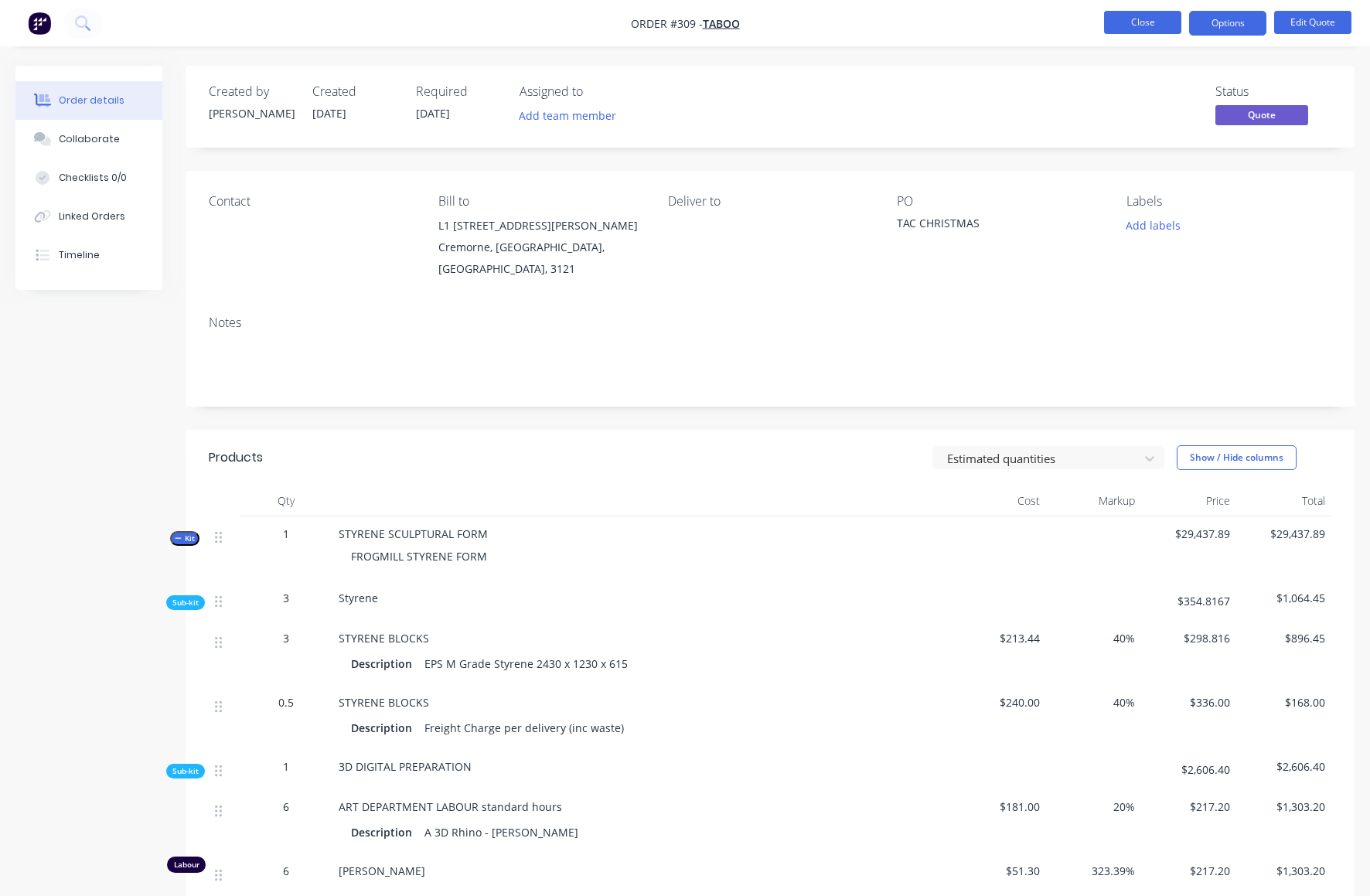
click at [1140, 21] on button "Close" at bounding box center [1143, 22] width 78 height 23
